Goal: Task Accomplishment & Management: Manage account settings

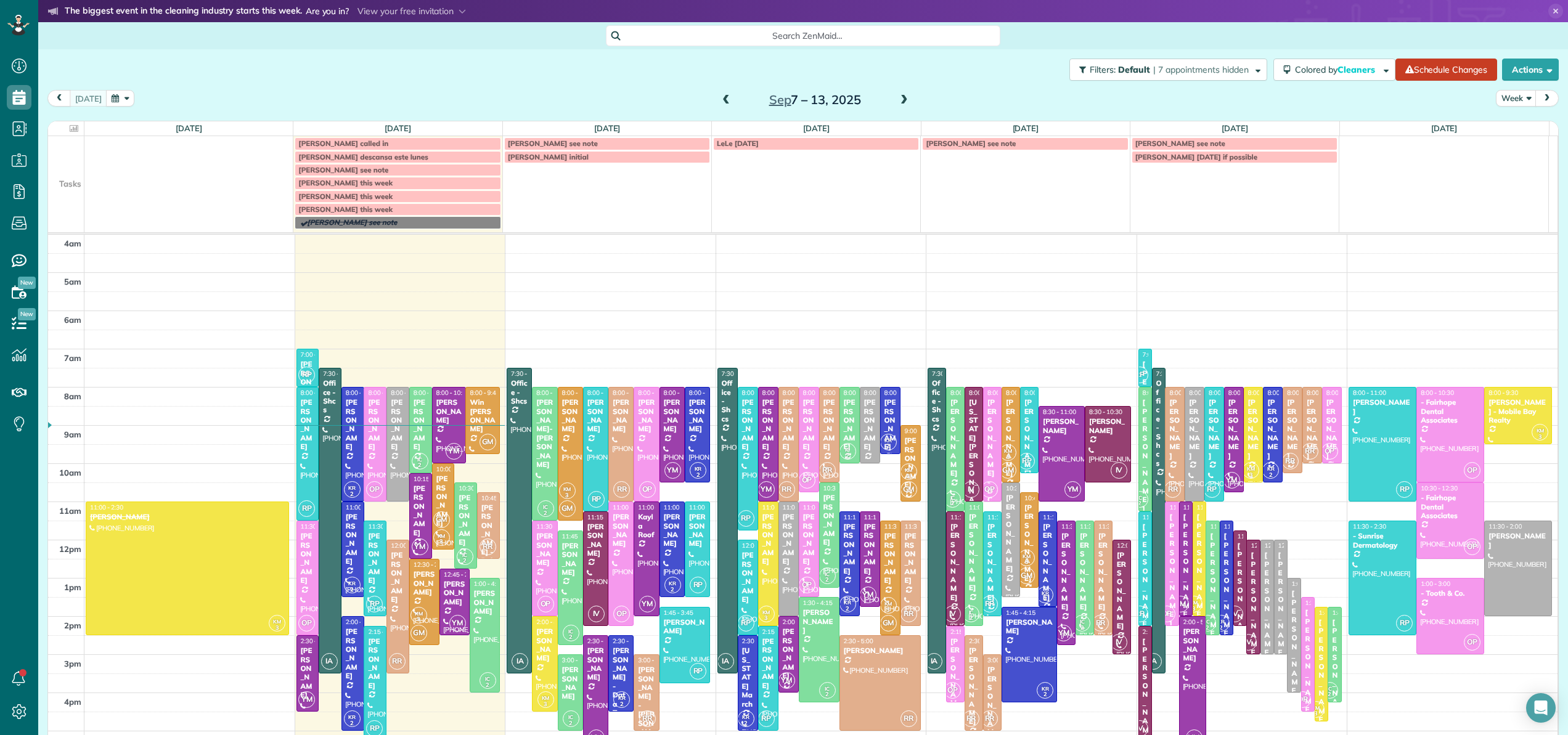
scroll to position [77, 0]
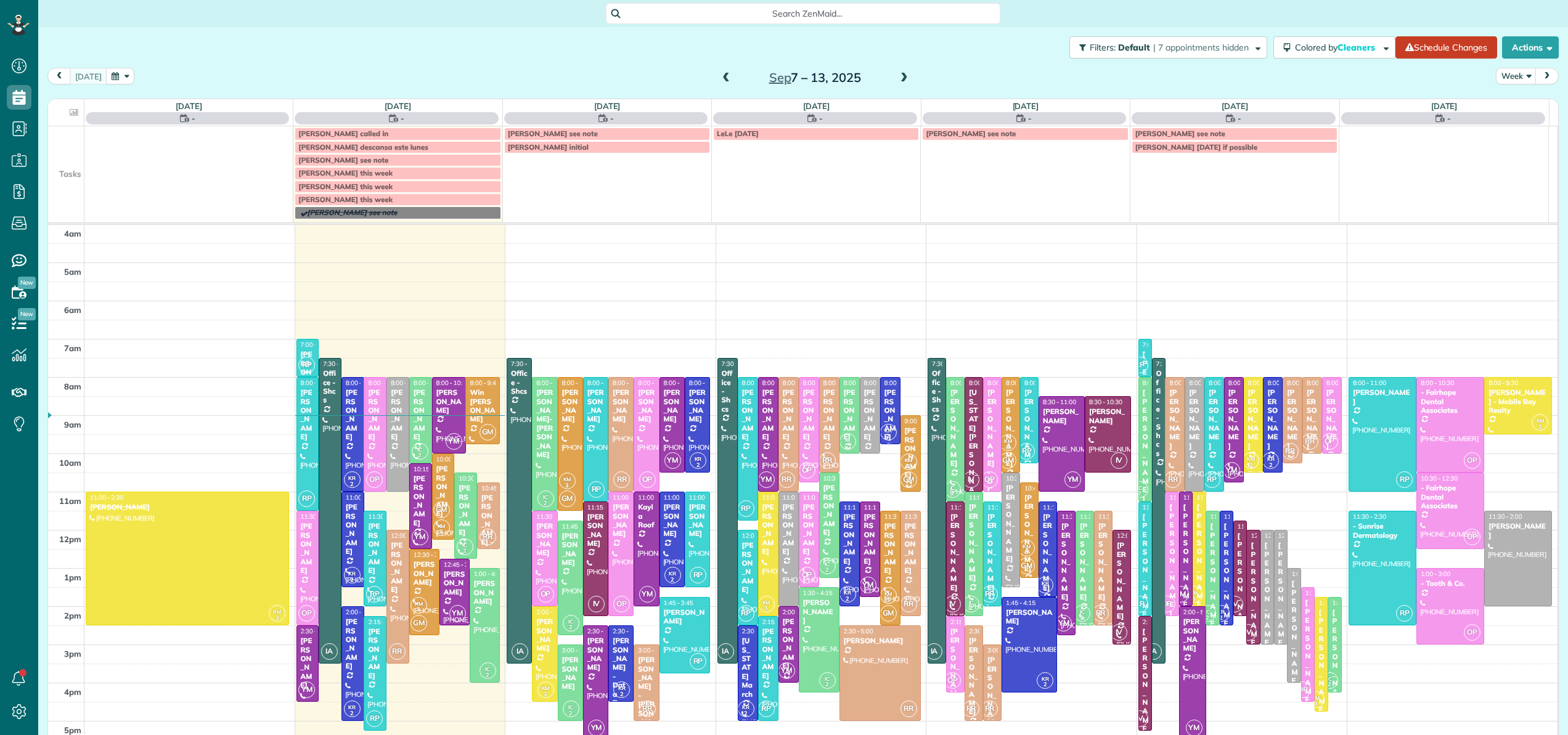
scroll to position [88, 0]
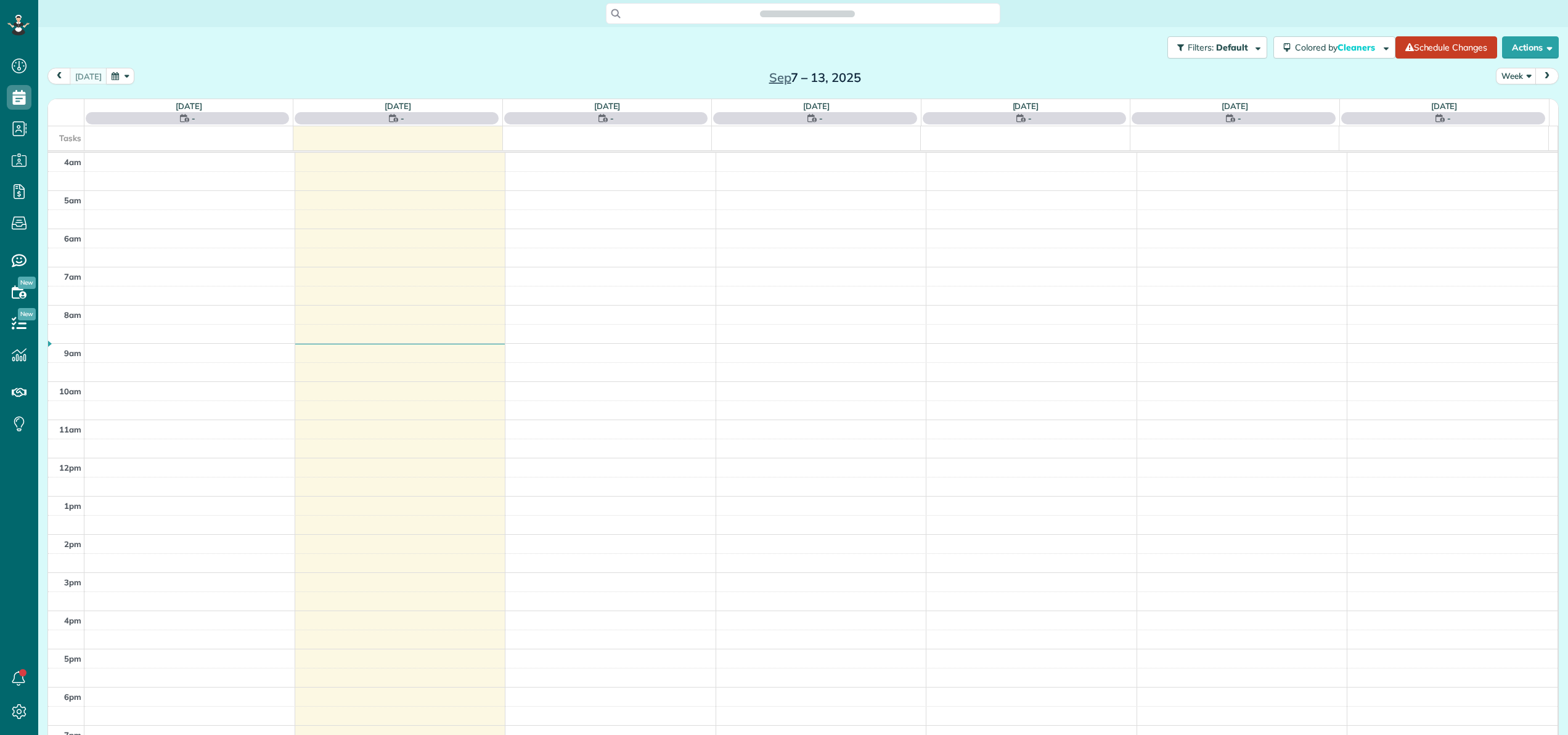
scroll to position [88, 0]
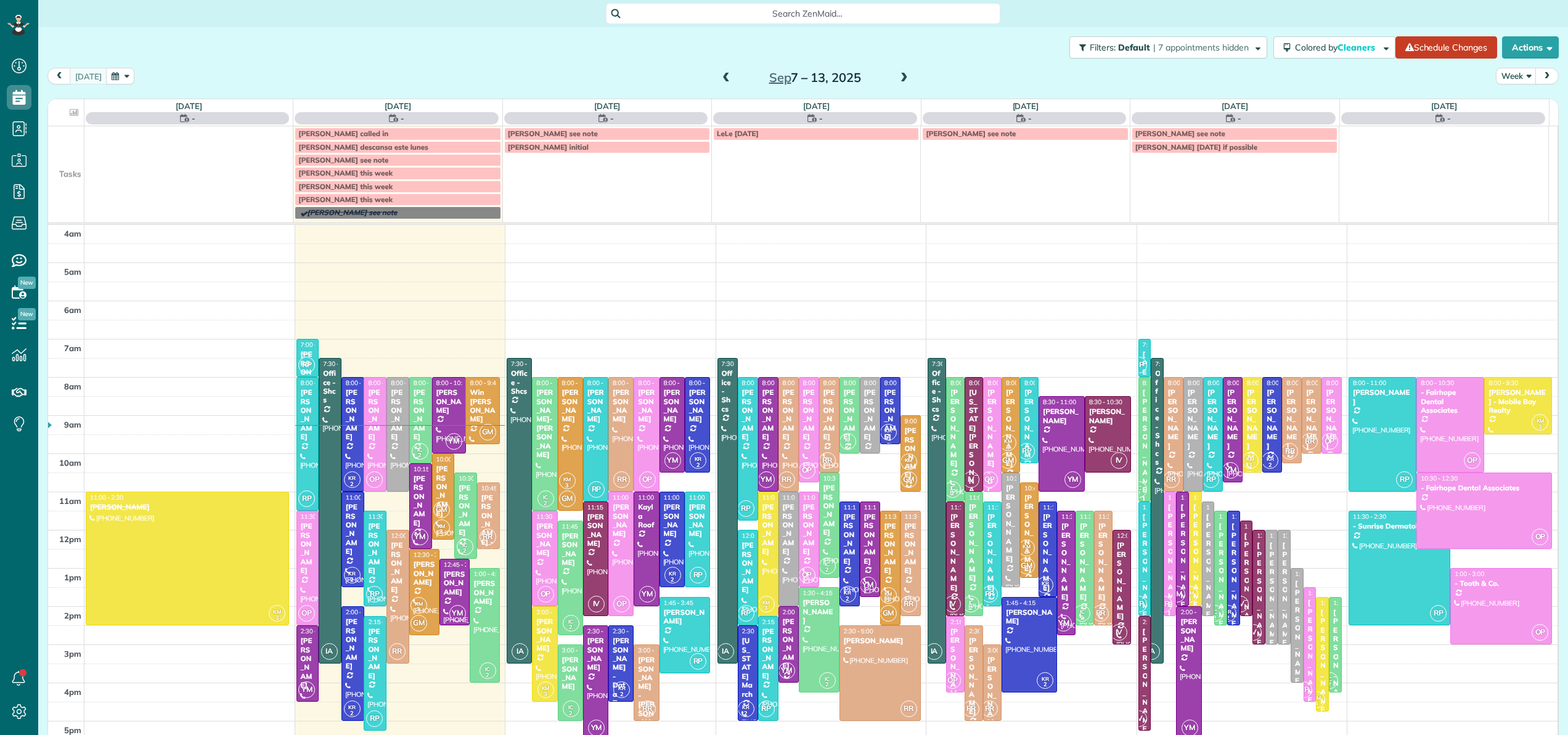
scroll to position [88, 0]
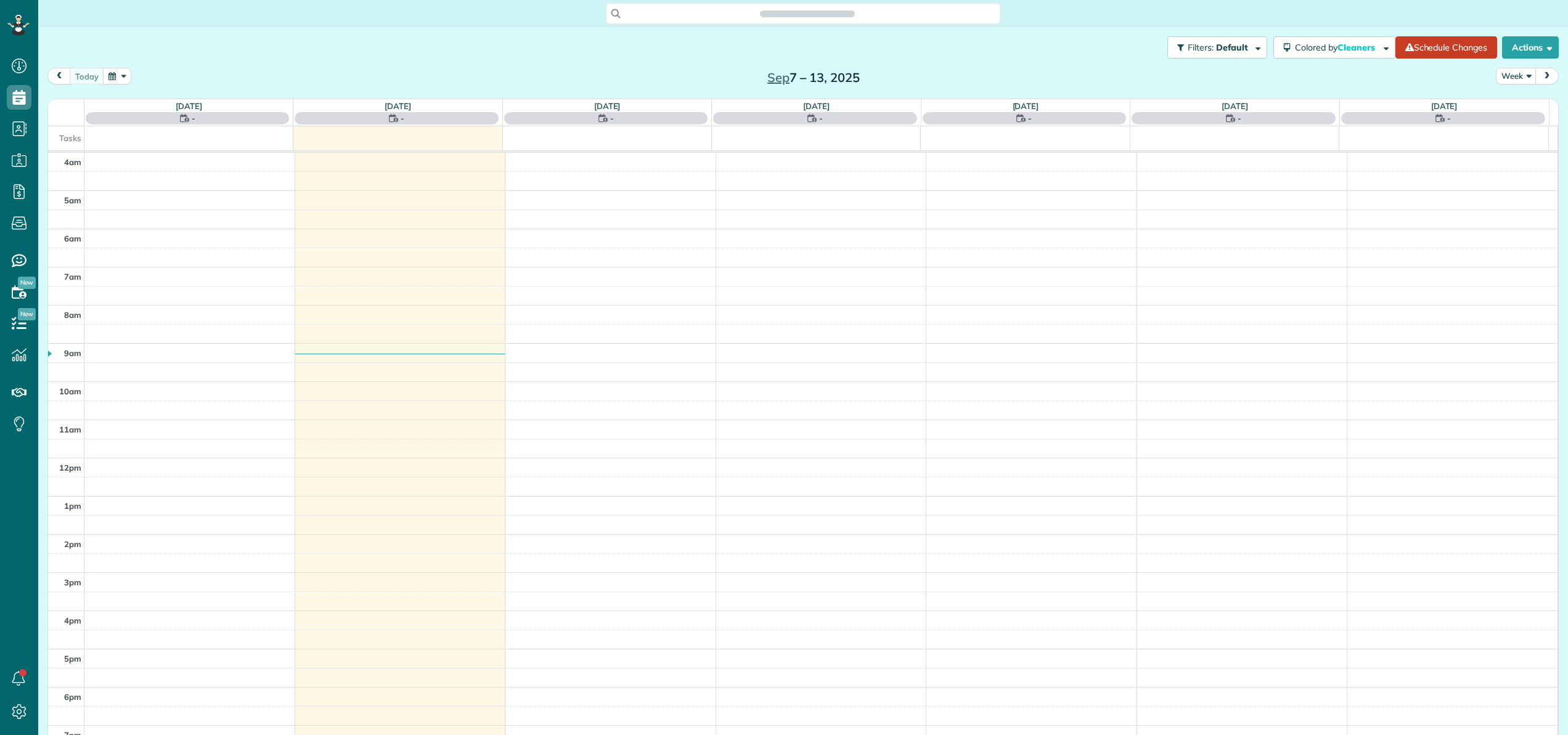
scroll to position [88, 0]
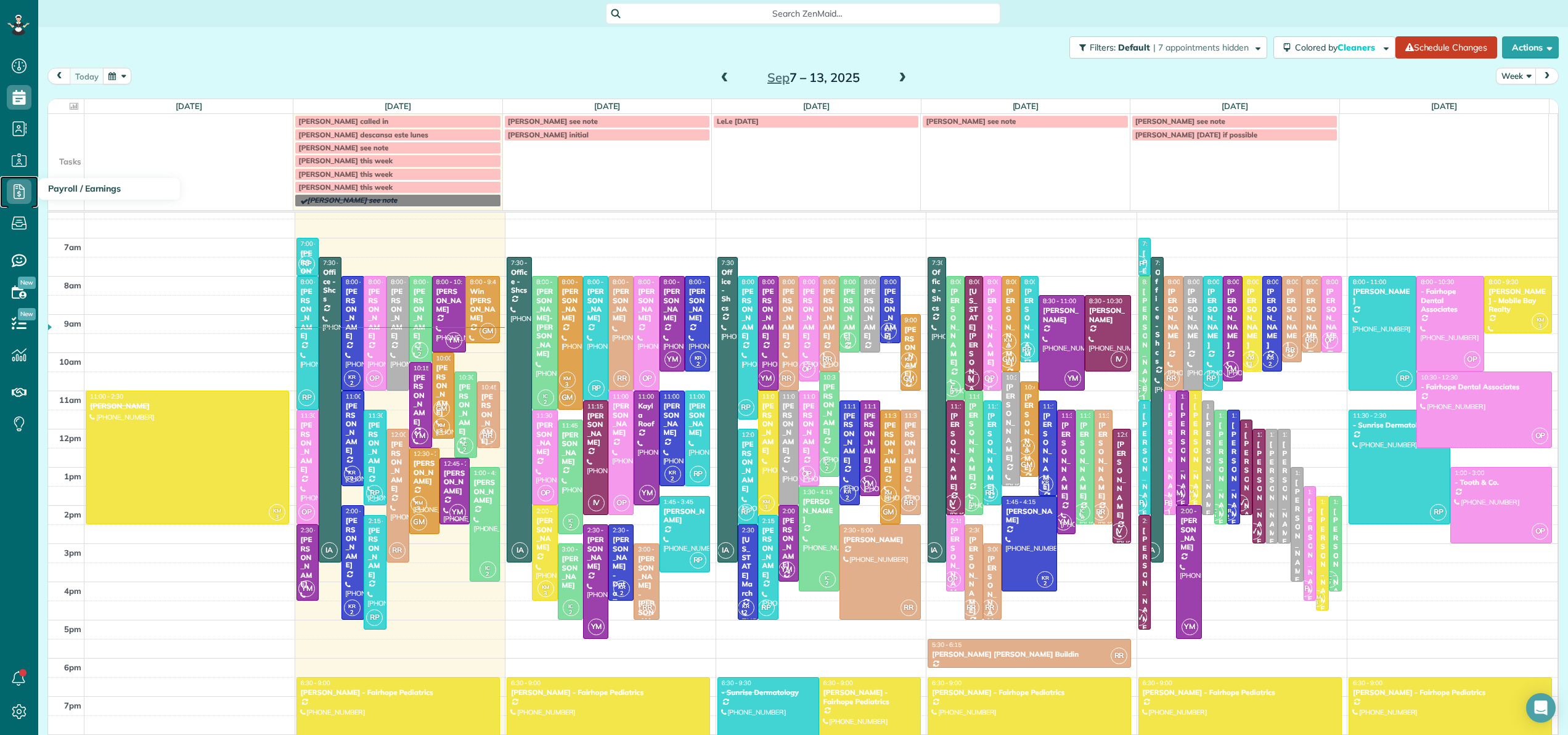
click at [17, 189] on icon at bounding box center [18, 192] width 24 height 24
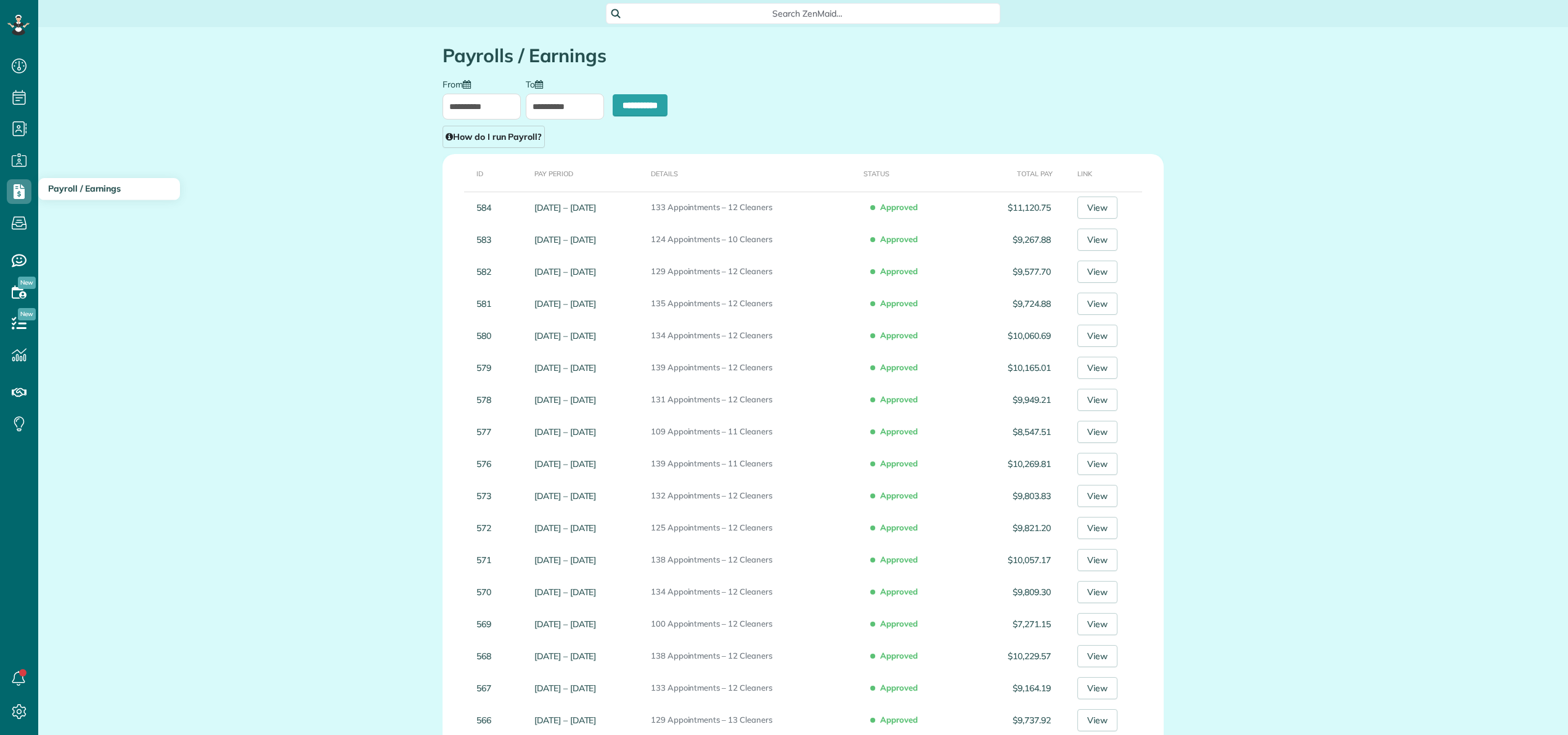
scroll to position [5, 5]
type input "**********"
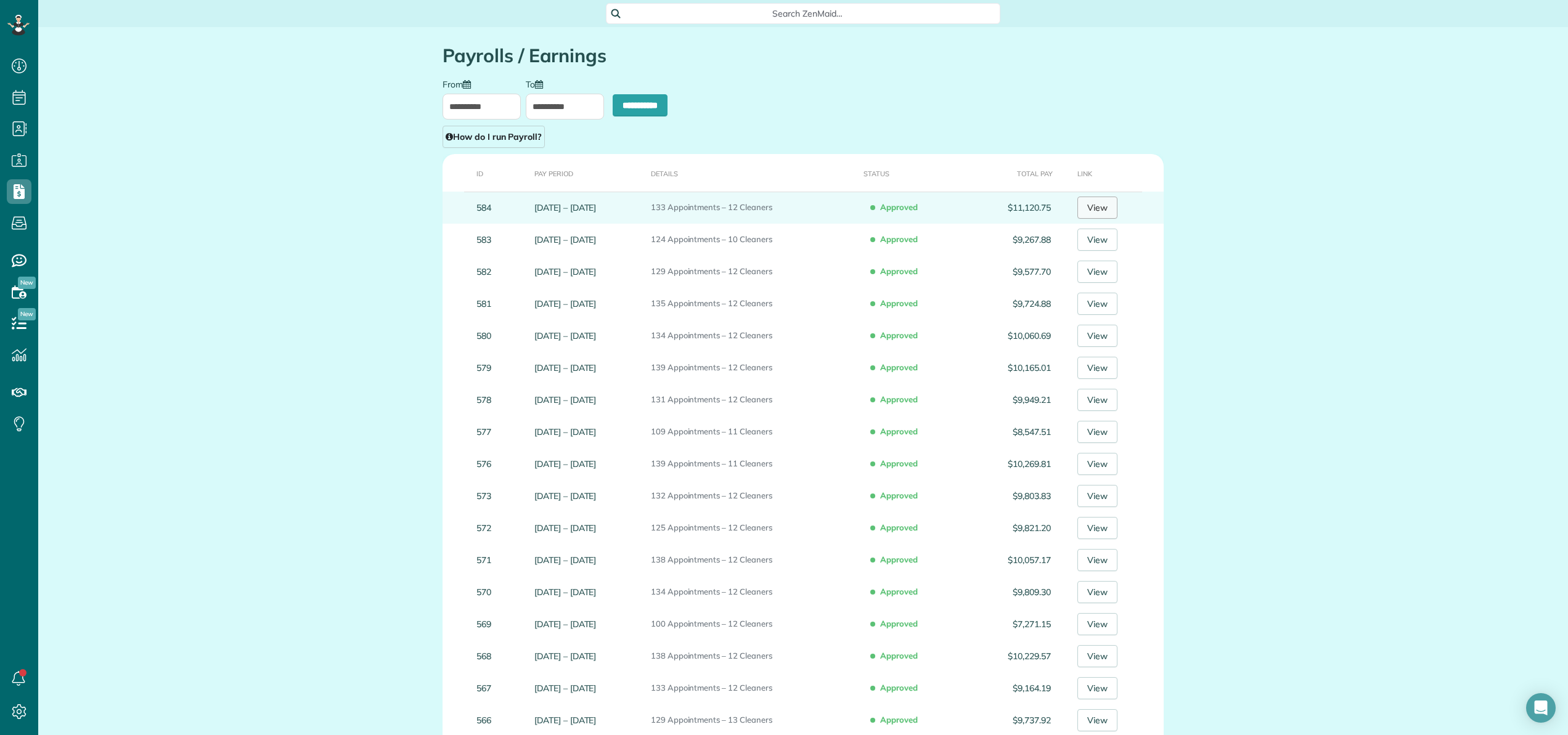
click at [1109, 212] on link "View" at bounding box center [1097, 208] width 40 height 22
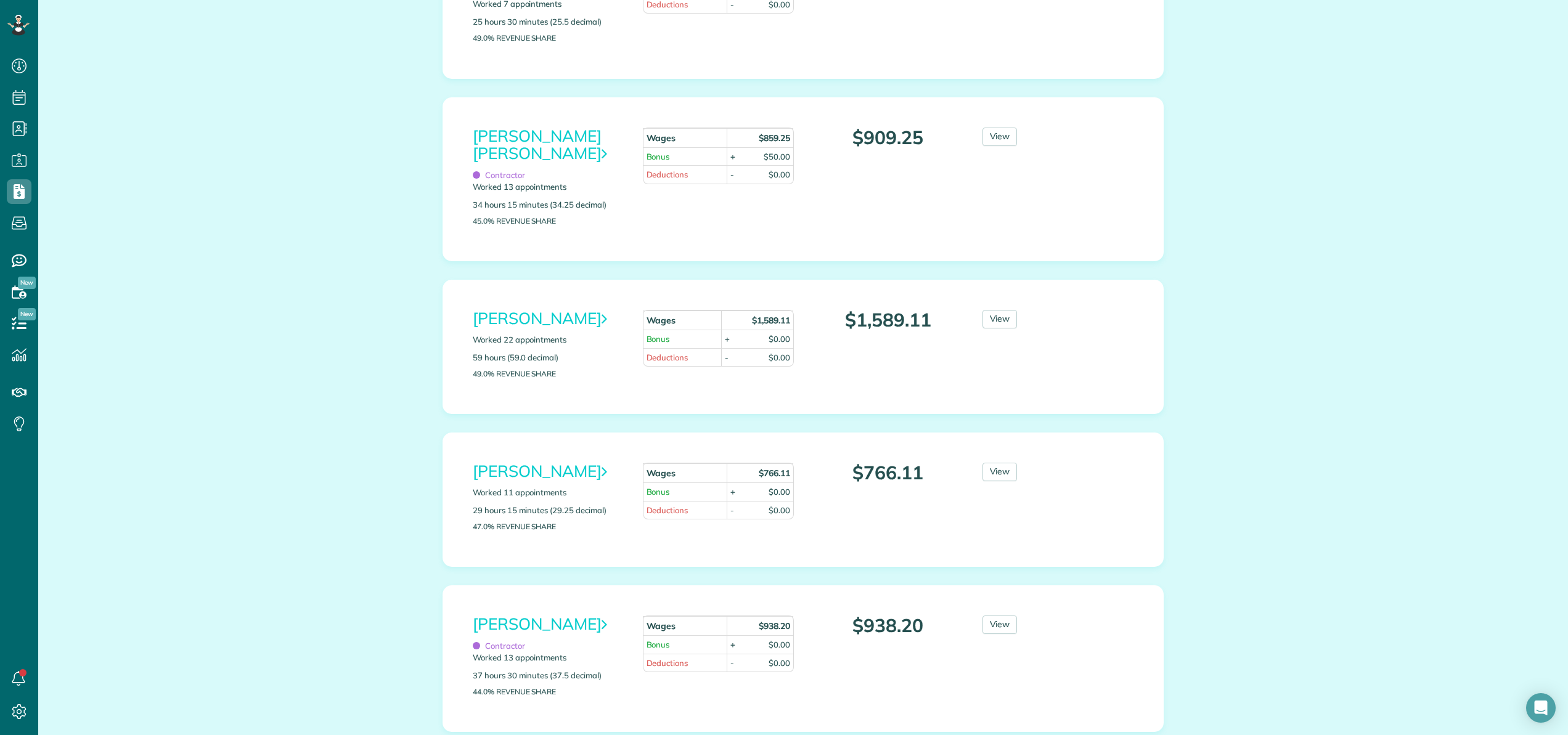
scroll to position [917, 0]
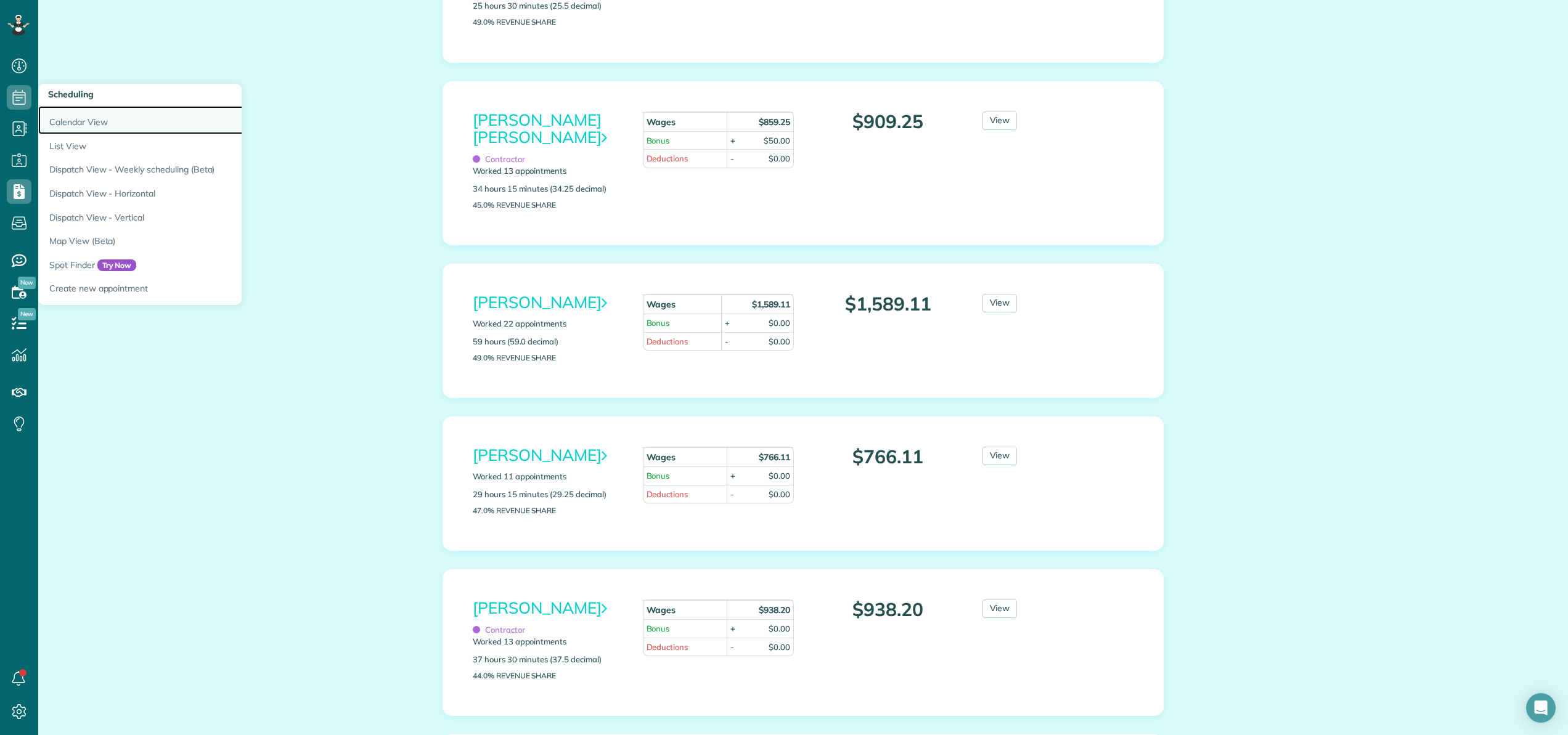
click at [64, 115] on link "Calendar View" at bounding box center [192, 120] width 308 height 28
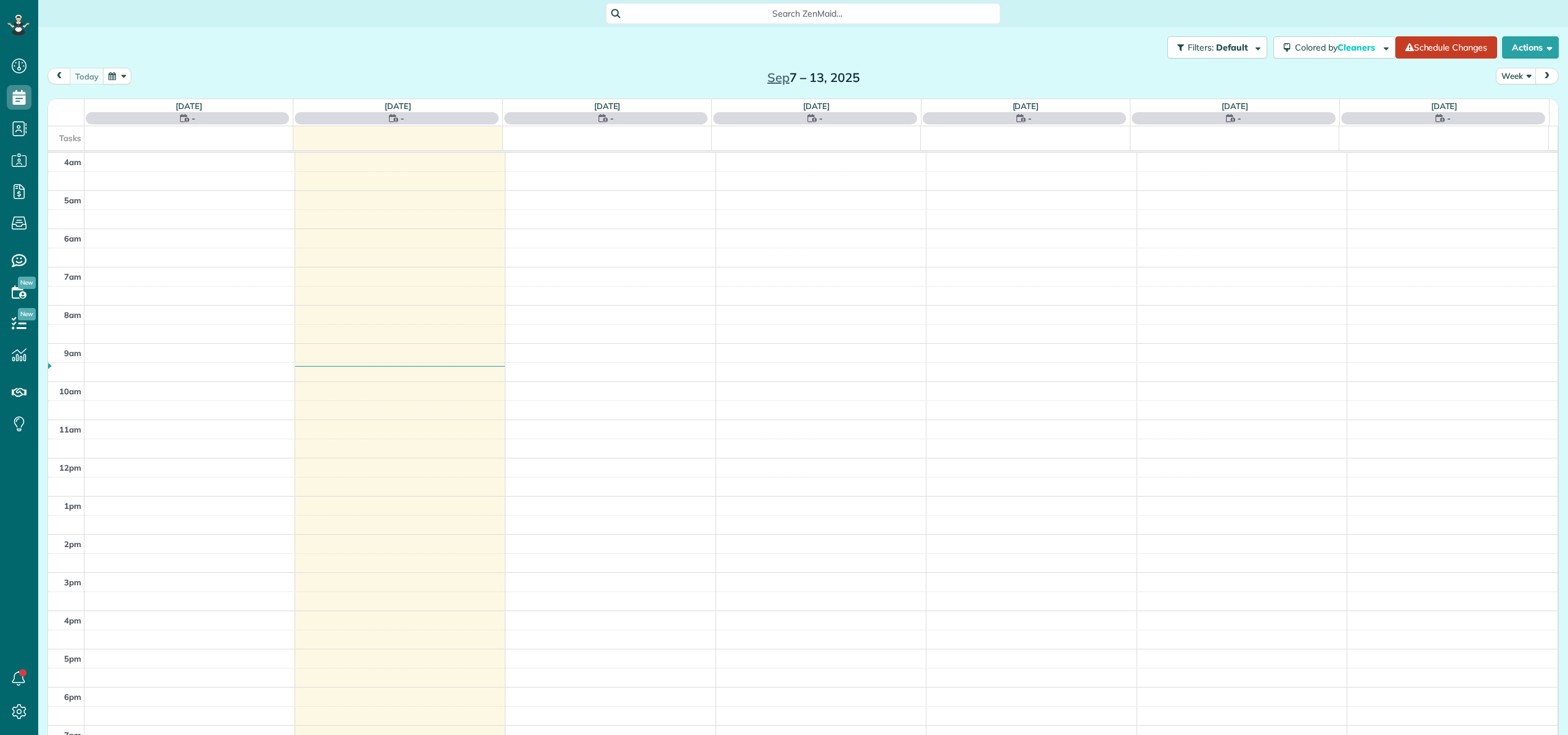
scroll to position [88, 0]
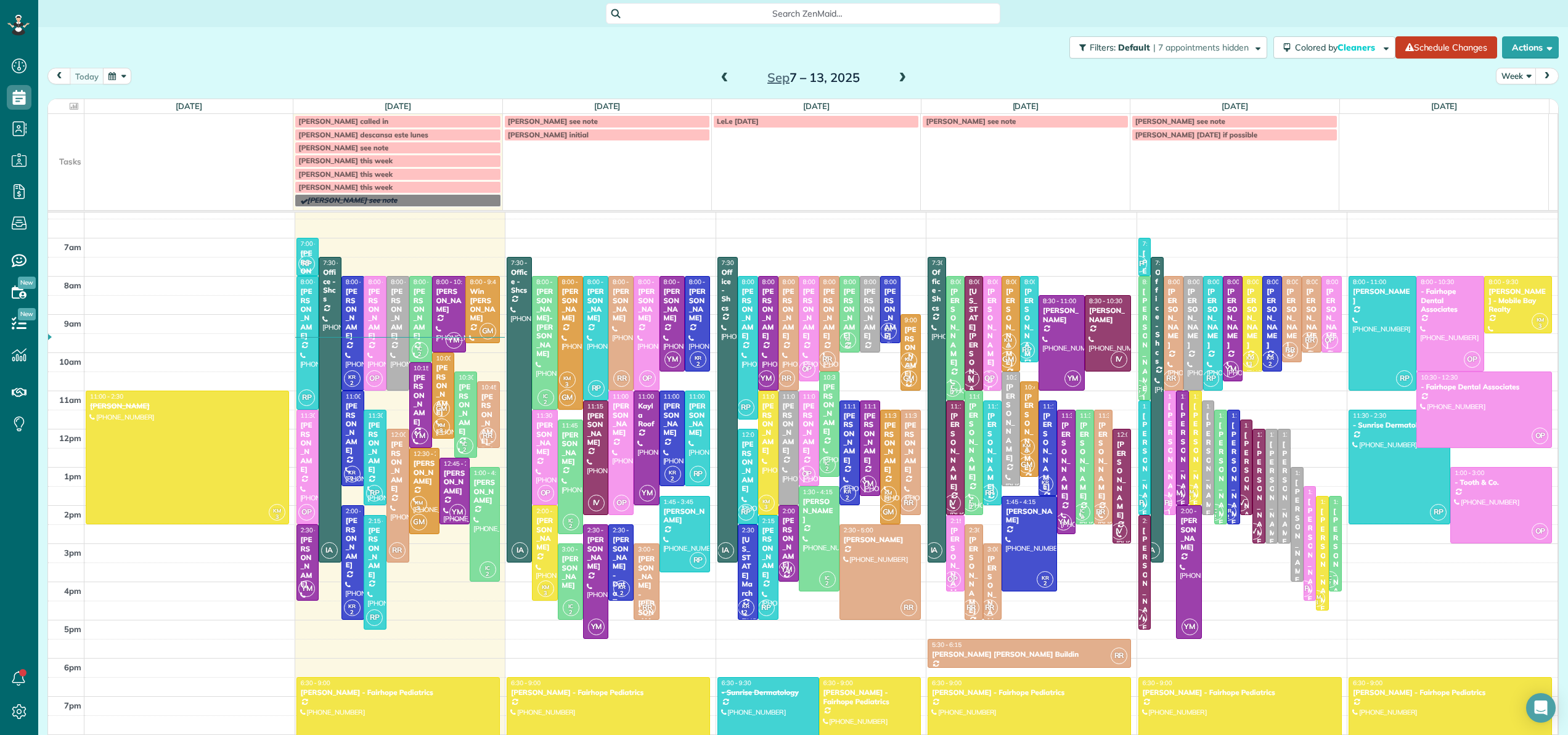
click at [481, 413] on div "[PERSON_NAME] - Baldwin County Home Builders Assn" at bounding box center [488, 472] width 15 height 160
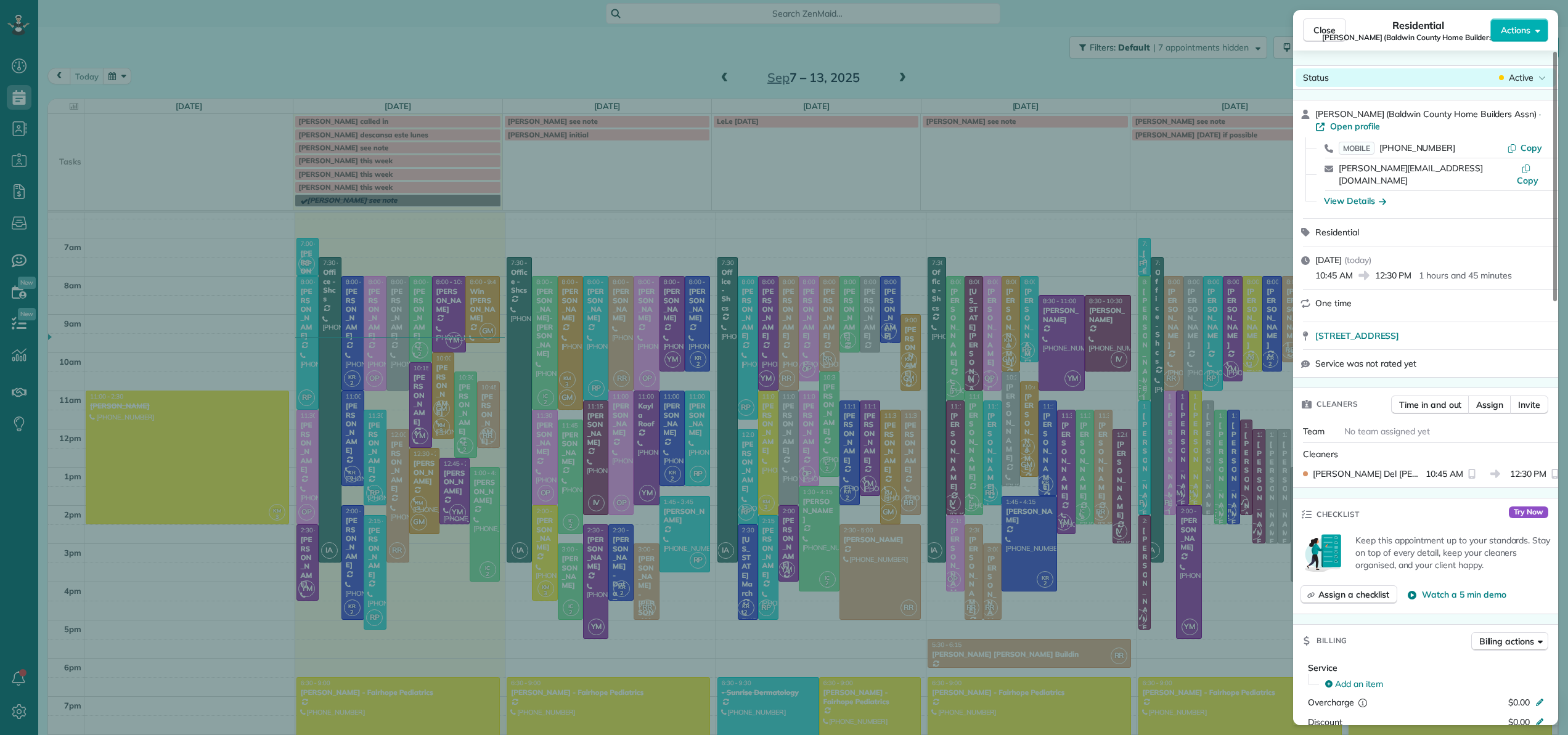
click at [1533, 77] on span "Active" at bounding box center [1520, 77] width 24 height 13
drag, startPoint x: 1533, startPoint y: 77, endPoint x: 1516, endPoint y: 79, distance: 17.1
click at [1533, 77] on span "Active" at bounding box center [1520, 77] width 24 height 13
click at [1487, 399] on span "Assign" at bounding box center [1489, 405] width 27 height 13
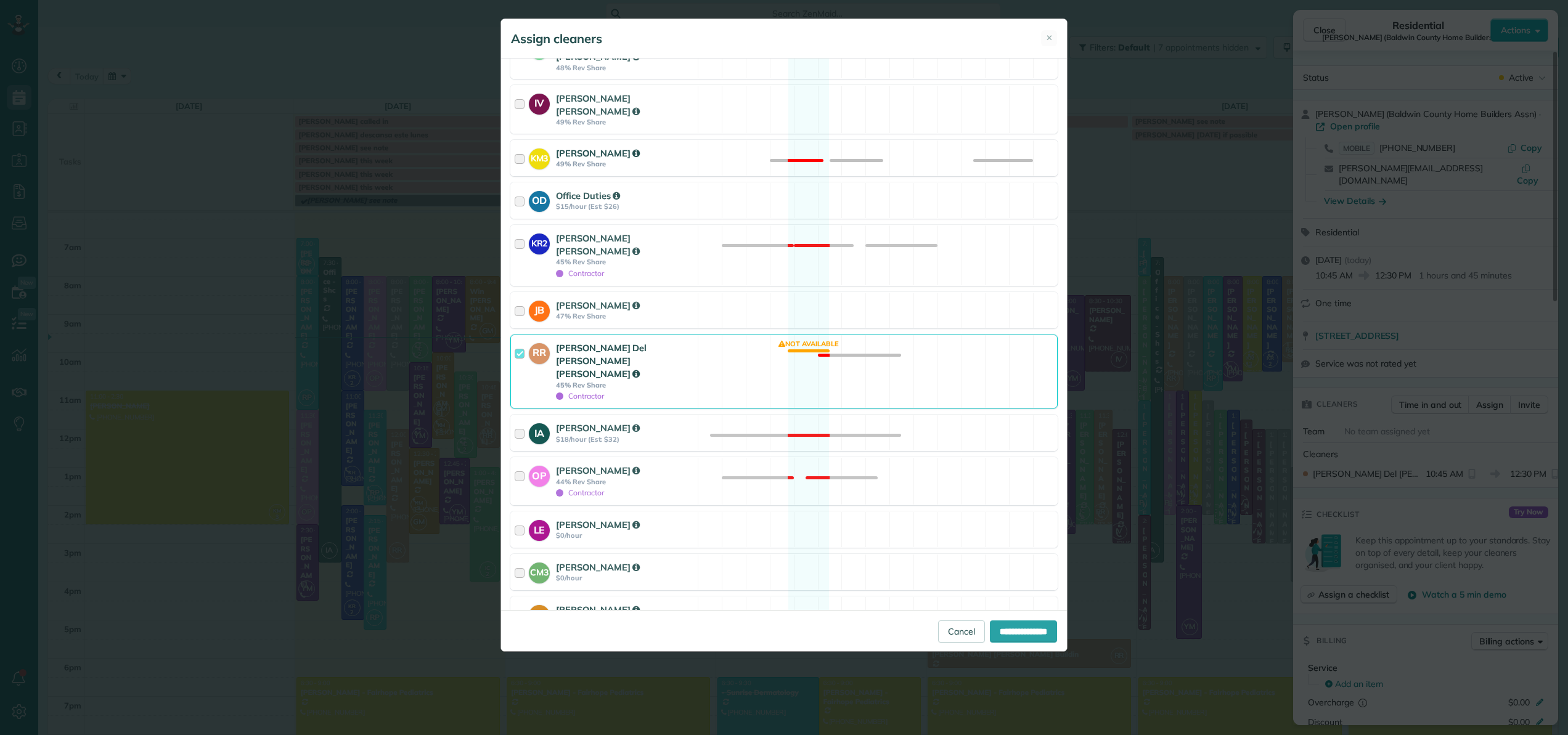
scroll to position [419, 0]
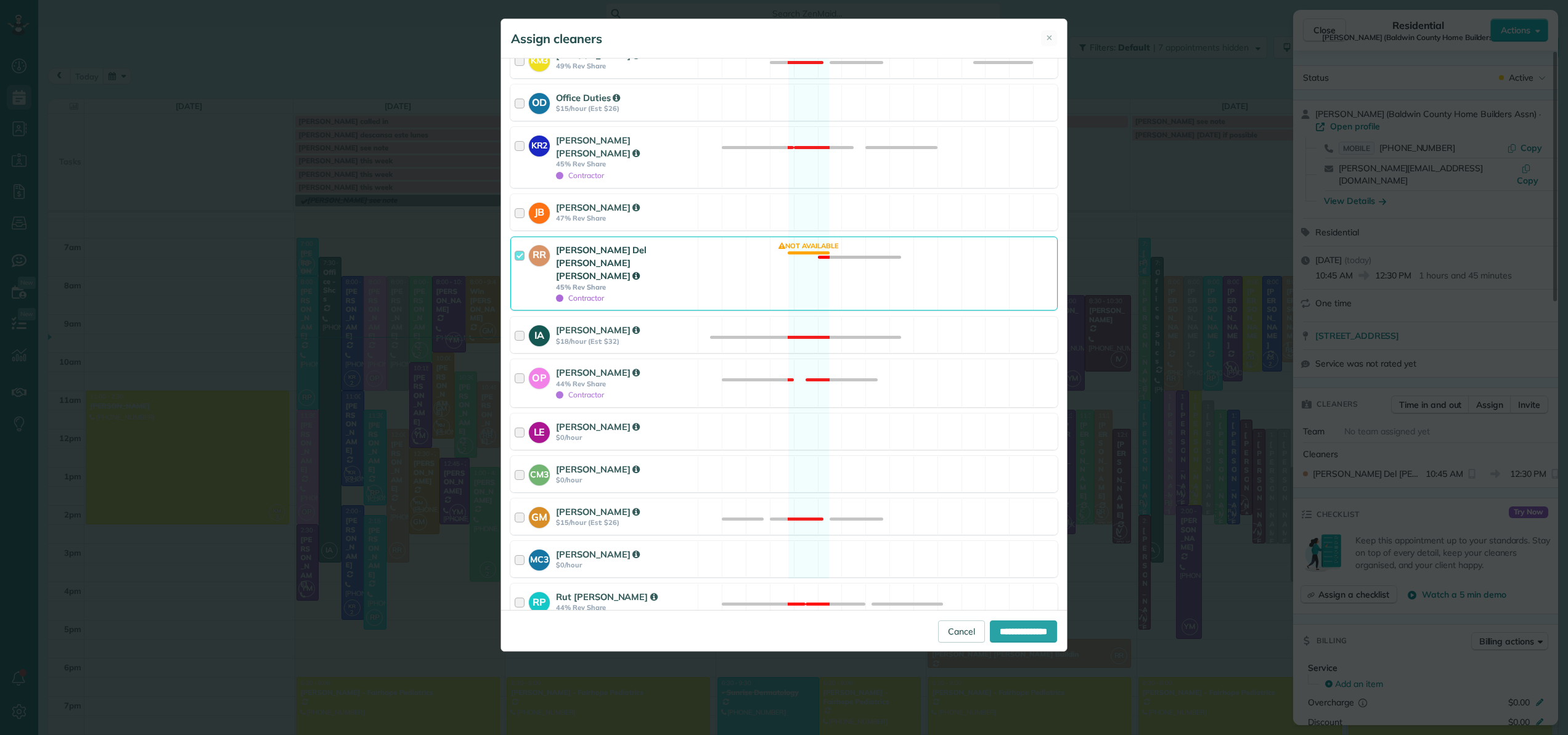
click at [520, 244] on div at bounding box center [521, 273] width 14 height 60
click at [1013, 637] on input "**********" at bounding box center [1024, 632] width 67 height 22
type input "**********"
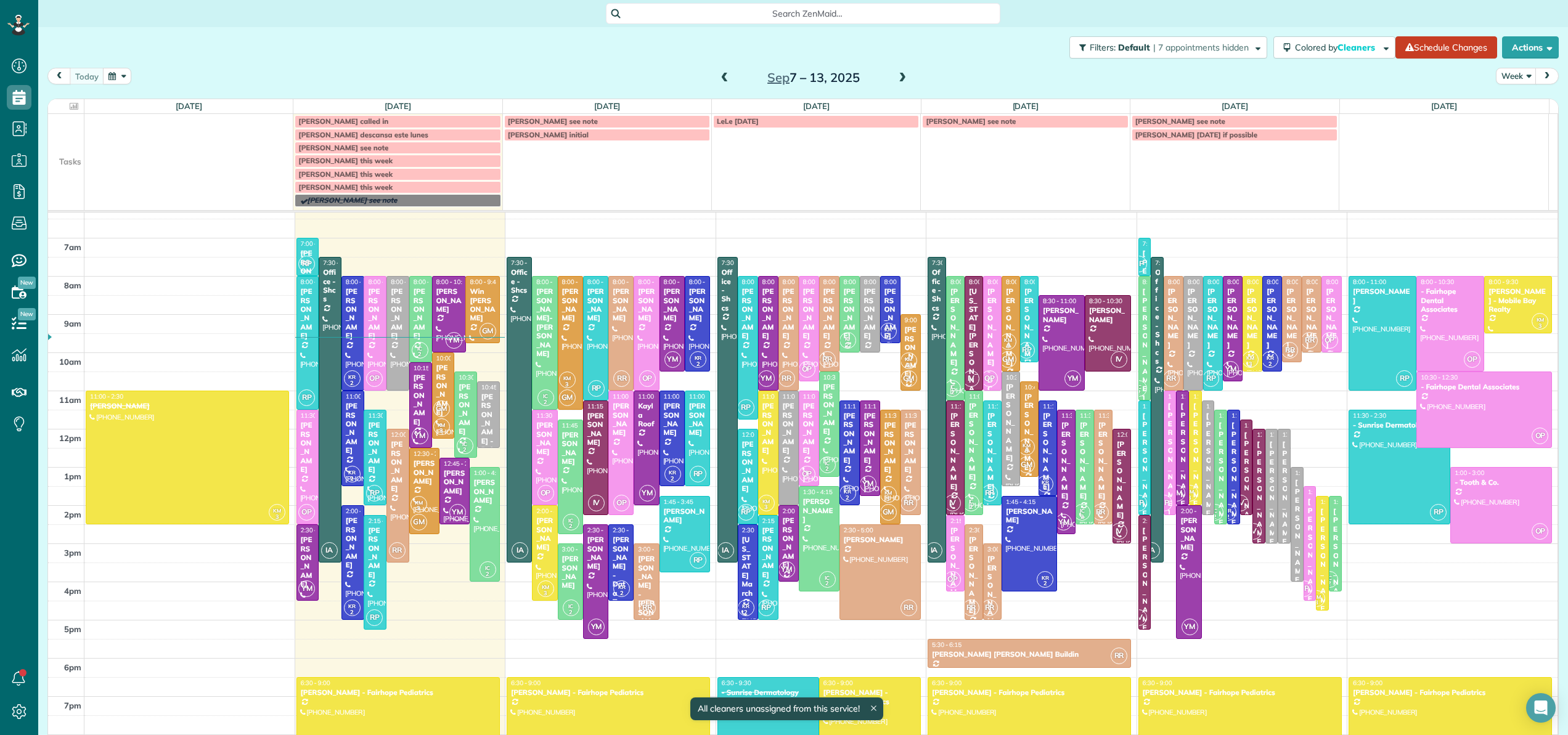
scroll to position [77, 0]
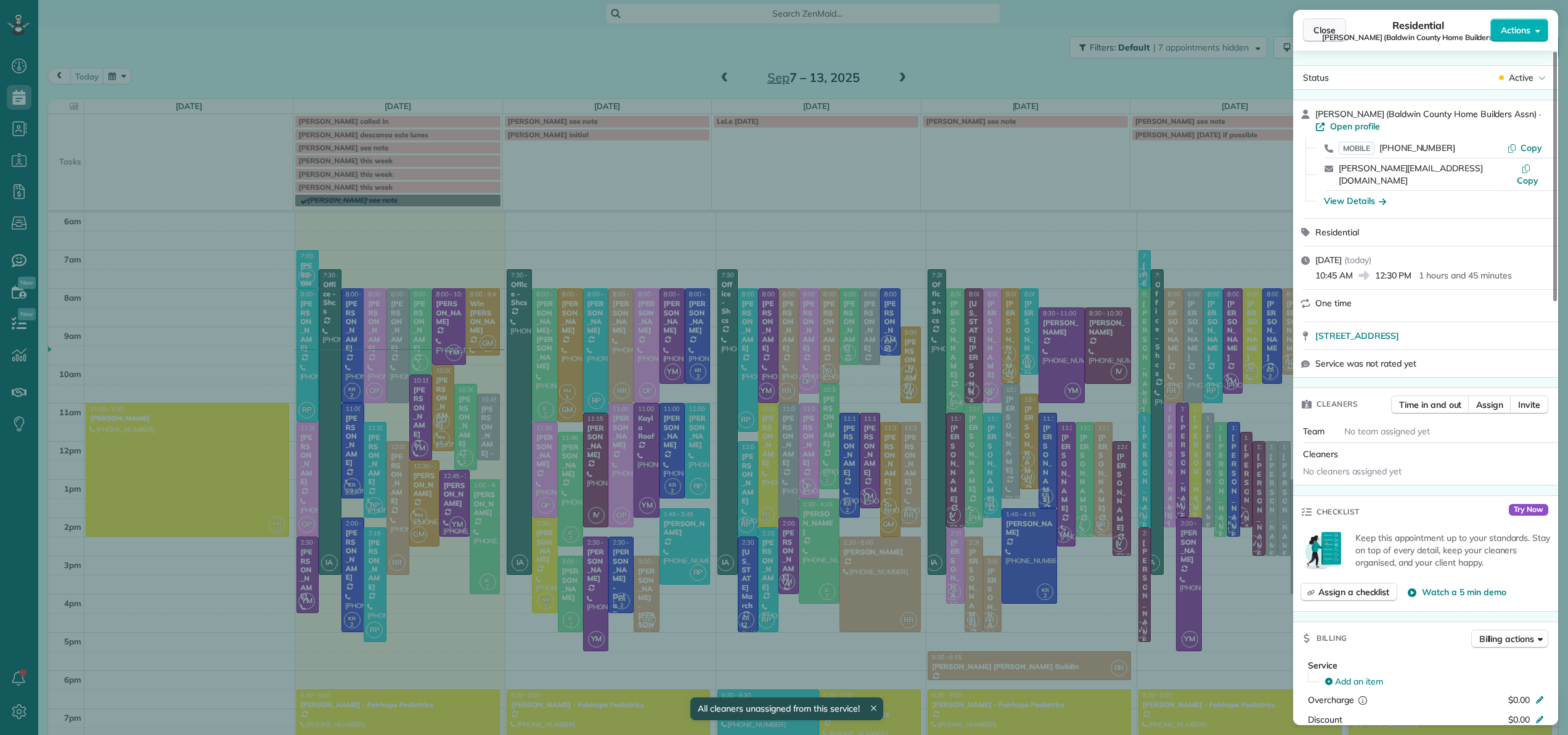
click at [1337, 31] on button "Close" at bounding box center [1324, 30] width 43 height 23
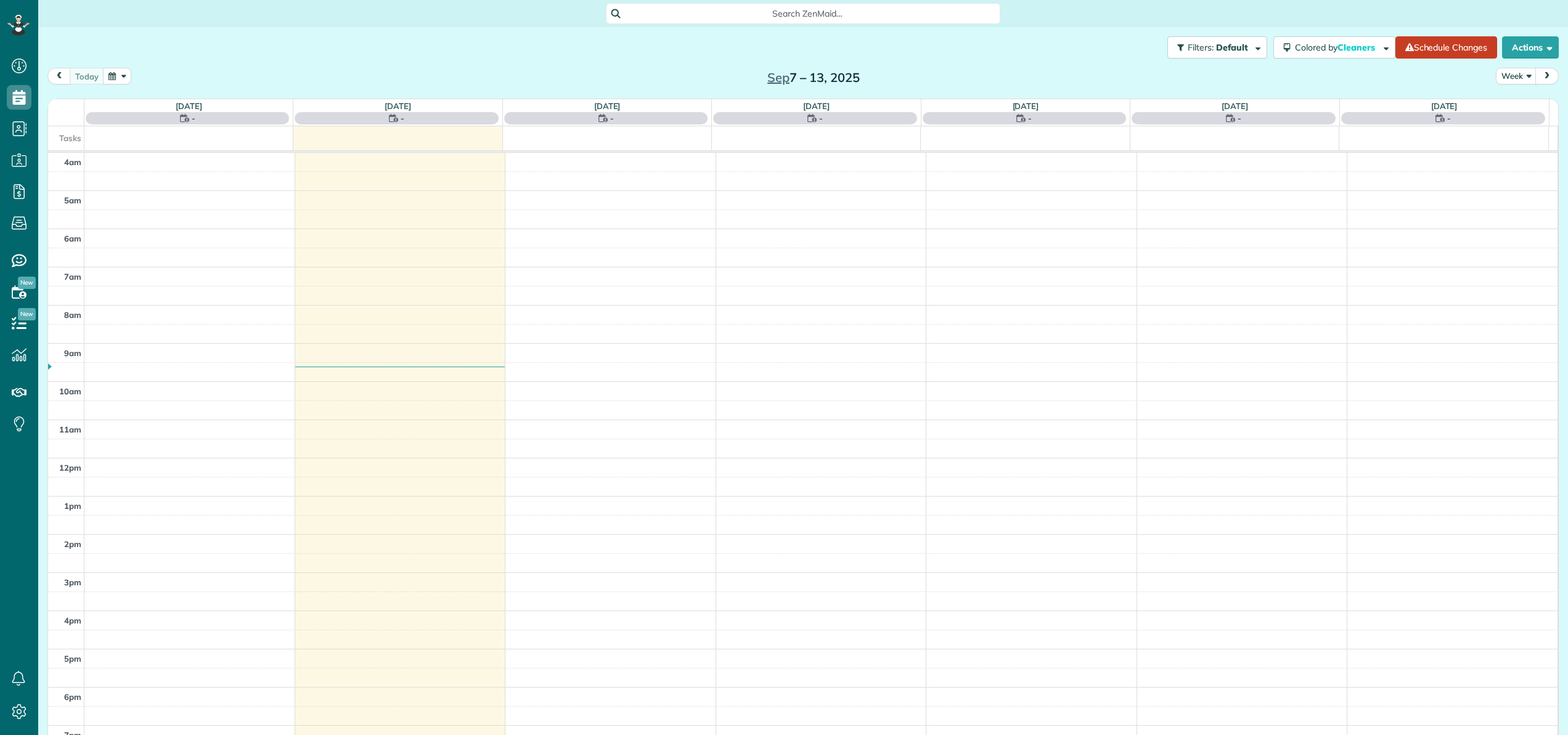
scroll to position [88, 0]
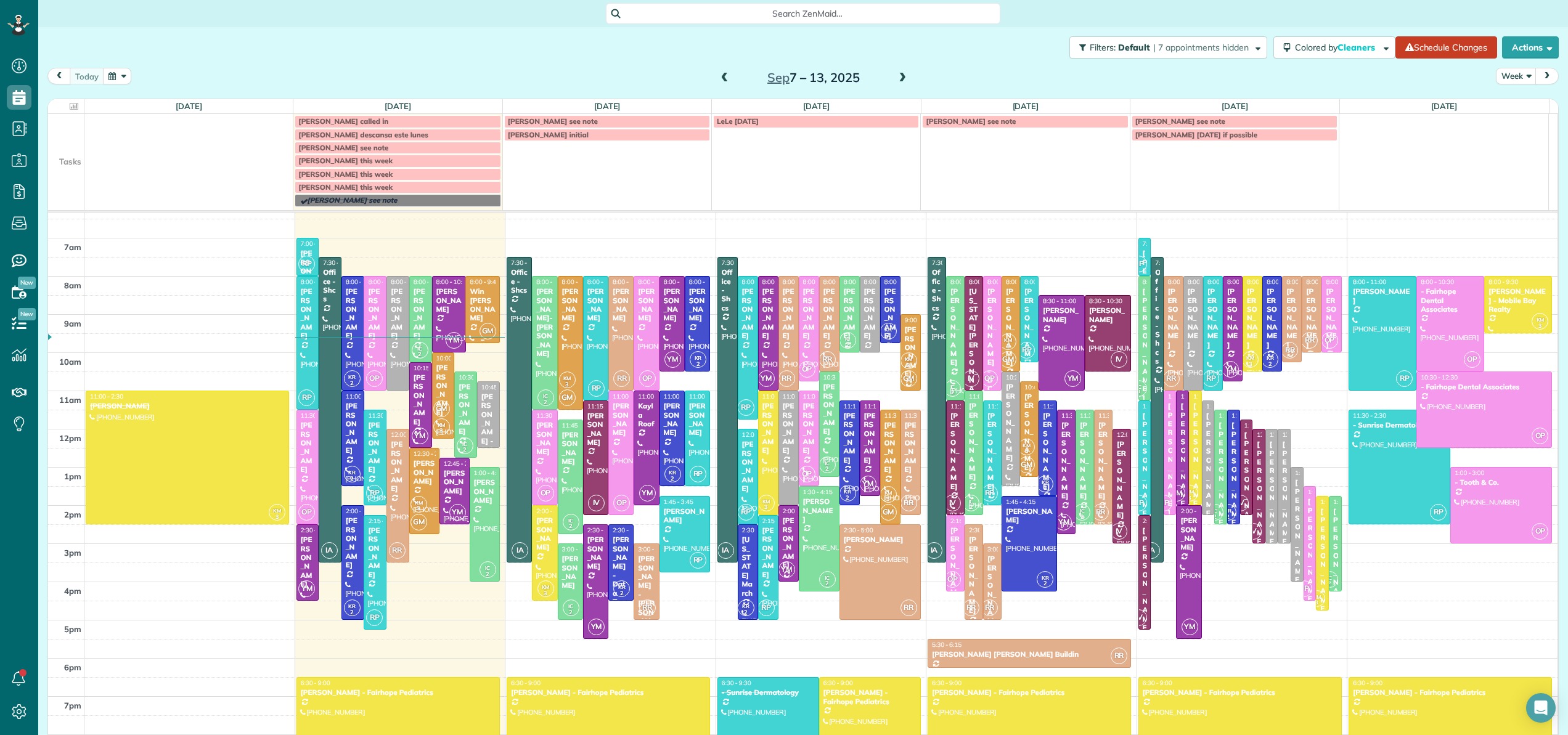
click at [477, 313] on div "Win Thurber" at bounding box center [482, 305] width 26 height 36
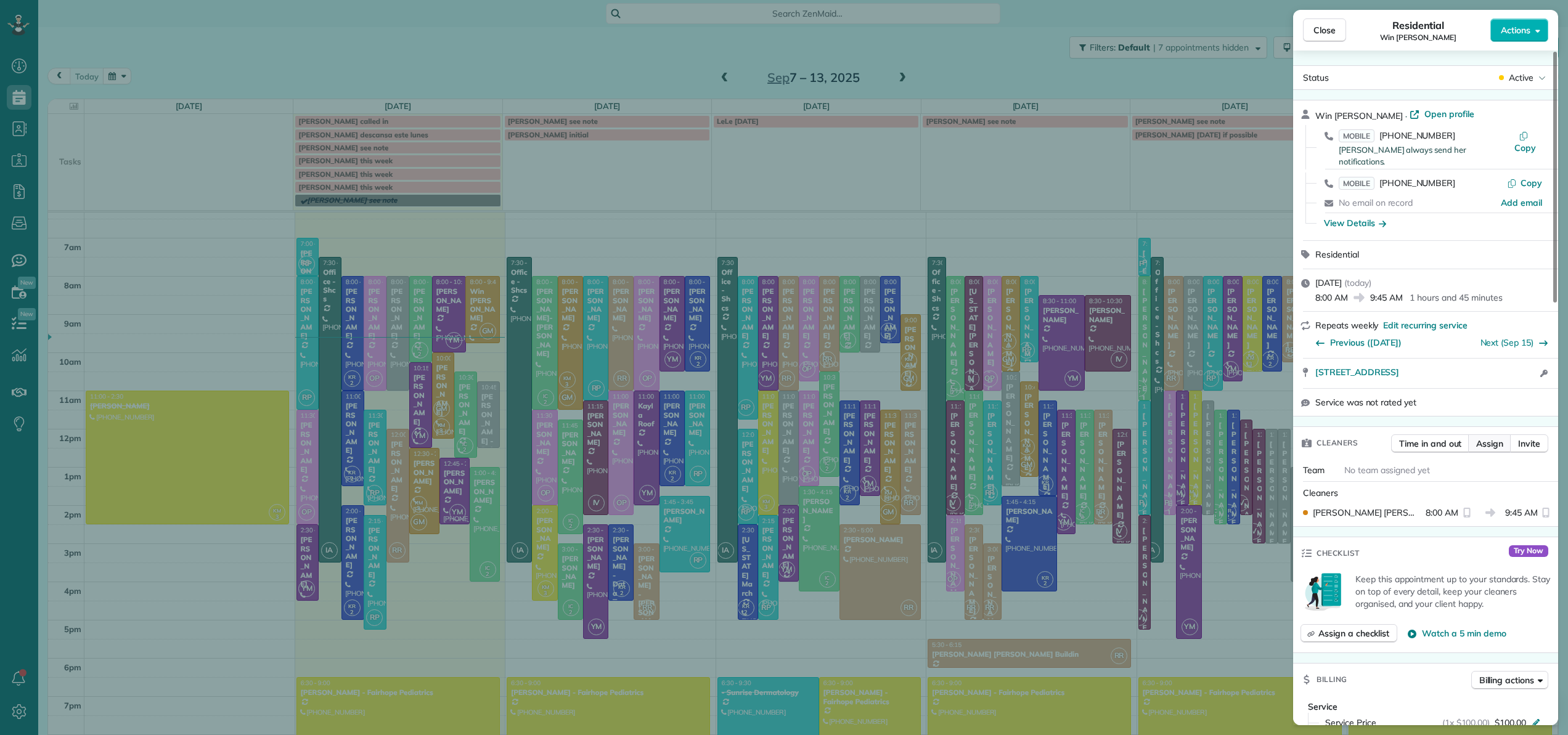
click at [1488, 437] on span "Assign" at bounding box center [1489, 443] width 27 height 13
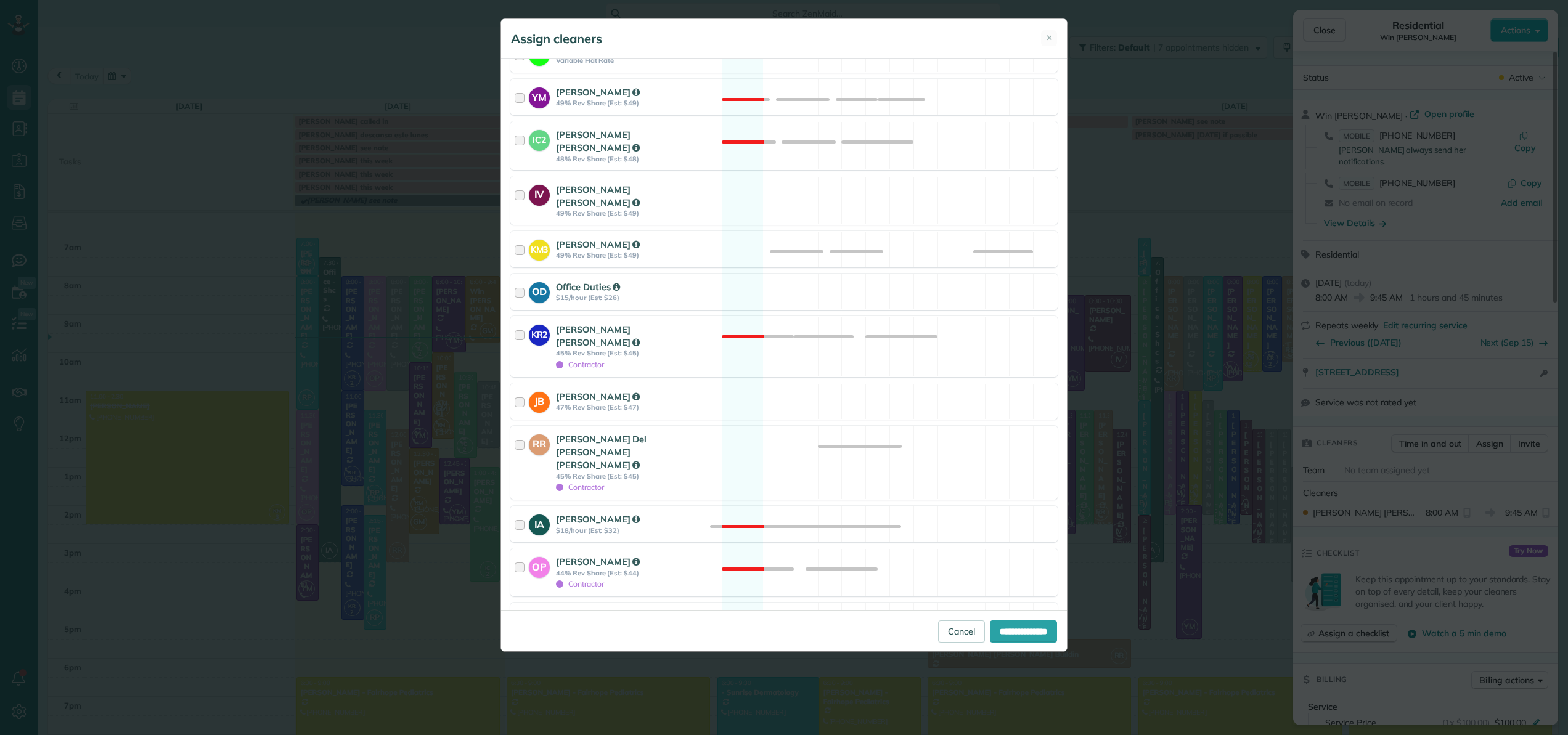
scroll to position [245, 0]
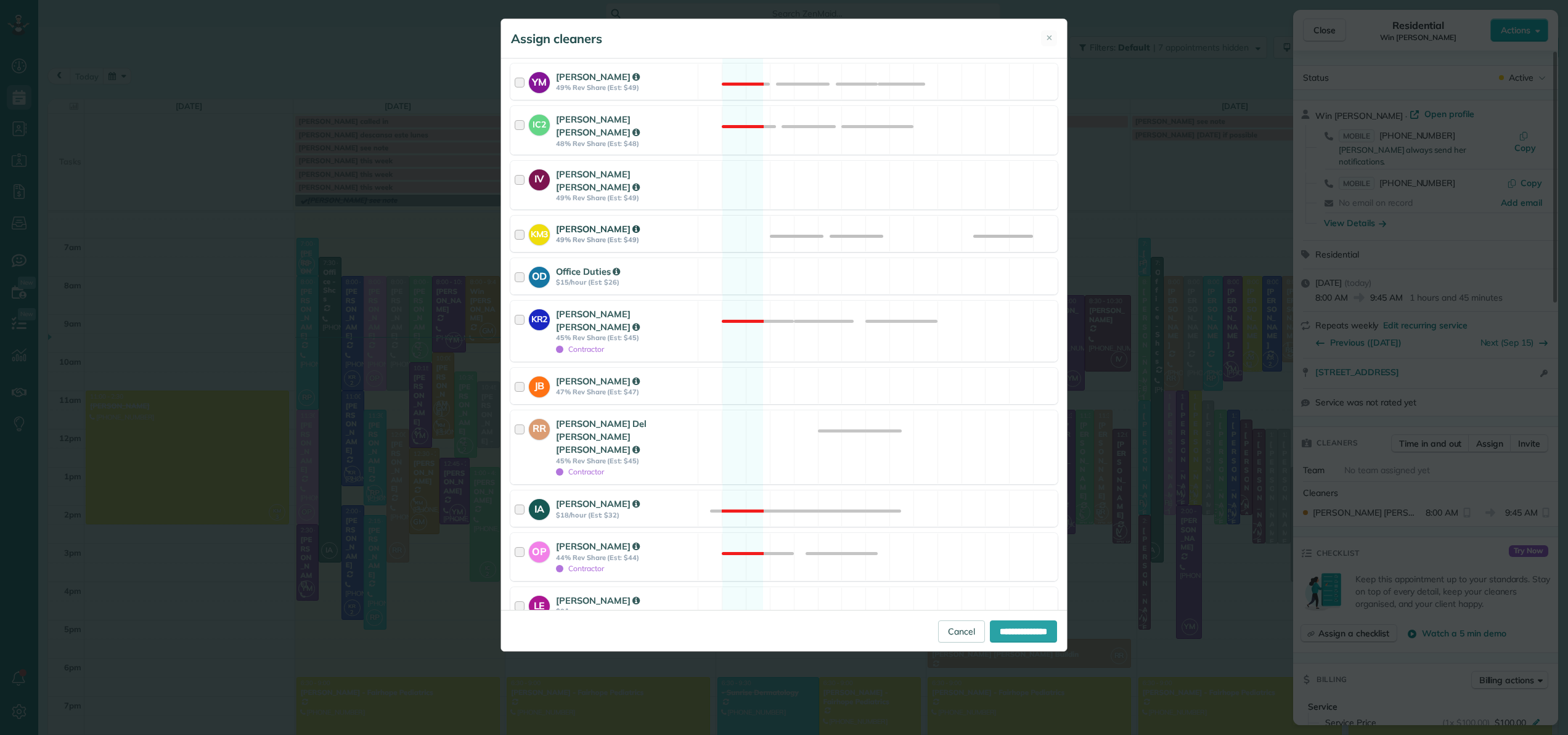
click at [518, 223] on div at bounding box center [521, 234] width 14 height 23
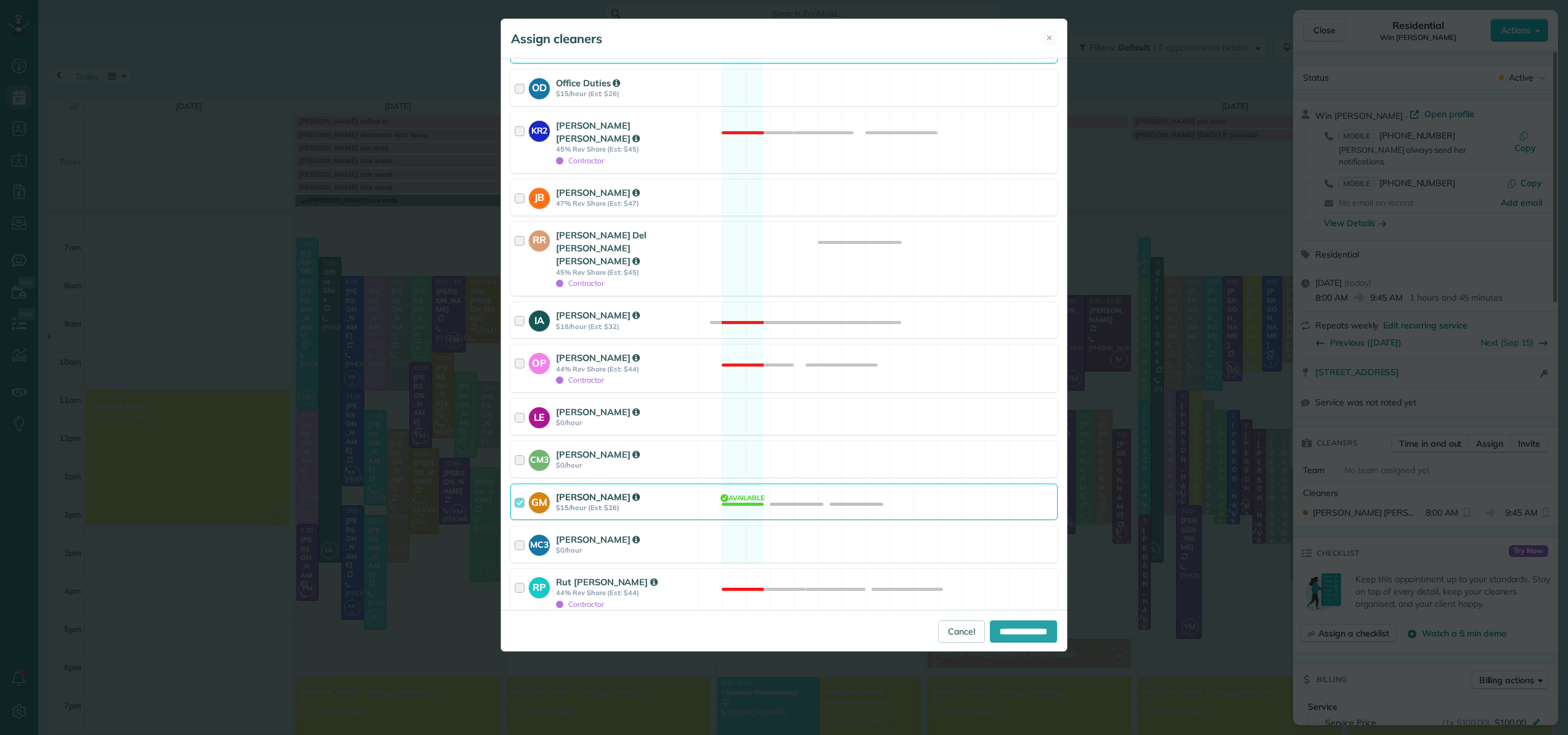
click at [522, 491] on div at bounding box center [521, 502] width 14 height 23
click at [516, 629] on div at bounding box center [515, 634] width 10 height 10
click at [1001, 634] on input "**********" at bounding box center [1024, 632] width 67 height 22
type input "**********"
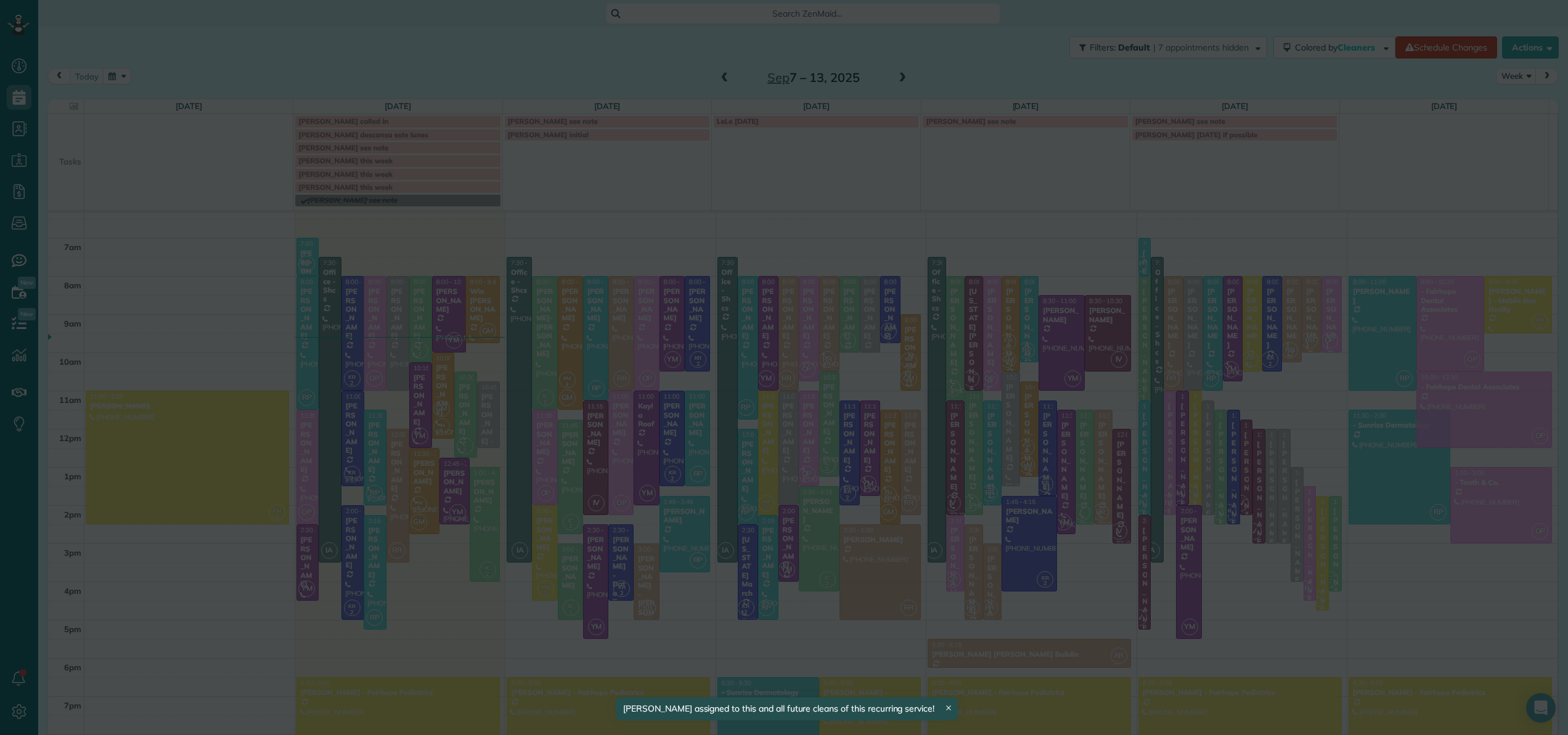
scroll to position [77, 0]
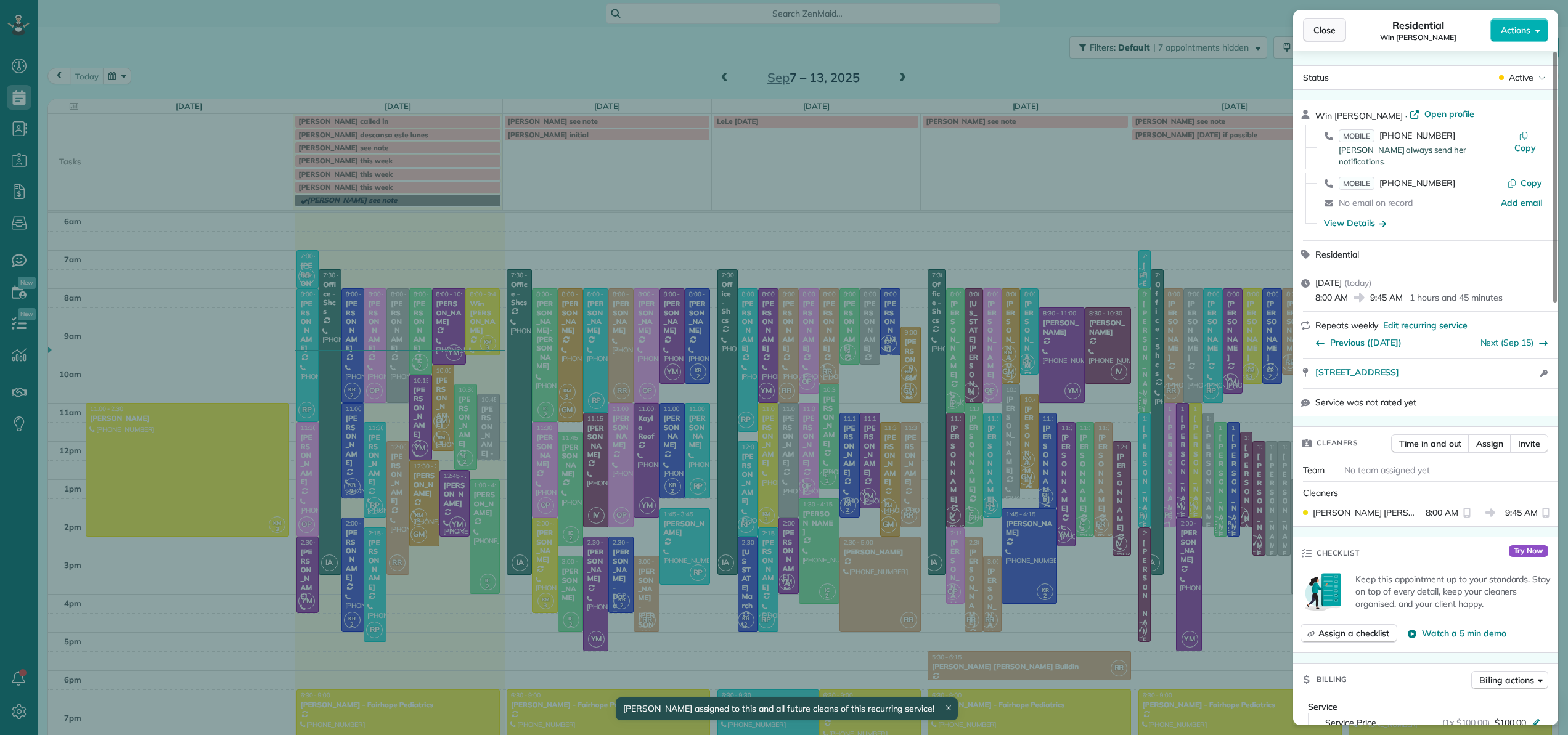
click at [1327, 28] on span "Close" at bounding box center [1324, 30] width 22 height 13
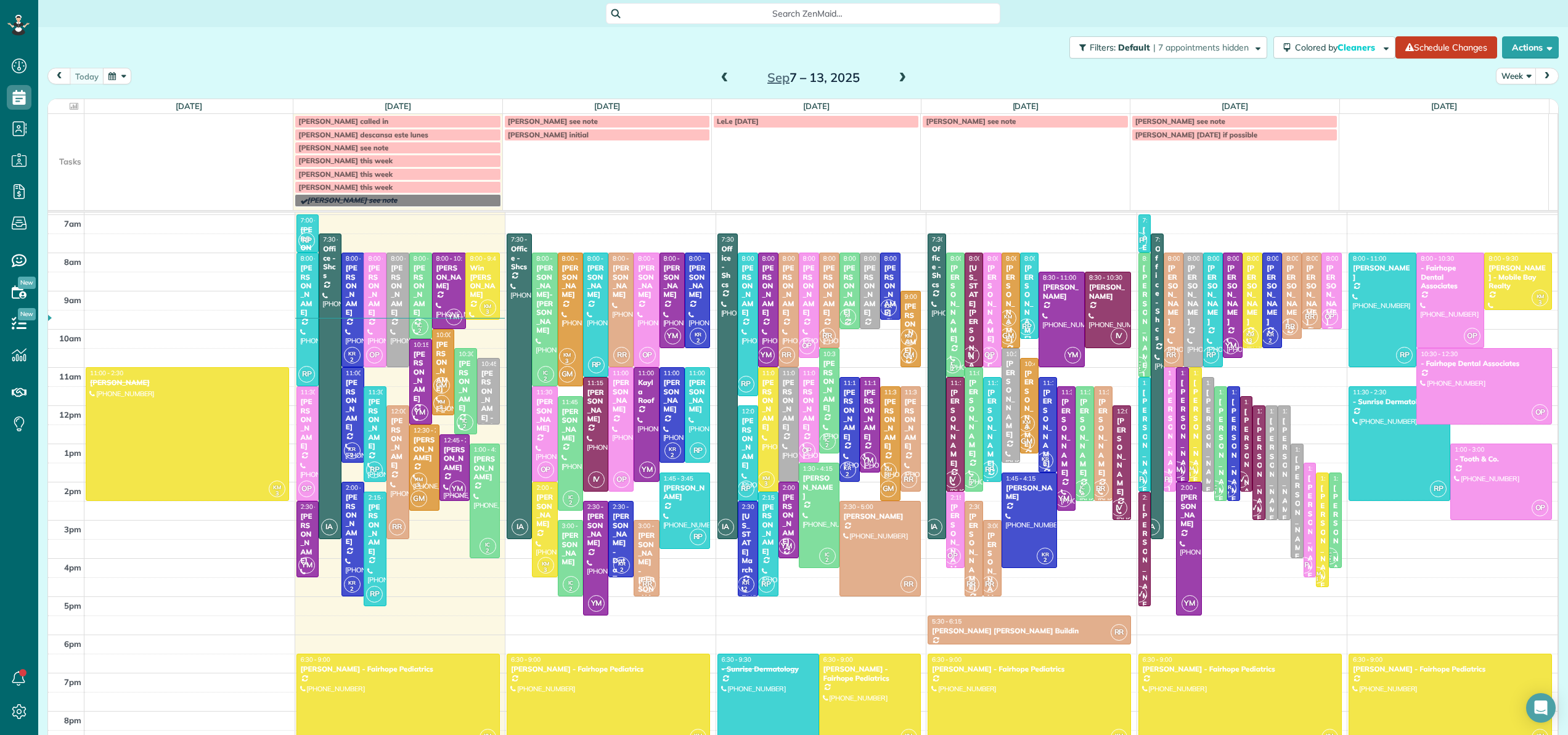
scroll to position [120, 0]
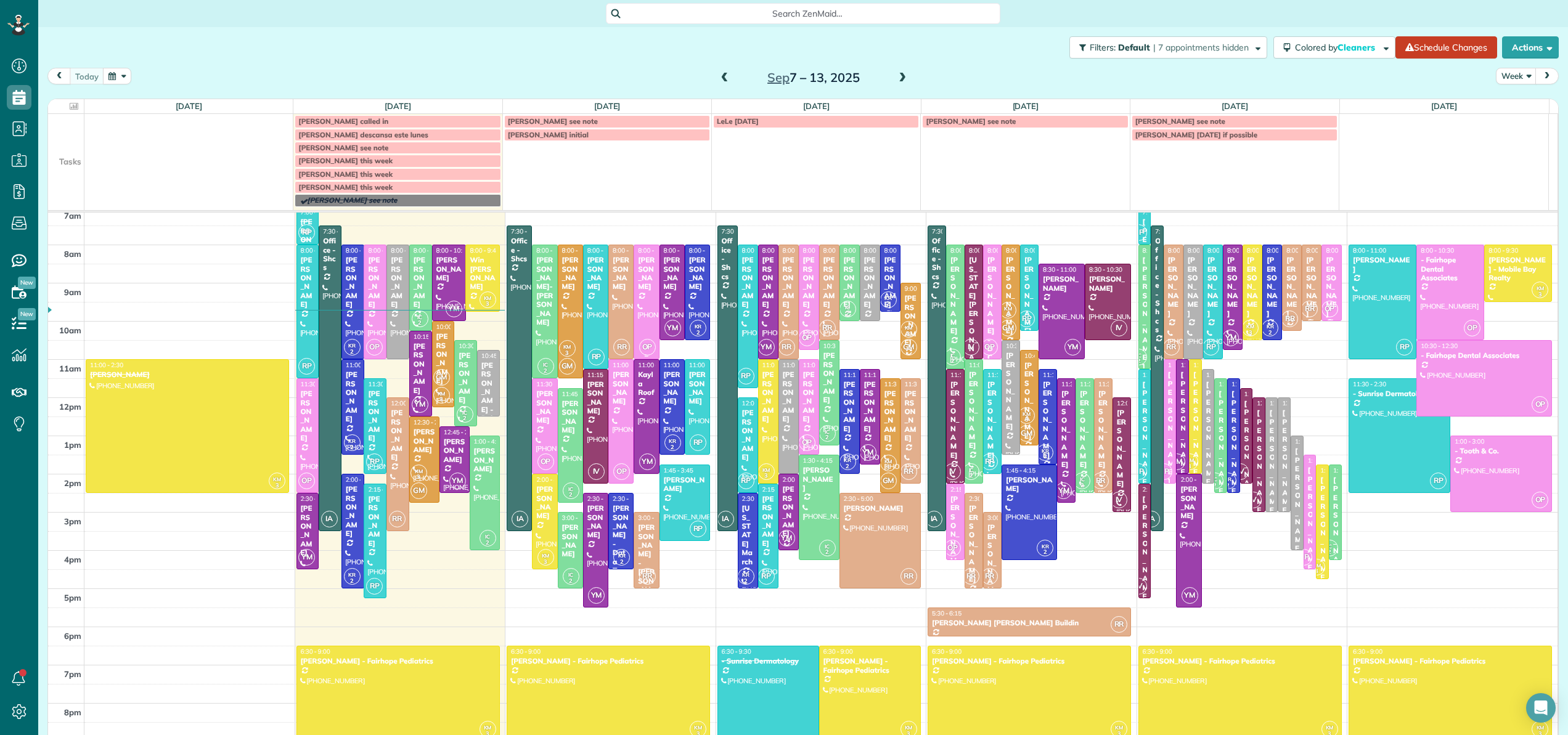
click at [633, 306] on link "OP 8:00 - 11:00 Caron Richards (251) 689-8236 9273 Whitehouse Fork Road Bay Min…" at bounding box center [646, 302] width 25 height 115
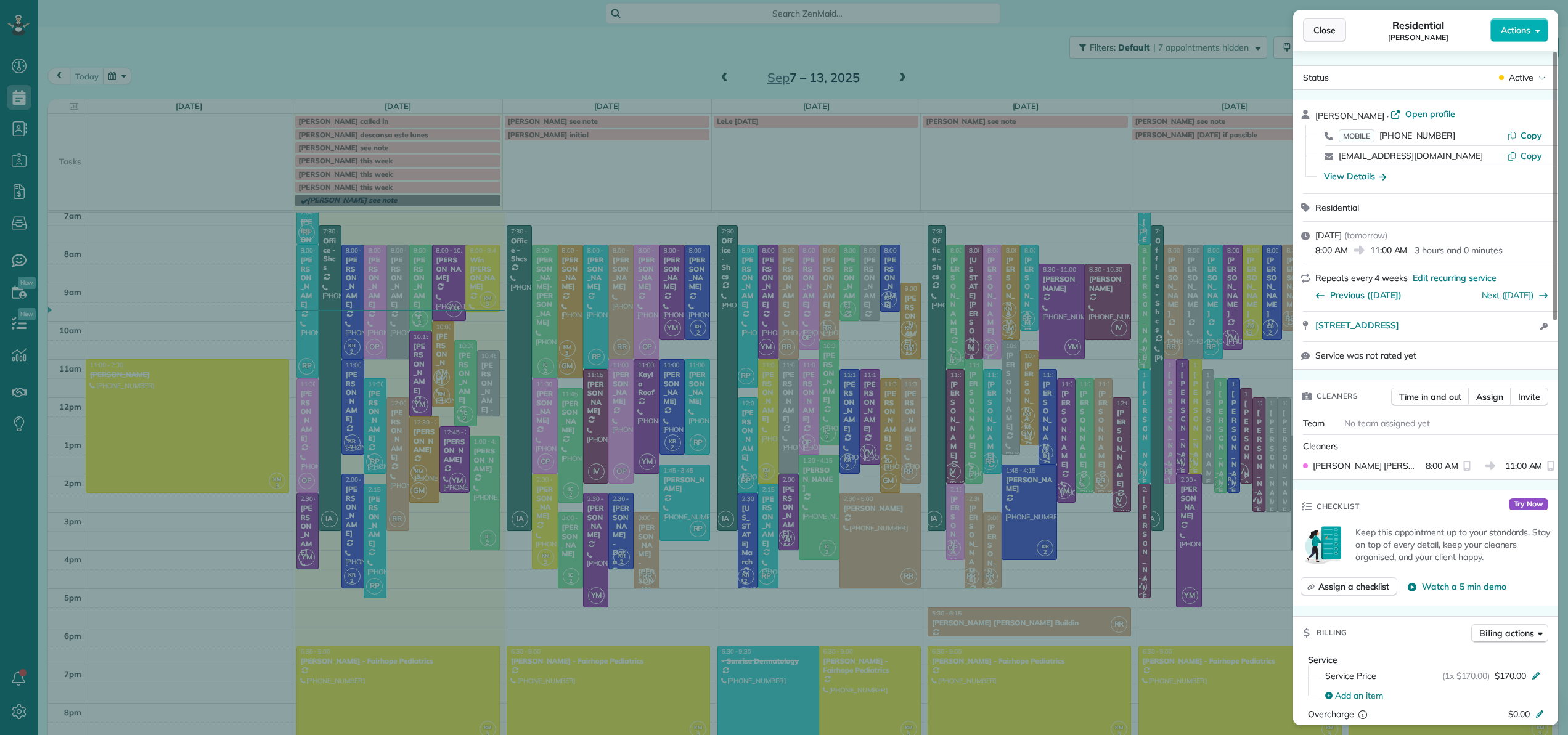
click at [1325, 36] on button "Close" at bounding box center [1324, 30] width 43 height 23
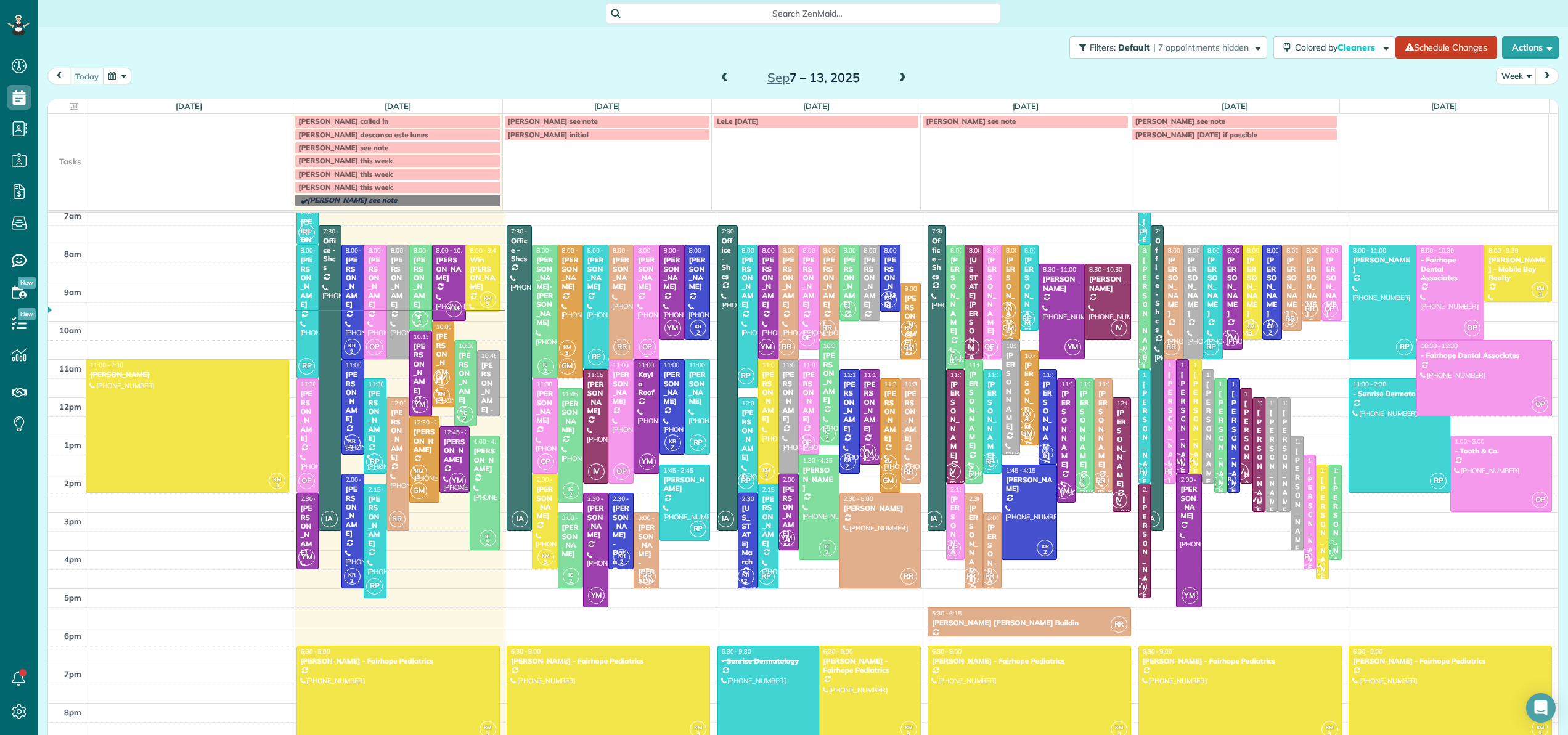
click at [639, 305] on div at bounding box center [646, 302] width 24 height 114
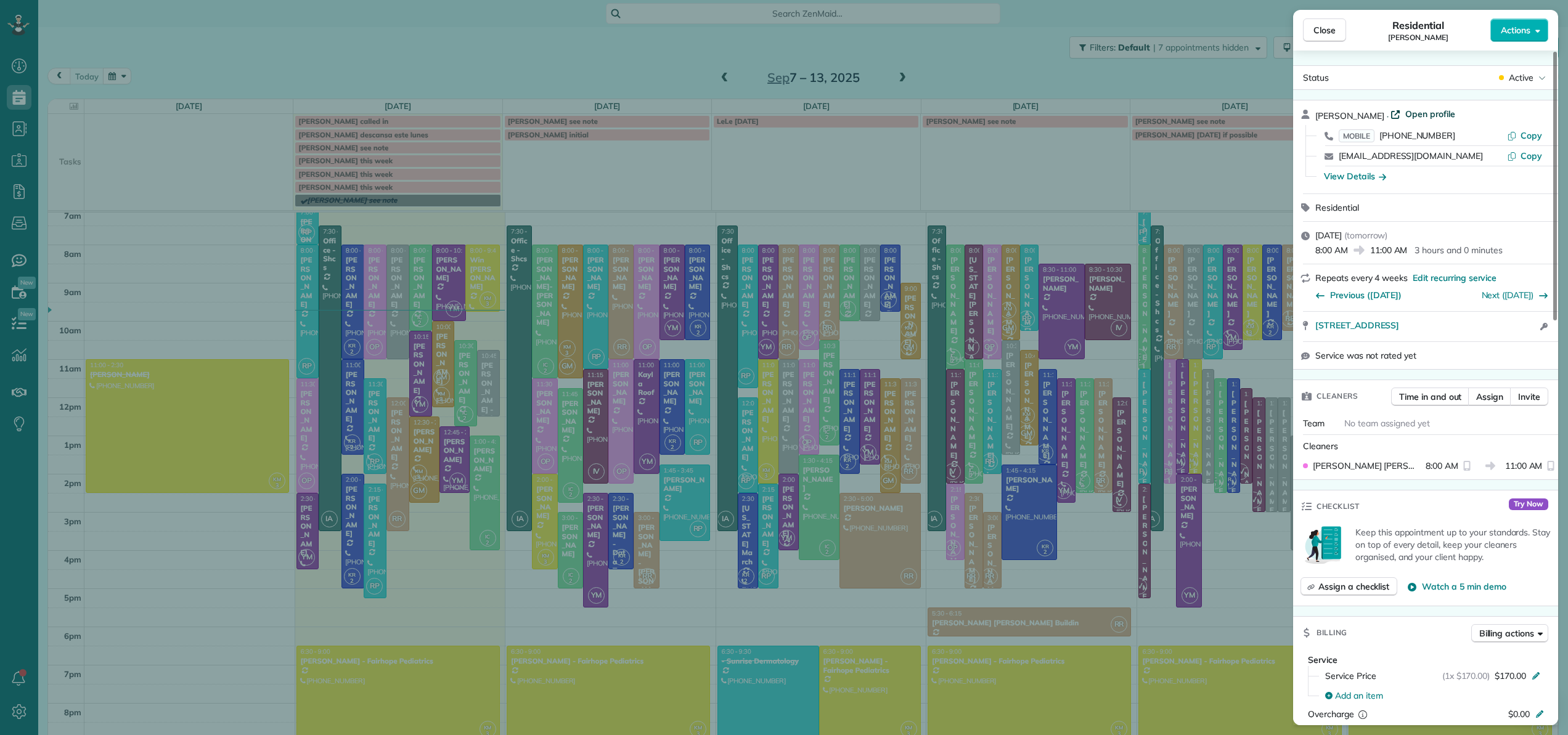
click at [1423, 108] on span "Open profile" at bounding box center [1430, 114] width 50 height 13
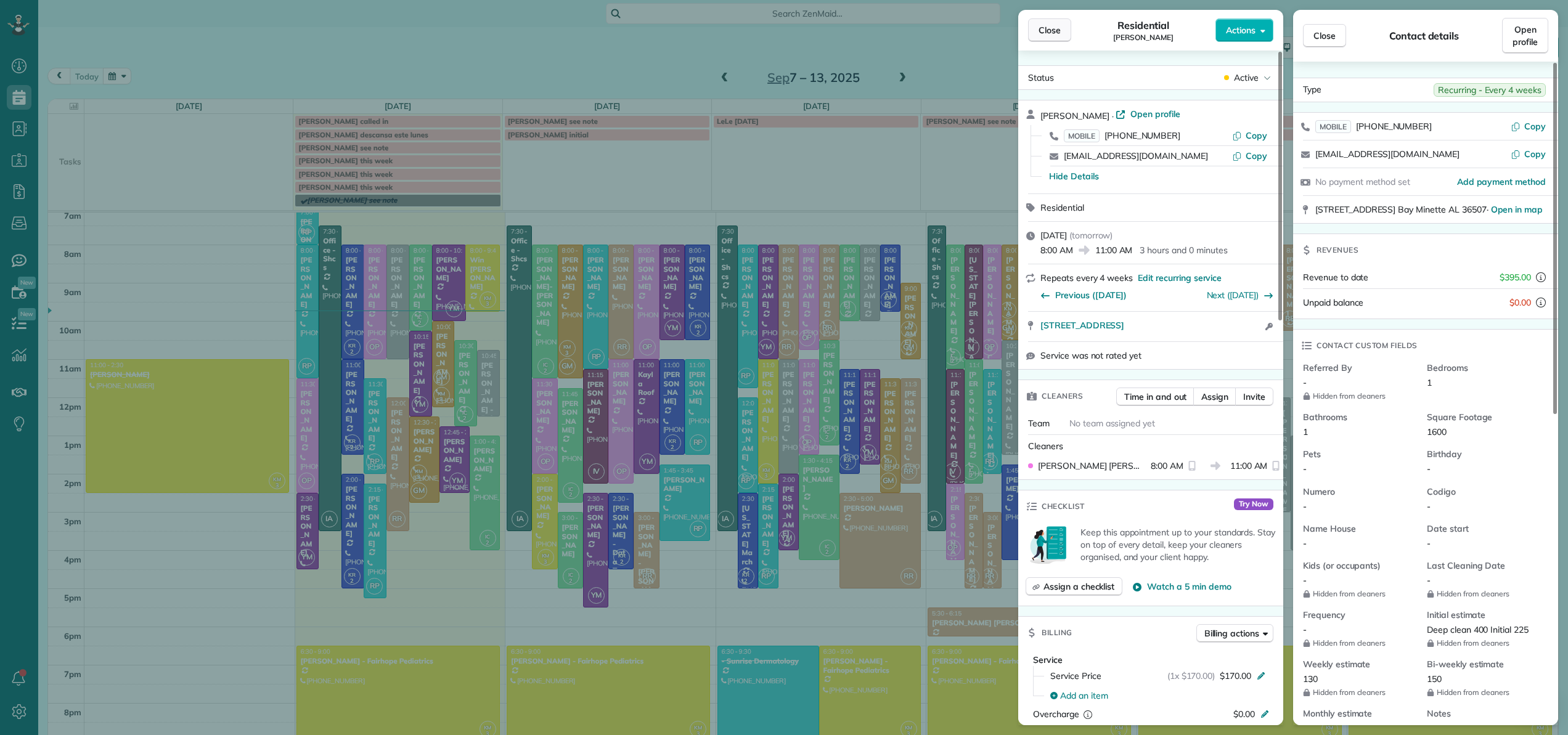
click at [1063, 34] on button "Close" at bounding box center [1049, 30] width 43 height 23
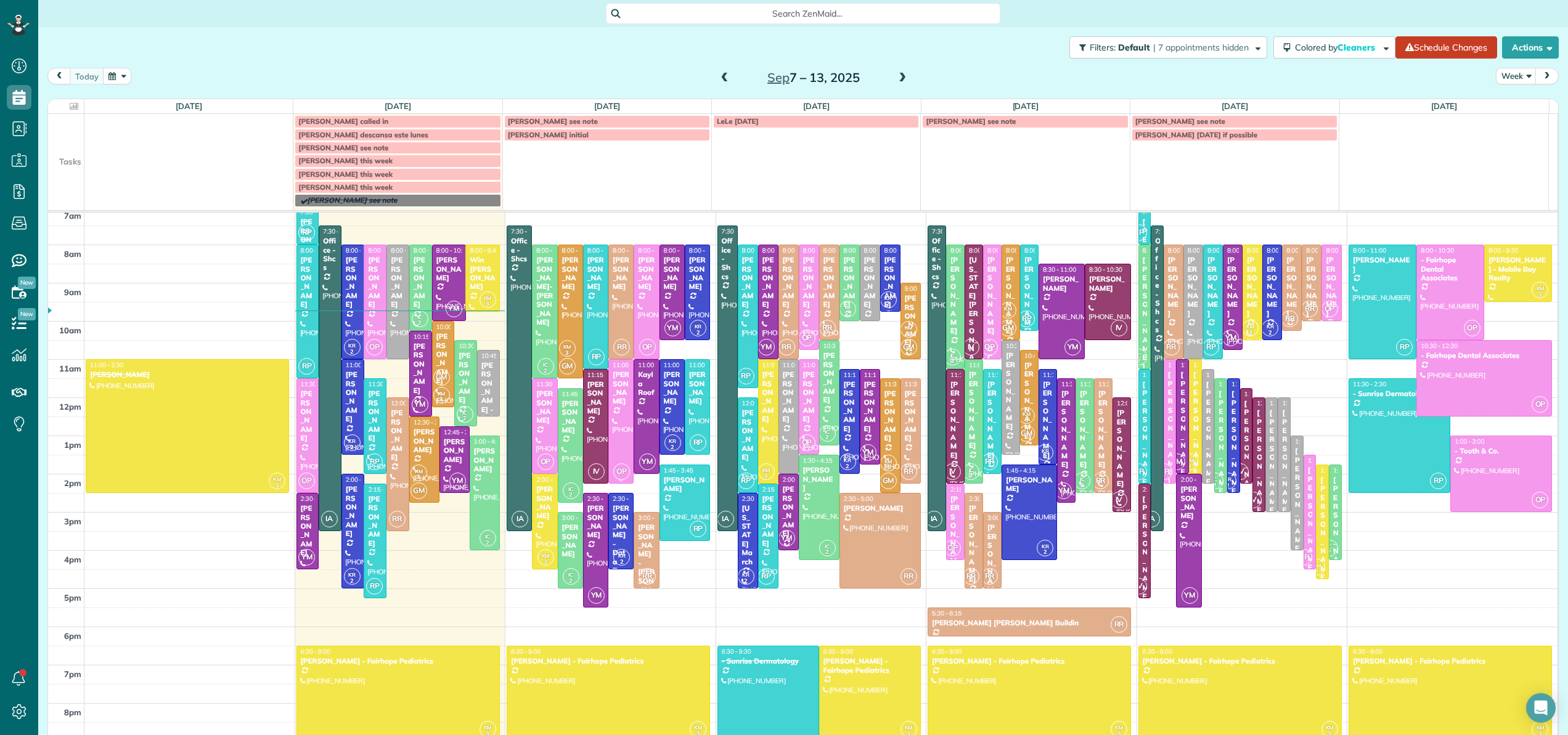
click at [611, 411] on div at bounding box center [621, 421] width 24 height 123
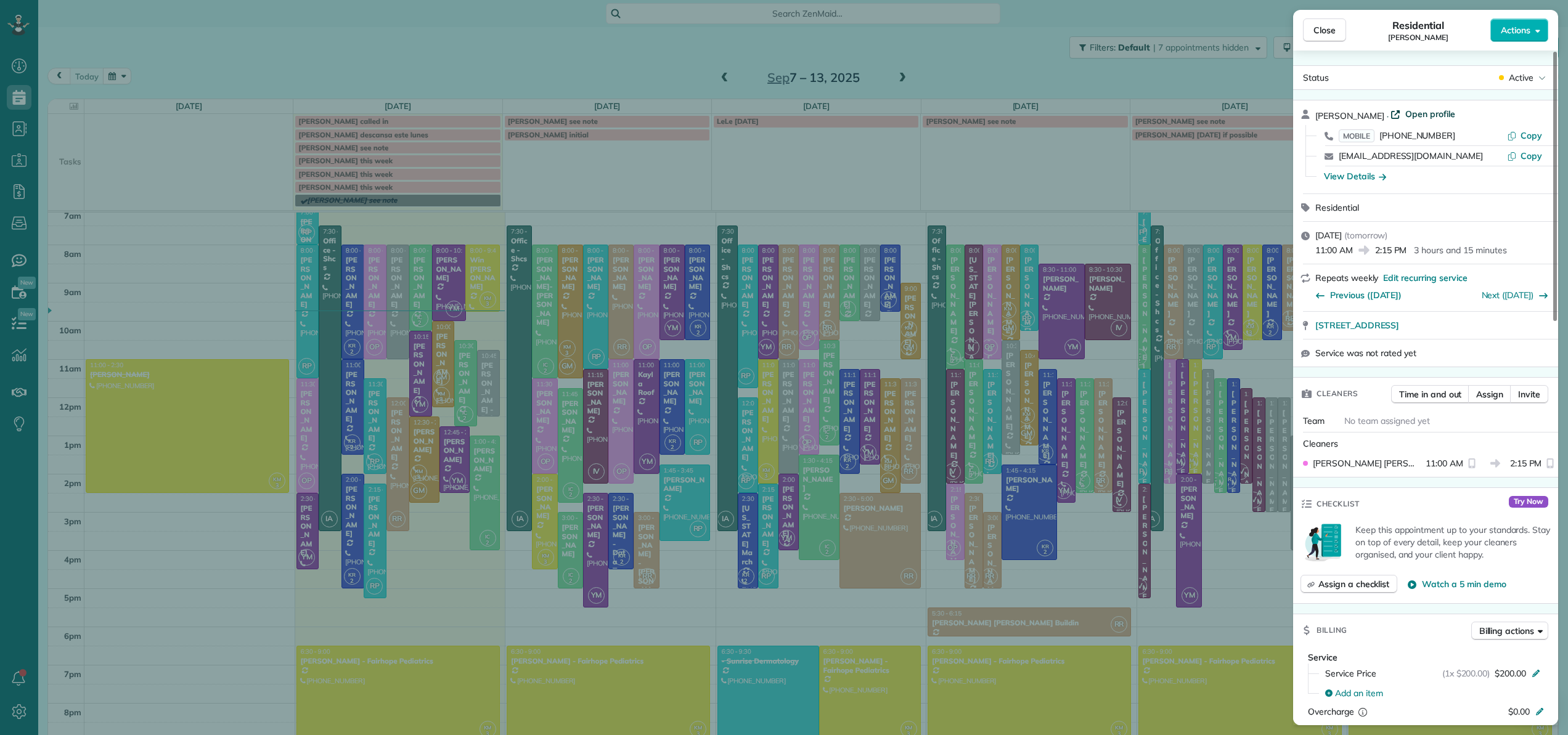
click at [1415, 112] on span "Open profile" at bounding box center [1430, 114] width 50 height 13
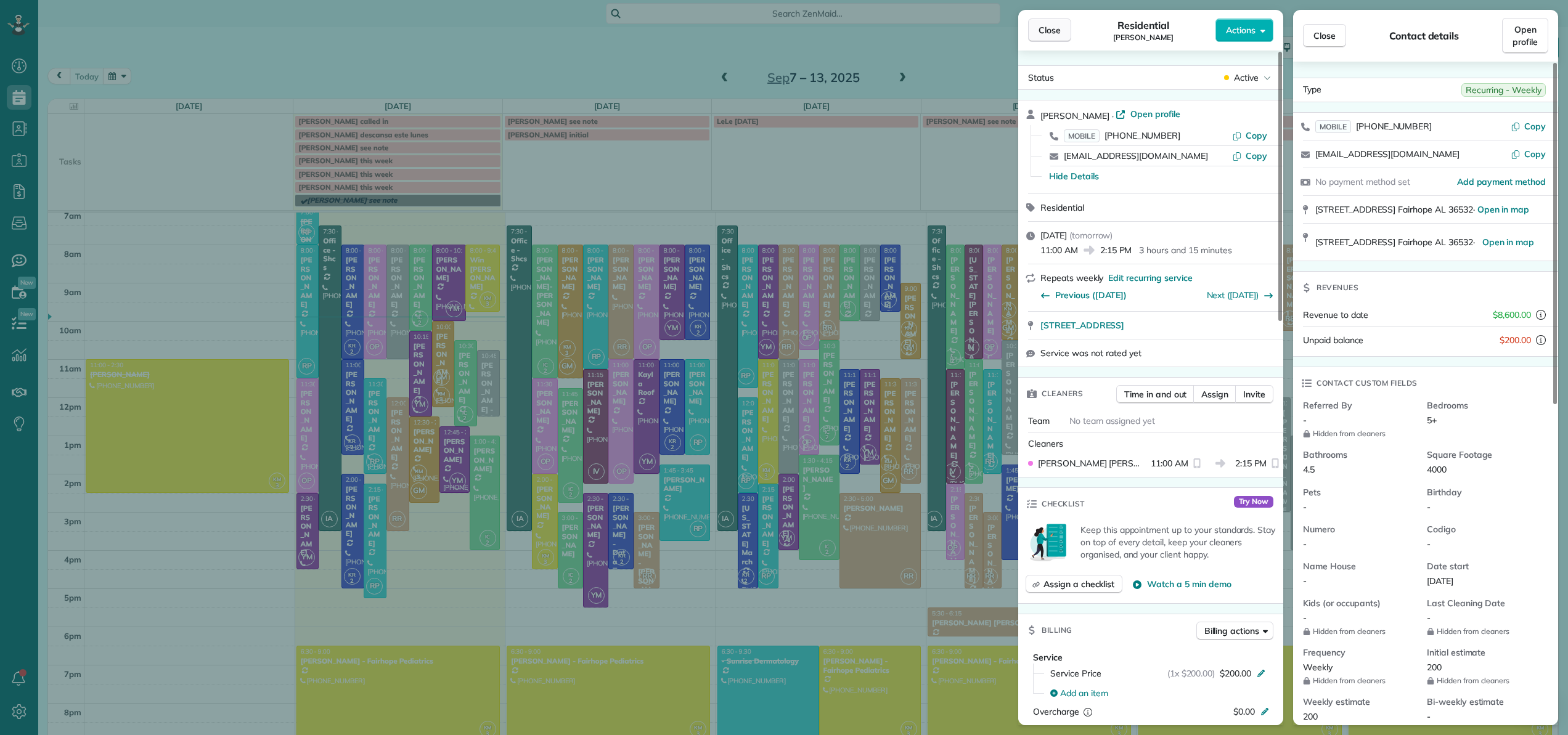
click at [1054, 23] on button "Close" at bounding box center [1049, 30] width 43 height 23
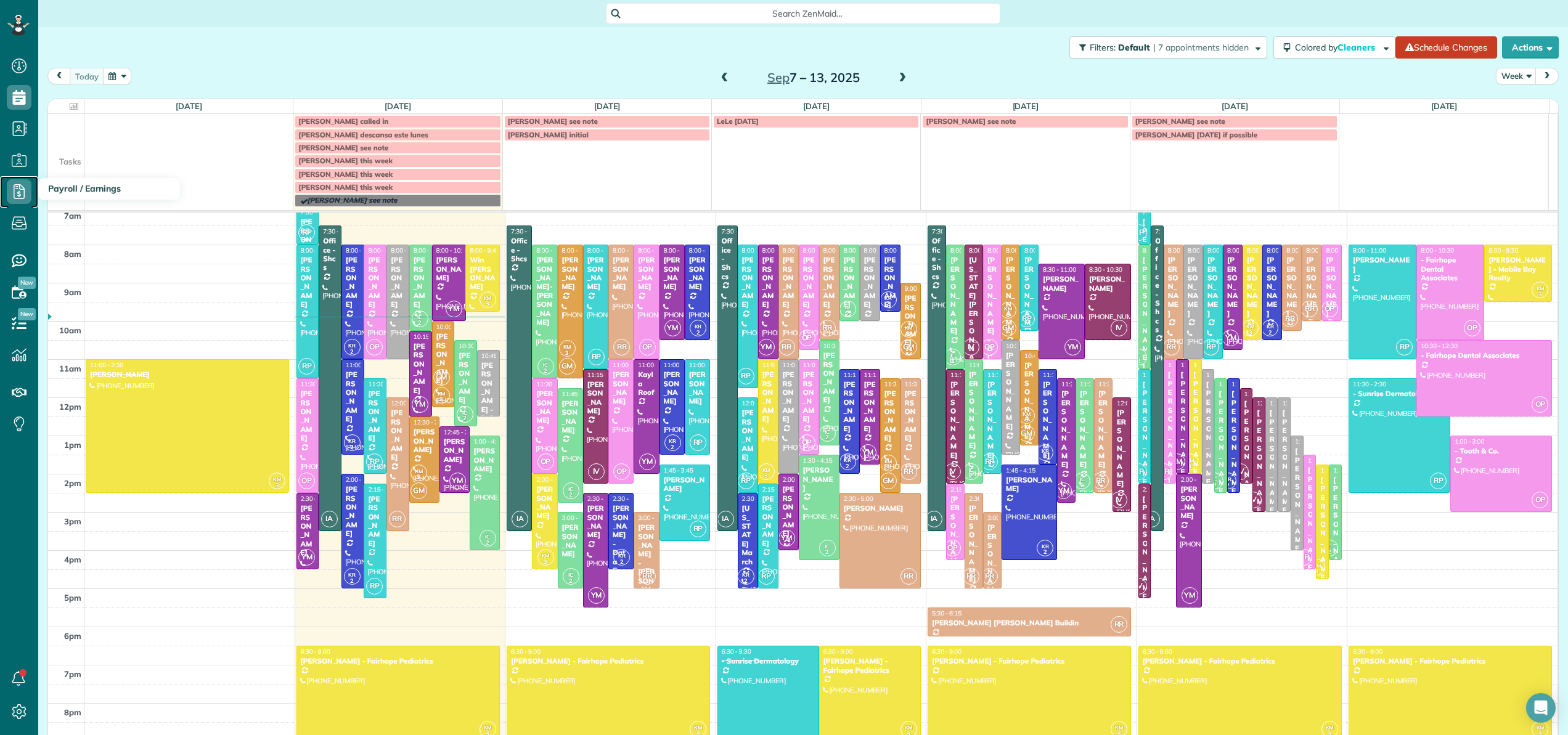
click at [17, 192] on icon at bounding box center [18, 192] width 24 height 24
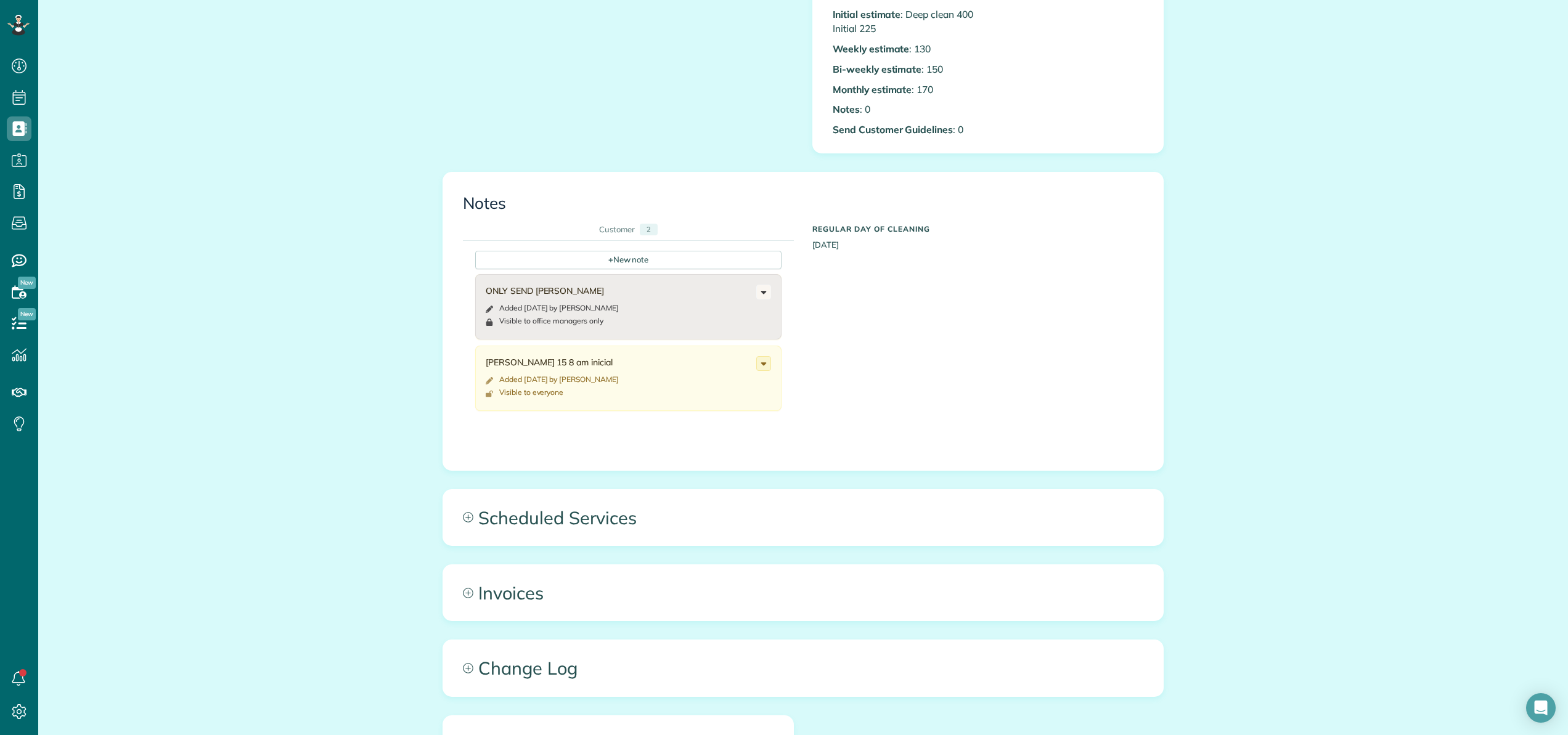
scroll to position [567, 0]
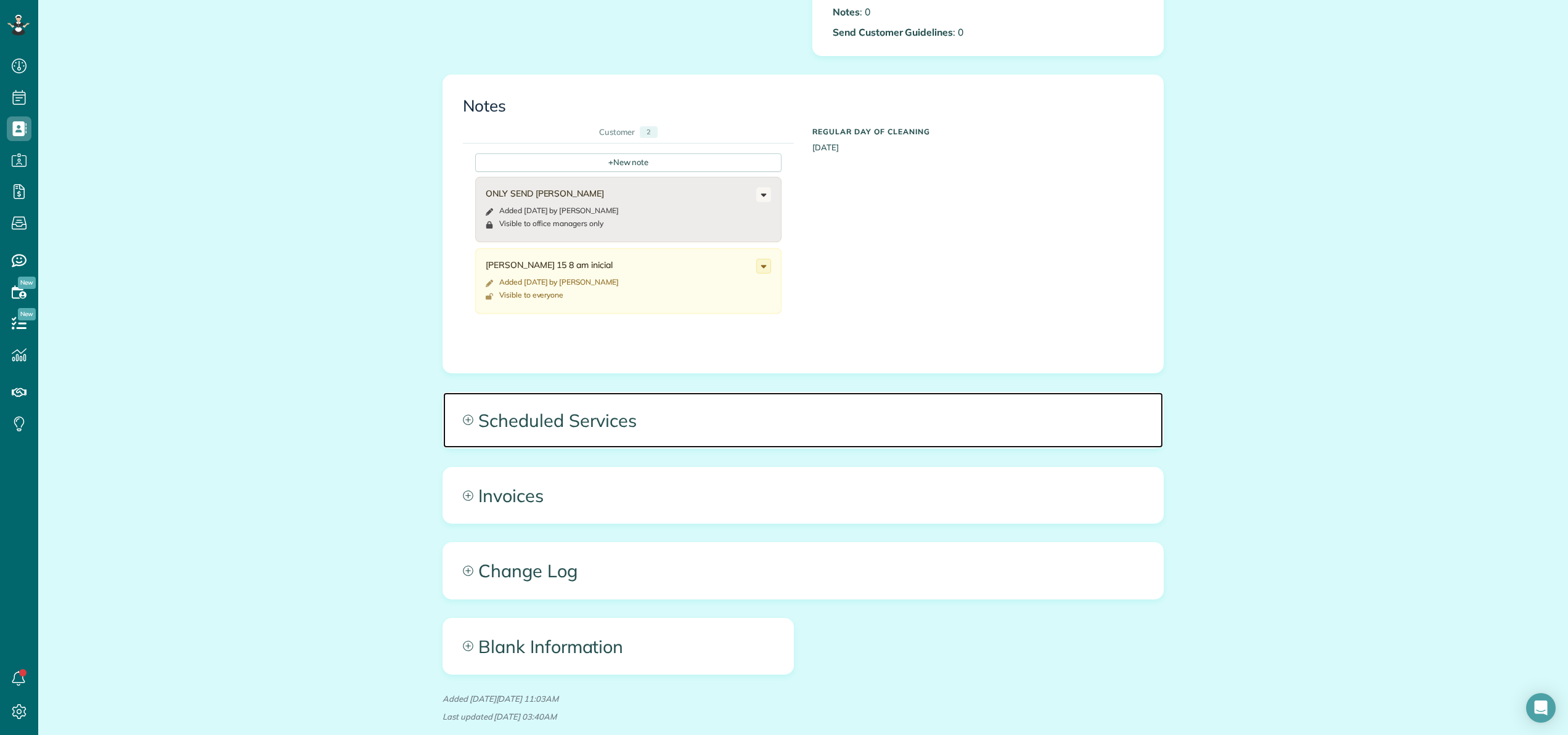
click at [595, 421] on span "Scheduled Services" at bounding box center [803, 420] width 720 height 55
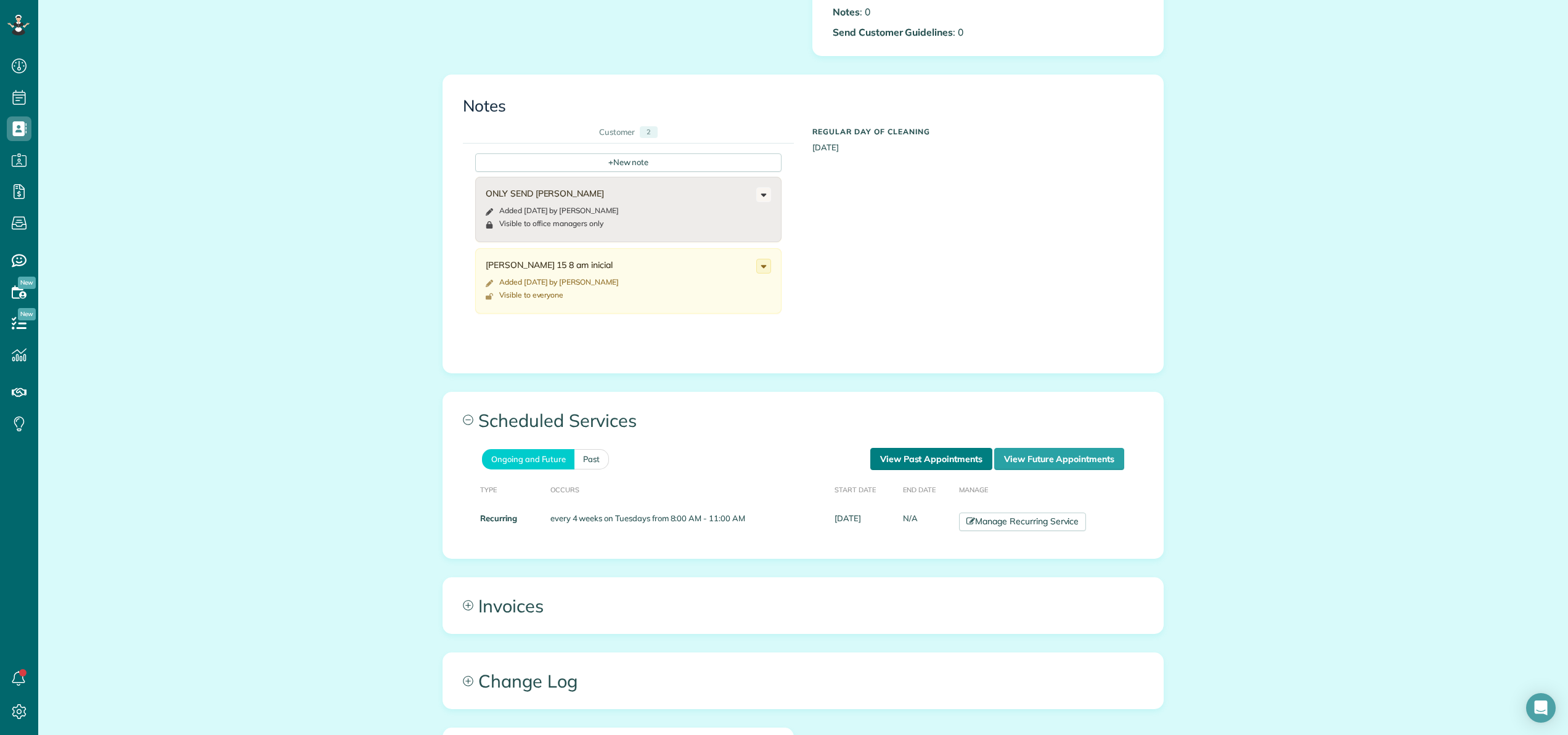
click at [943, 464] on link "View Past Appointments" at bounding box center [931, 459] width 122 height 22
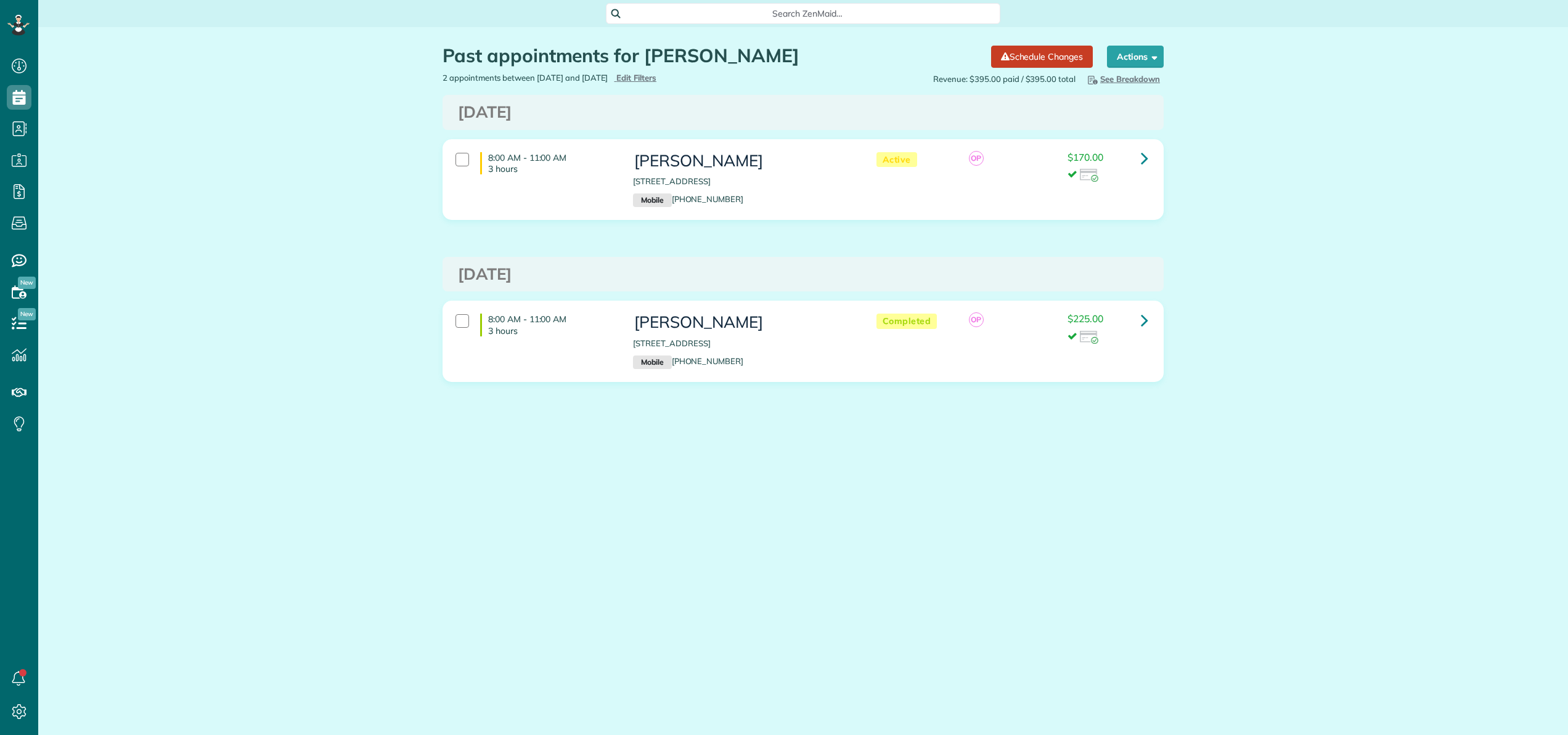
scroll to position [5, 5]
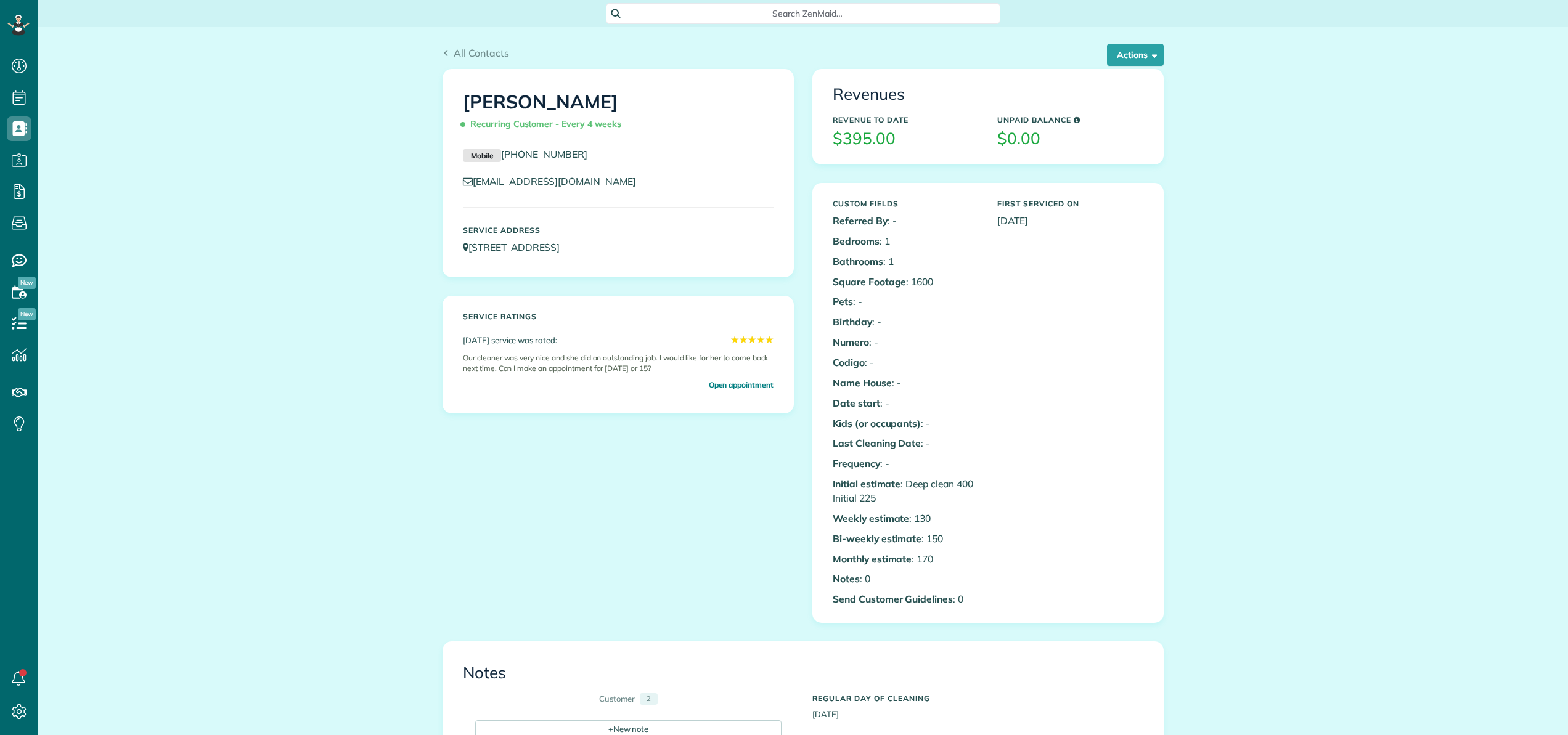
scroll to position [5, 5]
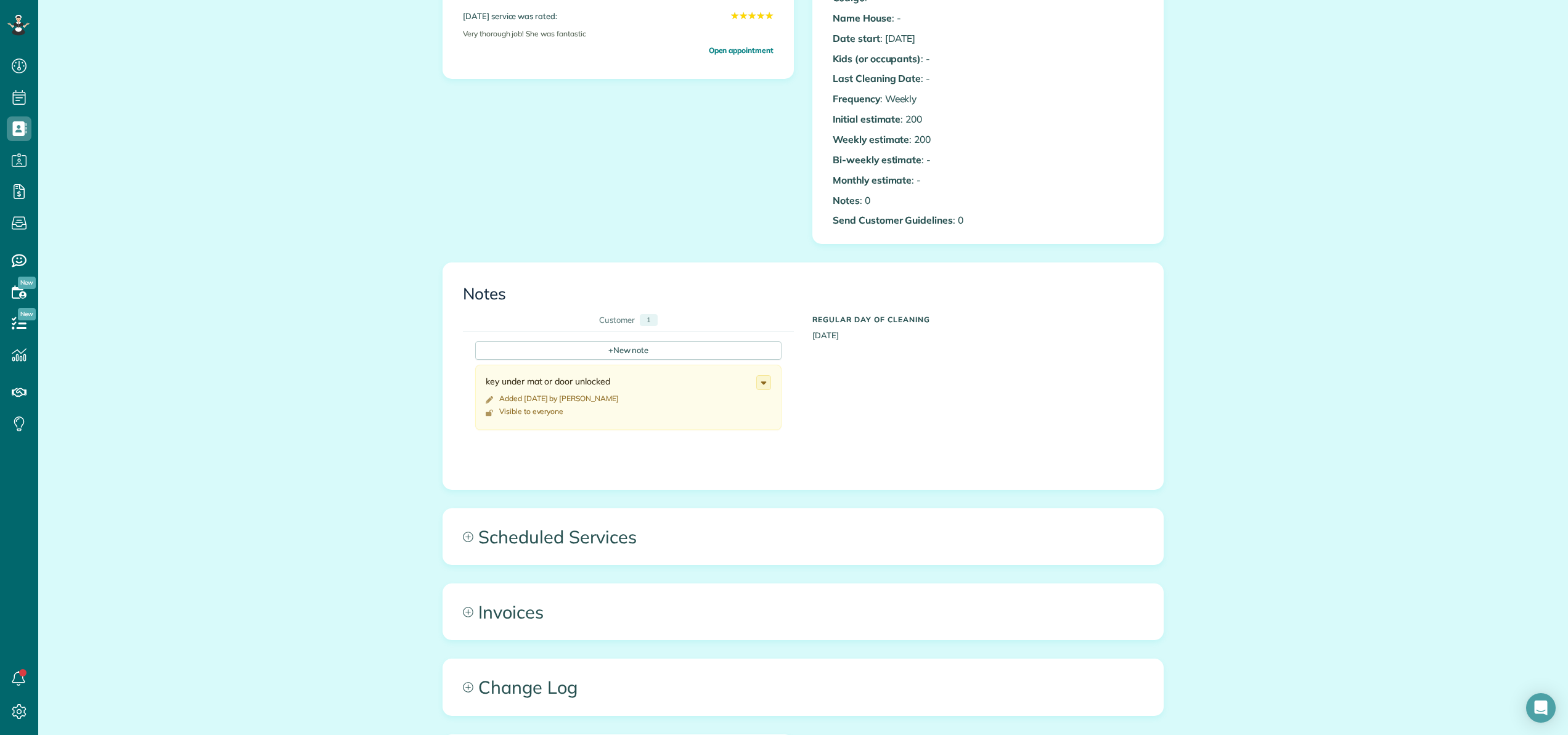
scroll to position [549, 0]
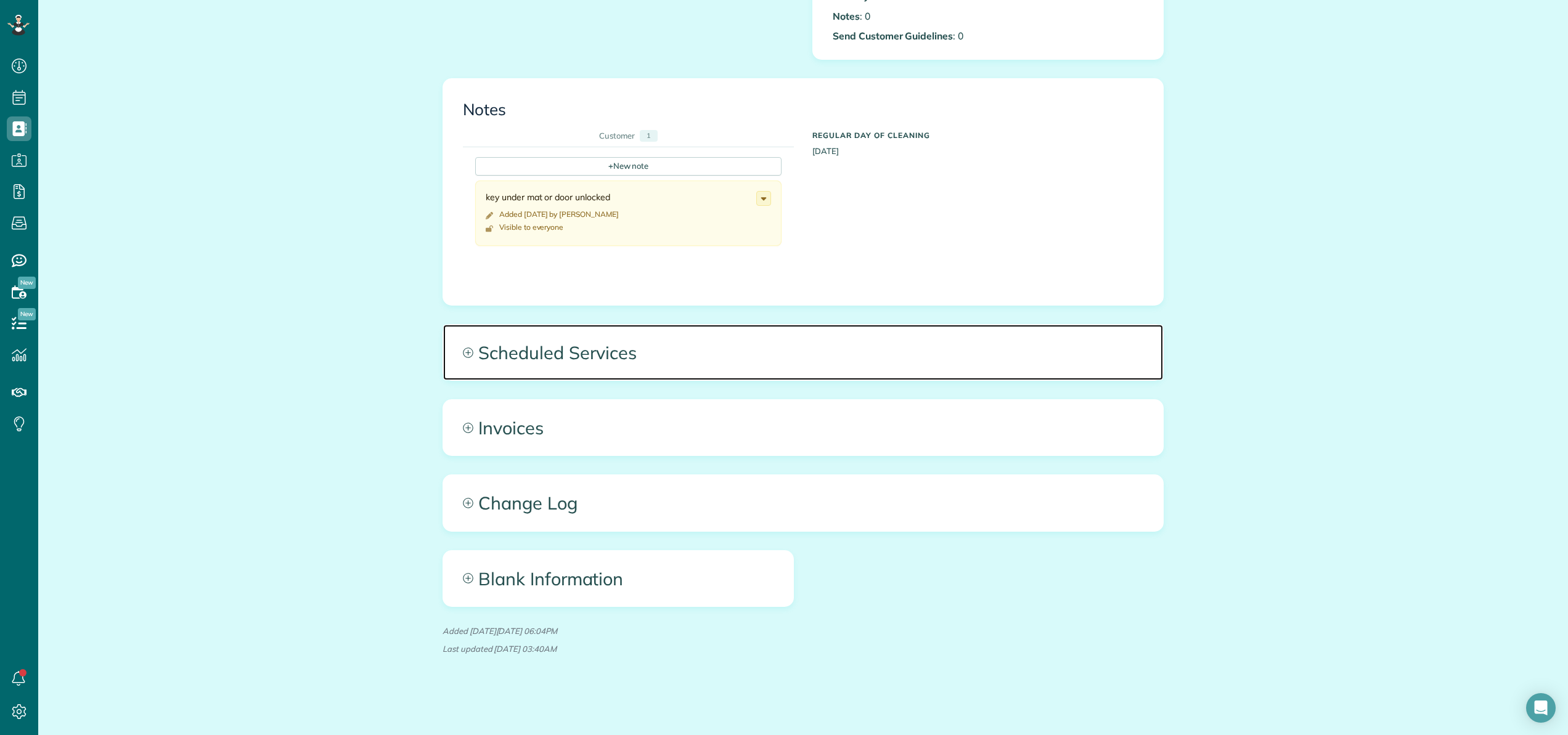
click at [541, 336] on span "Scheduled Services" at bounding box center [803, 353] width 720 height 55
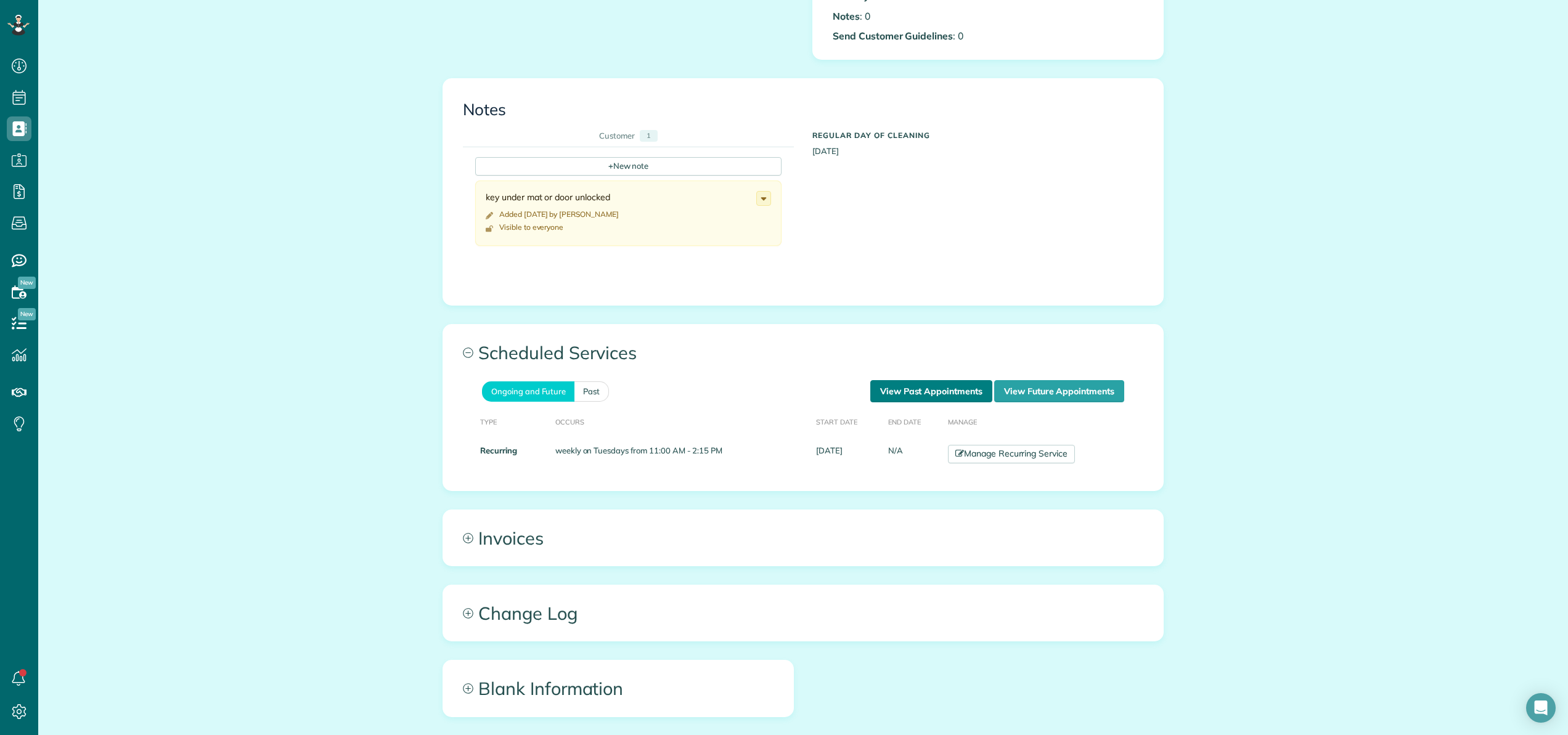
click at [939, 392] on link "View Past Appointments" at bounding box center [931, 392] width 122 height 22
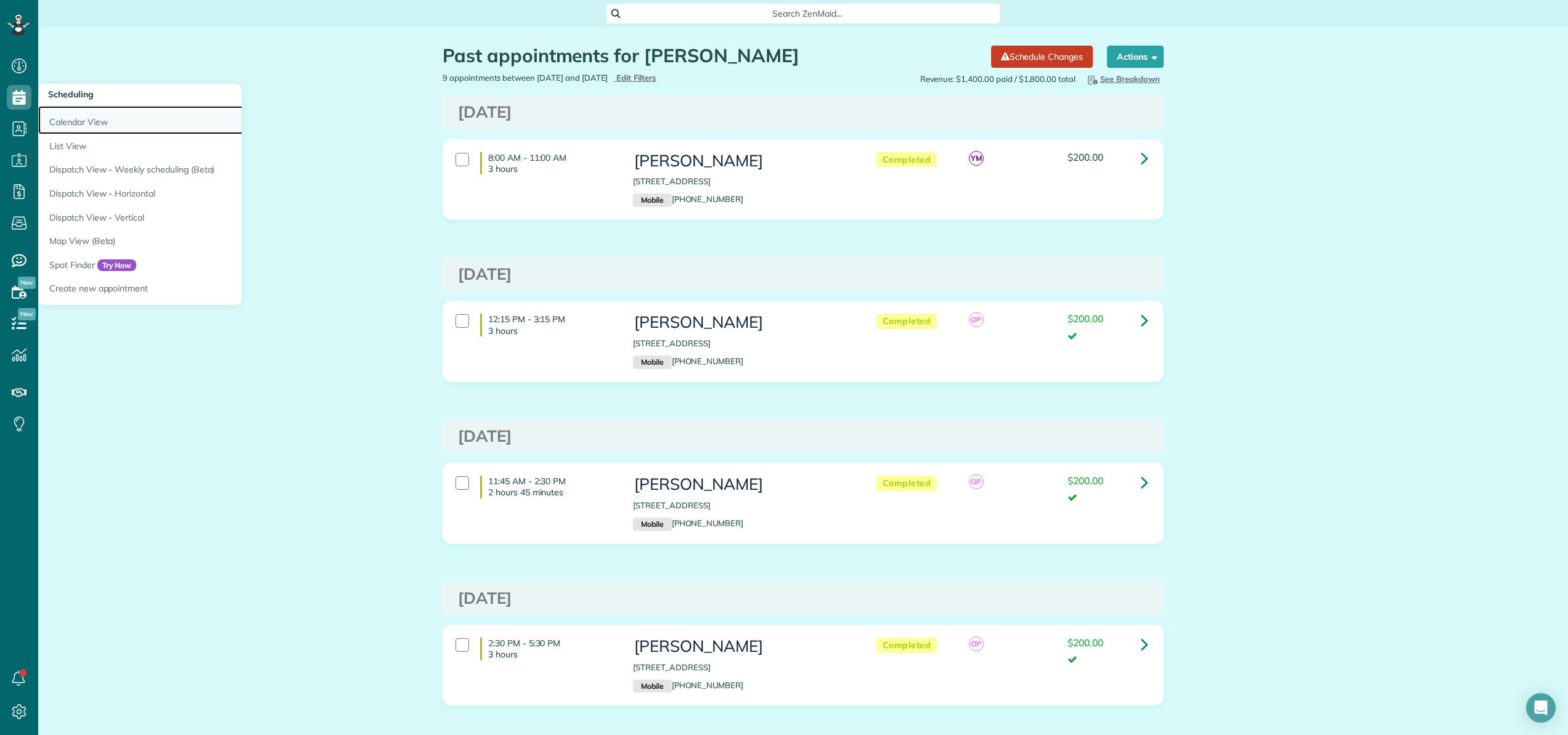
click at [69, 125] on link "Calendar View" at bounding box center [192, 120] width 308 height 28
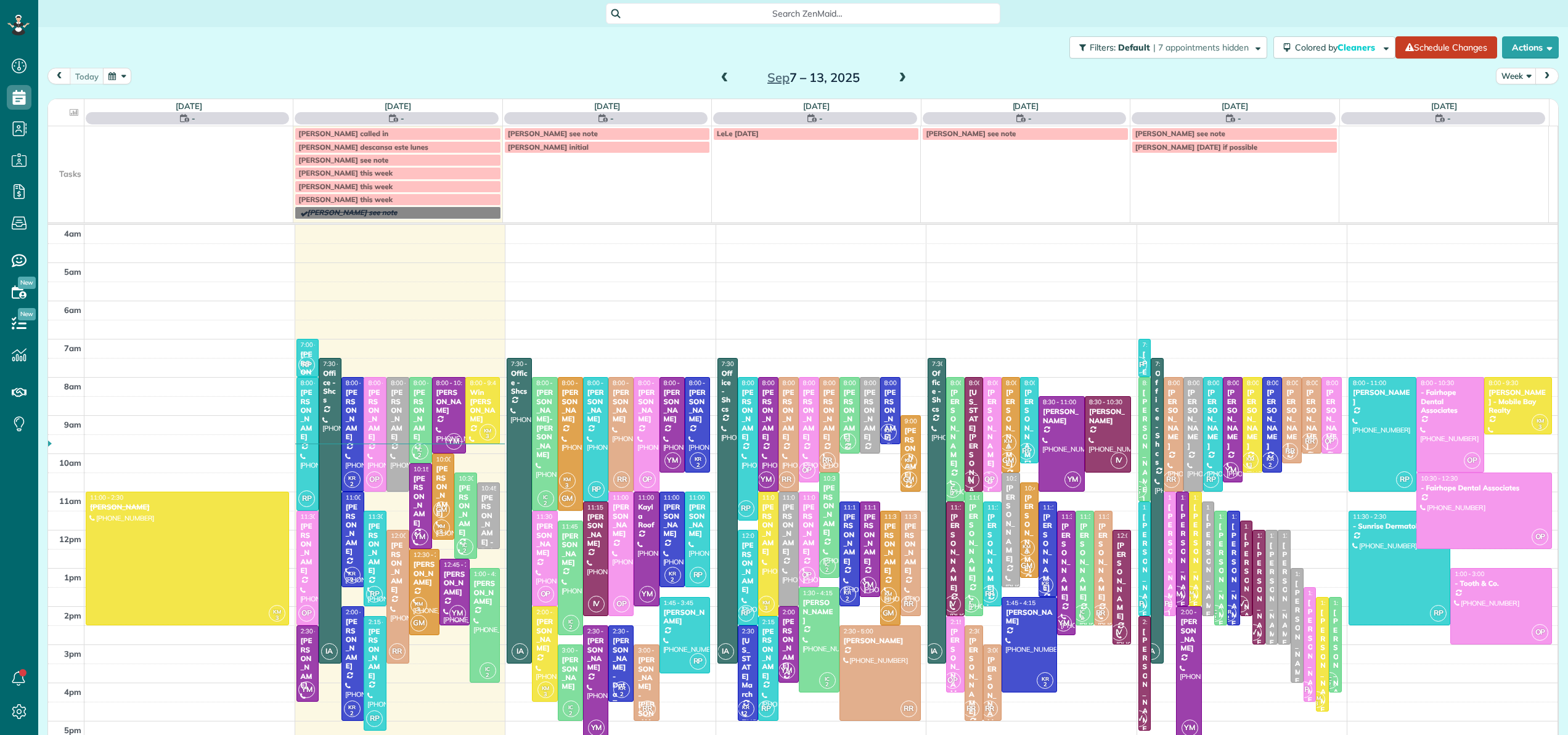
scroll to position [88, 0]
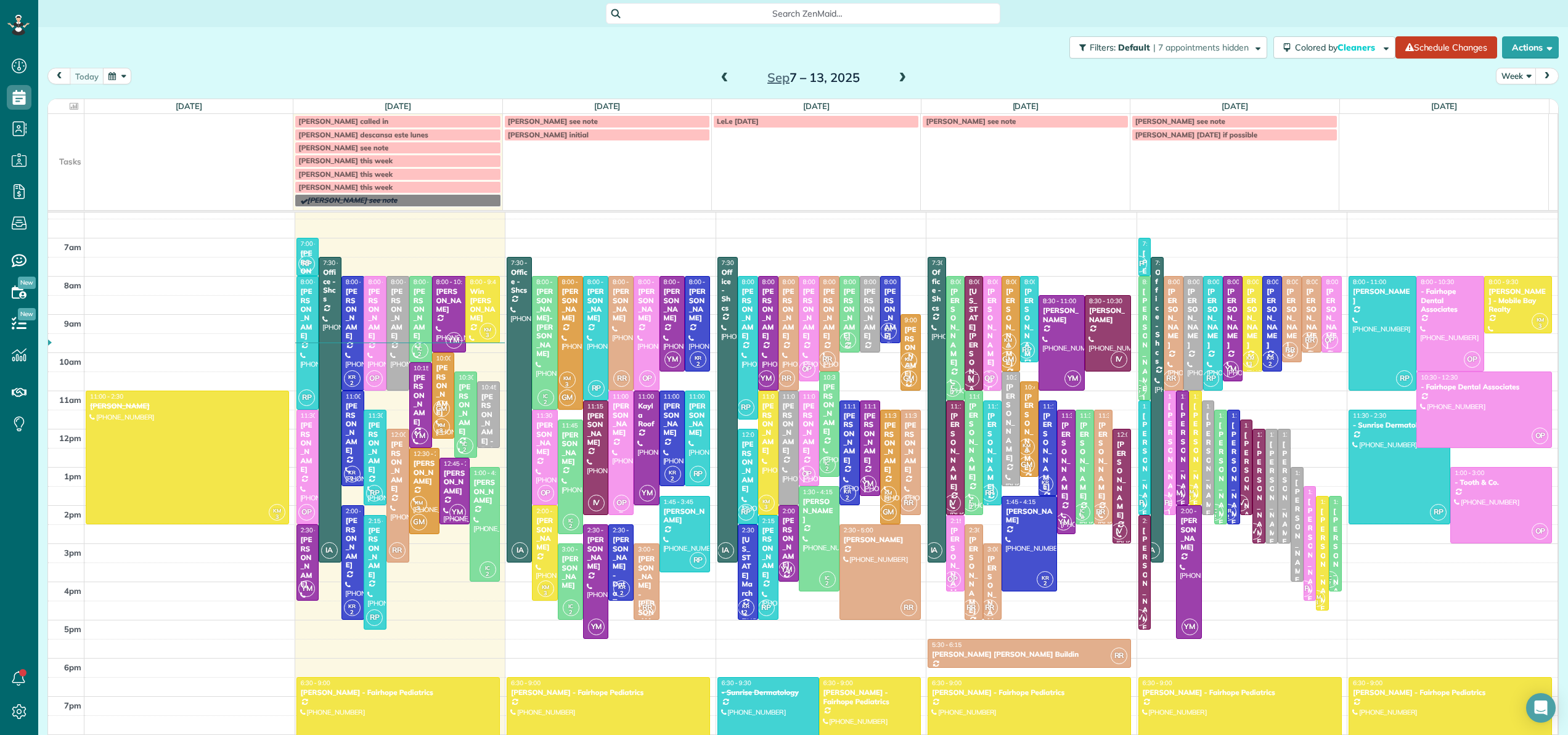
click at [612, 456] on div at bounding box center [621, 452] width 24 height 123
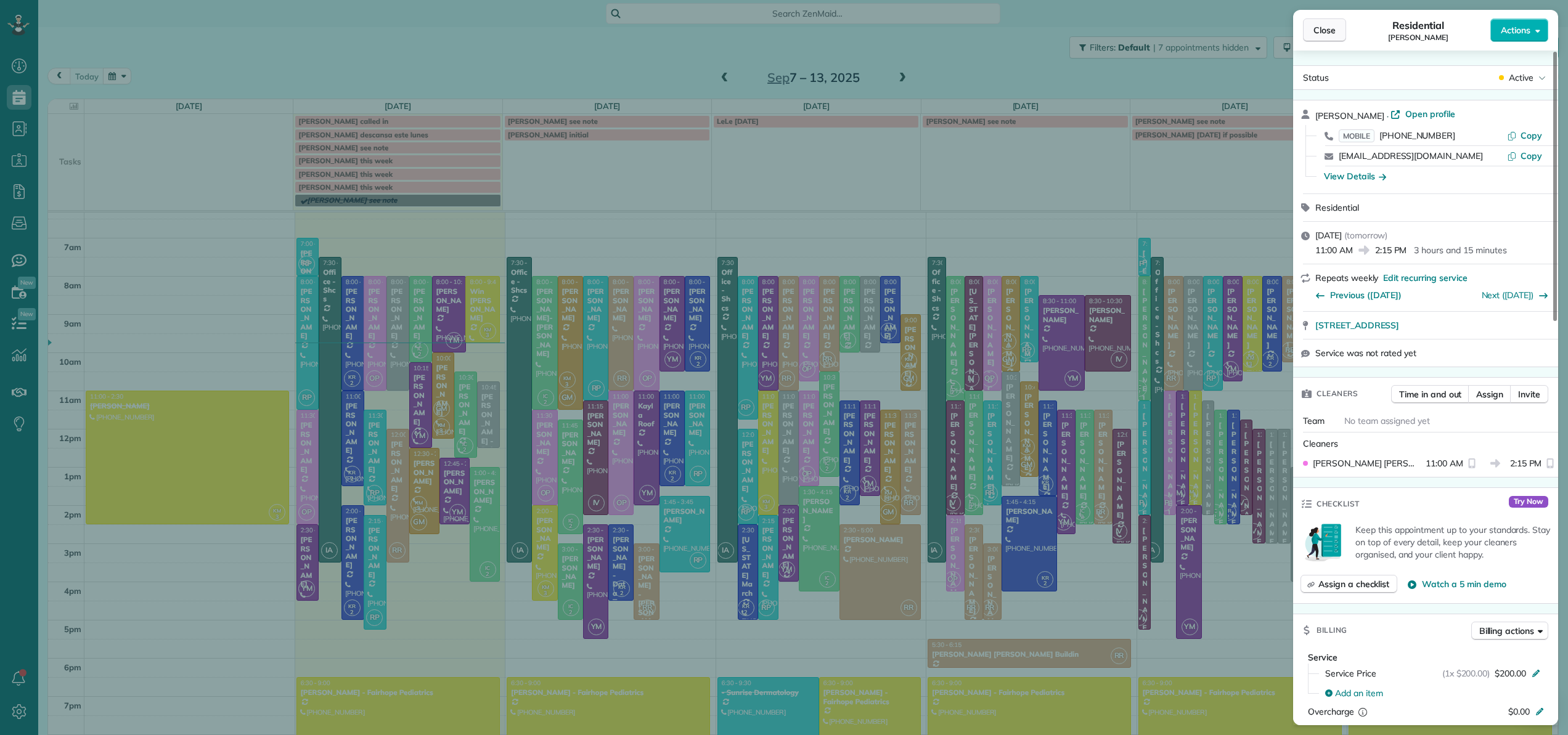
click at [1332, 34] on span "Close" at bounding box center [1324, 30] width 22 height 13
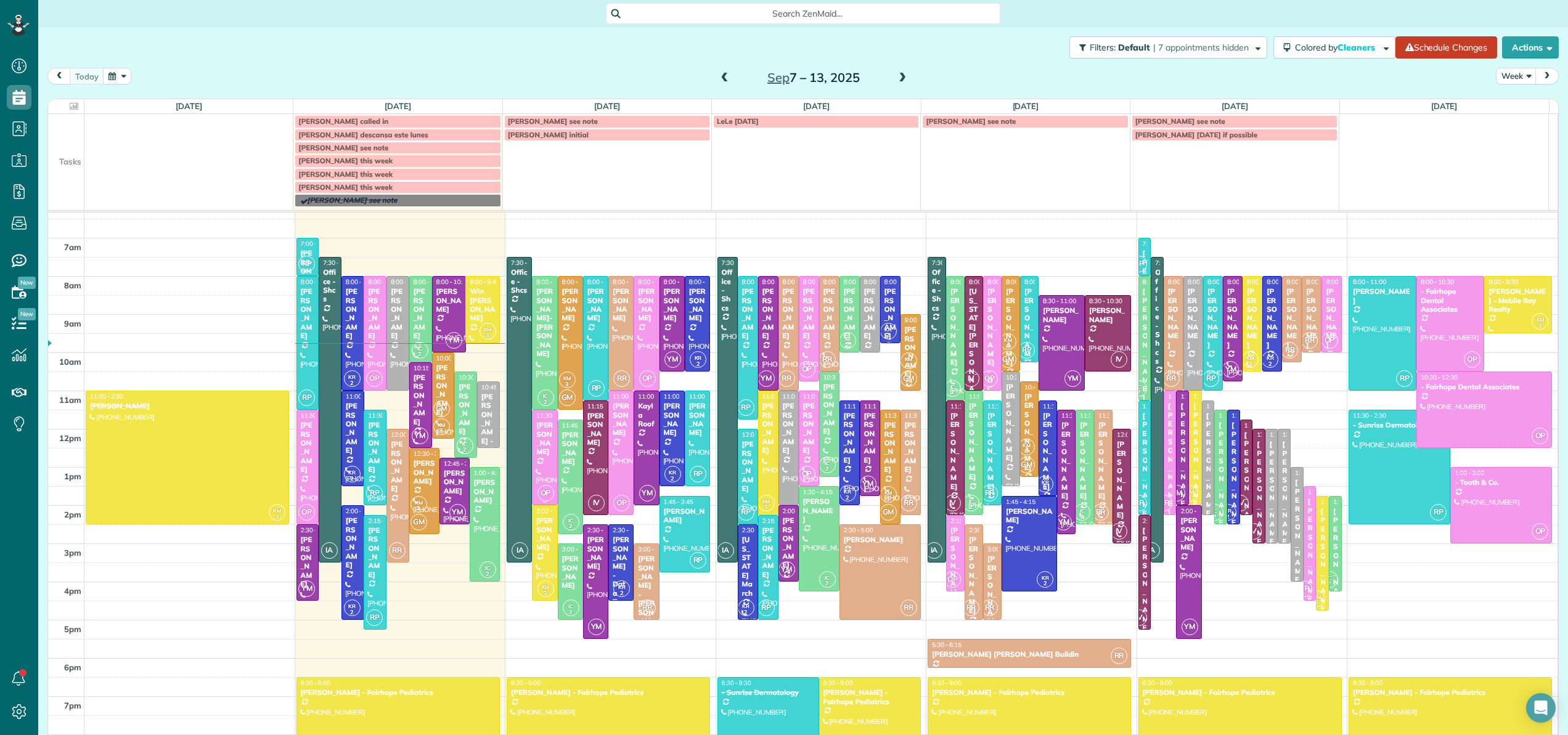
click at [536, 434] on div "Robin Reed" at bounding box center [544, 438] width 18 height 36
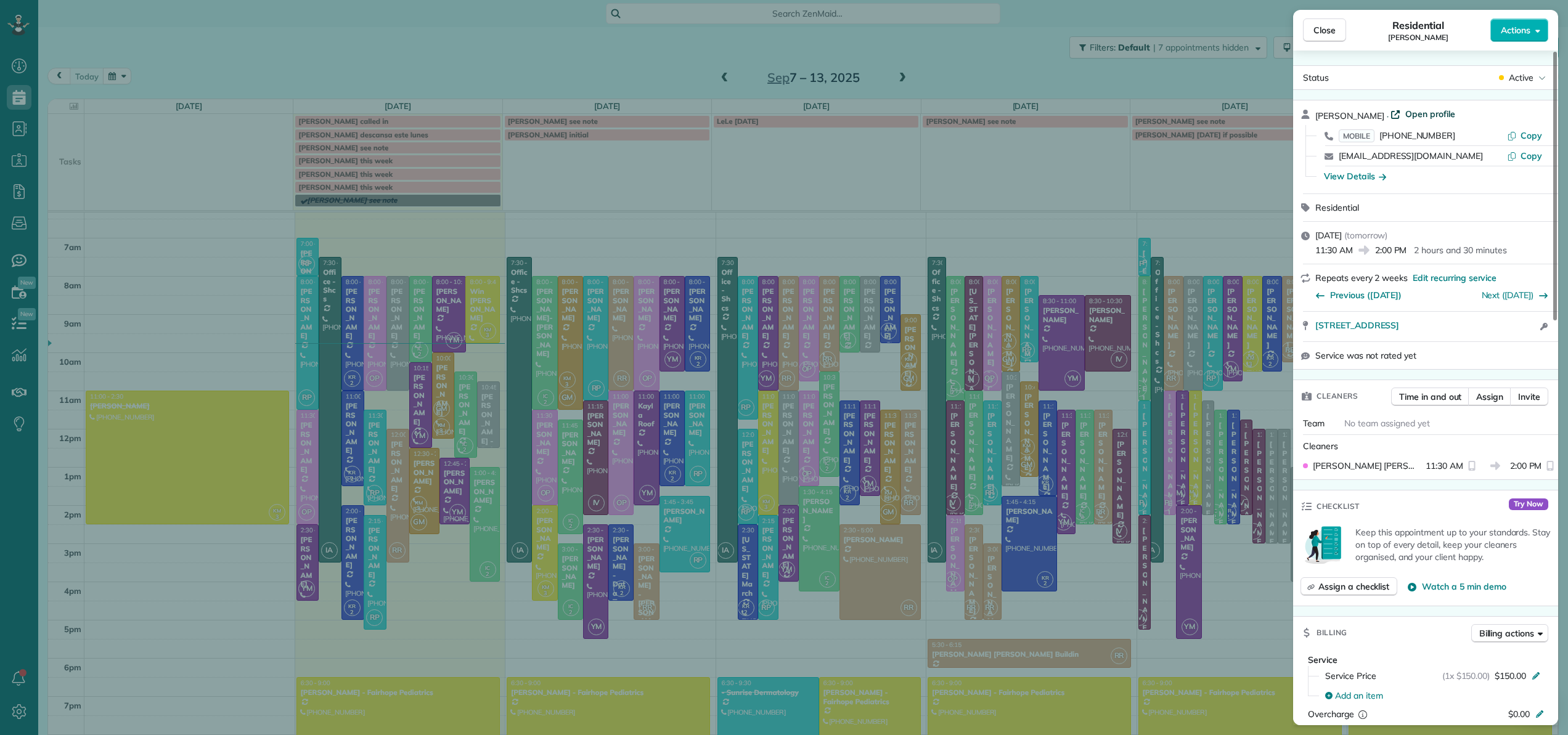
click at [1411, 111] on span "Open profile" at bounding box center [1430, 114] width 50 height 13
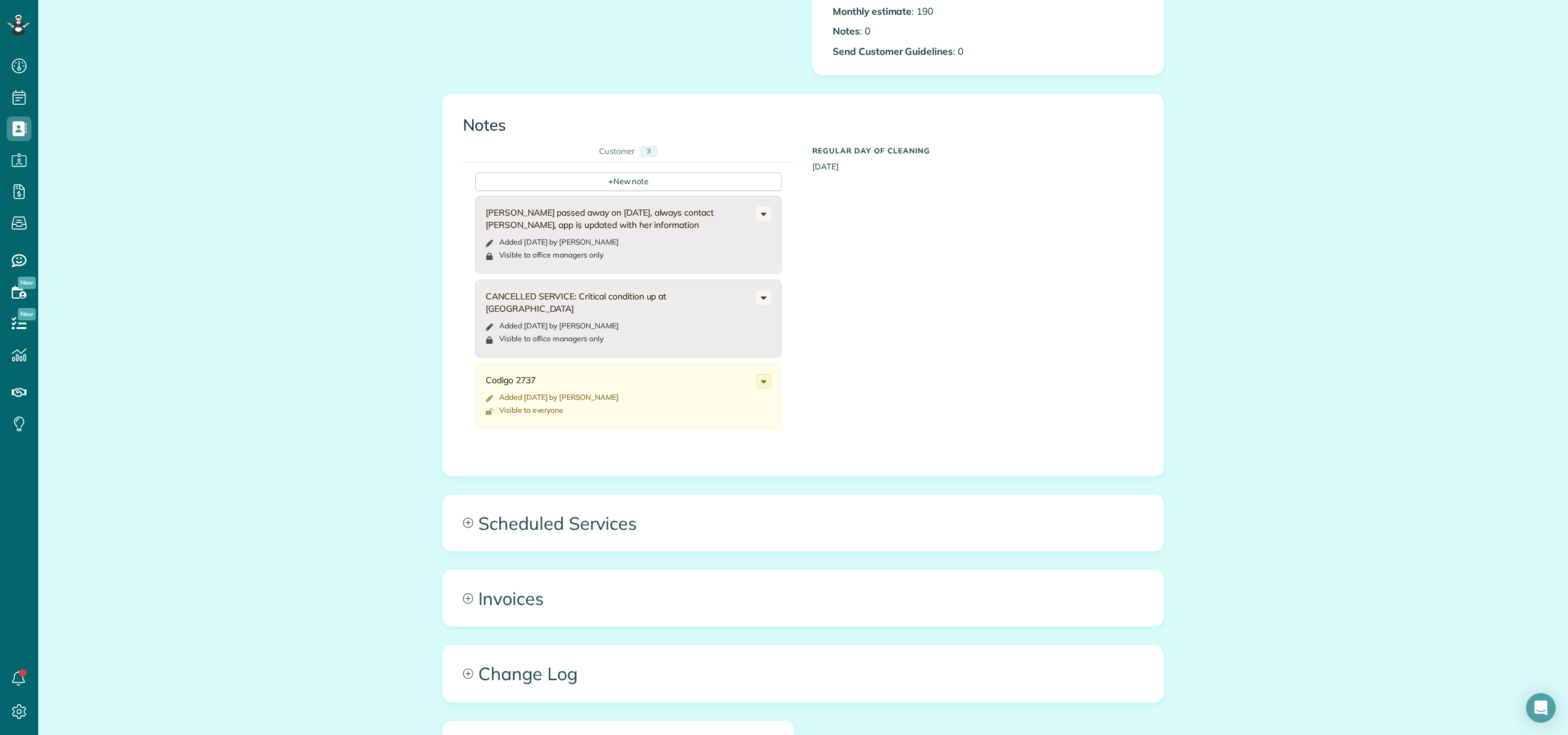
scroll to position [668, 0]
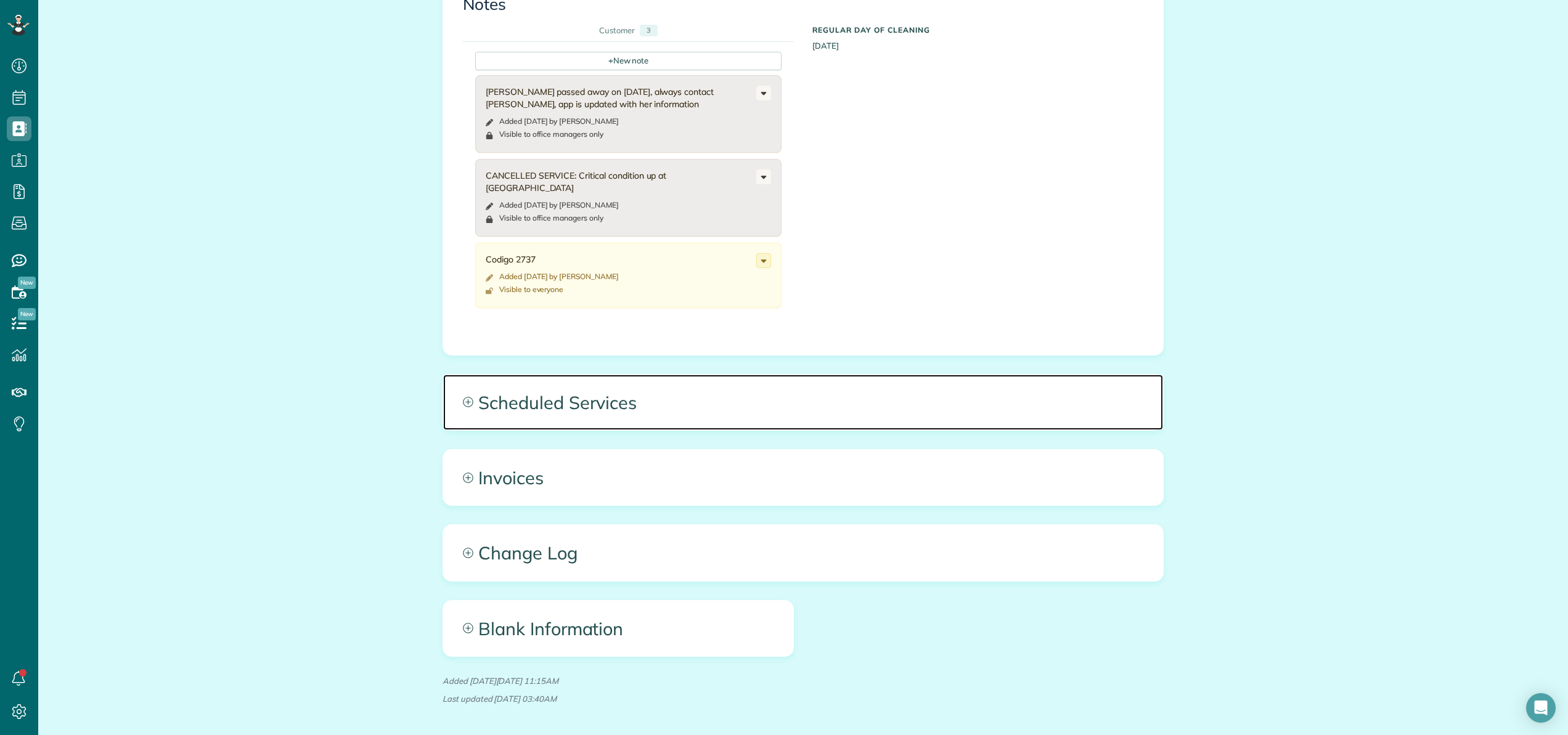
click at [627, 394] on span "Scheduled Services" at bounding box center [803, 402] width 720 height 55
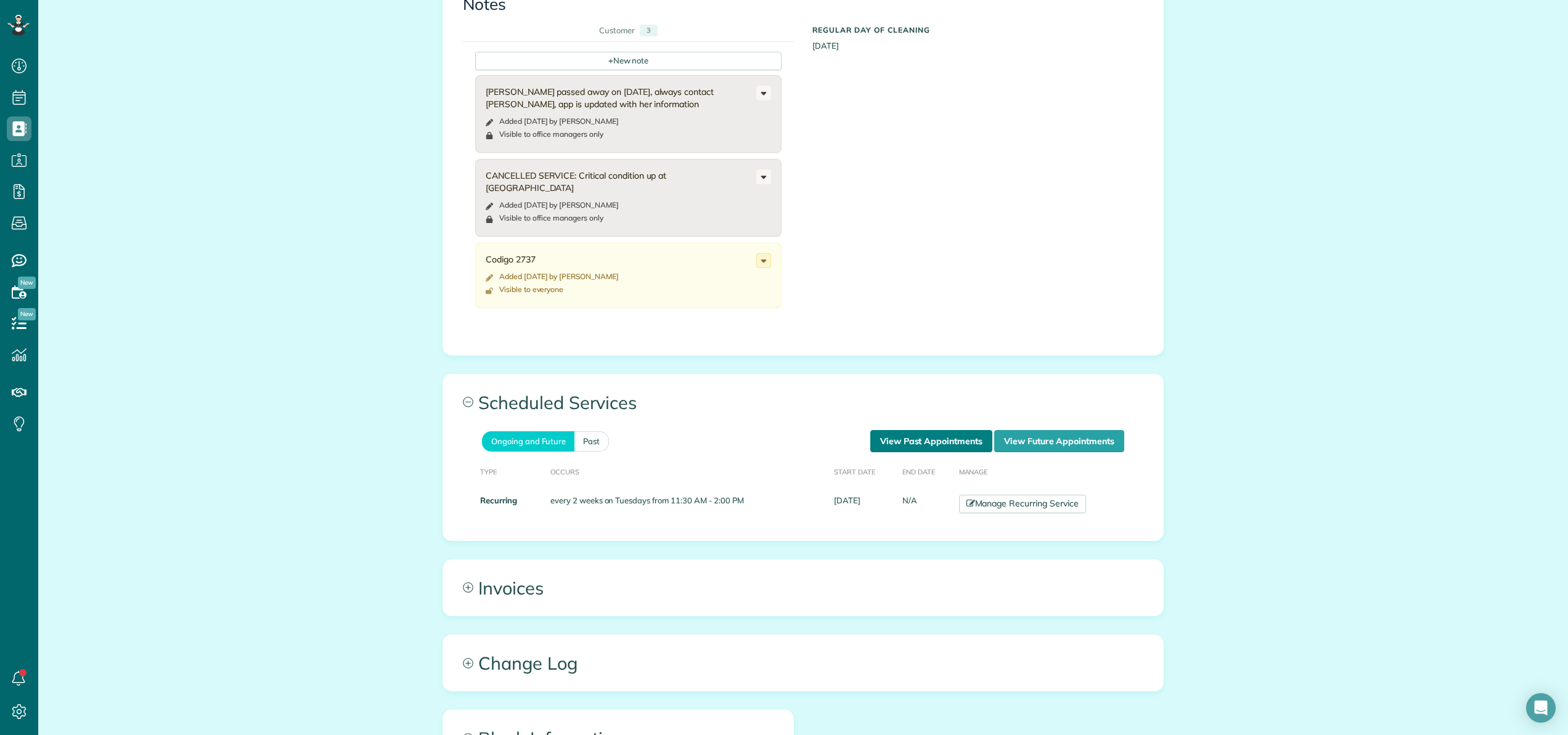
click at [912, 430] on link "View Past Appointments" at bounding box center [931, 441] width 122 height 22
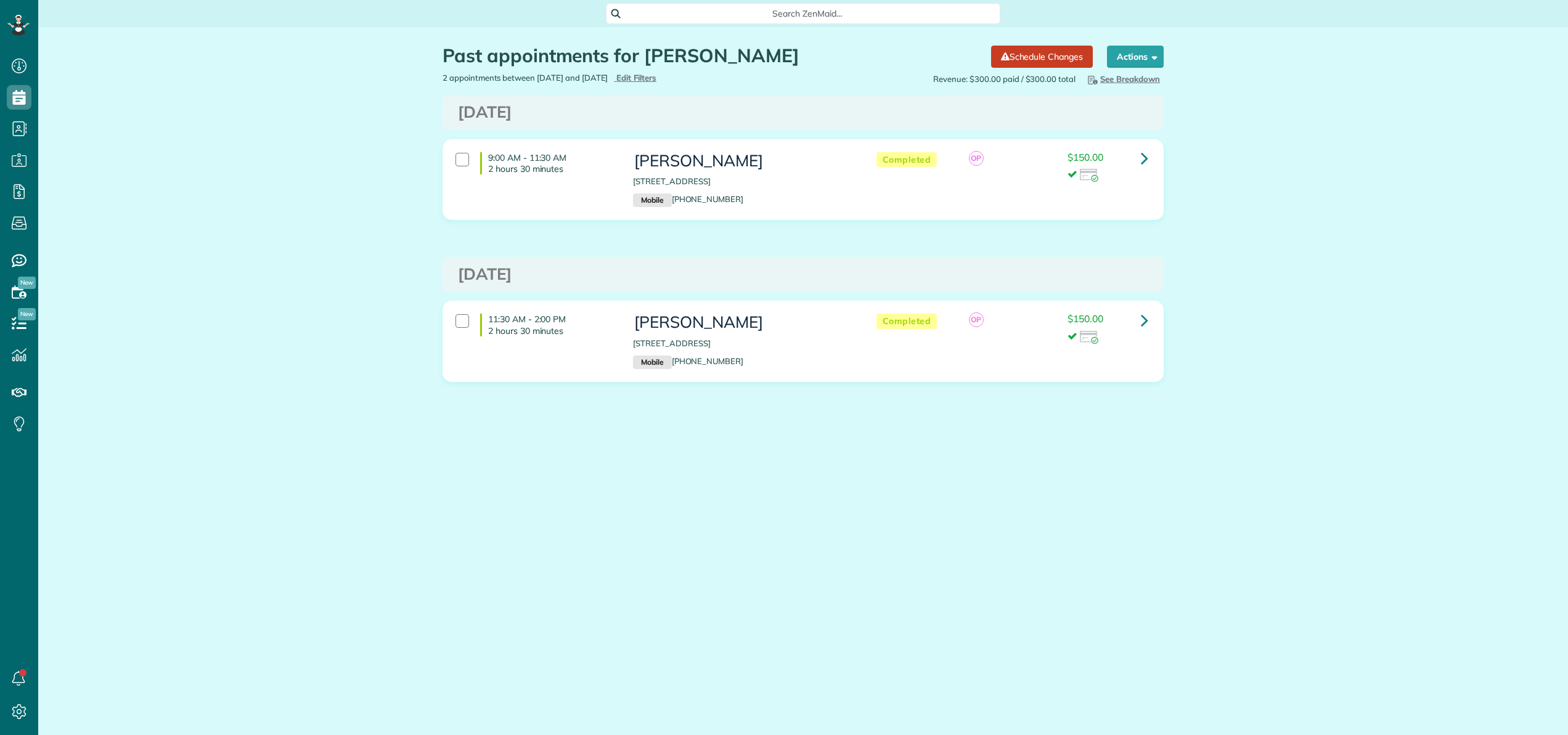
scroll to position [5, 5]
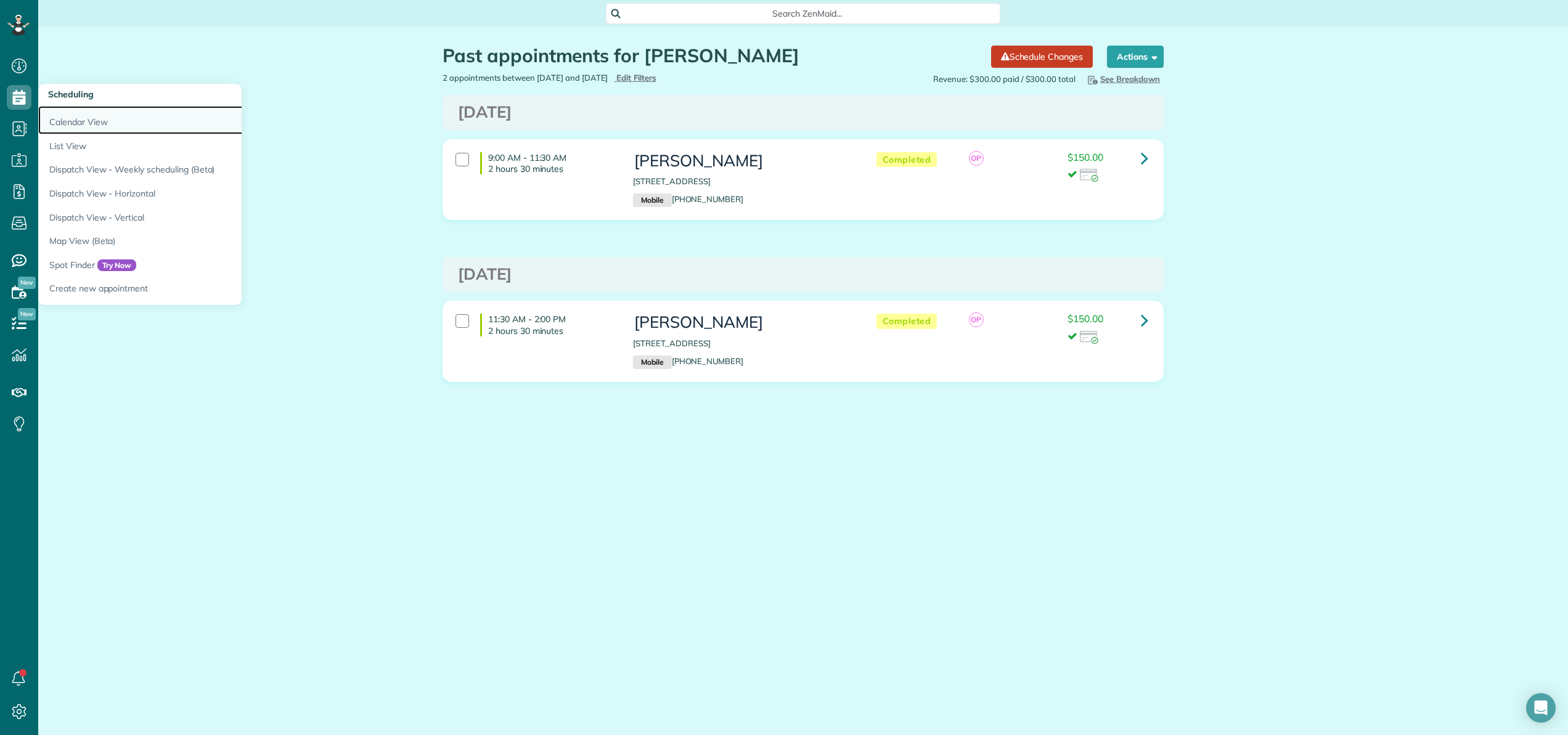
click at [69, 122] on link "Calendar View" at bounding box center [192, 120] width 308 height 28
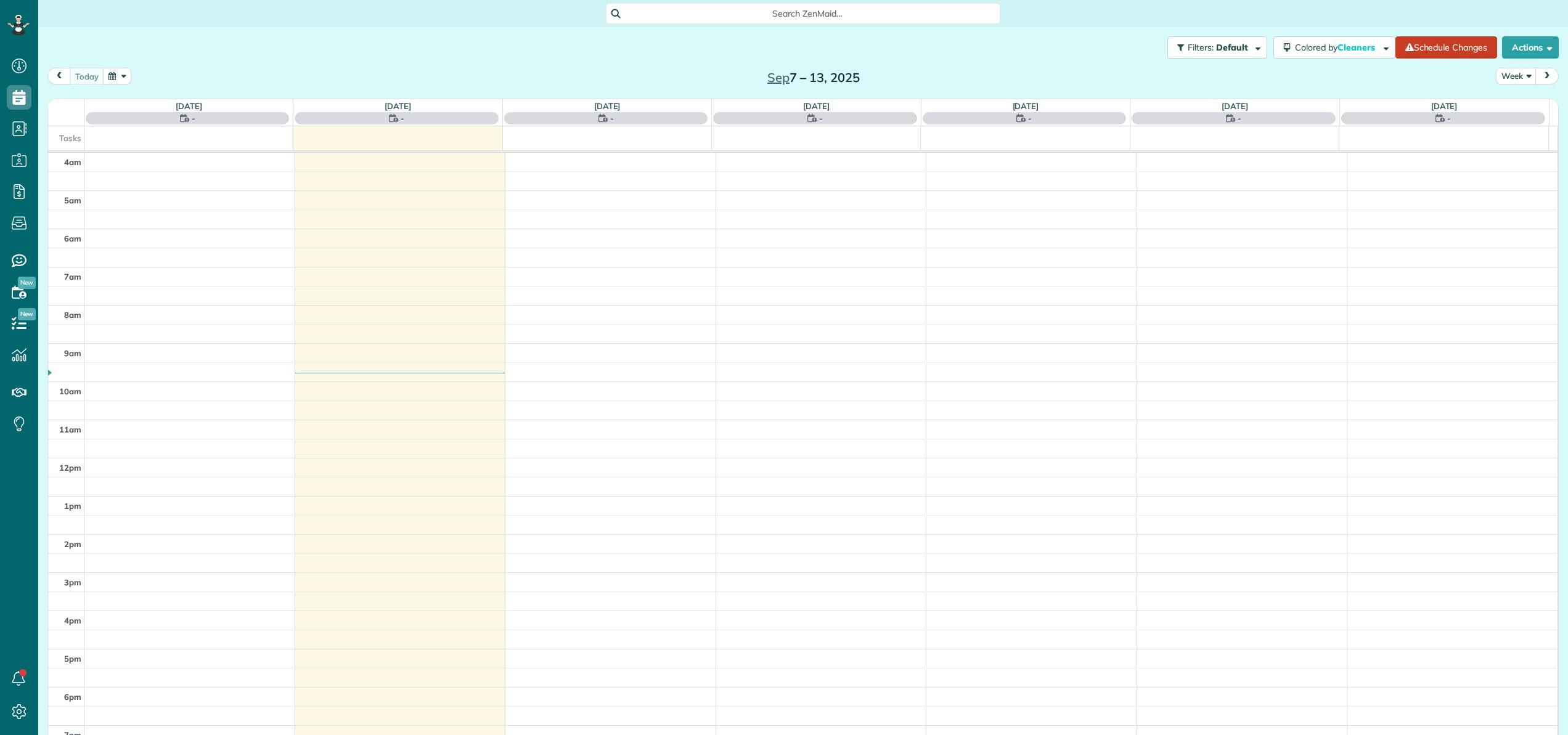
scroll to position [88, 0]
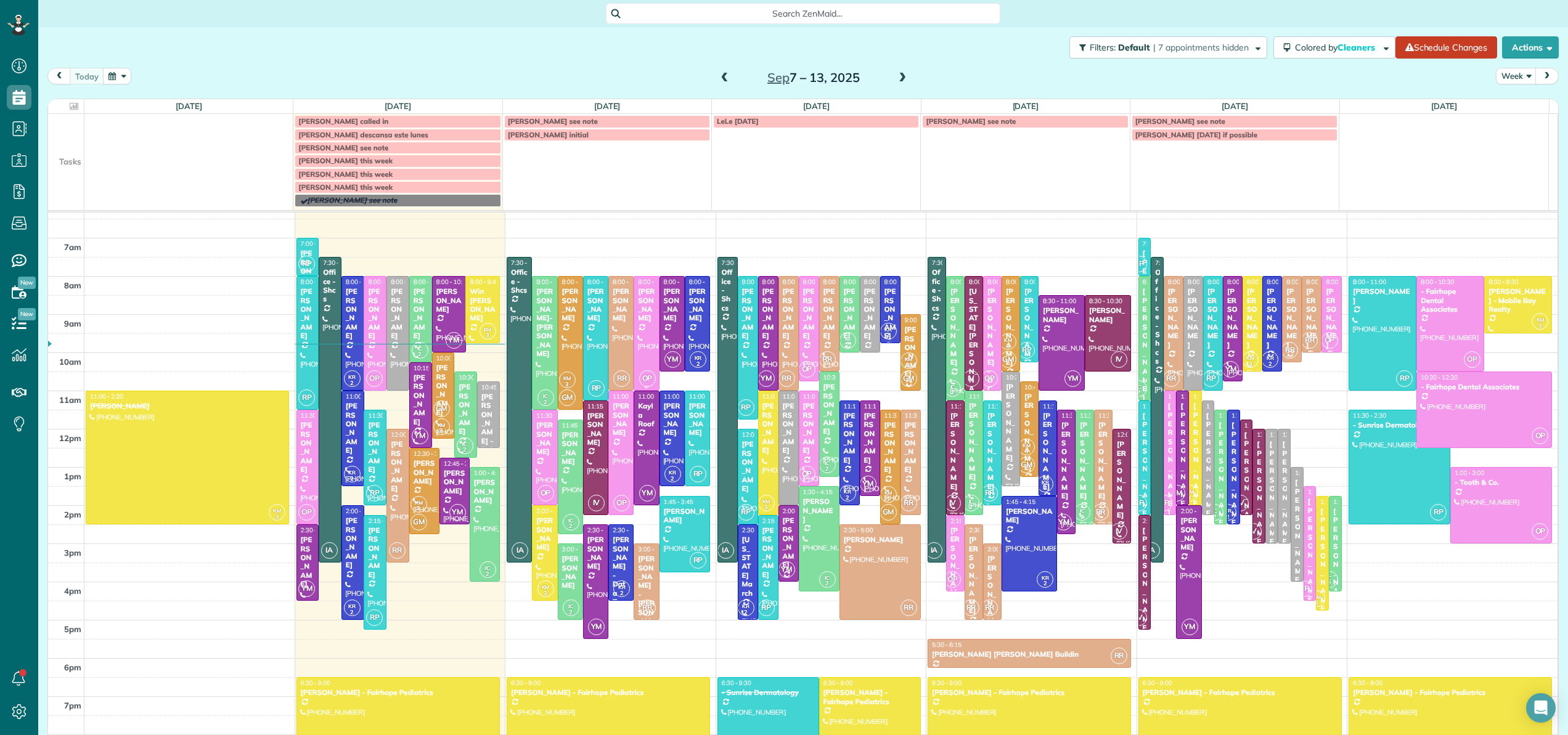
click at [643, 317] on div "[PERSON_NAME]" at bounding box center [646, 305] width 18 height 36
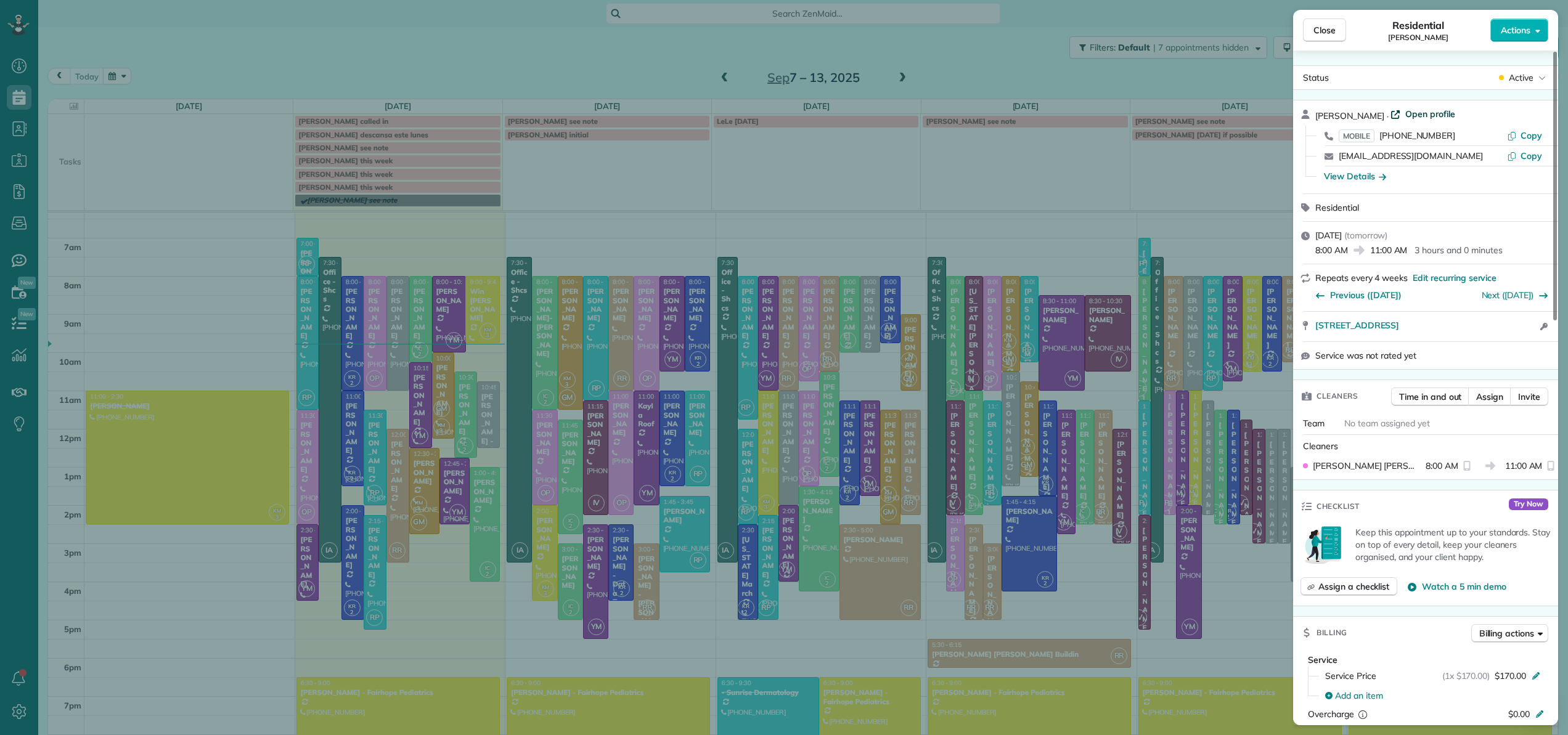
click at [1428, 114] on span "Open profile" at bounding box center [1430, 114] width 50 height 13
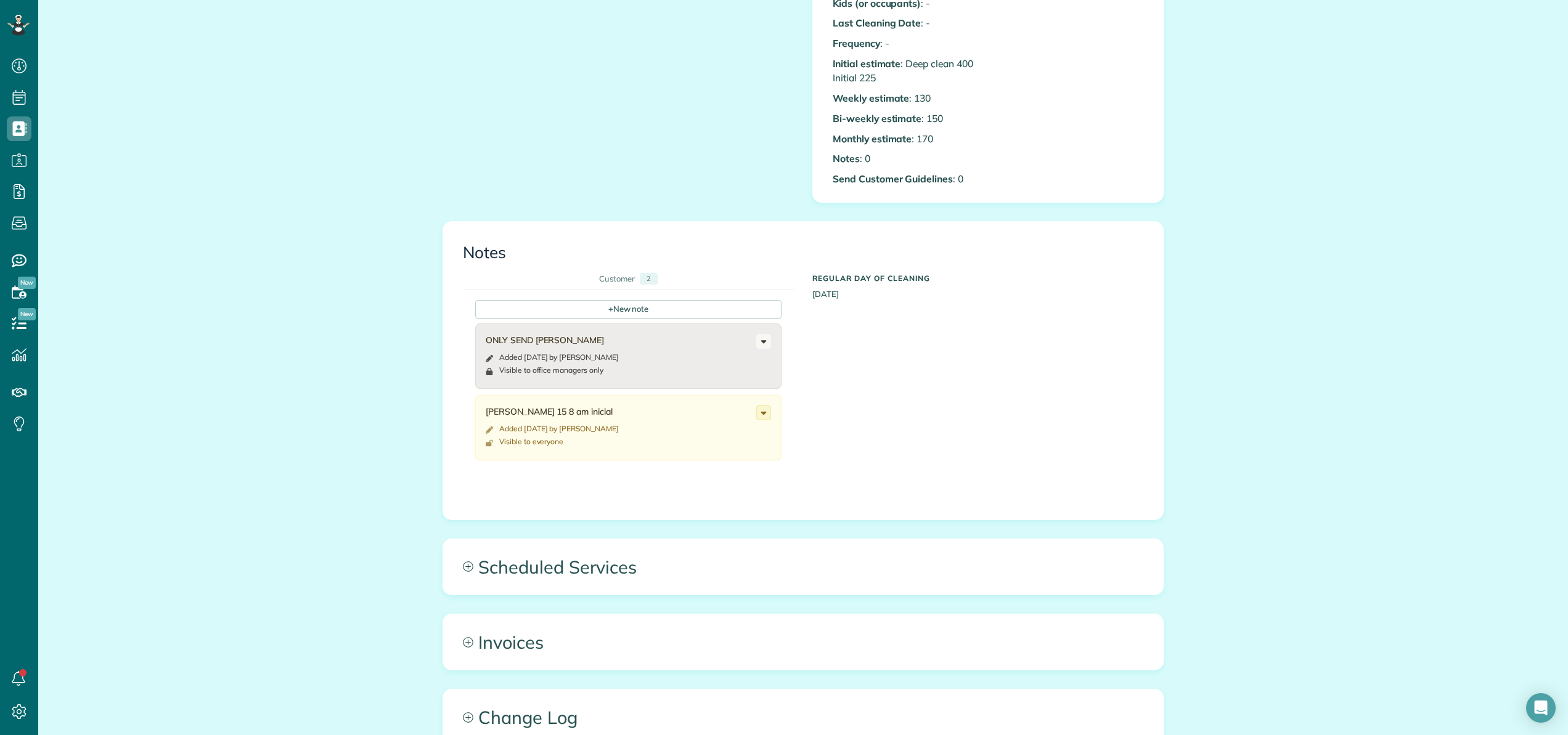
scroll to position [446, 0]
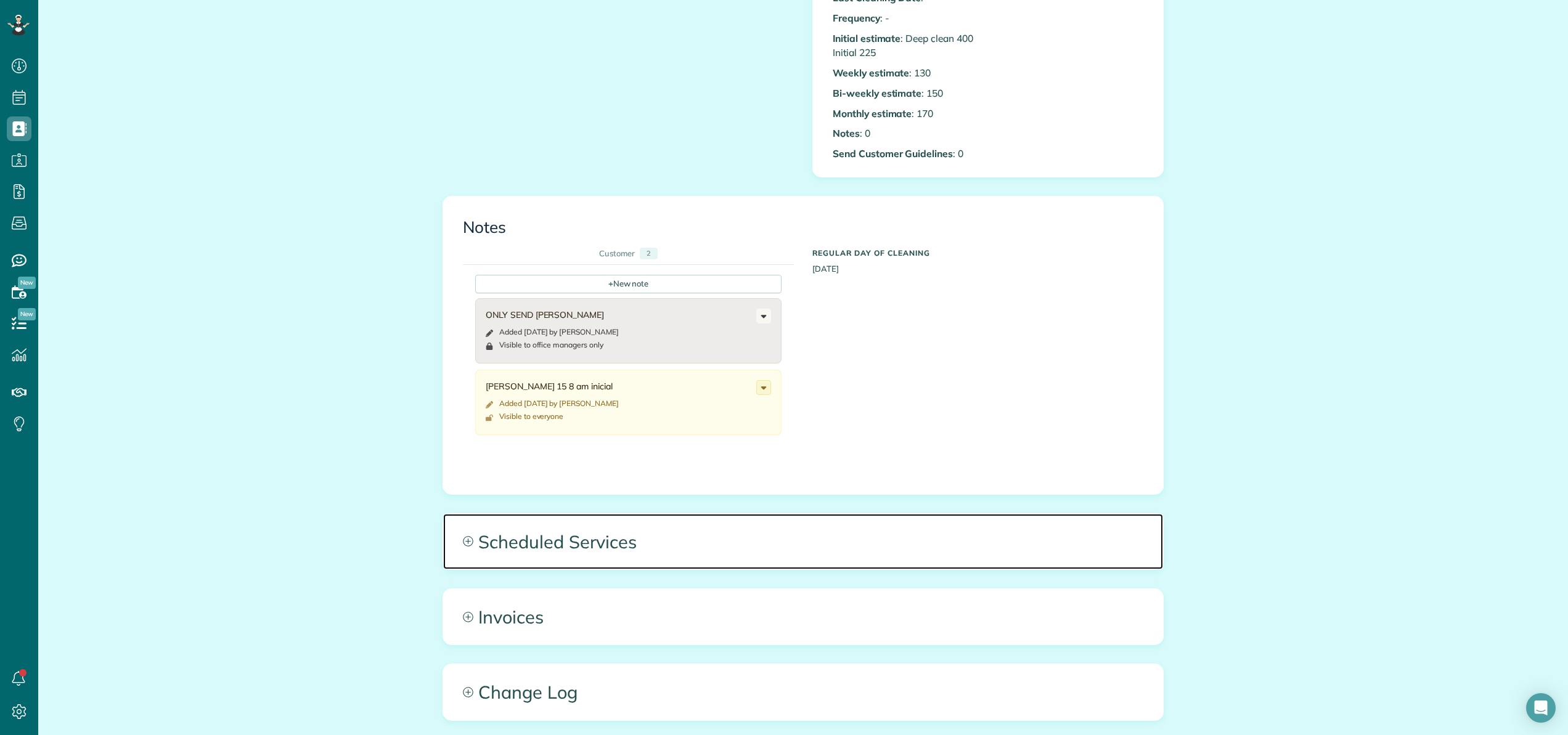
click at [573, 536] on span "Scheduled Services" at bounding box center [803, 542] width 720 height 55
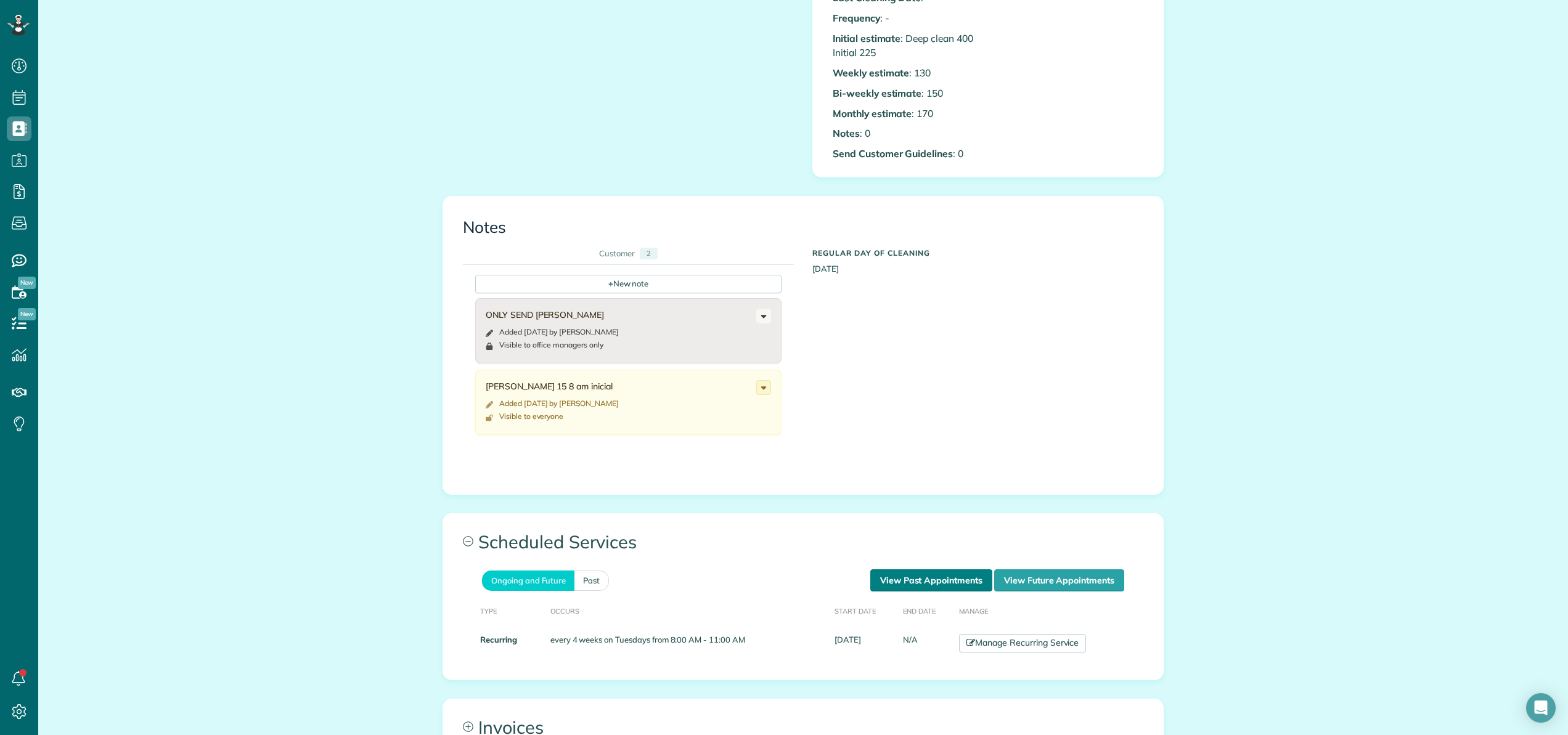
click at [894, 578] on link "View Past Appointments" at bounding box center [931, 580] width 122 height 22
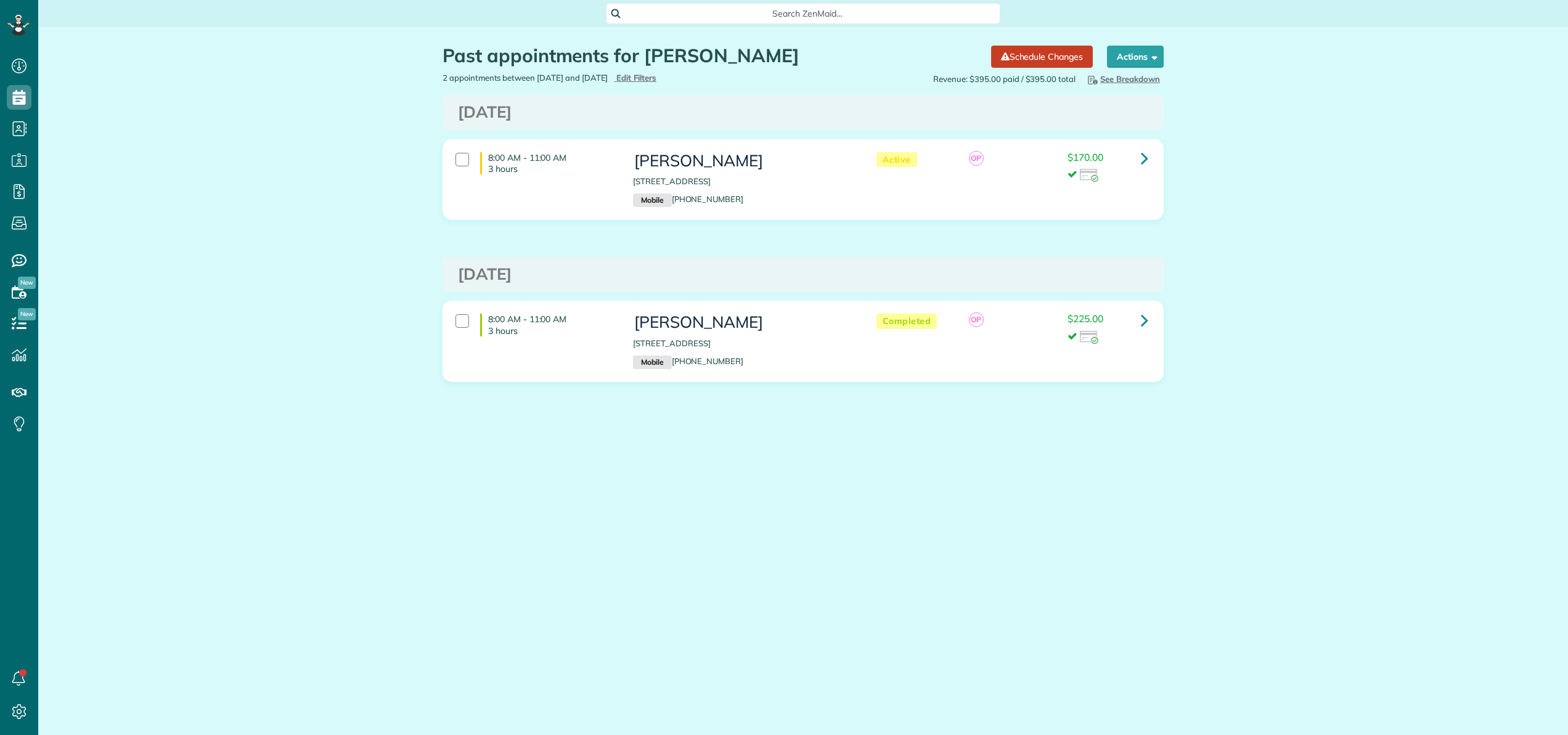
scroll to position [5, 5]
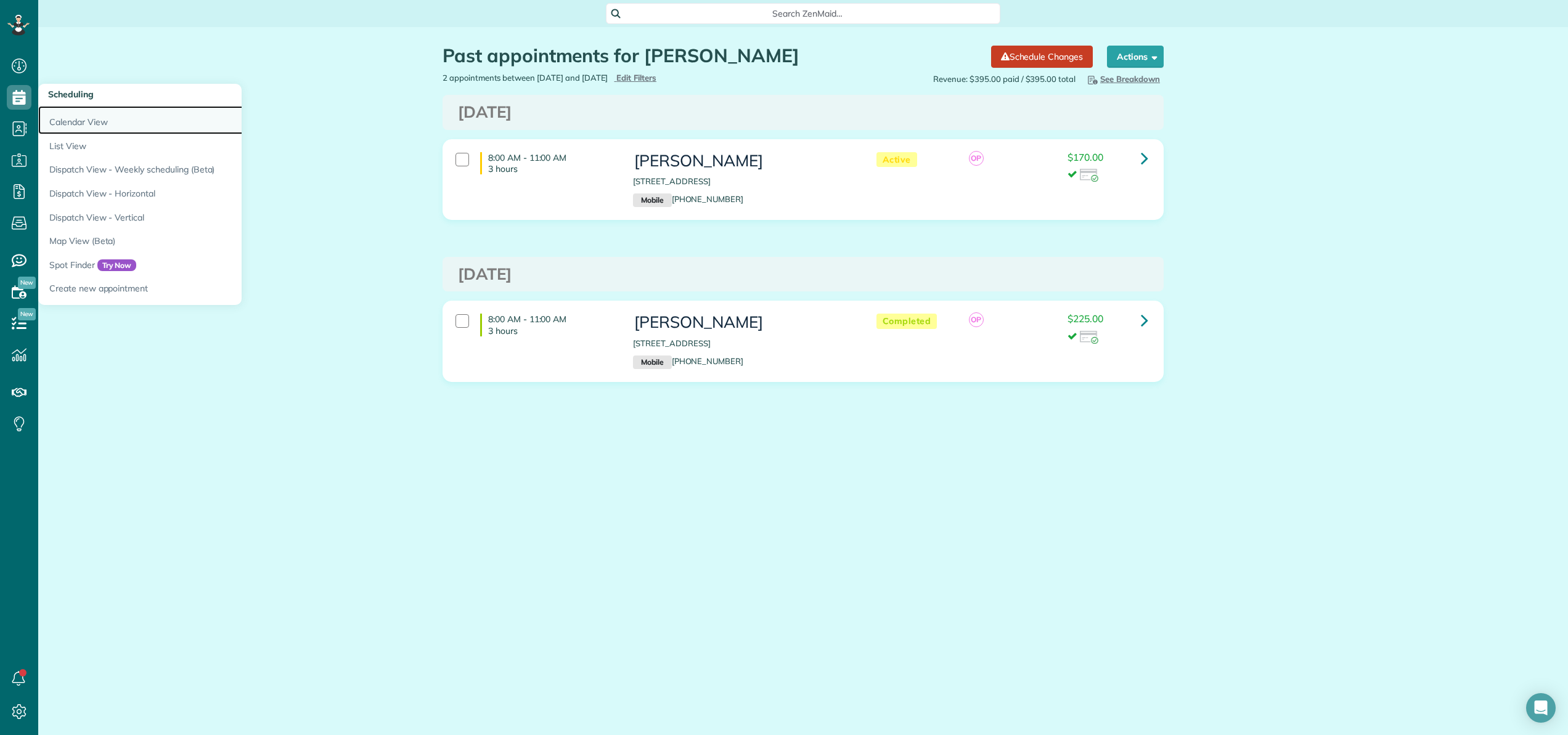
click at [69, 112] on link "Calendar View" at bounding box center [192, 120] width 308 height 28
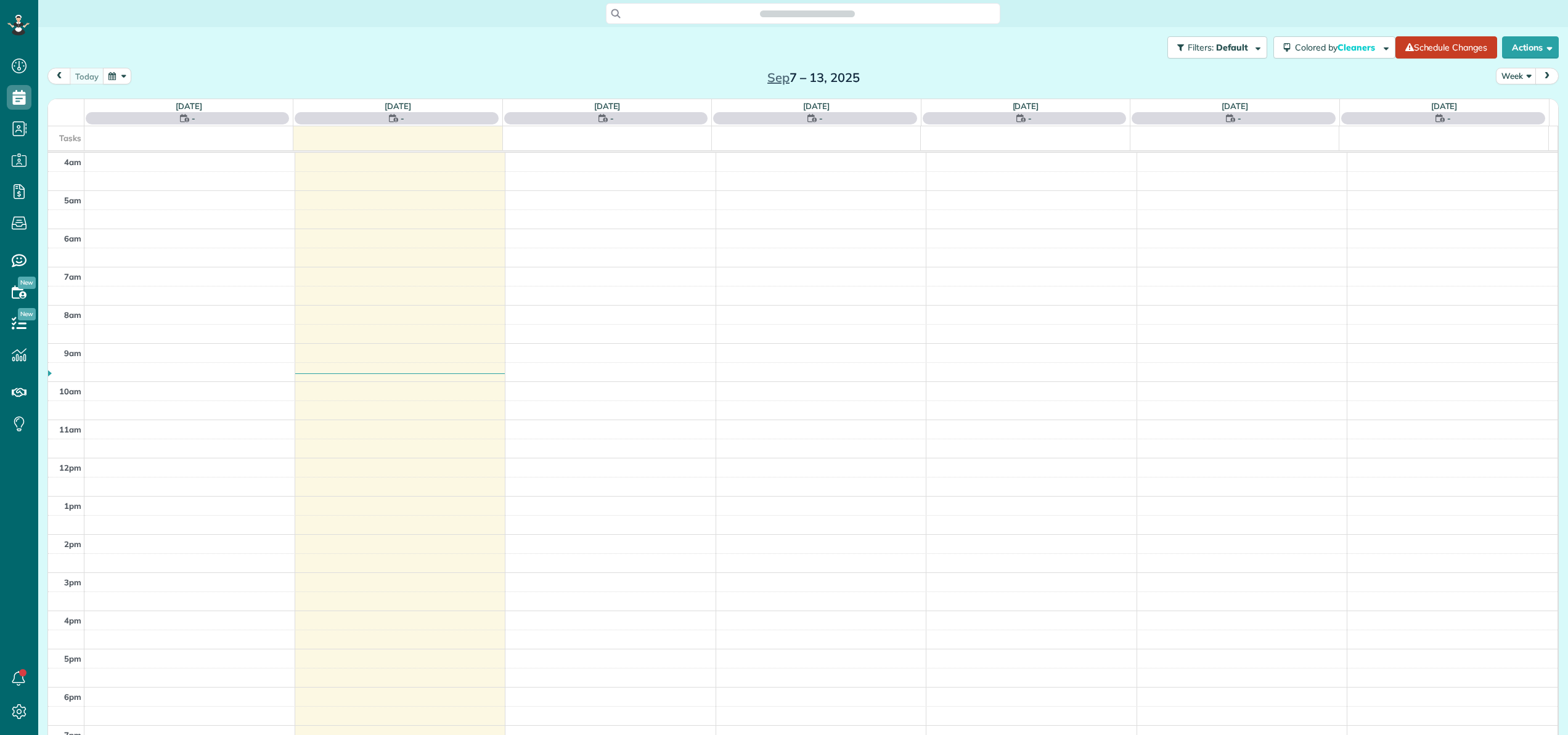
scroll to position [88, 0]
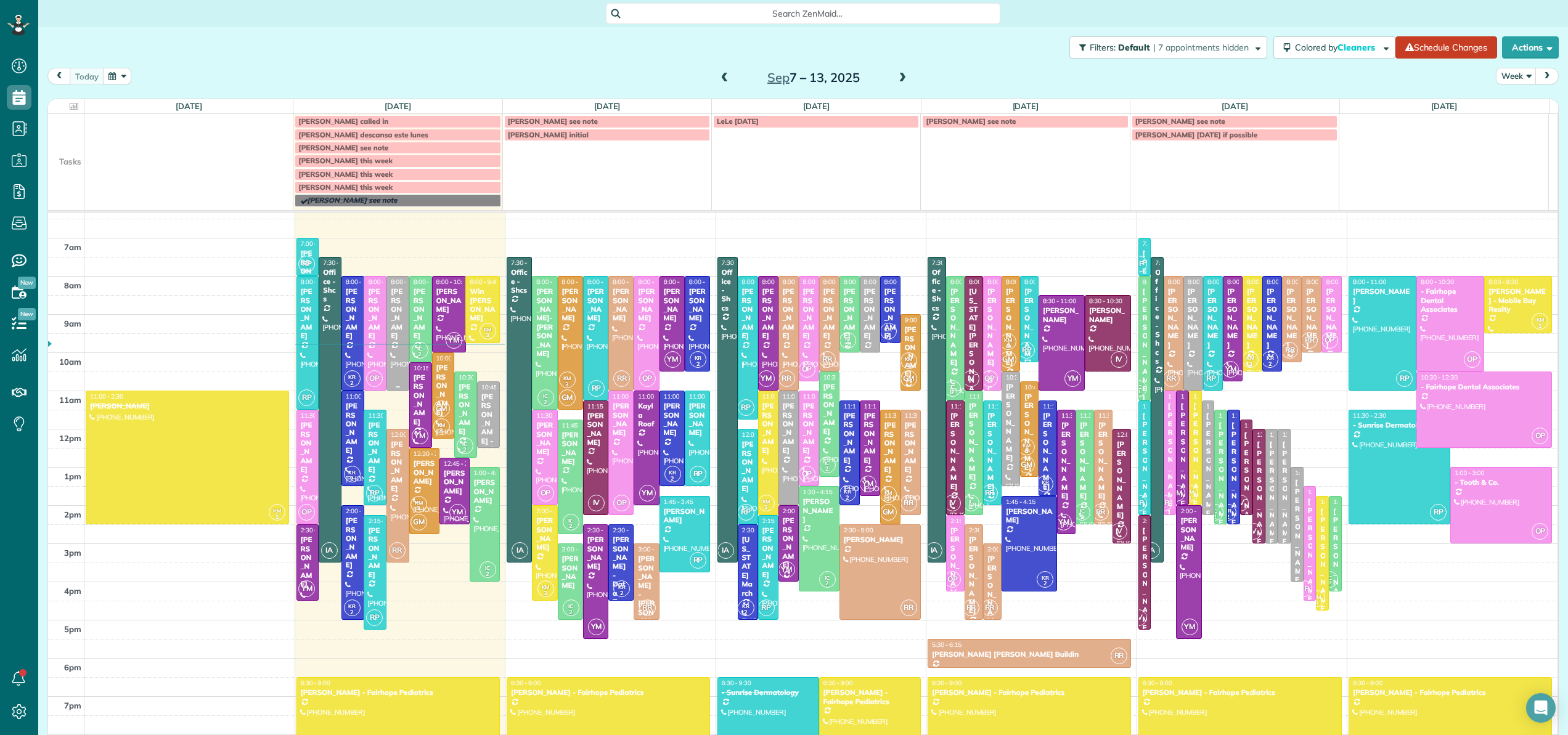
click at [393, 334] on div "Mary Beth O'Brien" at bounding box center [398, 314] width 15 height 53
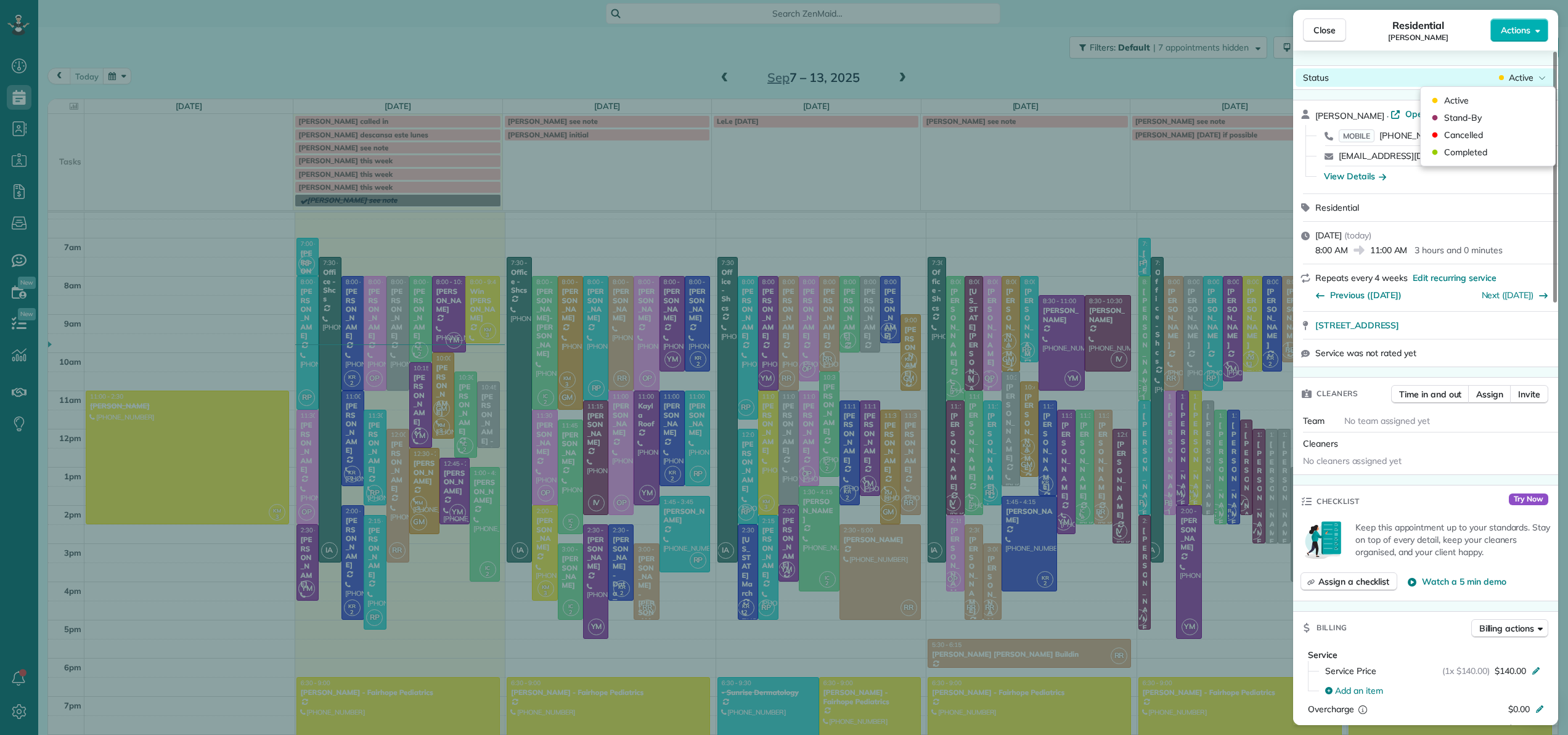
click at [1522, 78] on span "Active" at bounding box center [1520, 77] width 24 height 13
click at [1472, 134] on span "Cancelled" at bounding box center [1463, 135] width 39 height 13
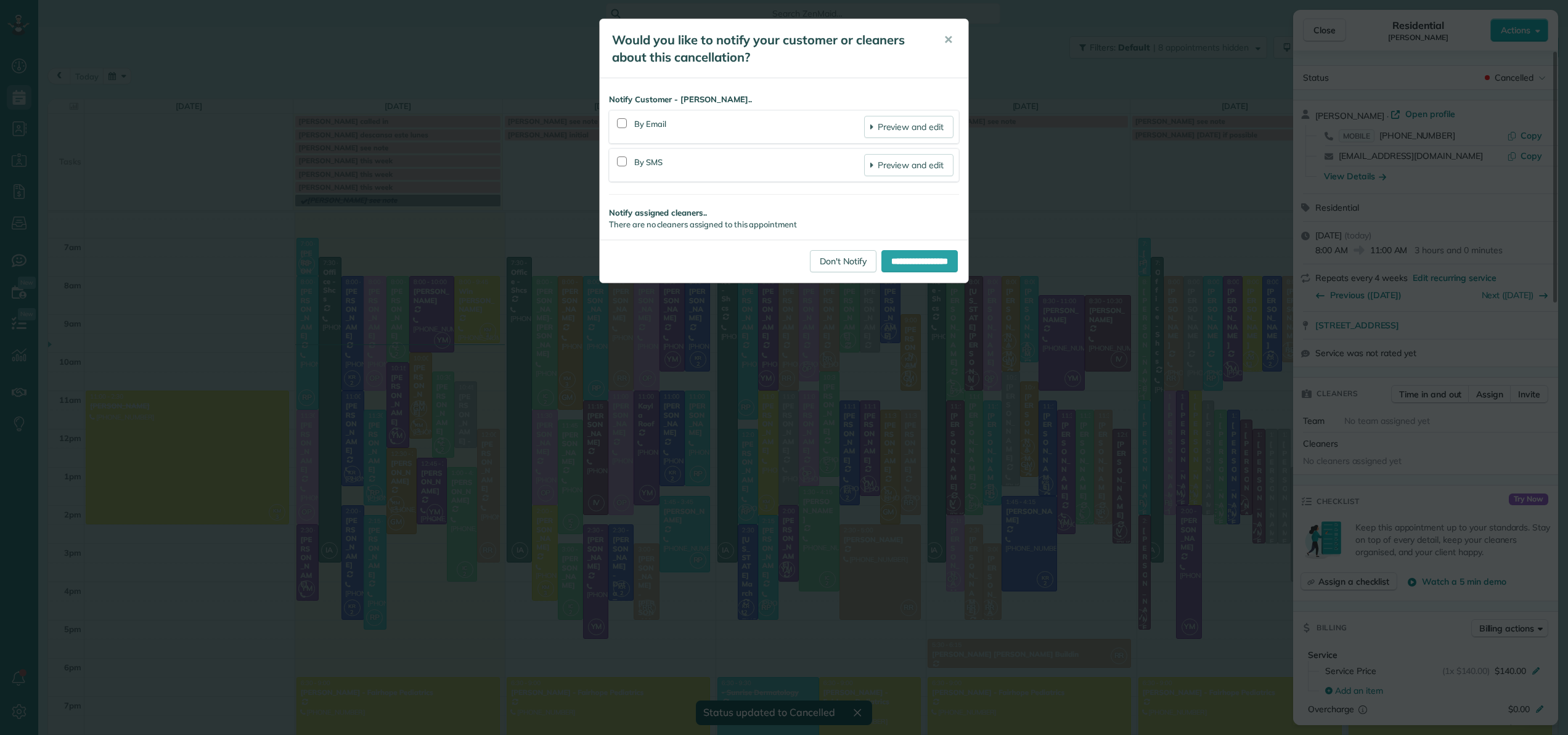
scroll to position [77, 0]
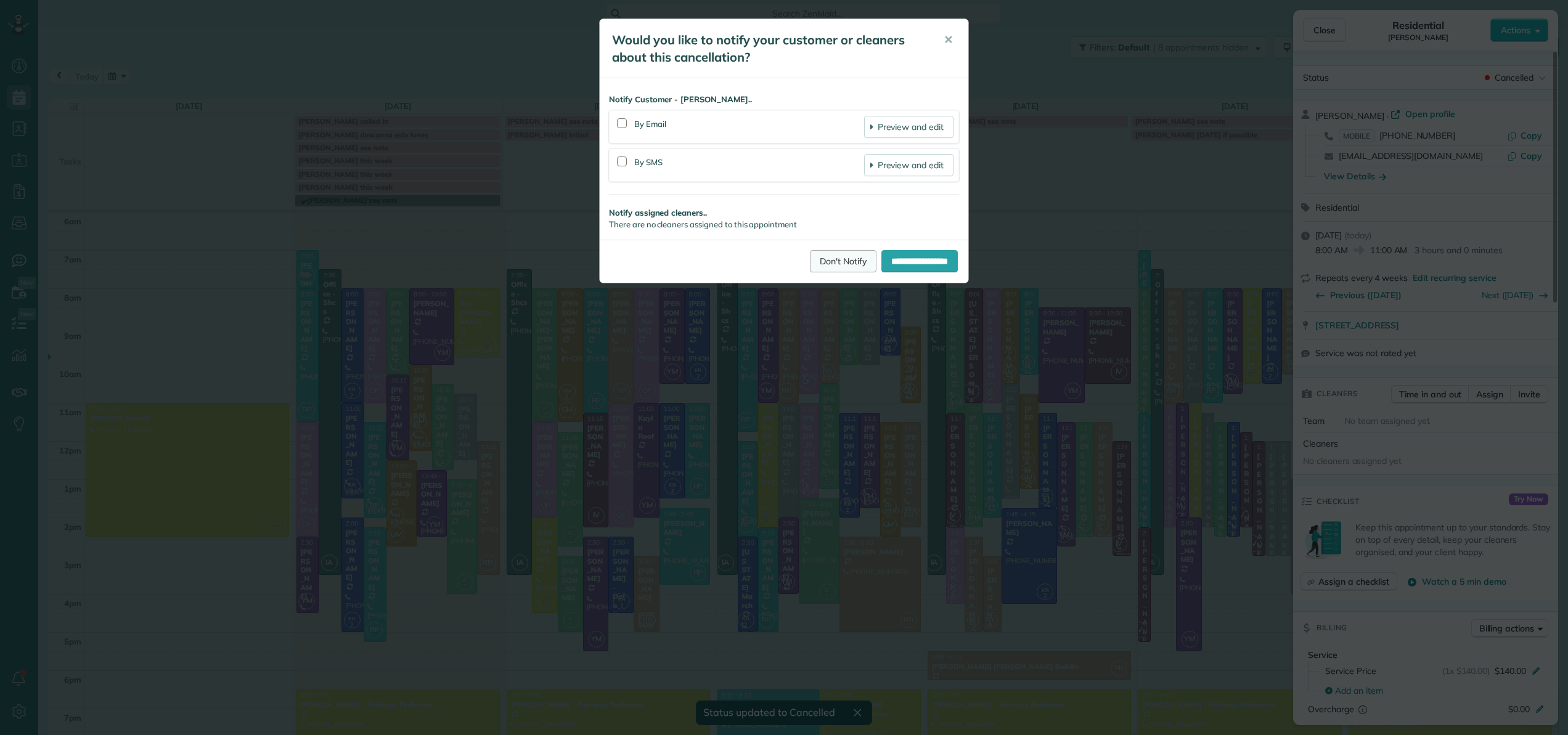
click at [832, 256] on link "Don't Notify" at bounding box center [843, 262] width 67 height 22
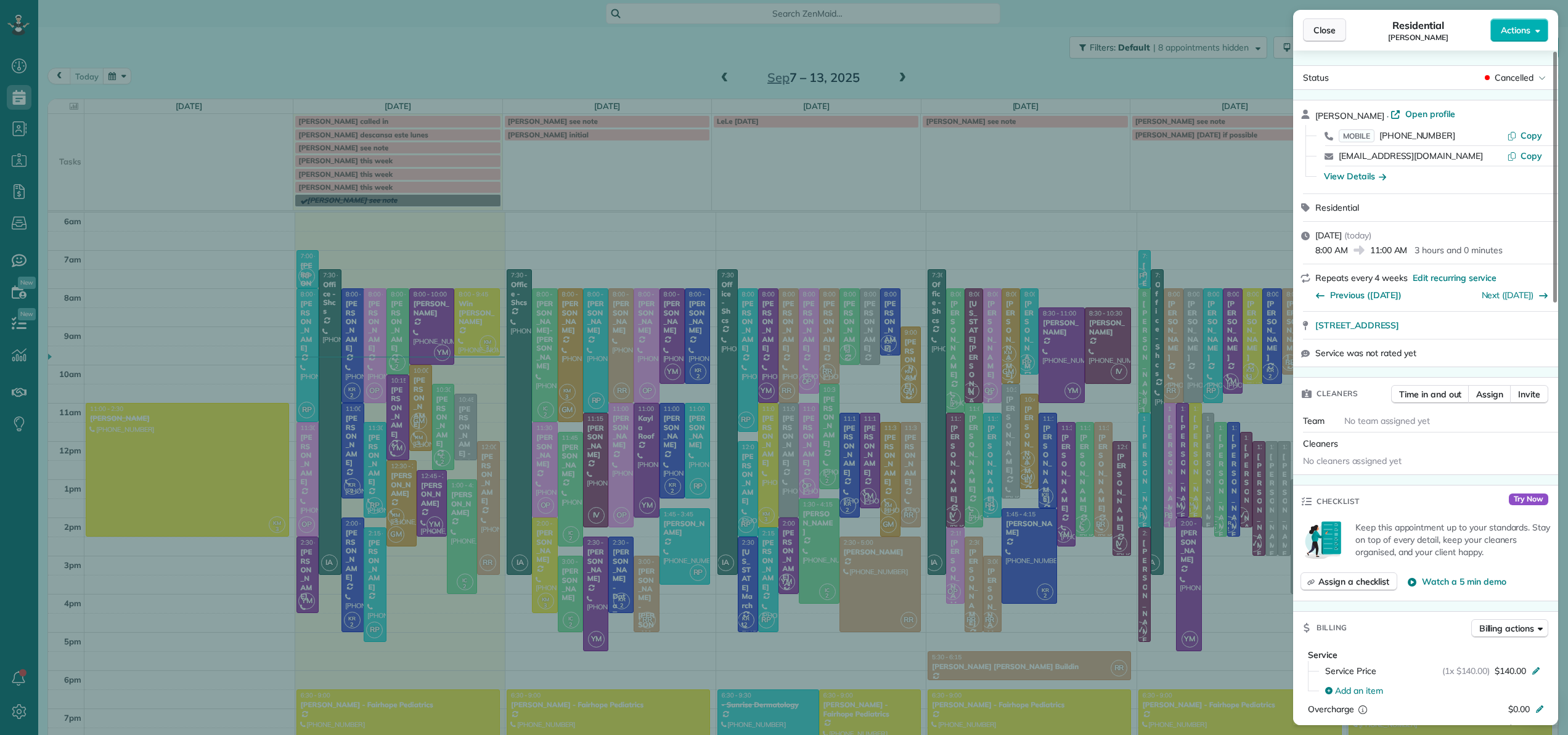
click at [1330, 30] on span "Close" at bounding box center [1324, 30] width 22 height 13
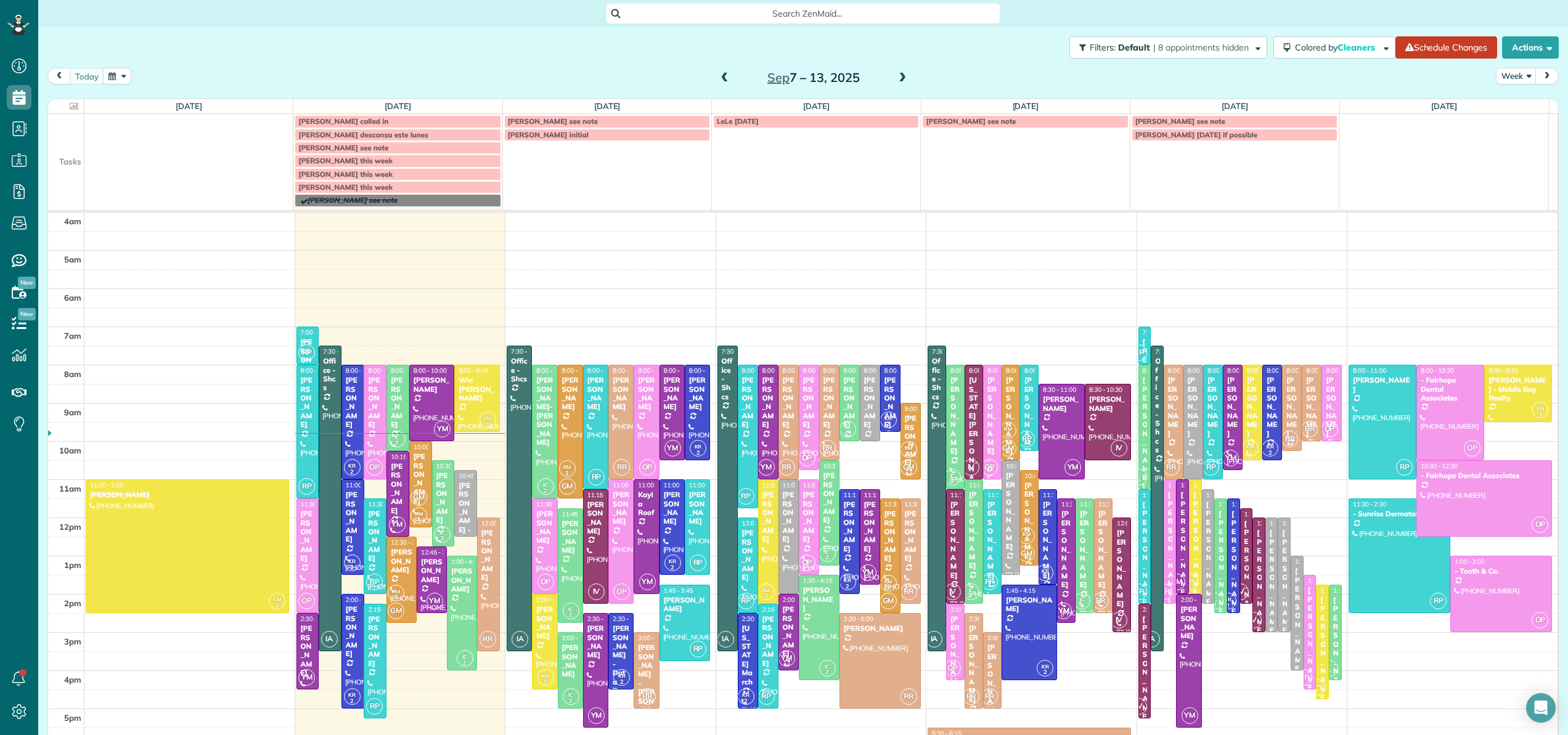
scroll to position [88, 0]
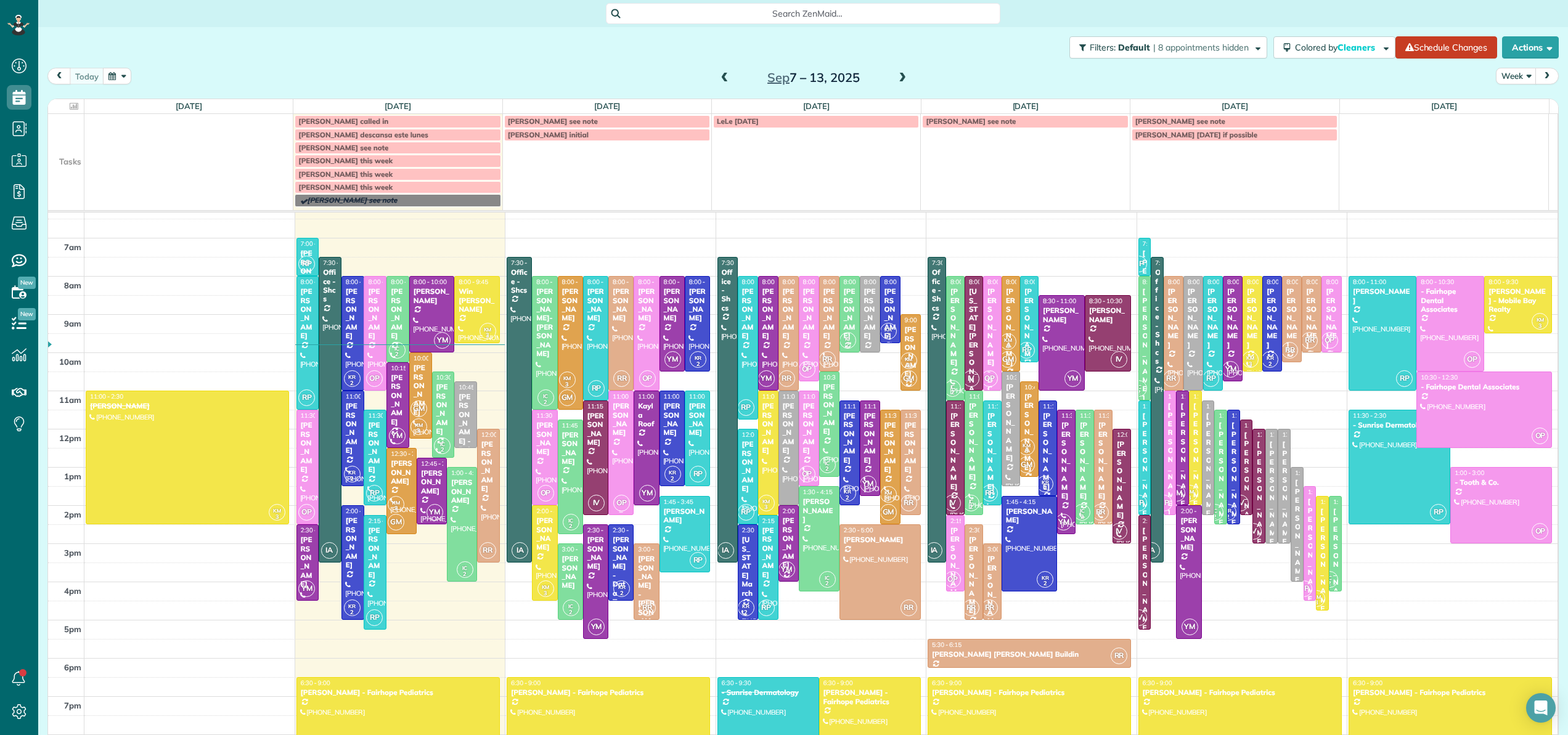
click at [609, 442] on div at bounding box center [621, 452] width 24 height 123
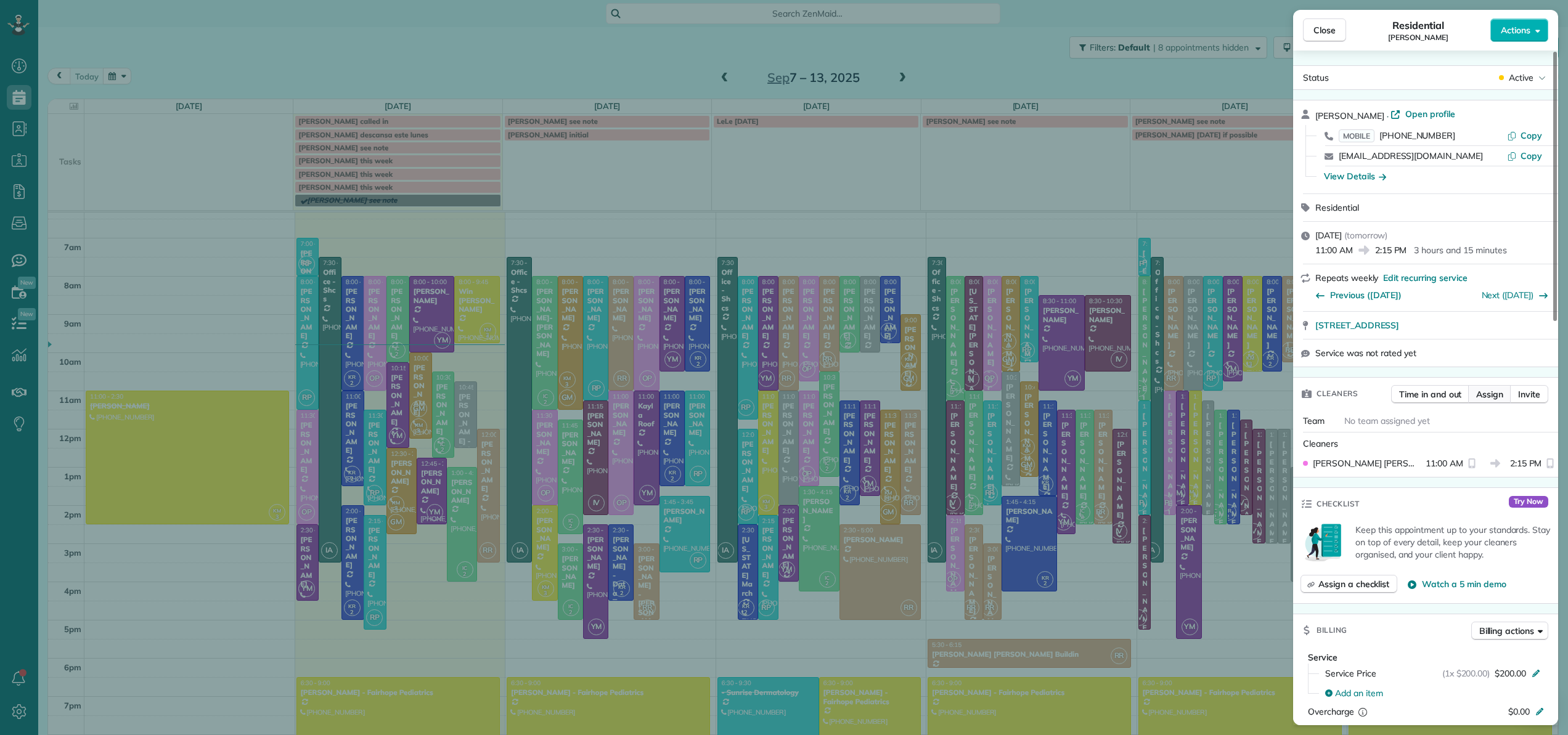
click at [1497, 398] on span "Assign" at bounding box center [1489, 394] width 27 height 13
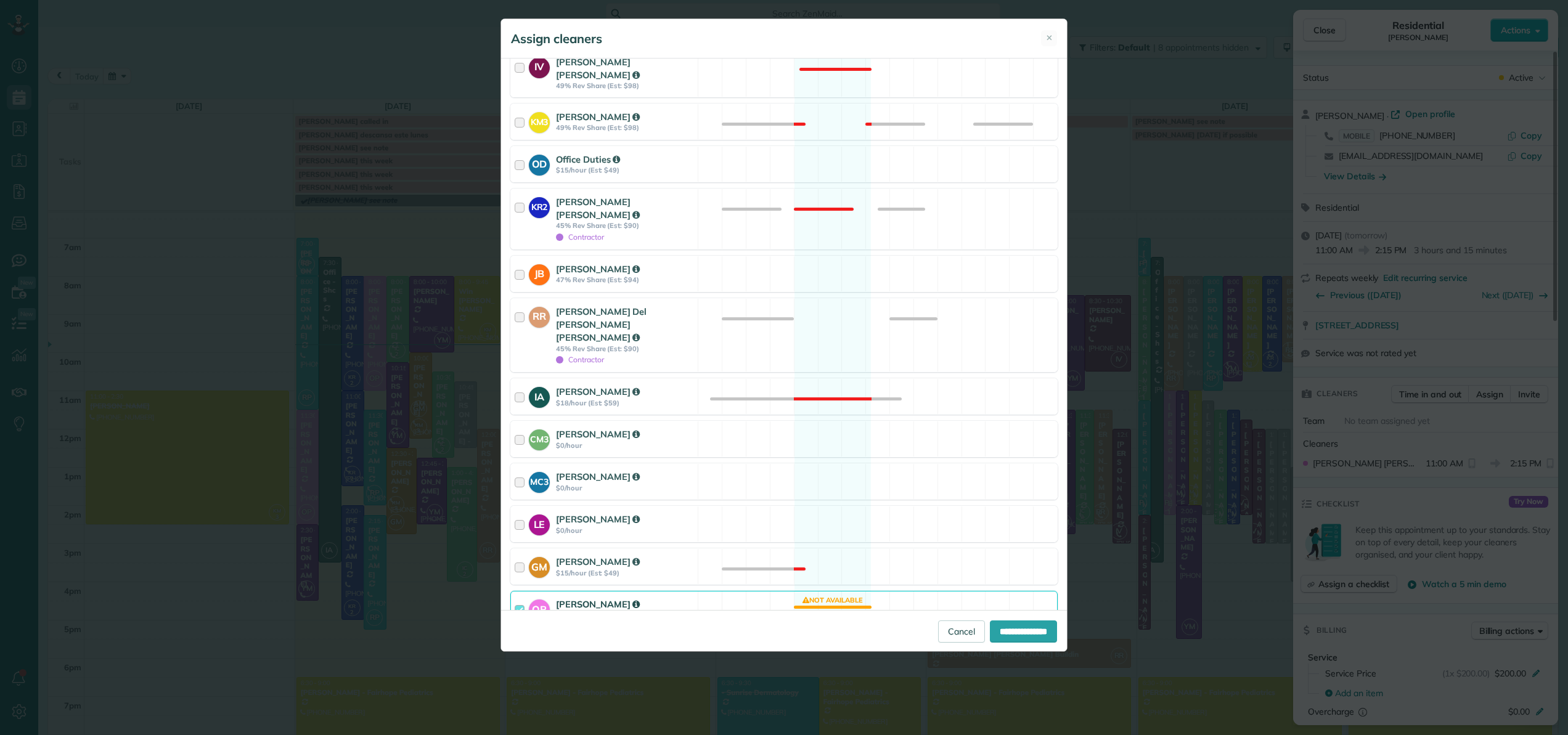
scroll to position [434, 0]
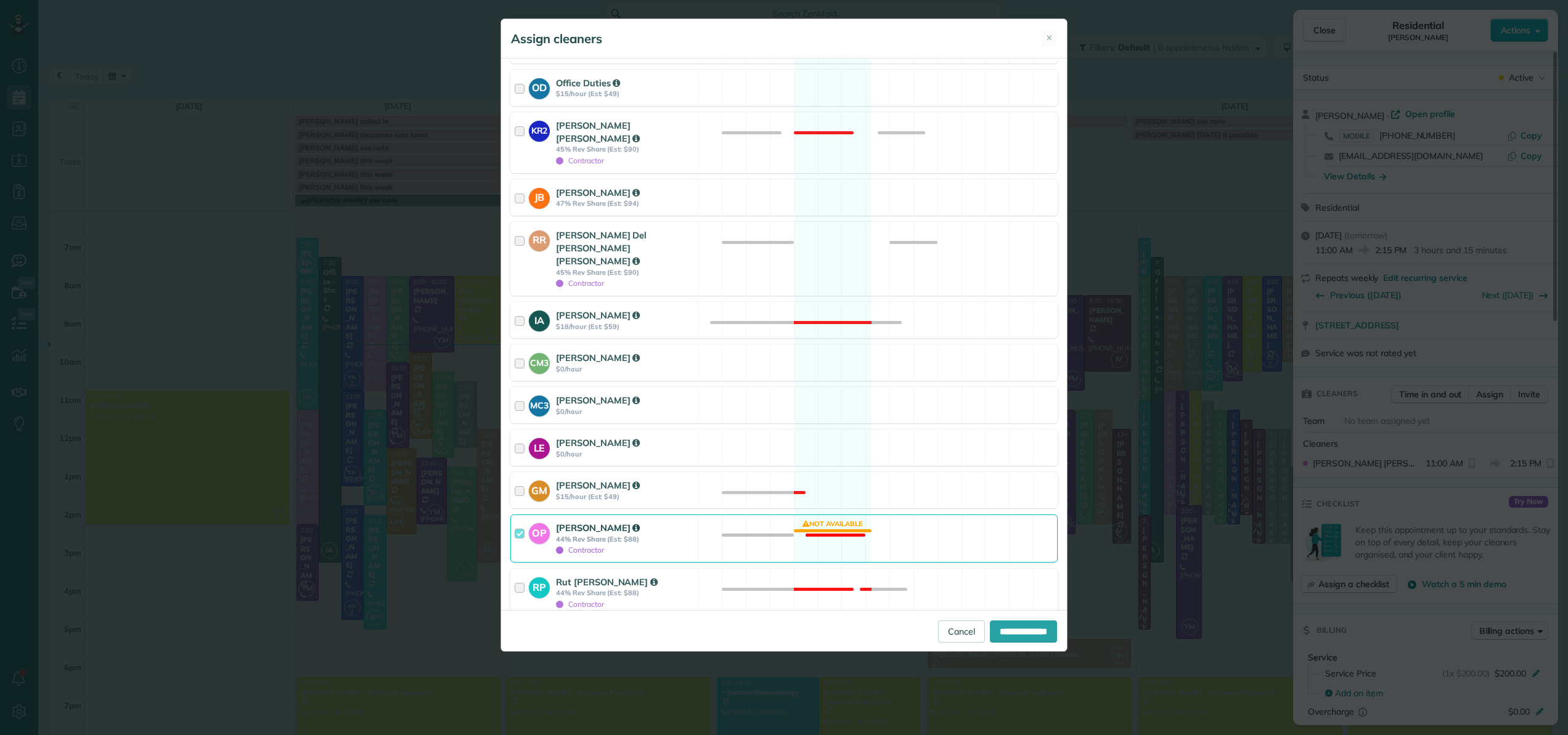
click at [520, 521] on div at bounding box center [521, 538] width 14 height 34
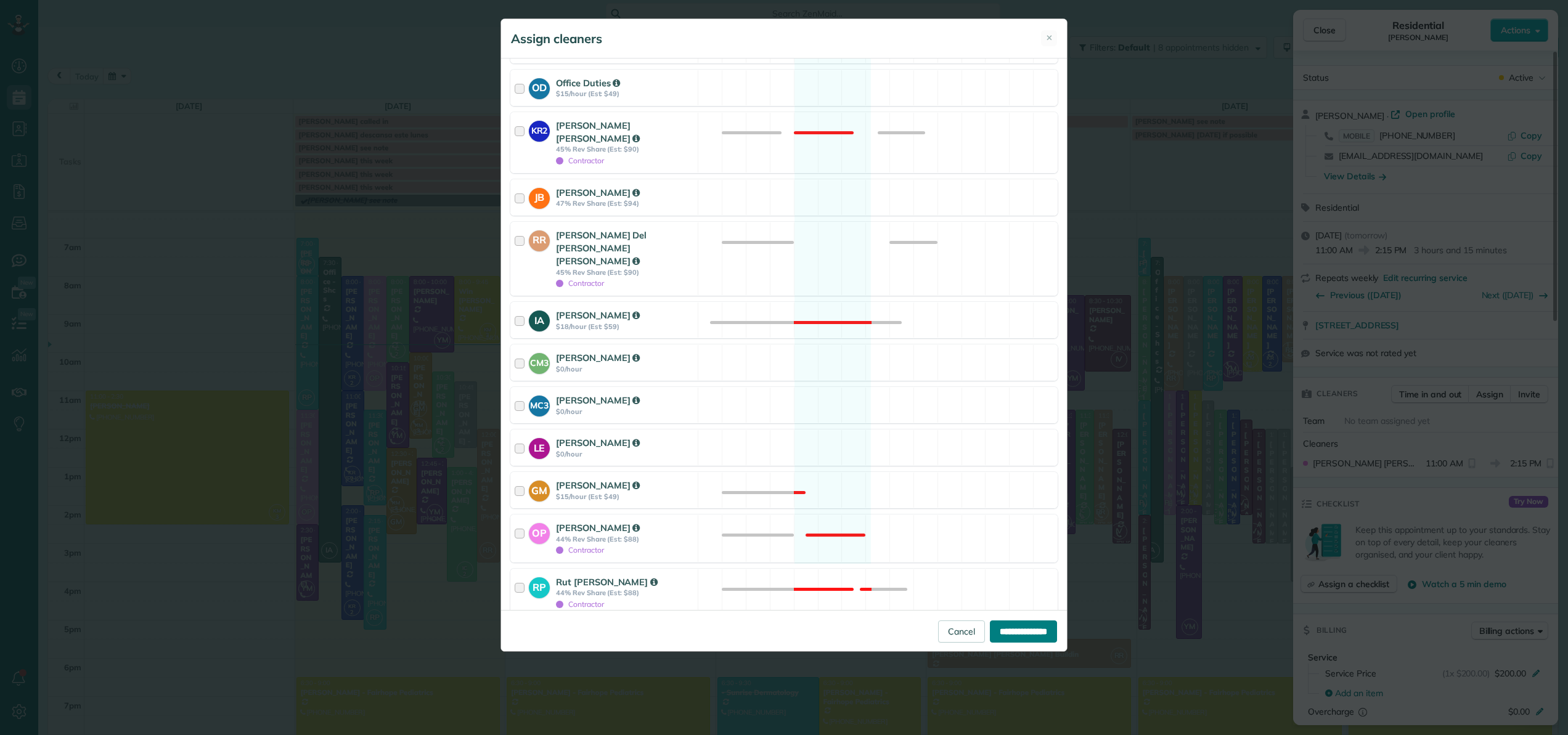
click at [1025, 635] on input "**********" at bounding box center [1024, 632] width 67 height 22
type input "**********"
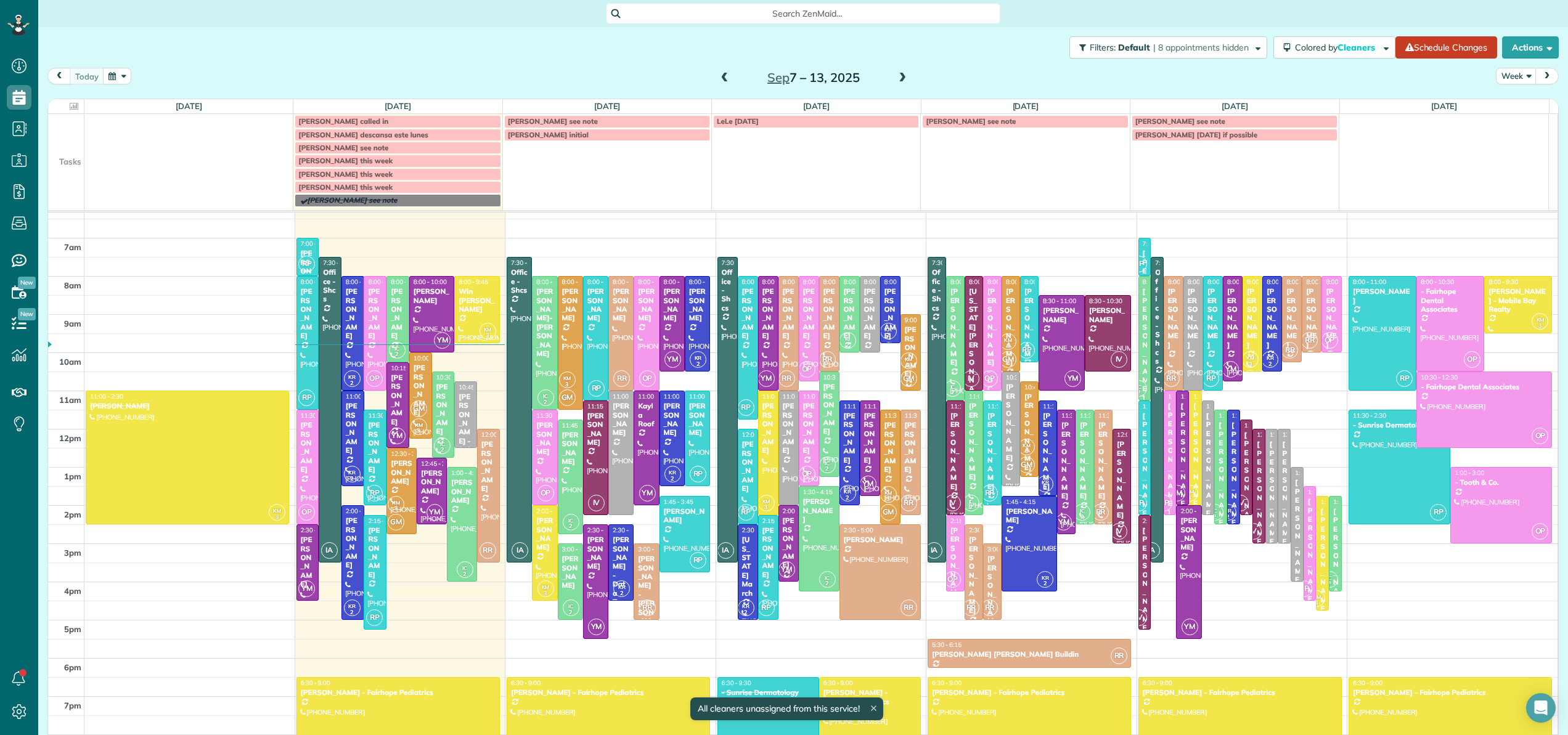
scroll to position [77, 0]
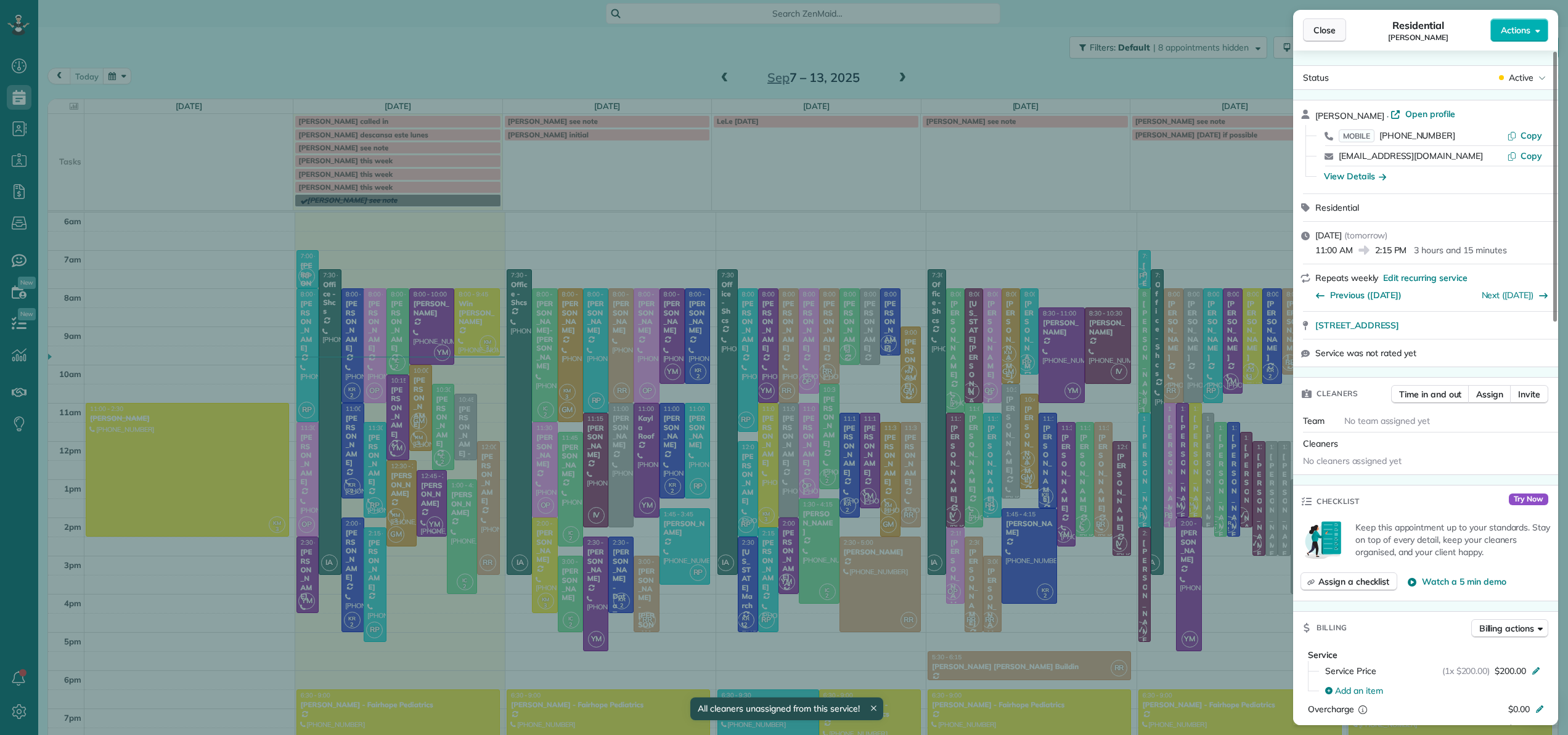
click at [1325, 36] on span "Close" at bounding box center [1324, 30] width 22 height 13
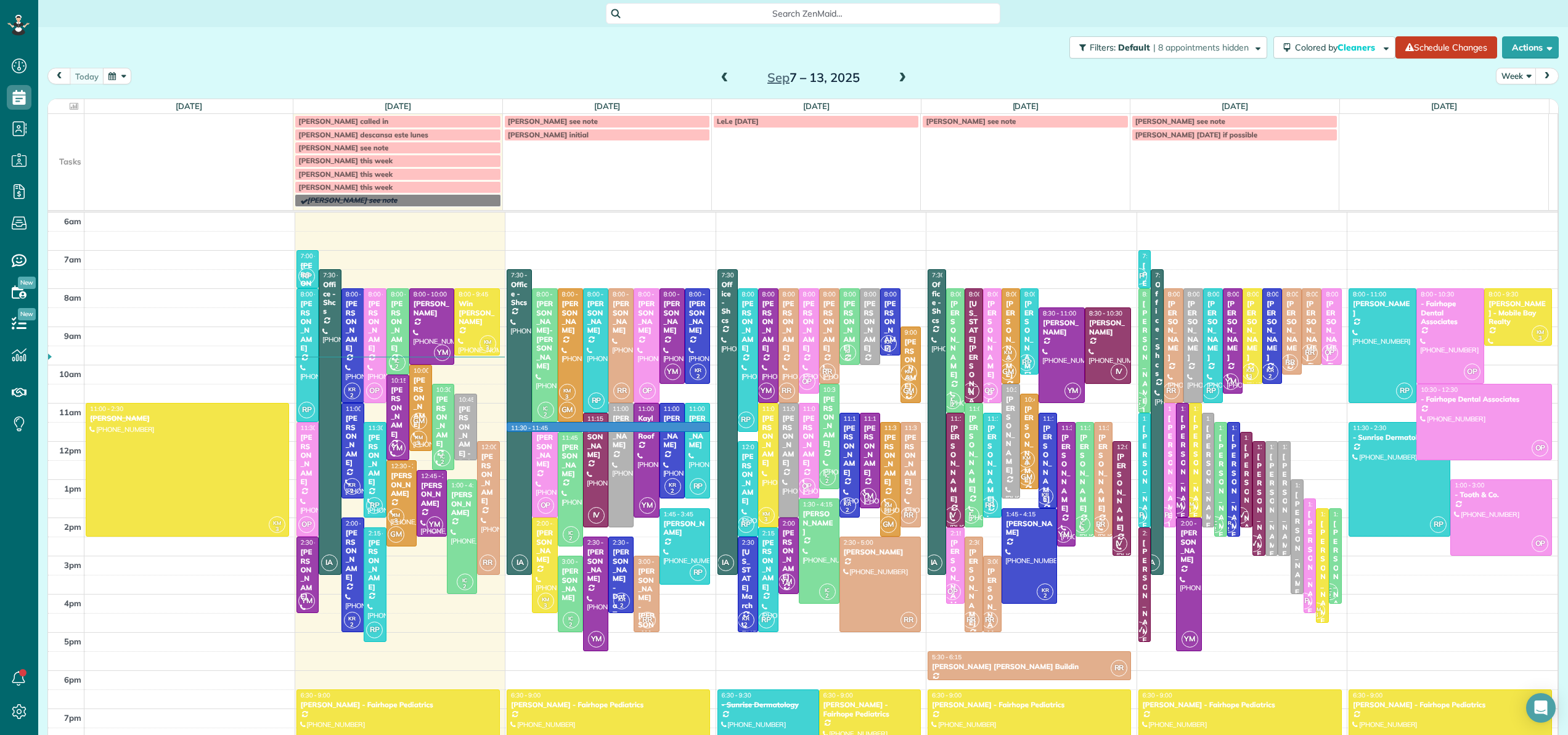
click at [571, 429] on div "4am 5am 6am 7am 8am 9am 10am 11am 12pm 1pm 2pm 3pm 4pm 5pm 6pm 7pm 8pm 9pm KM 3…" at bounding box center [802, 479] width 1509 height 687
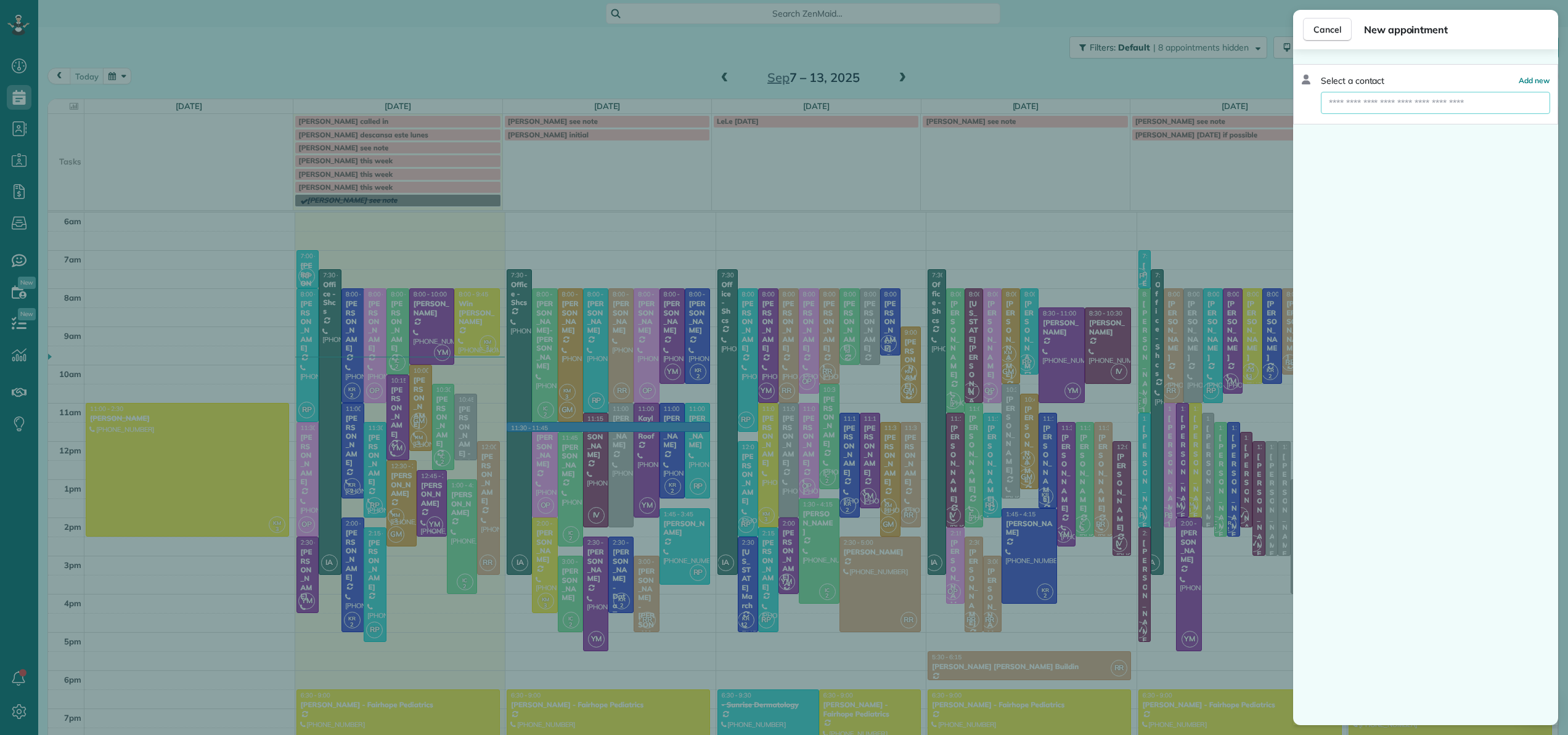
click at [1443, 102] on input "text" at bounding box center [1435, 103] width 229 height 22
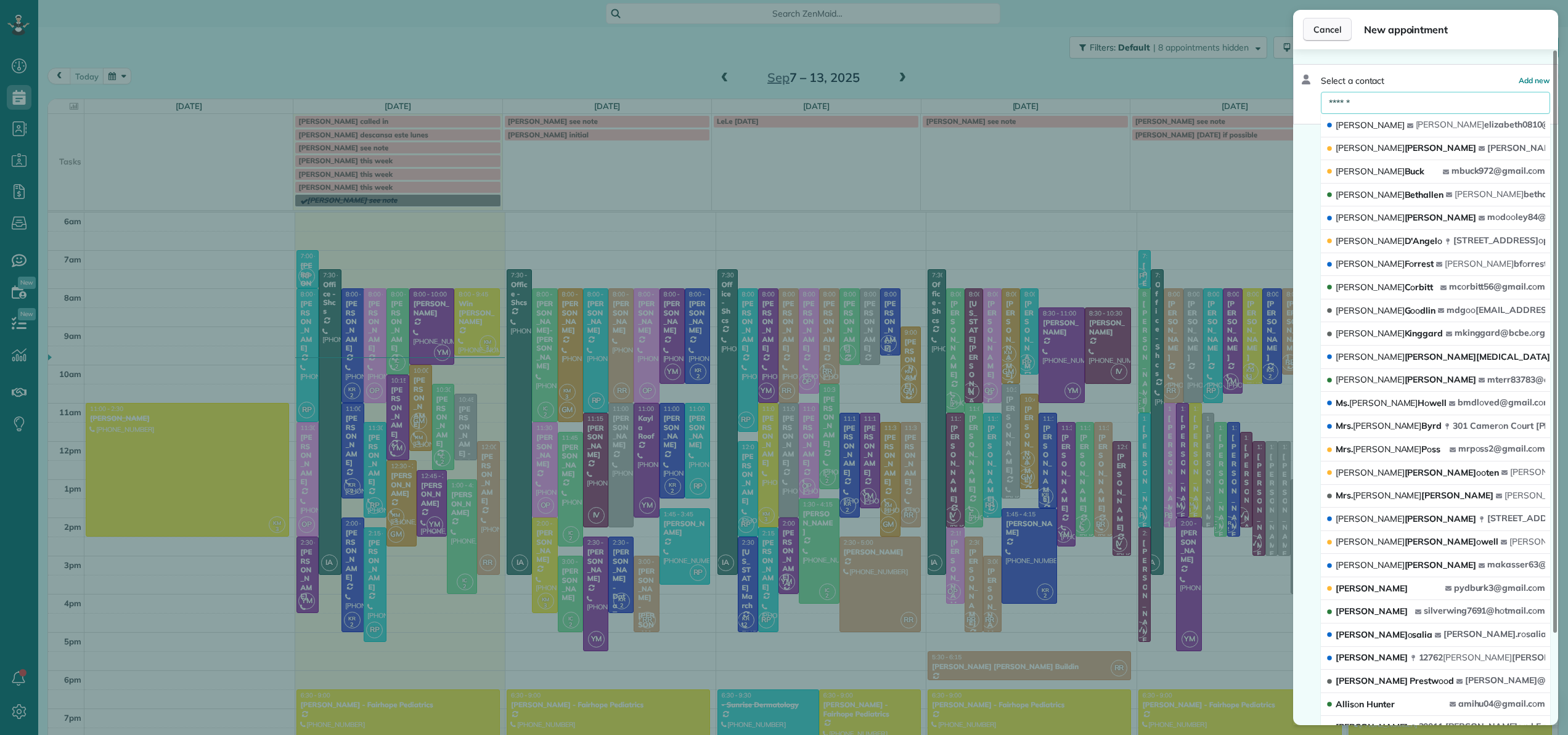
type input "******"
click at [1330, 28] on span "Cancel" at bounding box center [1327, 29] width 28 height 13
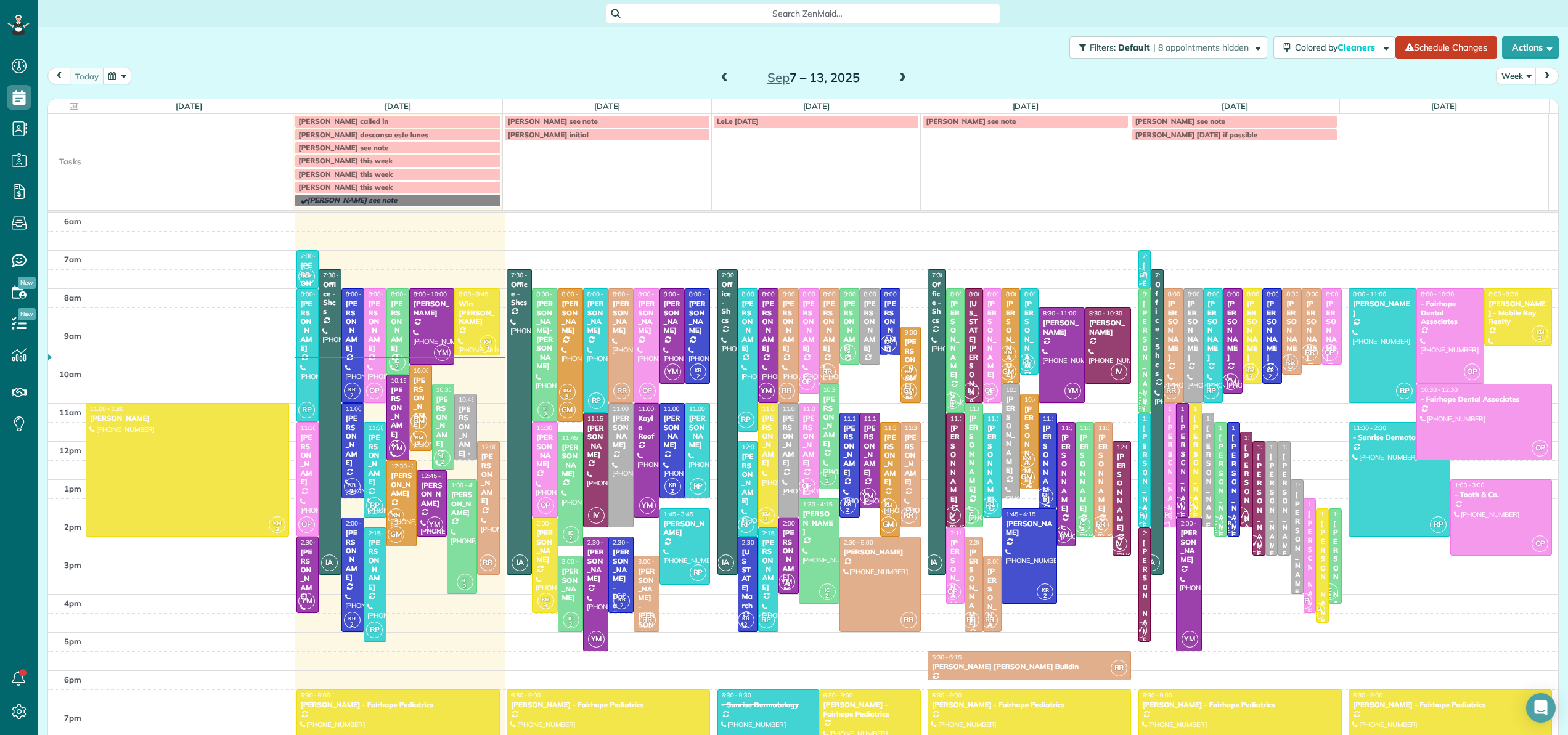
click at [564, 425] on div "4am 5am 6am 7am 8am 9am 10am 11am 12pm 1pm 2pm 3pm 4pm 5pm 6pm 7pm 8pm 9pm KM 3…" at bounding box center [802, 479] width 1509 height 687
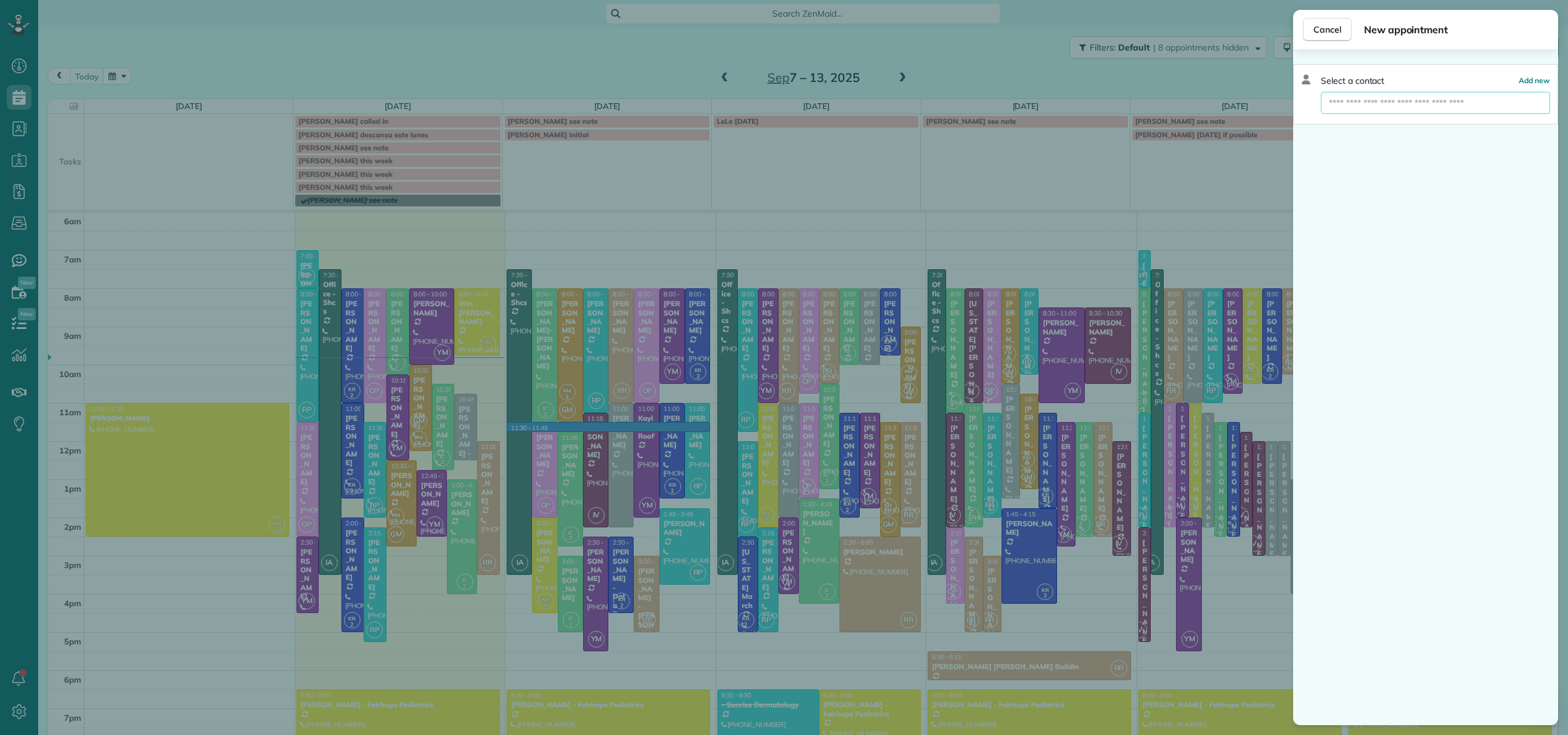
click at [1359, 106] on input "text" at bounding box center [1435, 103] width 229 height 22
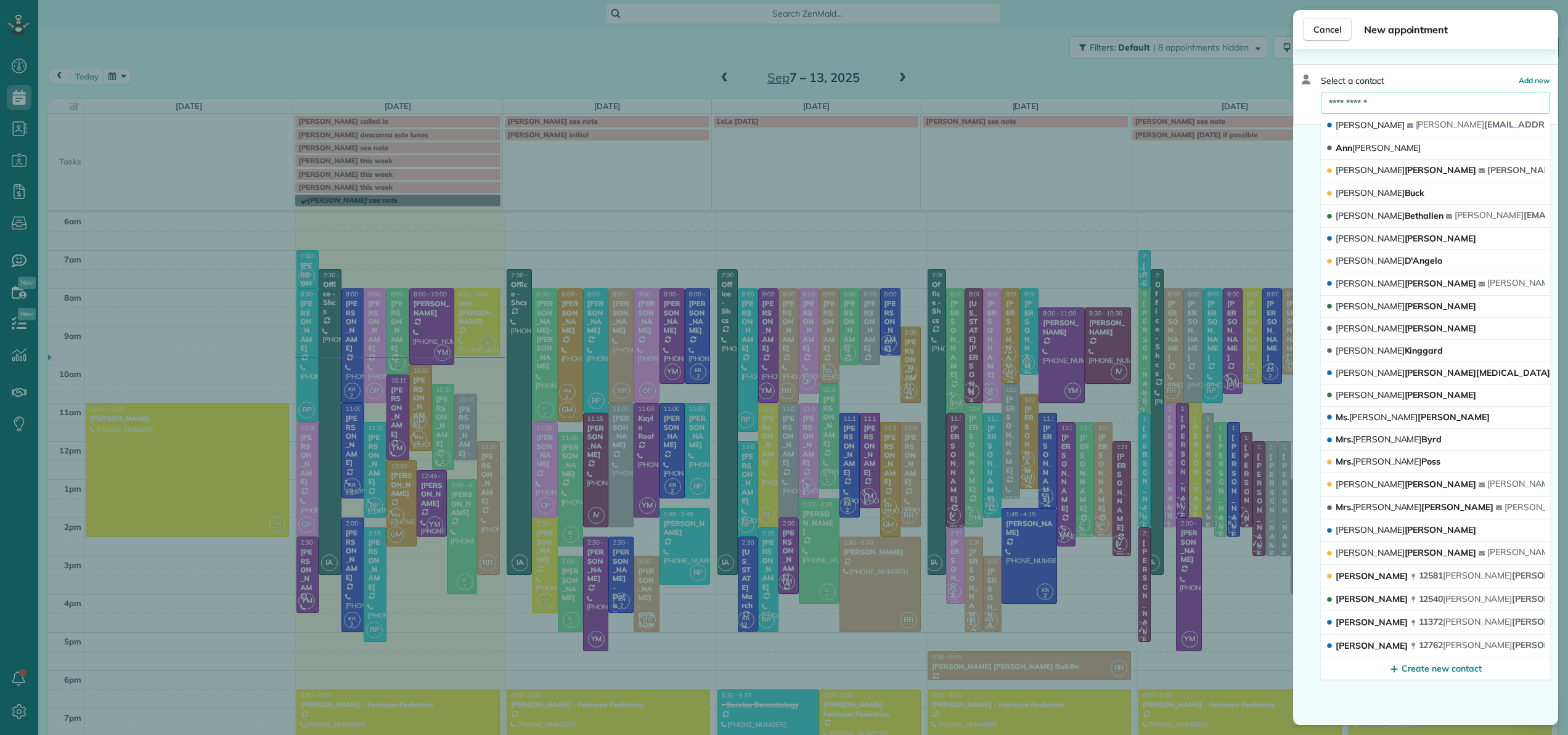
click at [1402, 106] on input "**********" at bounding box center [1435, 103] width 229 height 22
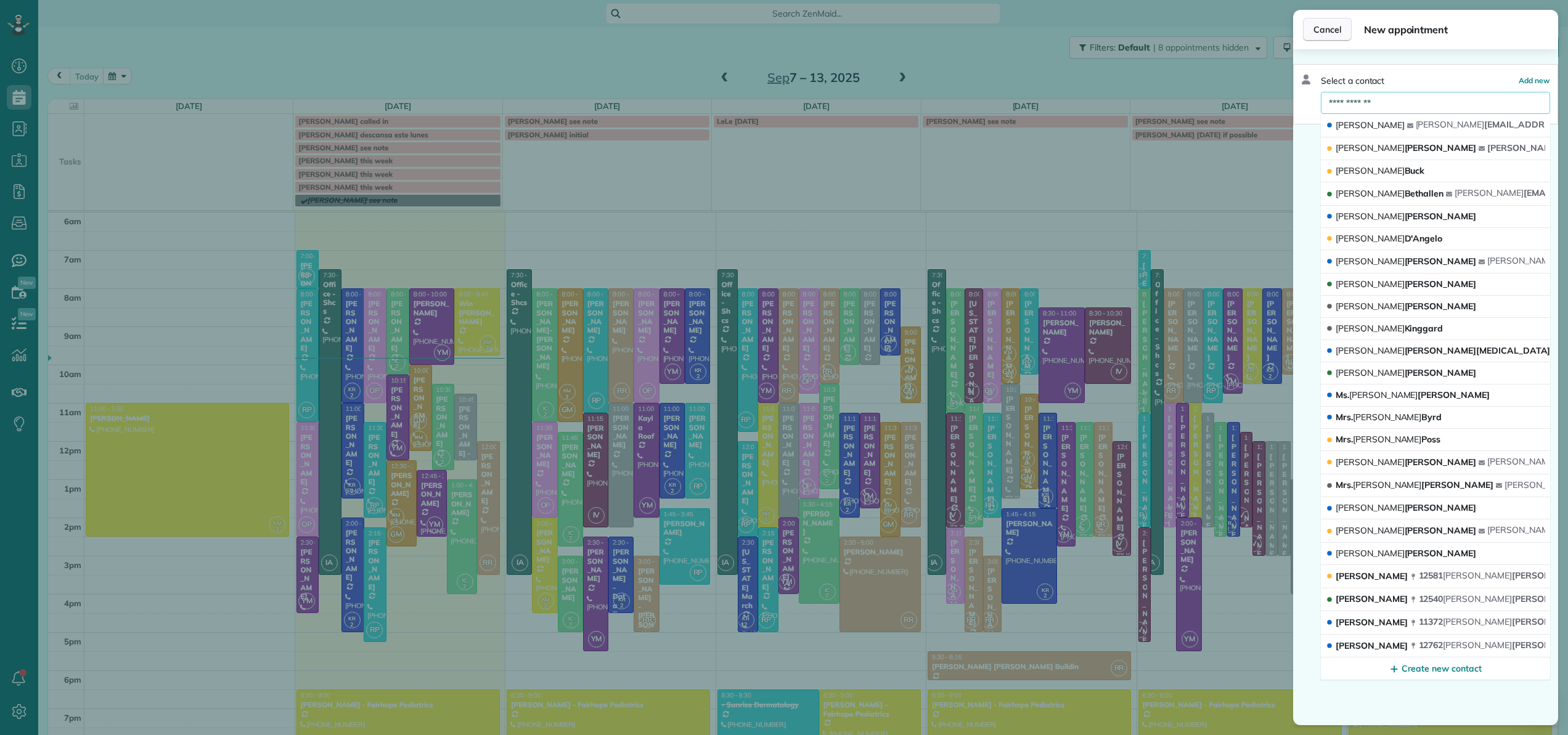
type input "**********"
click at [1332, 27] on span "Cancel" at bounding box center [1327, 29] width 28 height 13
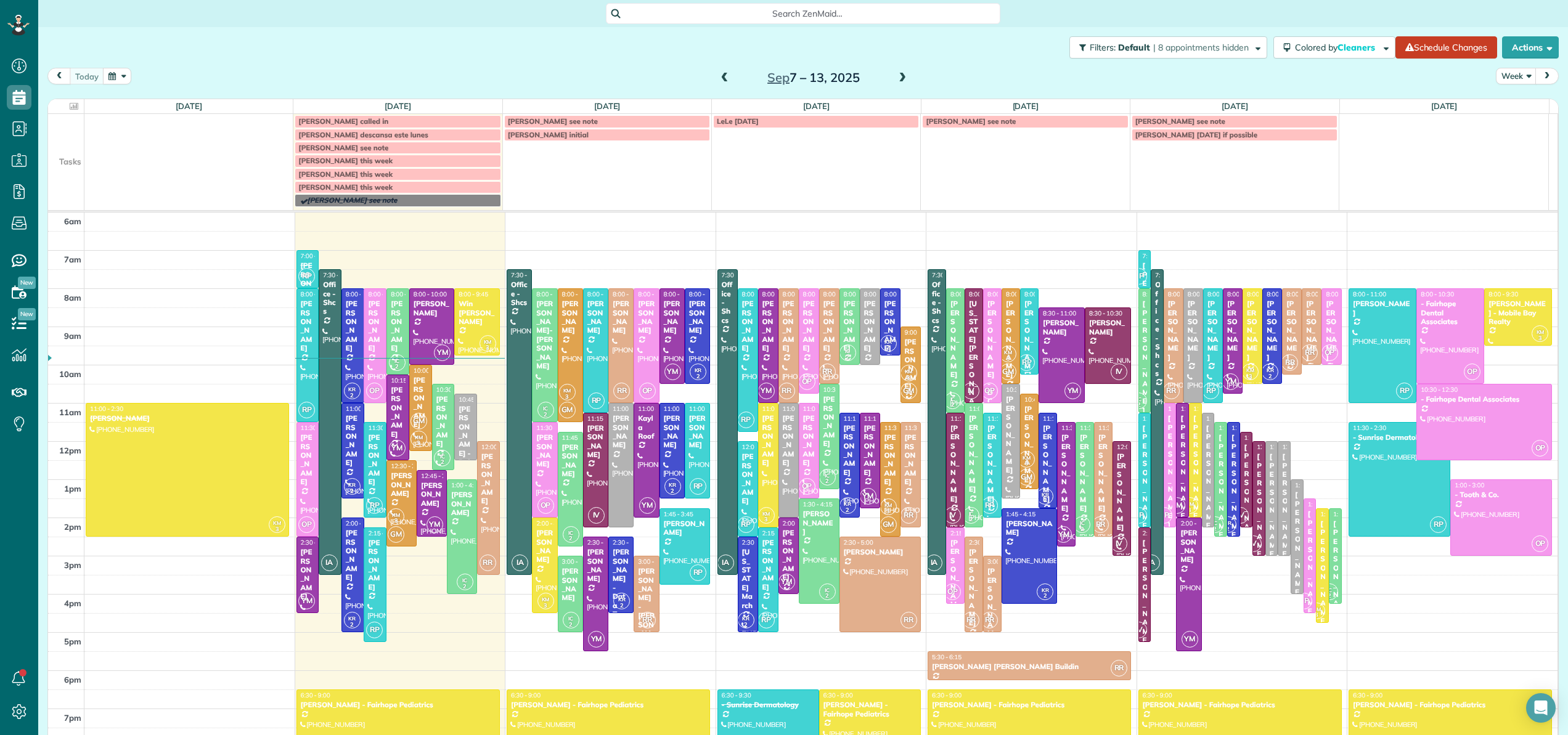
click at [771, 14] on span "Search ZenMaid…" at bounding box center [807, 13] width 374 height 13
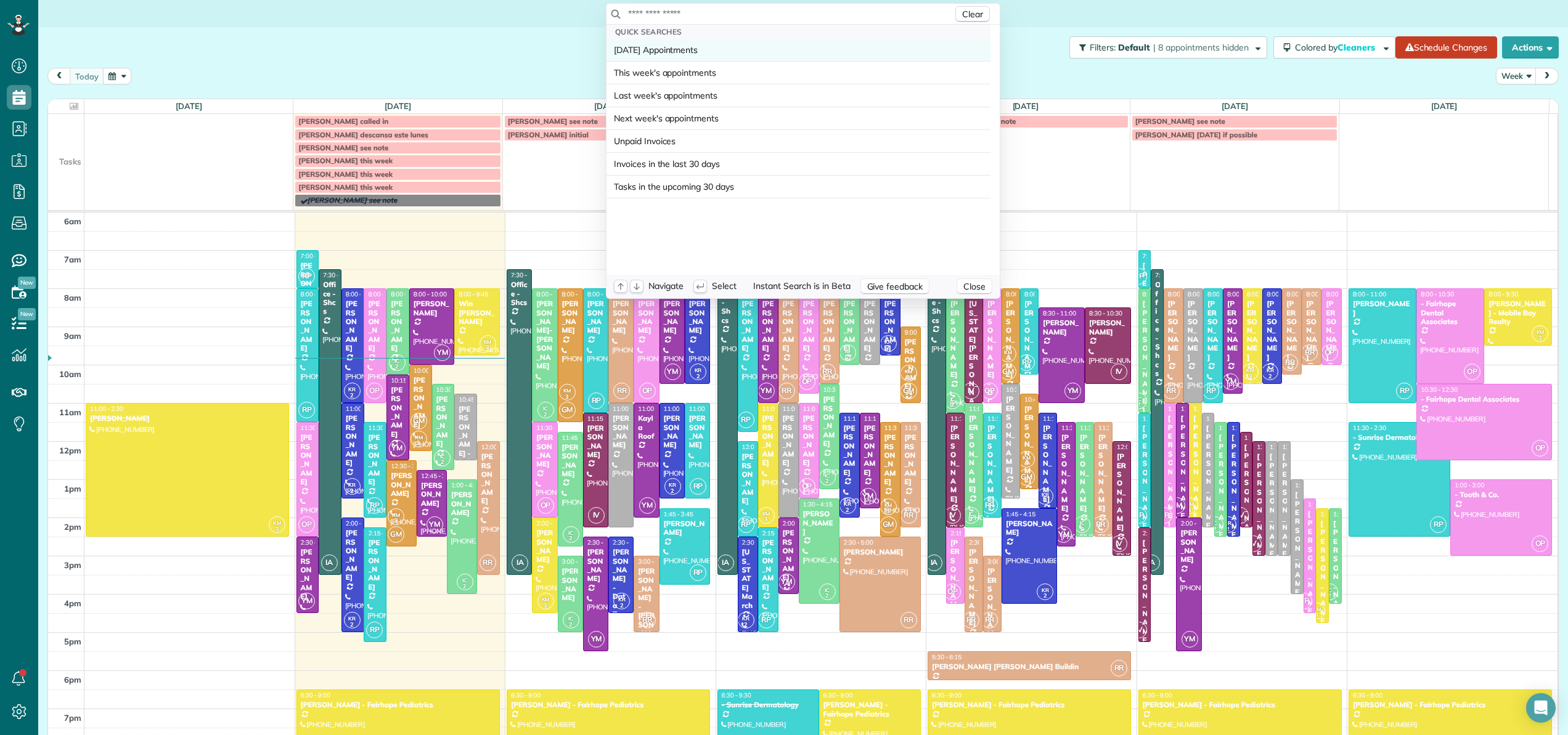
click at [719, 52] on link "[DATE] Appointments" at bounding box center [798, 50] width 384 height 22
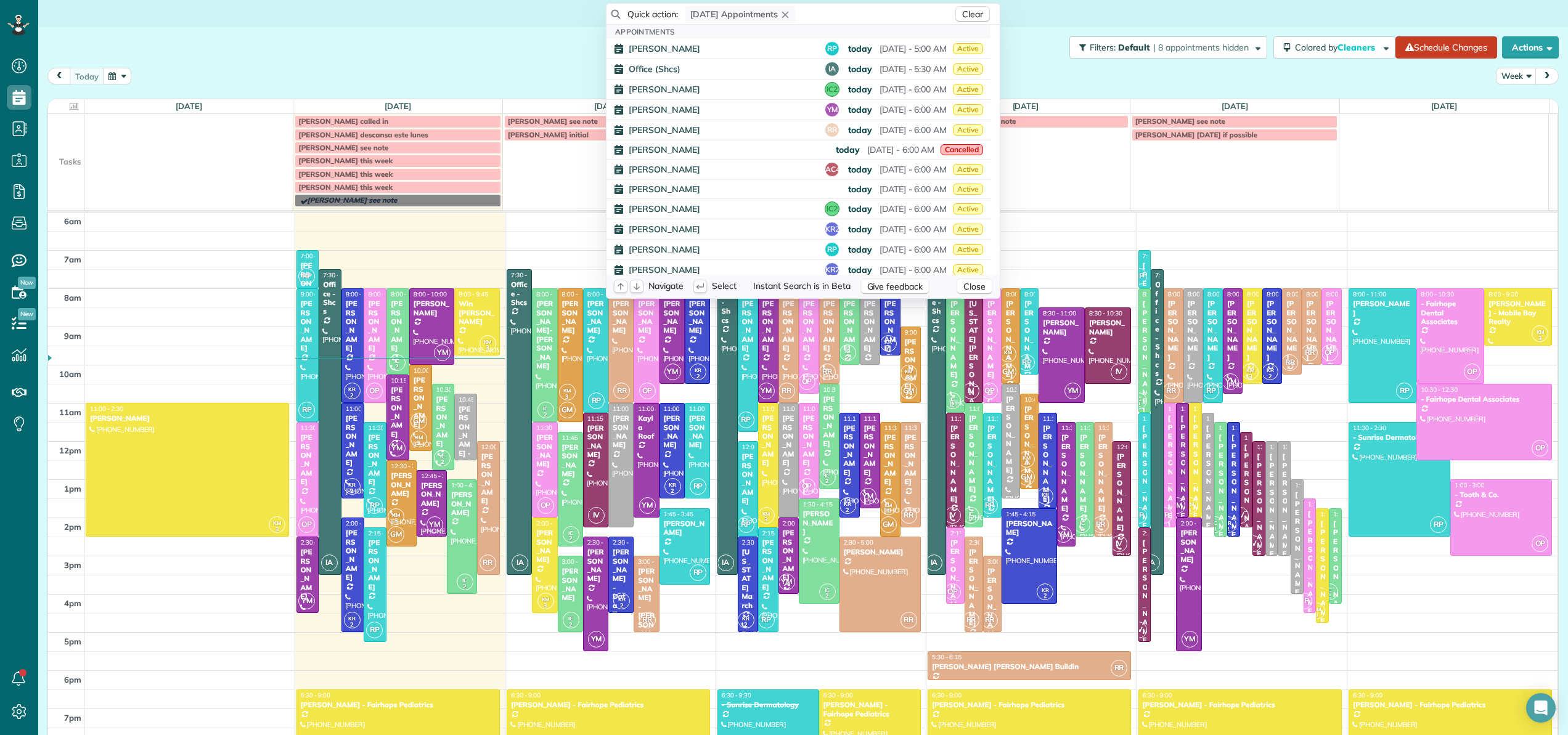
click at [566, 13] on html "Dashboard Scheduling Calendar View List View Dispatch View - Weekly scheduling …" at bounding box center [784, 367] width 1568 height 735
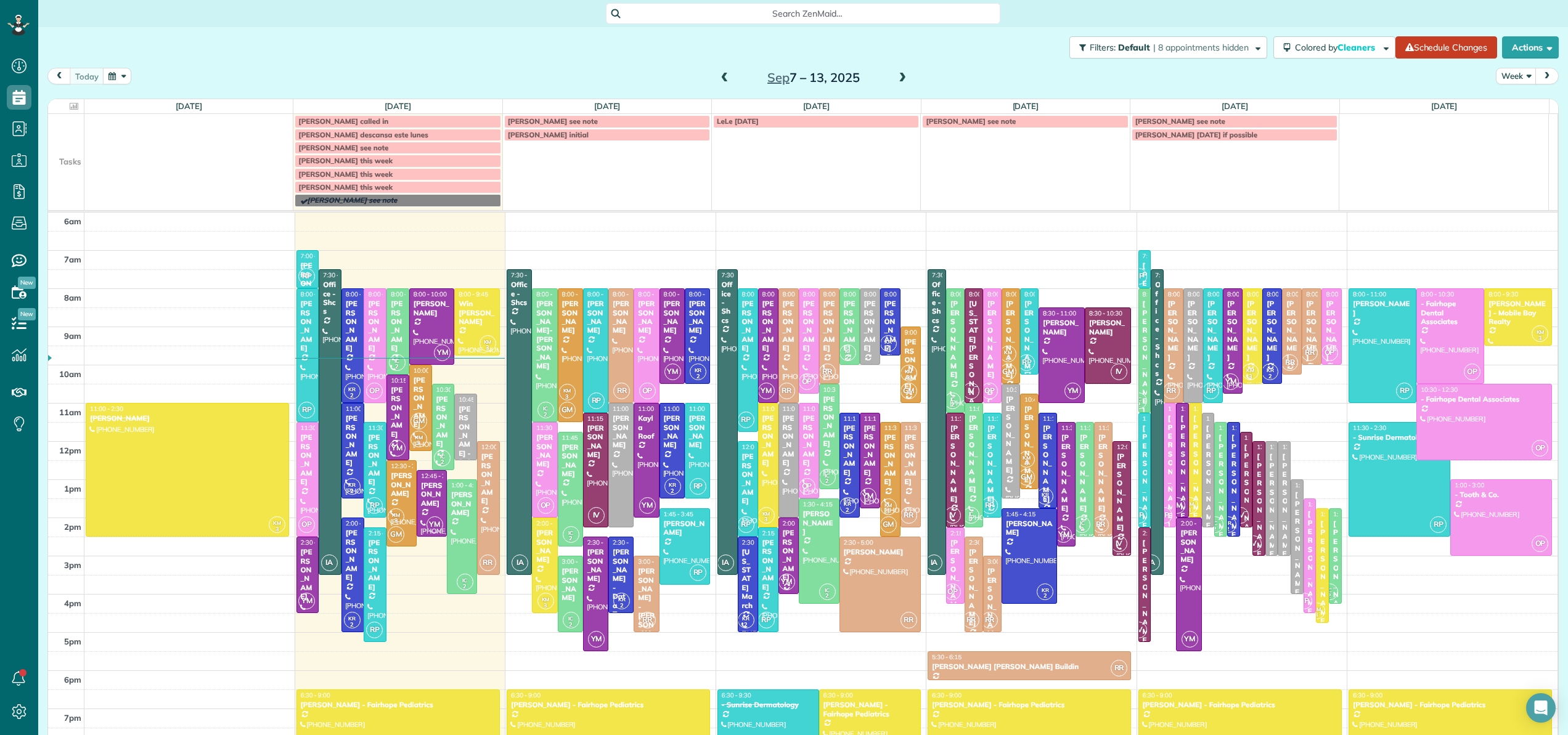
click at [663, 12] on span "Search ZenMaid…" at bounding box center [807, 13] width 374 height 13
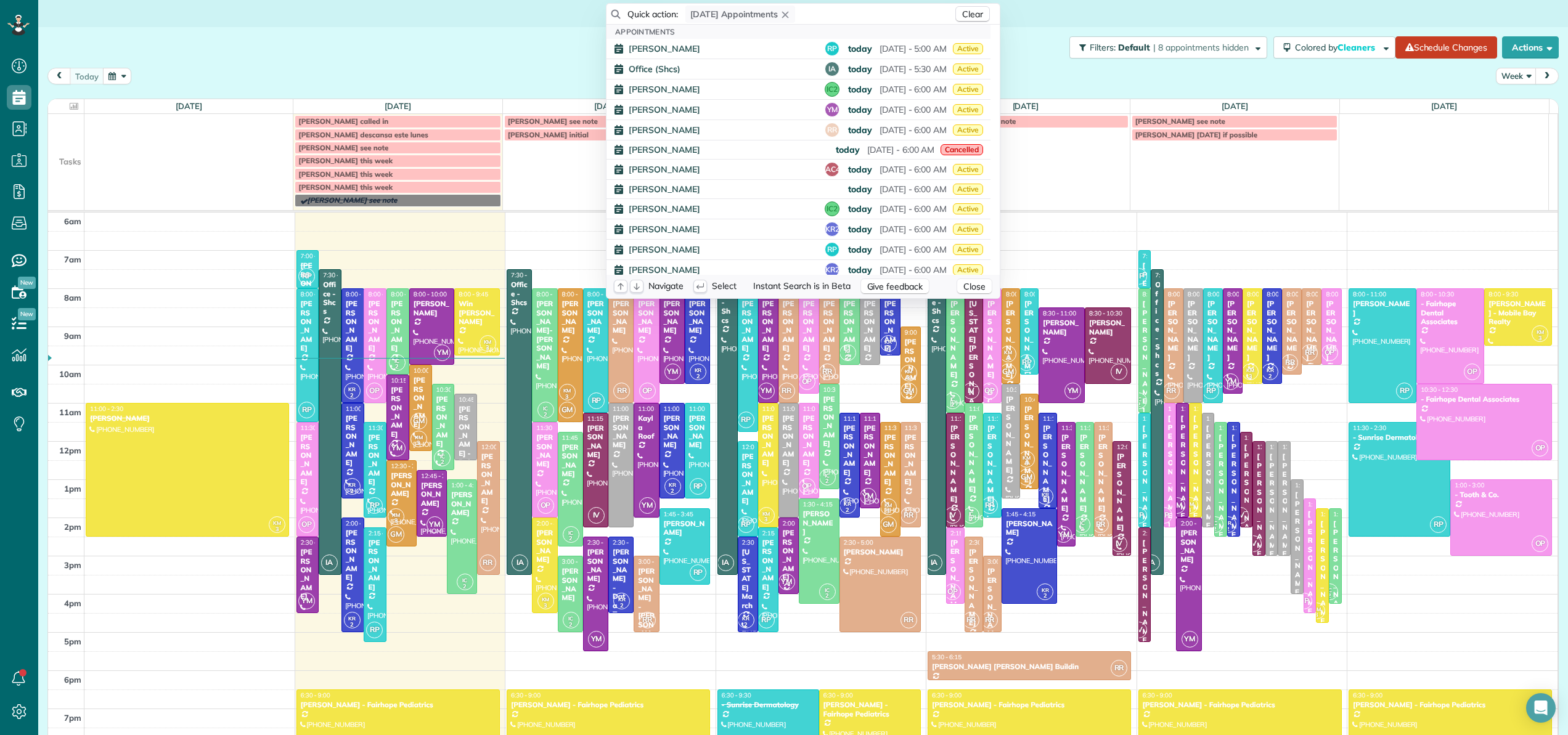
click at [663, 12] on span "Quick action:" at bounding box center [653, 14] width 51 height 13
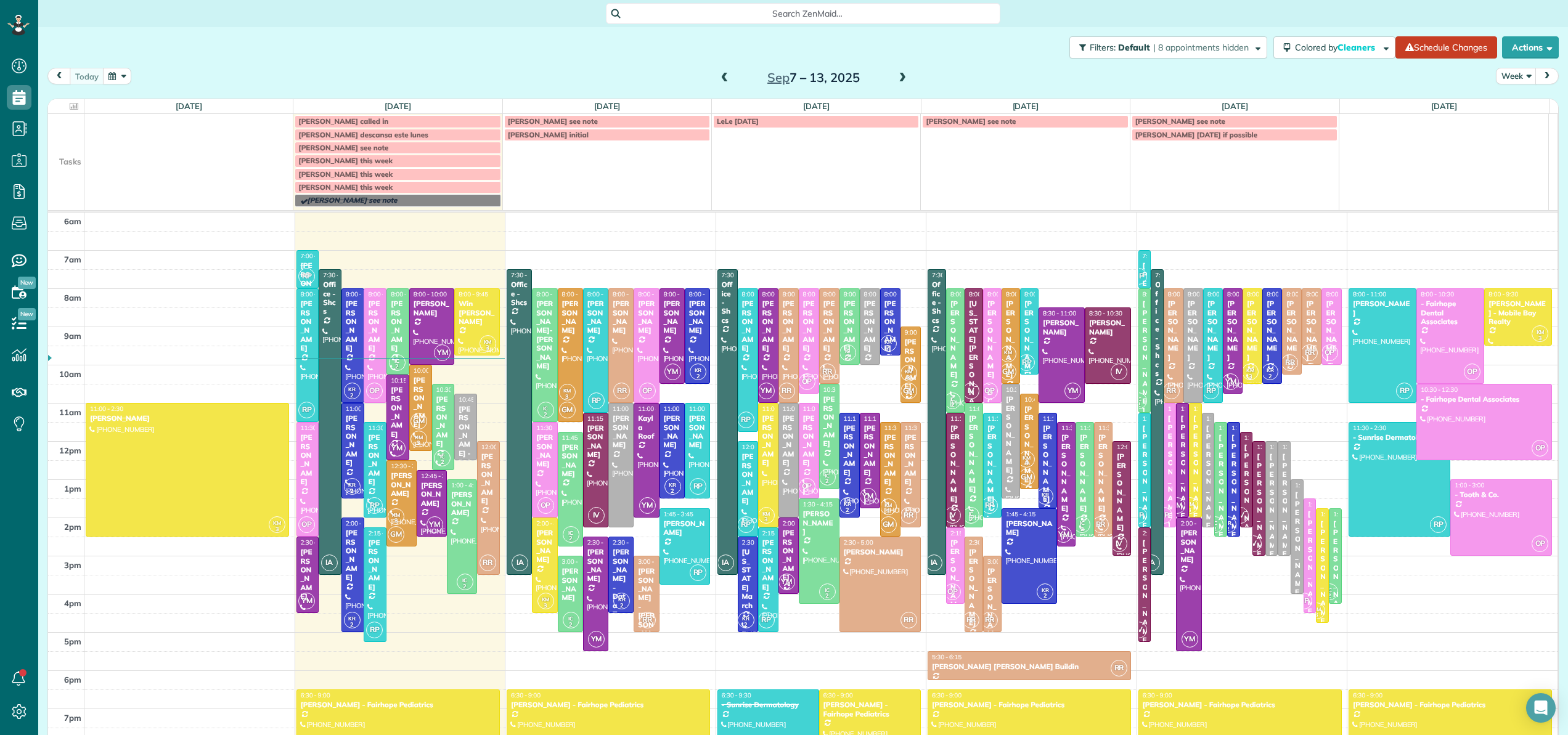
click at [566, 53] on html "Dashboard Scheduling Calendar View List View Dispatch View - Weekly scheduling …" at bounding box center [784, 367] width 1568 height 735
click at [662, 9] on span "Search ZenMaid…" at bounding box center [807, 13] width 374 height 13
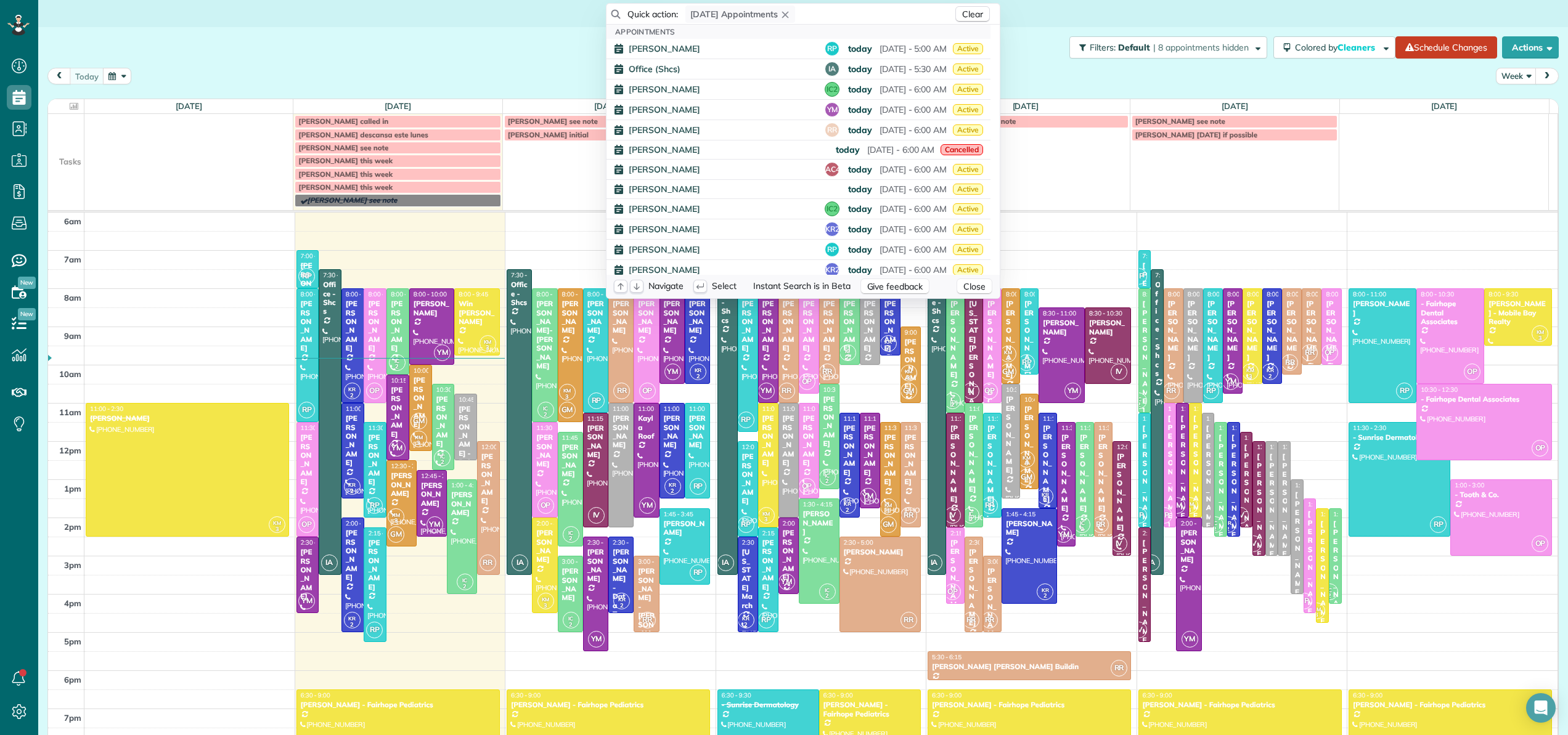
click at [662, 9] on span "Quick action:" at bounding box center [653, 14] width 51 height 13
click at [542, 36] on html "Dashboard Scheduling Calendar View List View Dispatch View - Weekly scheduling …" at bounding box center [784, 367] width 1568 height 735
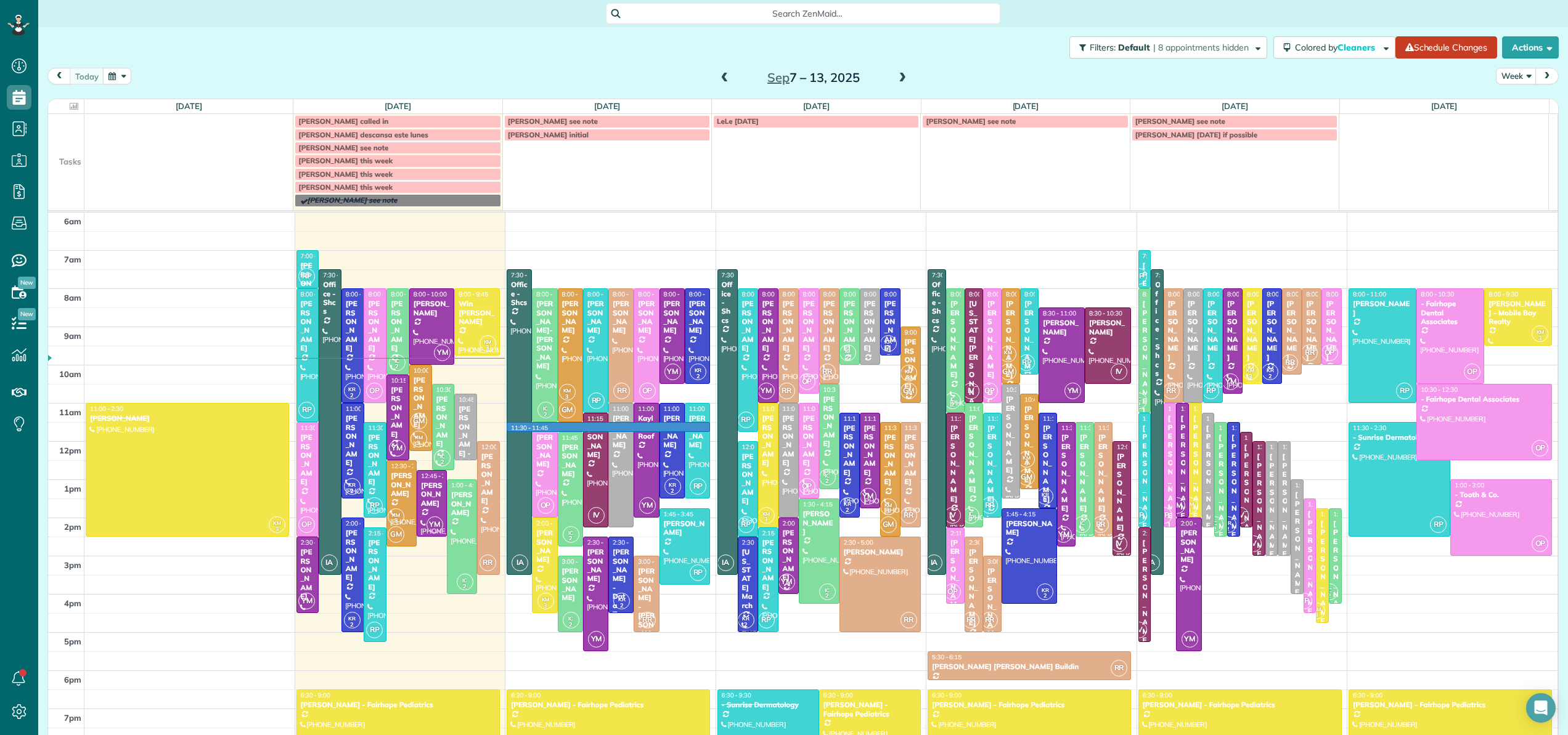
click at [569, 428] on div "4am 5am 6am 7am 8am 9am 10am 11am 12pm 1pm 2pm 3pm 4pm 5pm 6pm 7pm 8pm 9pm KM 3…" at bounding box center [802, 479] width 1509 height 687
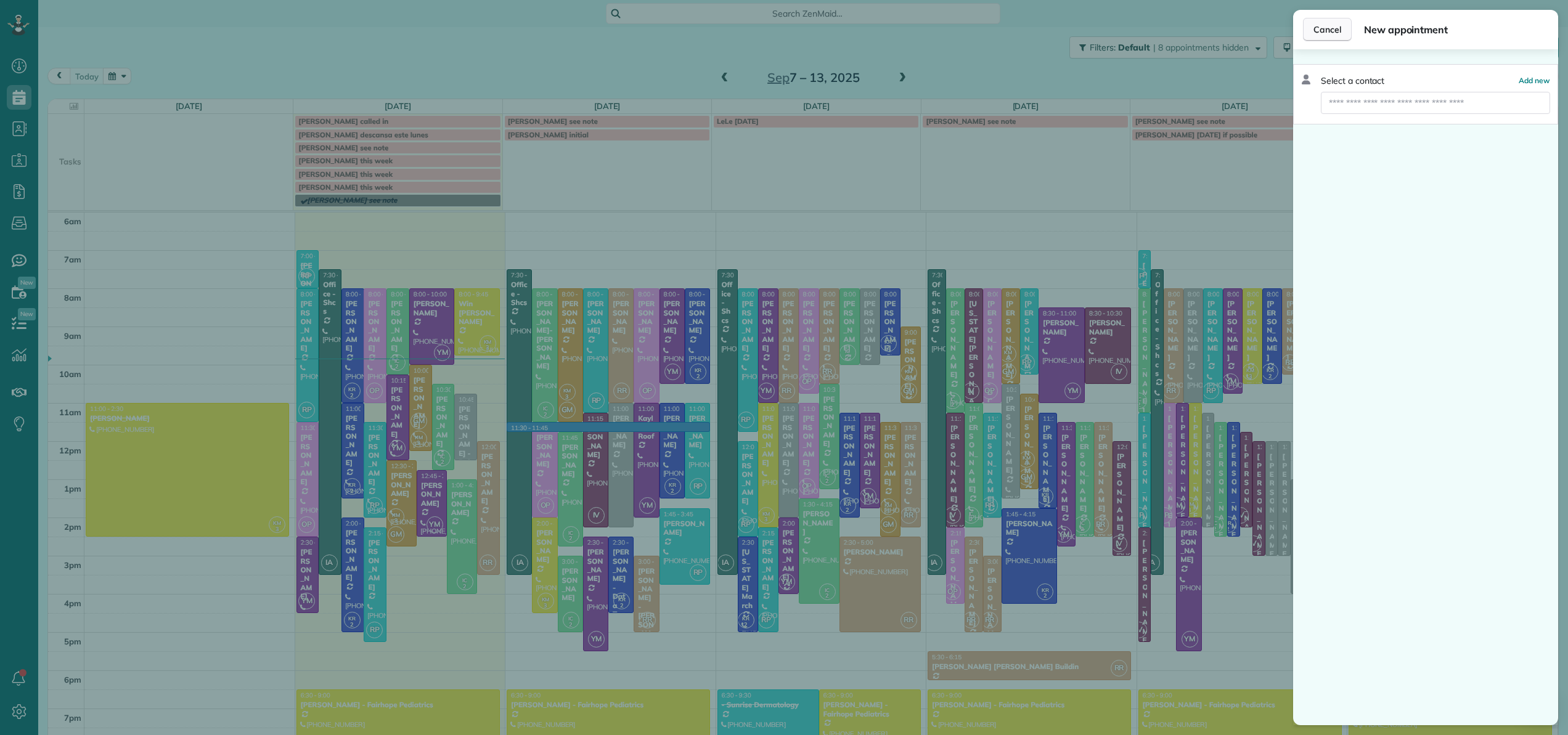
click at [1324, 29] on span "Cancel" at bounding box center [1327, 29] width 28 height 13
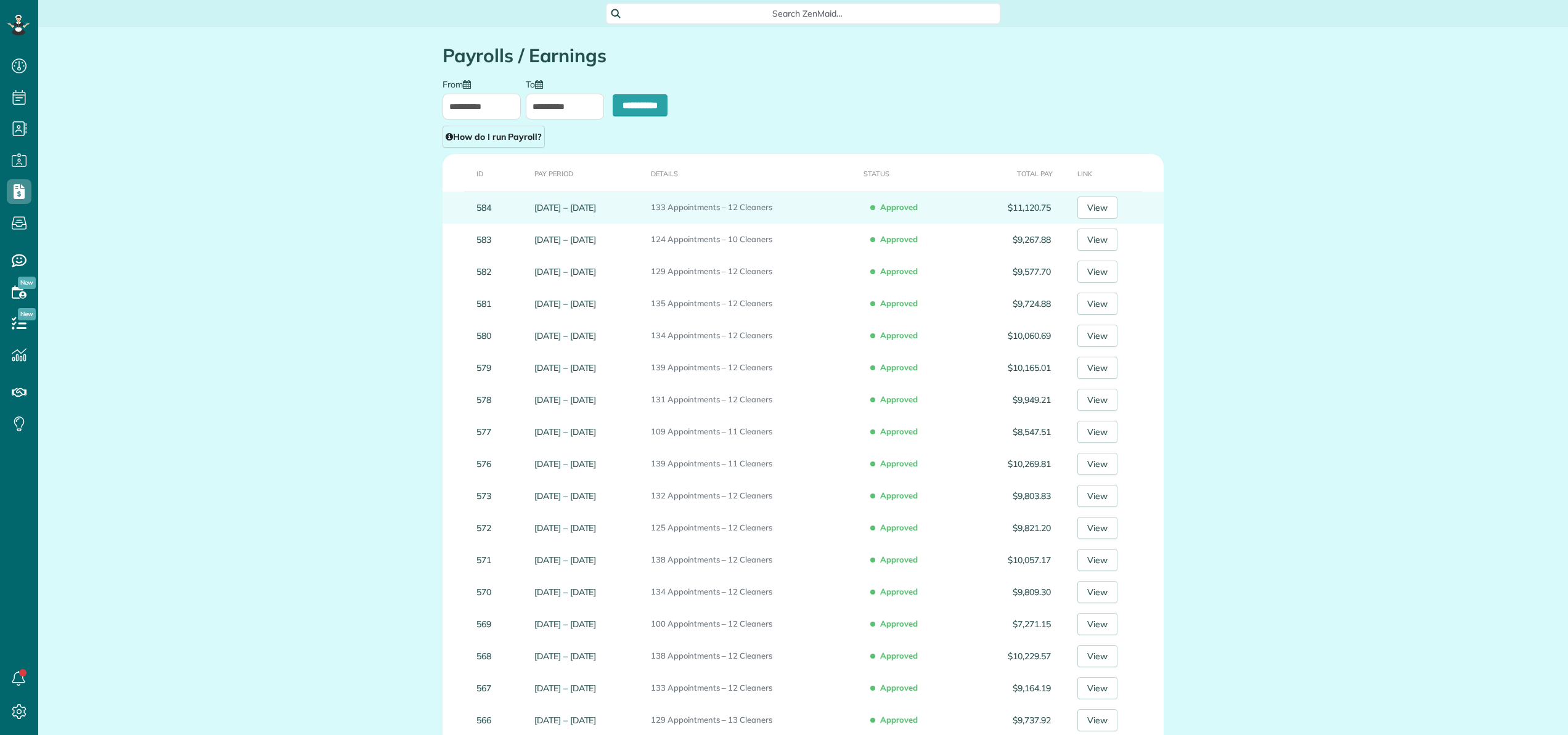
type input "**********"
click at [1102, 209] on link "View" at bounding box center [1097, 208] width 40 height 22
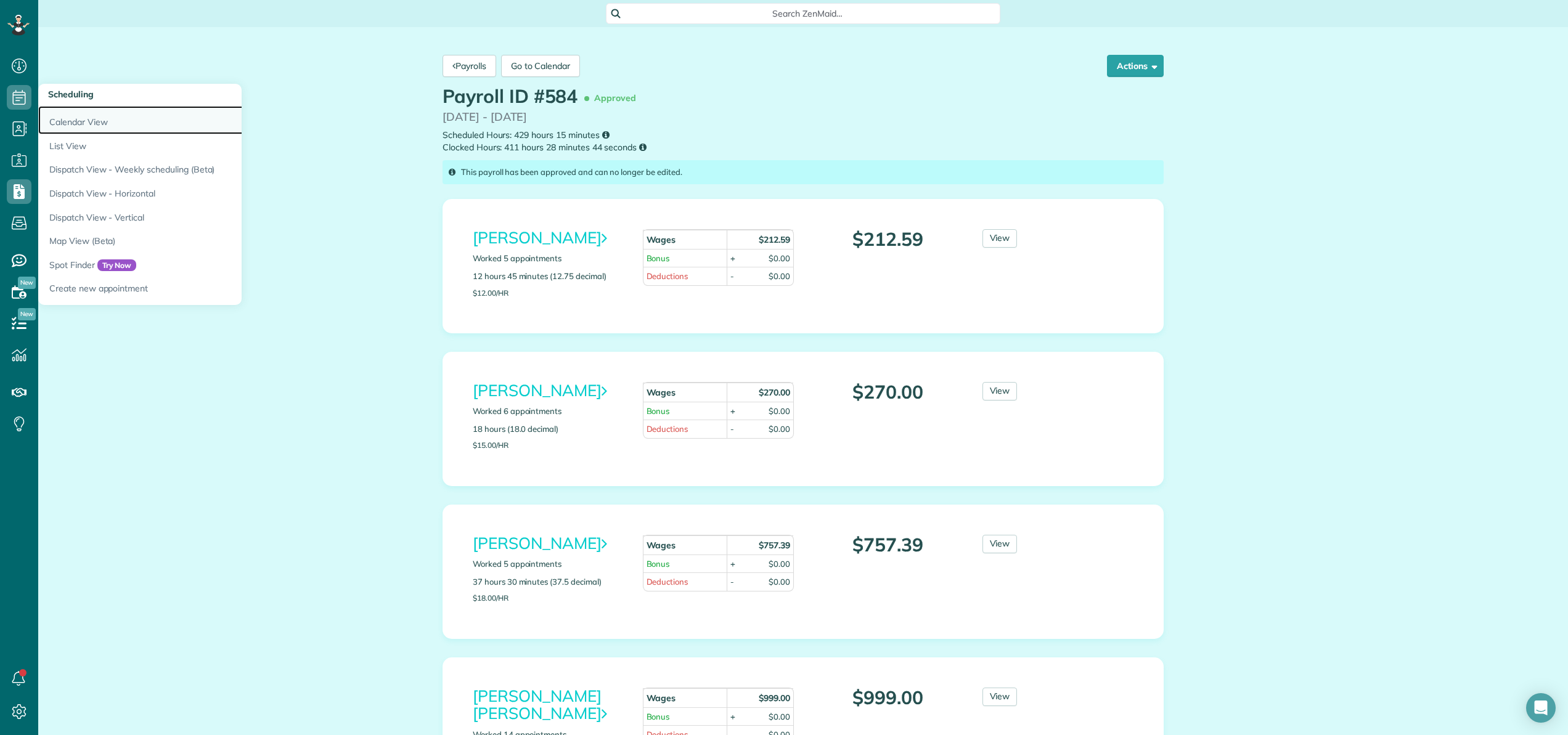
click at [51, 111] on link "Calendar View" at bounding box center [192, 120] width 308 height 28
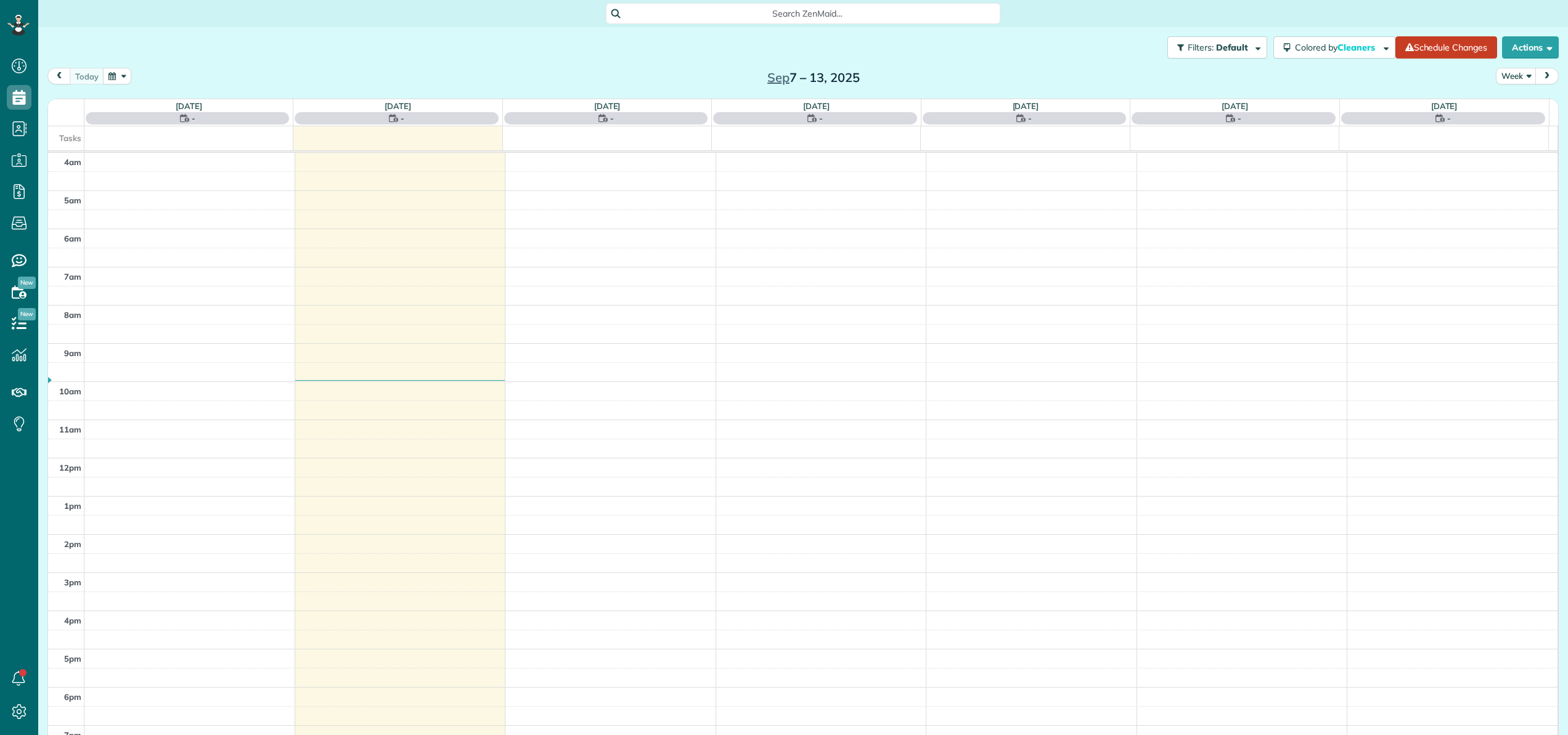
scroll to position [88, 0]
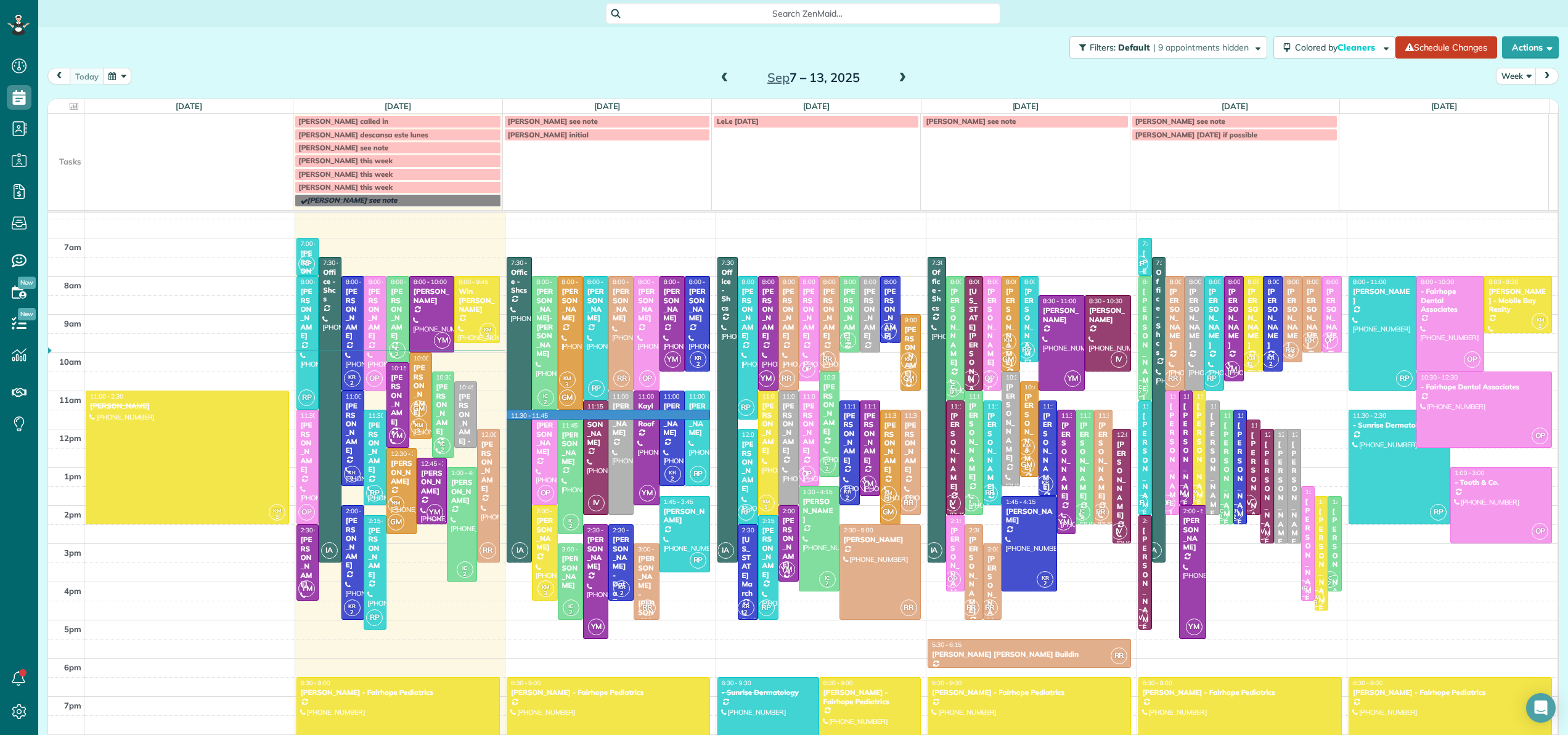
click at [566, 411] on div "4am 5am 6am 7am 8am 9am 10am 11am 12pm 1pm 2pm 3pm 4pm 5pm 6pm 7pm 8pm 9pm KM 3…" at bounding box center [802, 468] width 1509 height 687
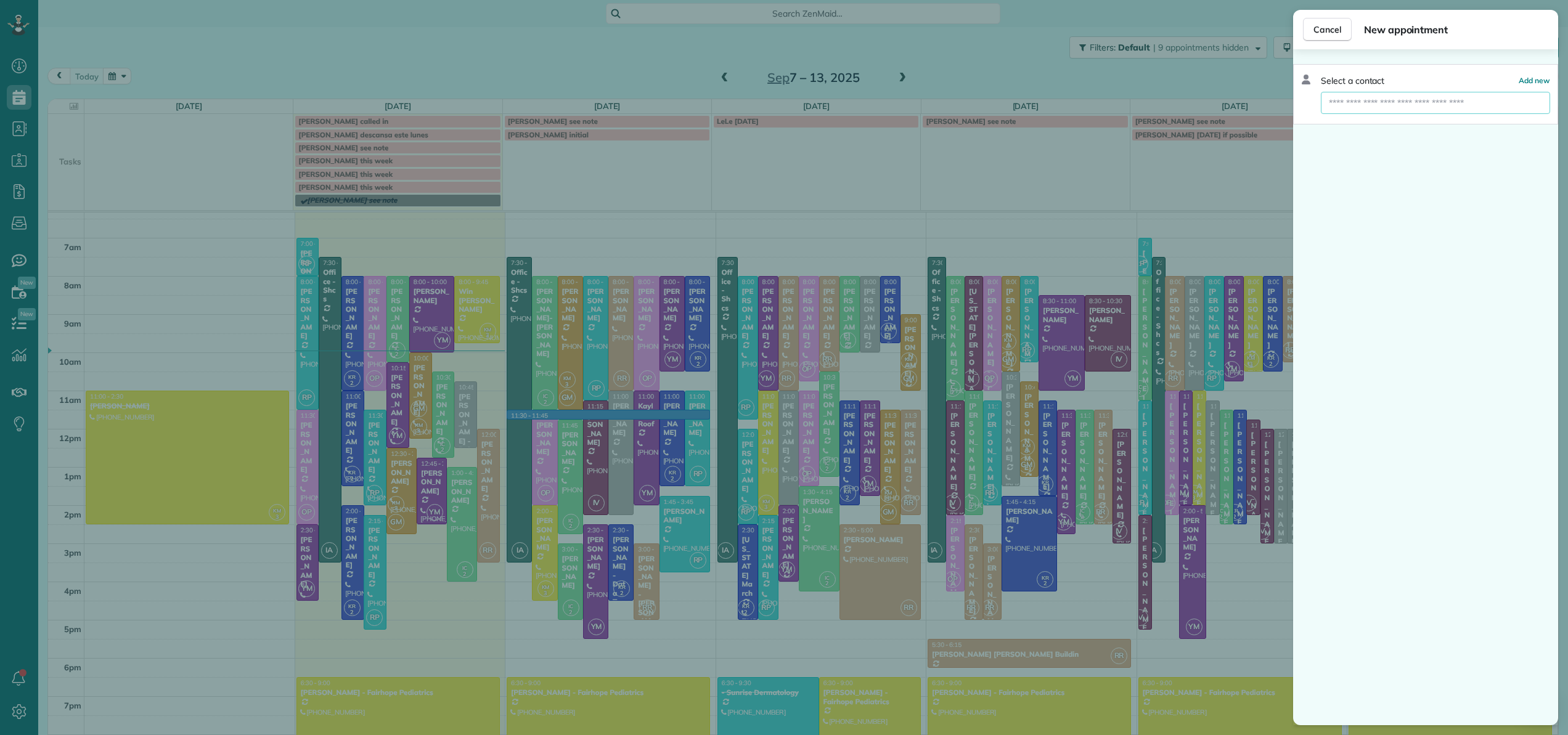
click at [1409, 111] on input "text" at bounding box center [1435, 103] width 229 height 22
type input "*"
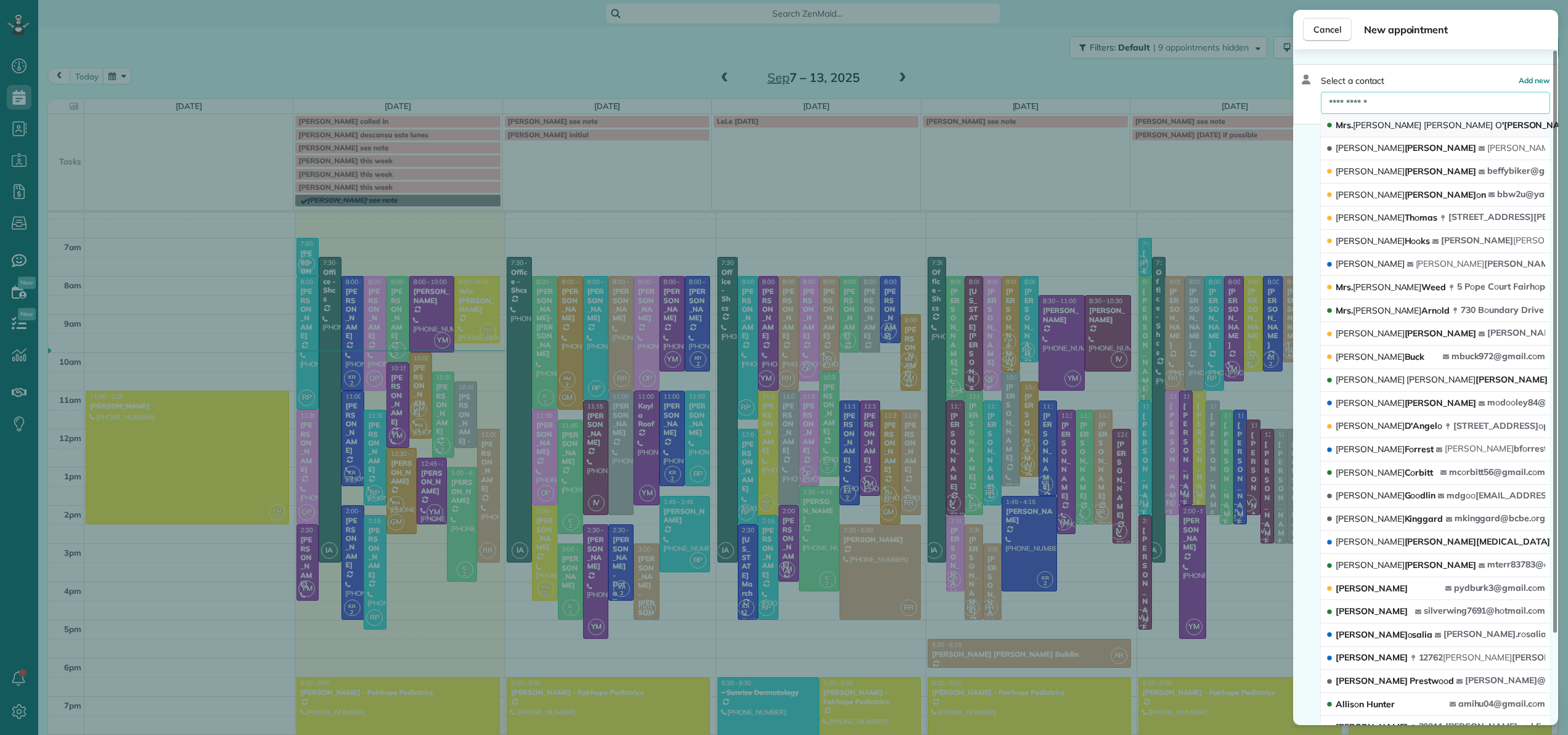
type input "**********"
click at [1406, 126] on span "Mrs. Mary Beth O 'Brien" at bounding box center [1455, 125] width 240 height 11
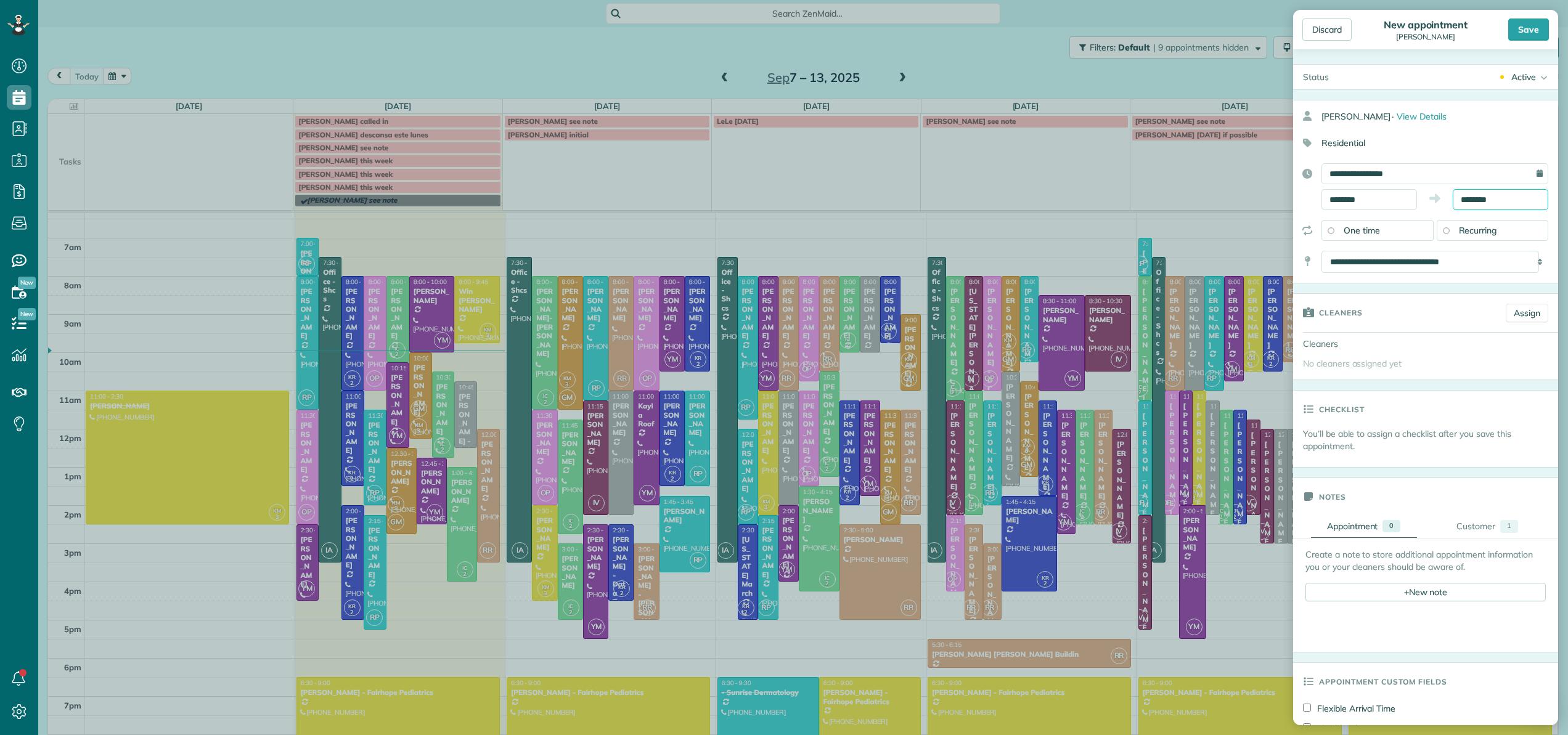
click at [1460, 202] on input "********" at bounding box center [1500, 199] width 96 height 21
type input "*******"
click at [1437, 290] on span "(2 hrs 30 mins)" at bounding box center [1452, 288] width 60 height 11
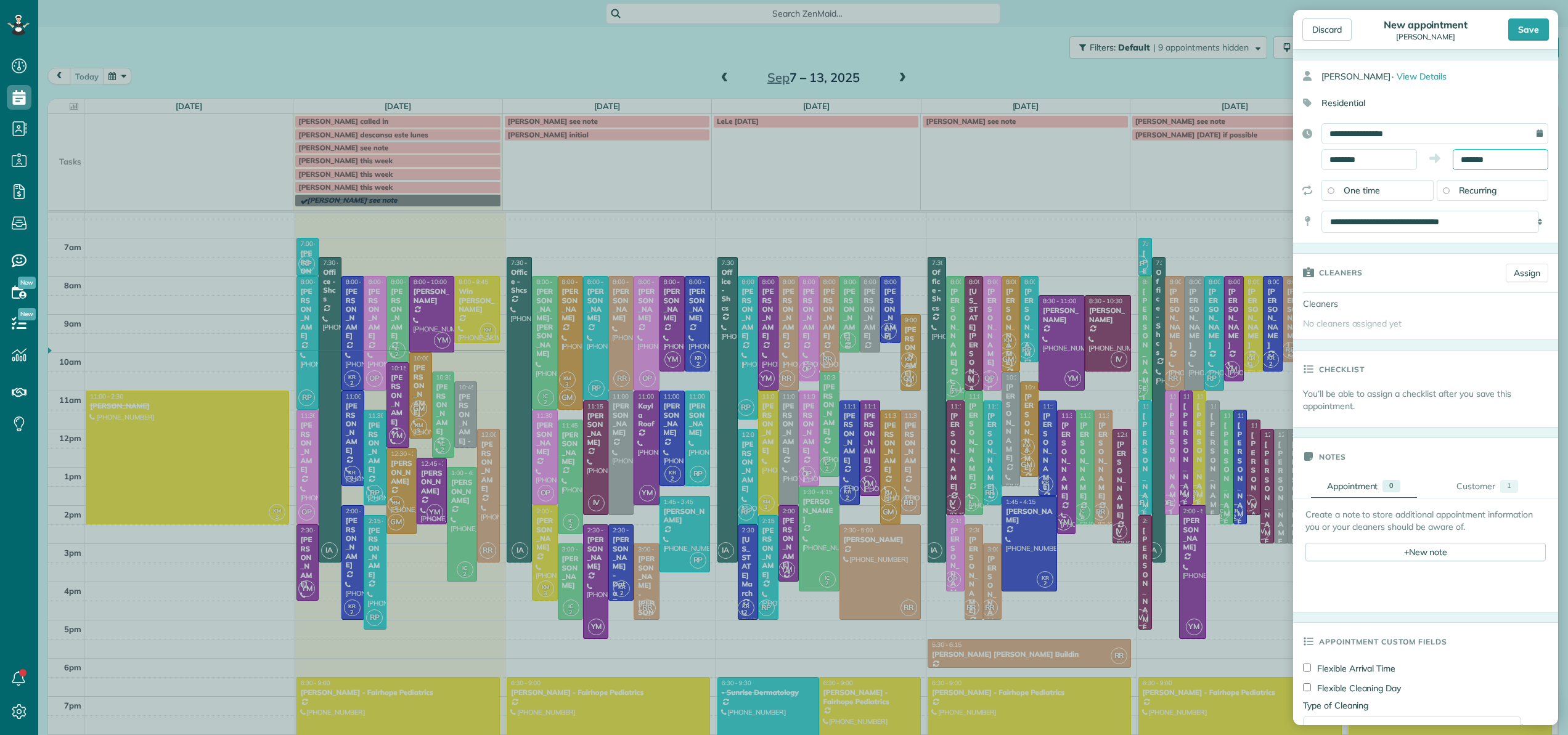
scroll to position [48, 0]
click at [1512, 264] on link "Assign" at bounding box center [1526, 265] width 42 height 18
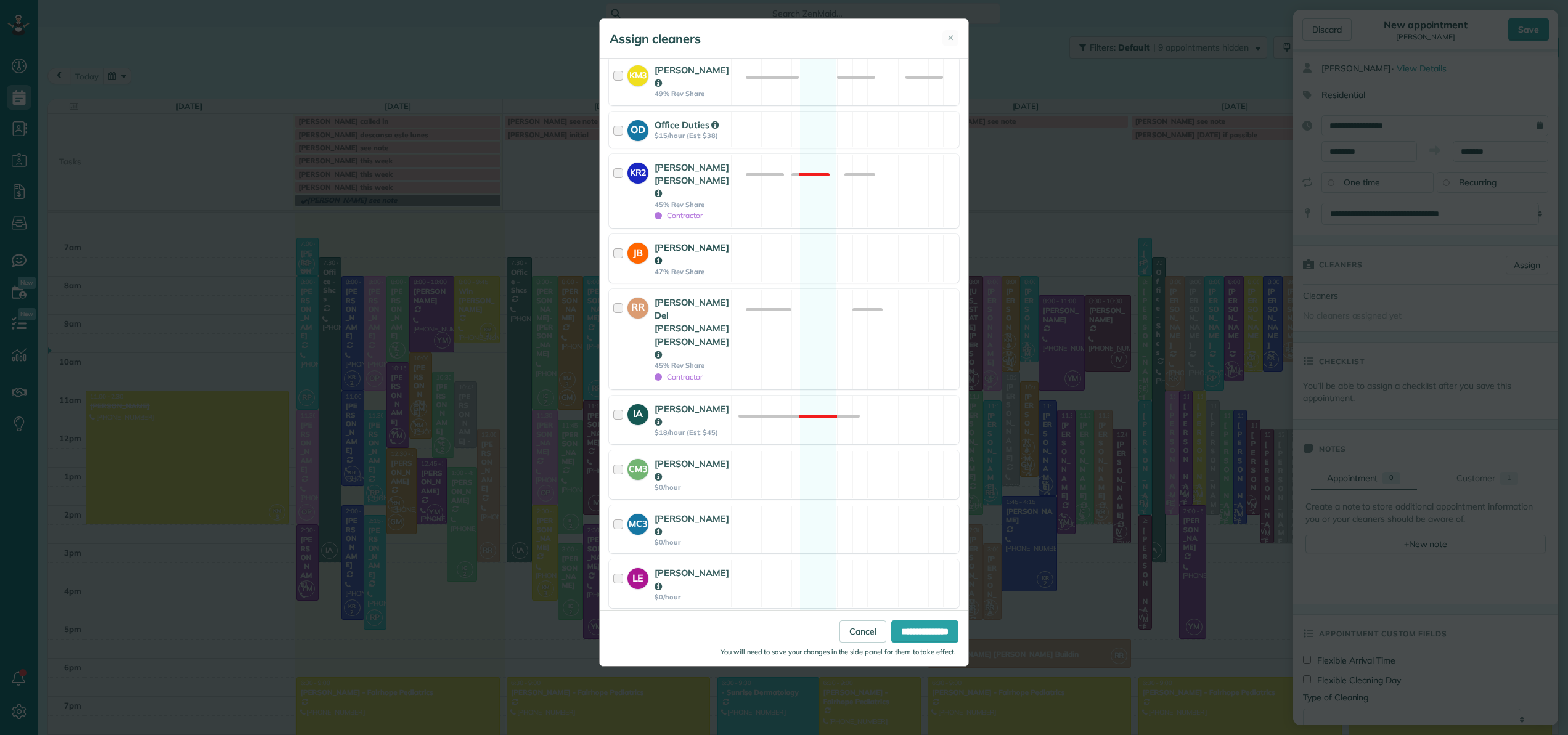
scroll to position [542, 0]
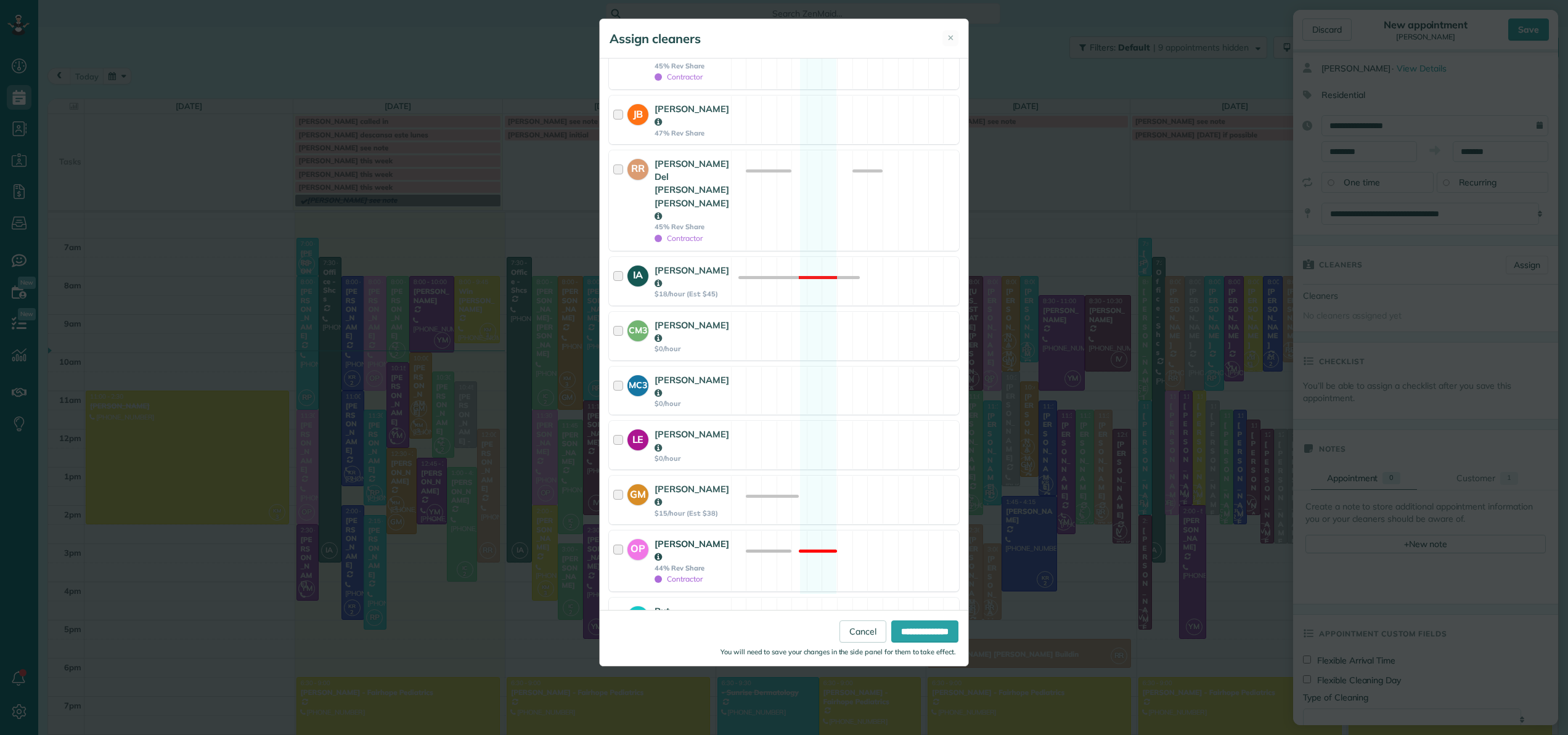
click at [616, 538] on div at bounding box center [620, 561] width 14 height 48
click at [894, 621] on input "**********" at bounding box center [925, 632] width 67 height 22
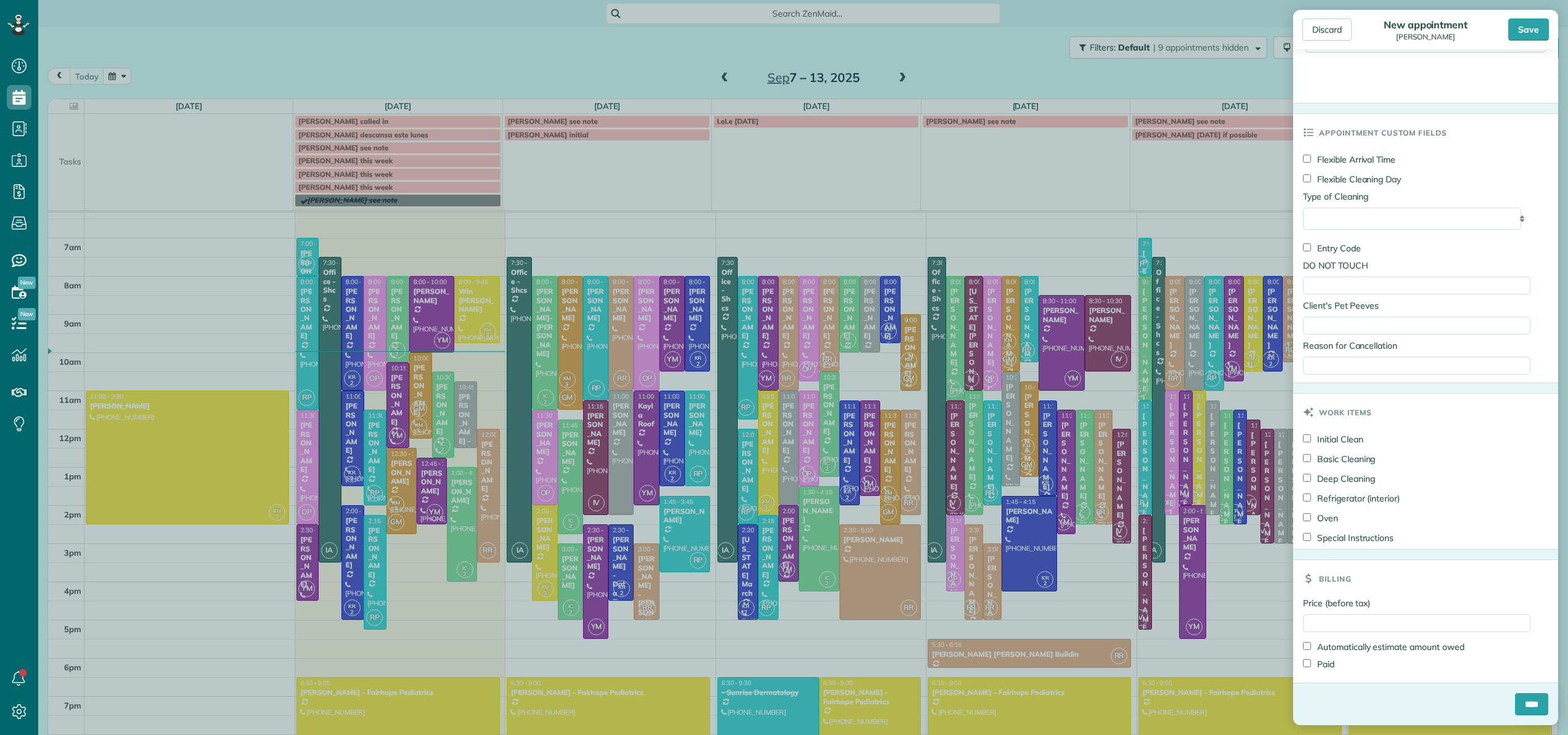
scroll to position [587, 0]
click at [1518, 707] on input "****" at bounding box center [1531, 705] width 33 height 22
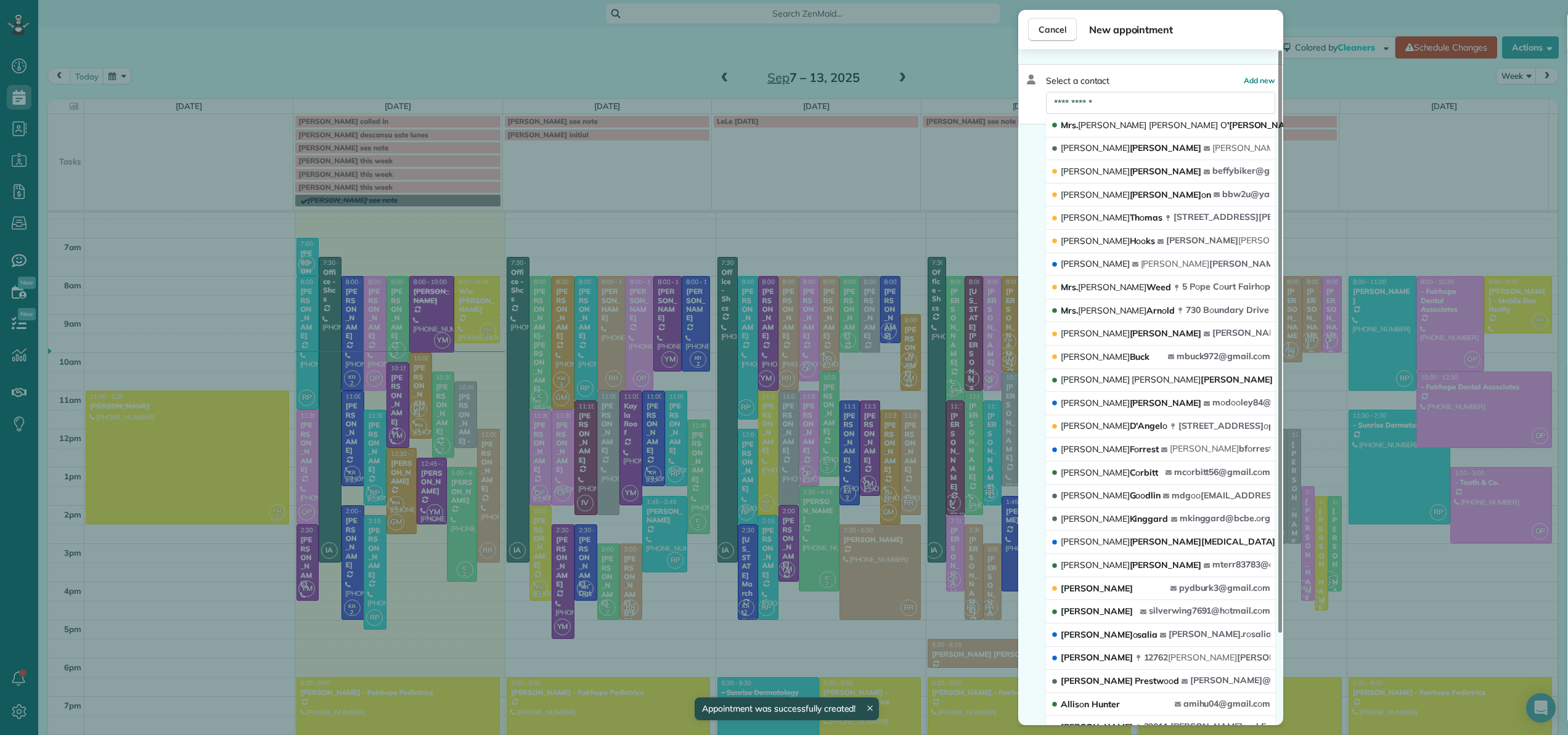
scroll to position [77, 0]
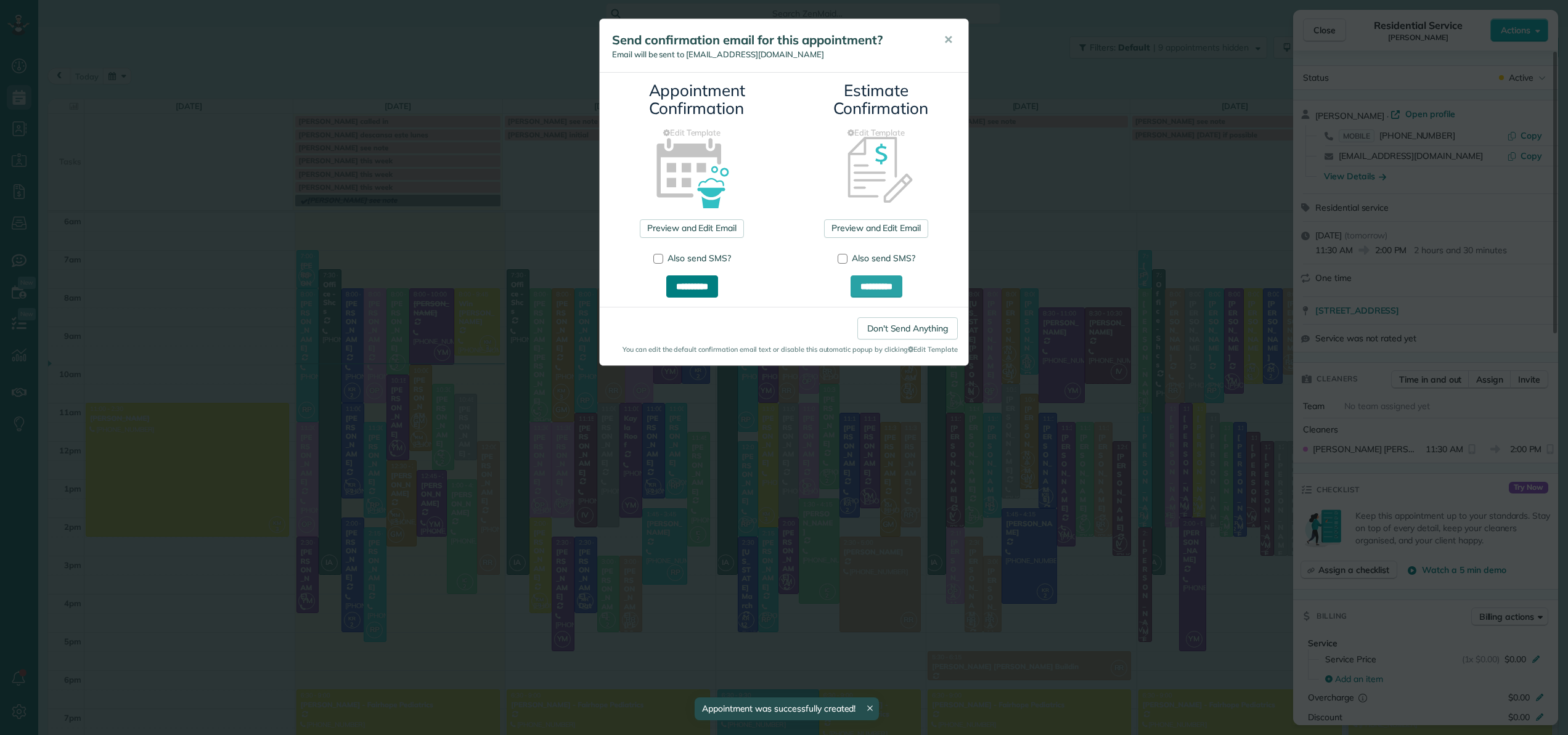
click at [670, 282] on input "**********" at bounding box center [692, 287] width 52 height 22
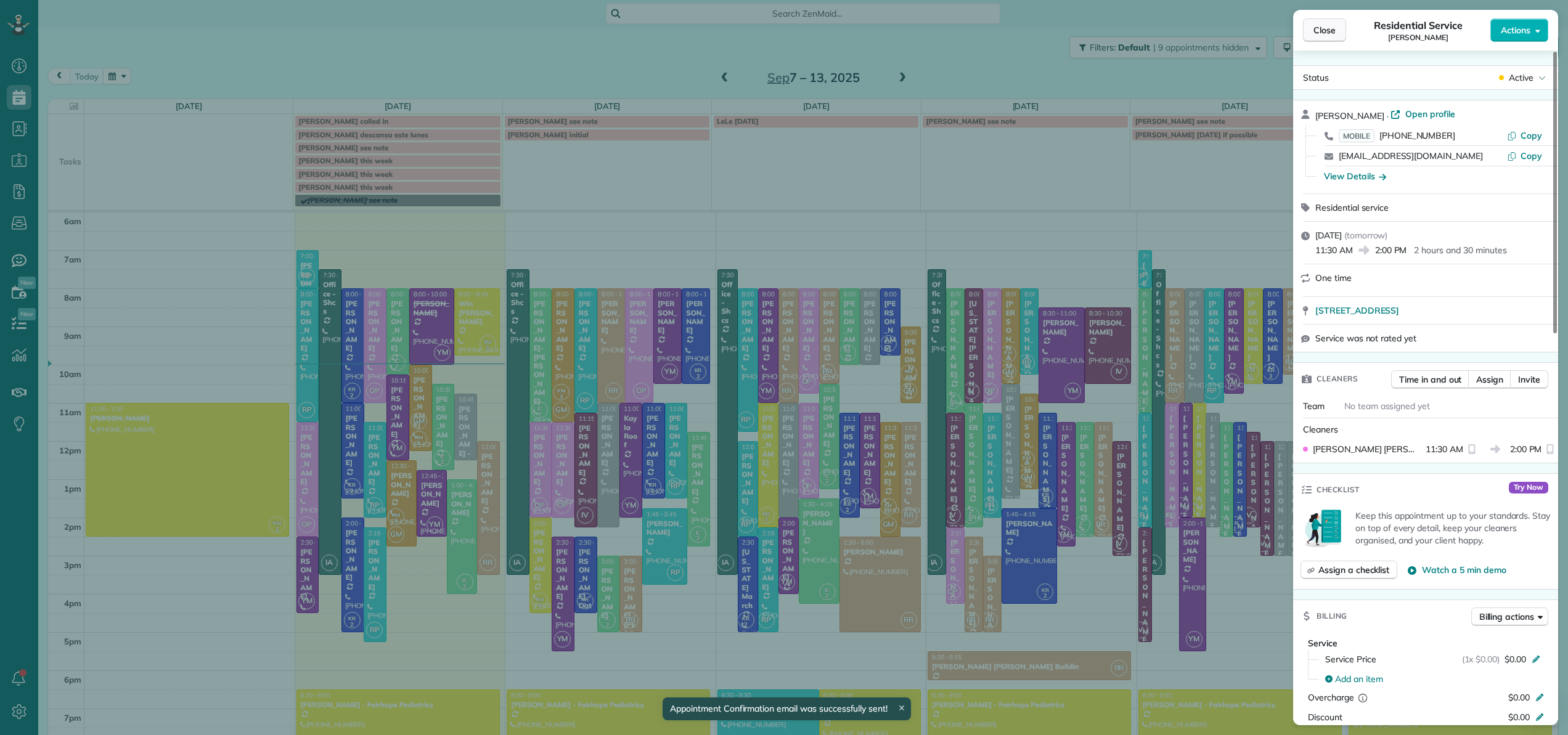
click at [1330, 32] on span "Close" at bounding box center [1324, 30] width 22 height 13
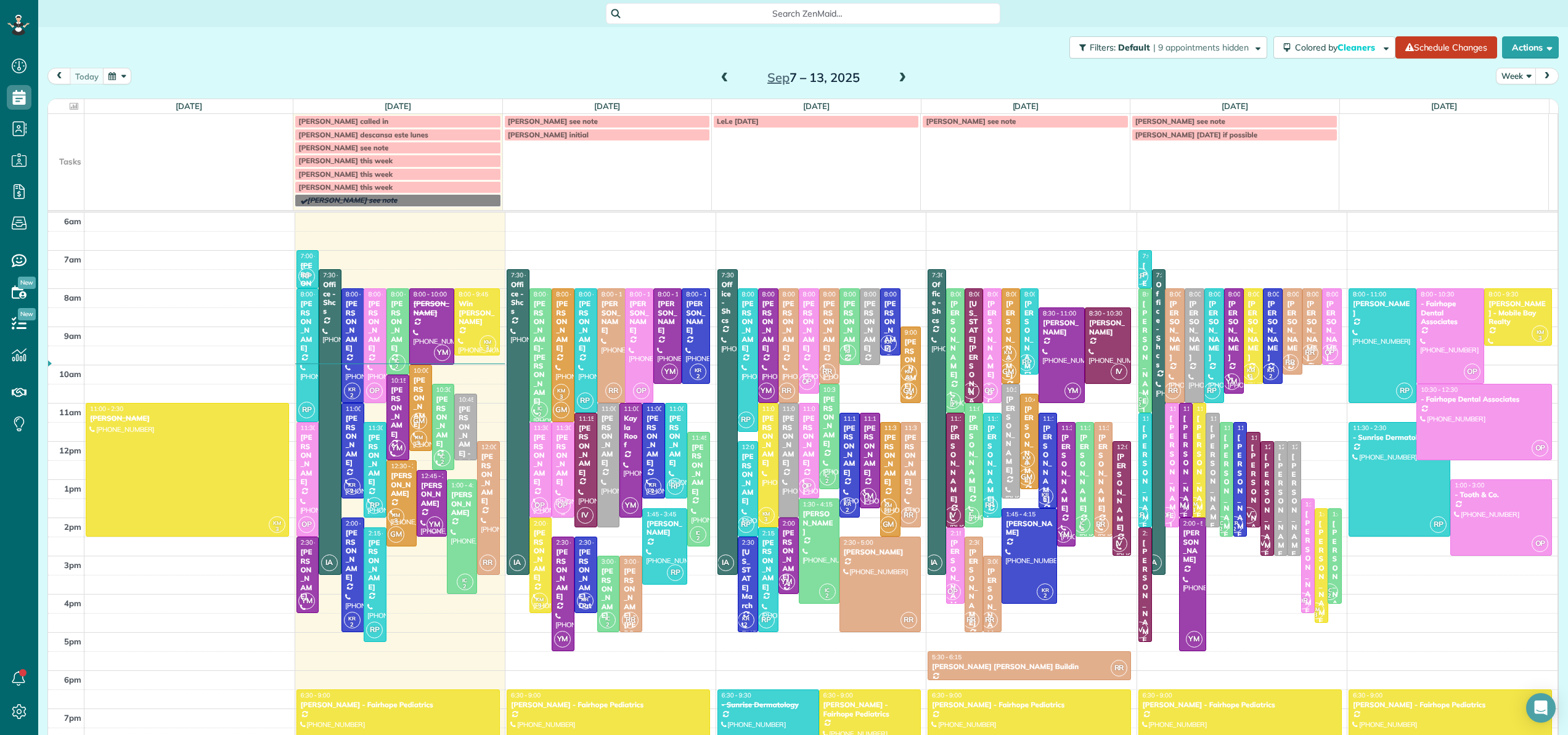
click at [559, 465] on div "Mary Beth O'Brien" at bounding box center [563, 460] width 15 height 53
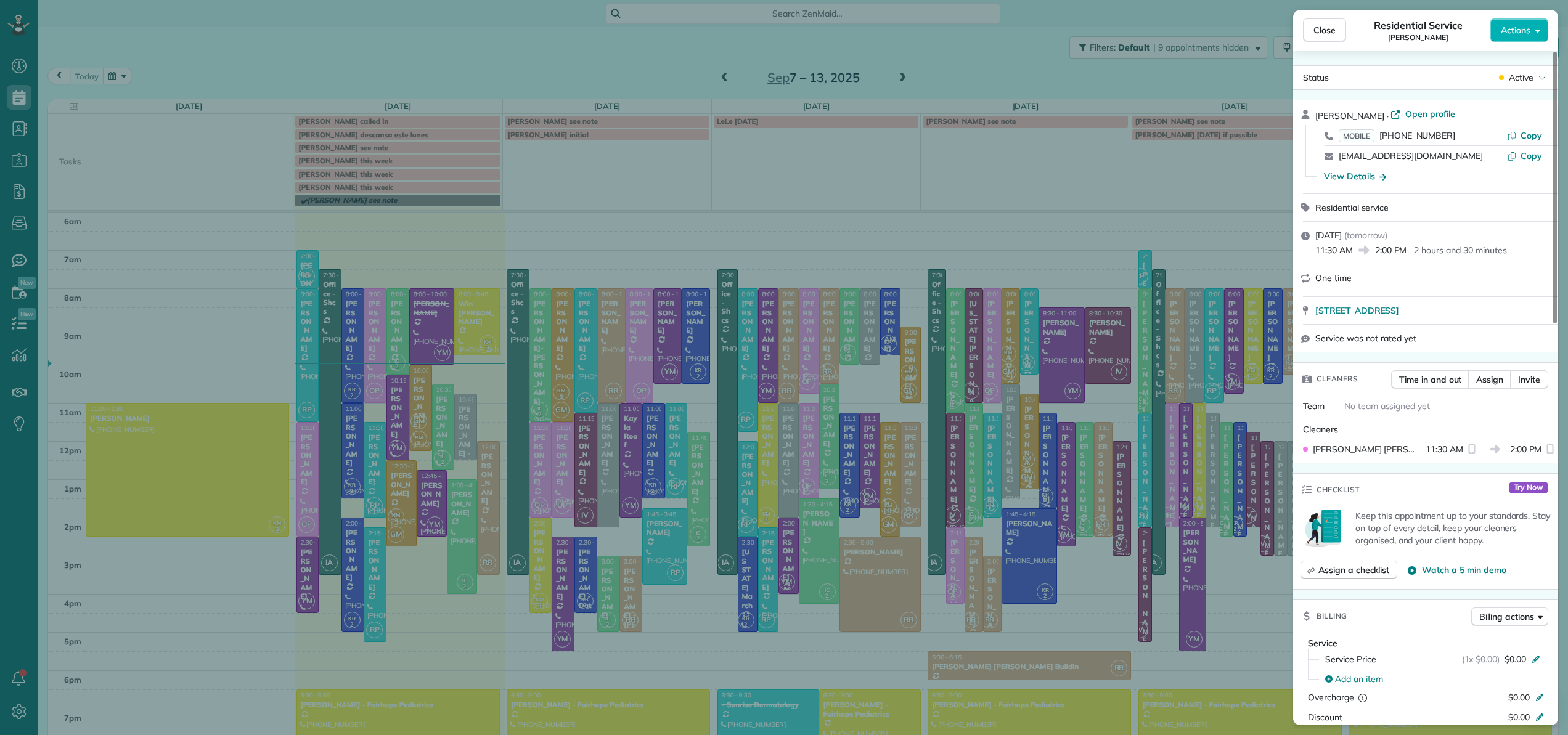
click at [537, 437] on div "Close Residential Service Mary Beth O'Brien Actions Status Active Mary Beth O'B…" at bounding box center [784, 367] width 1568 height 735
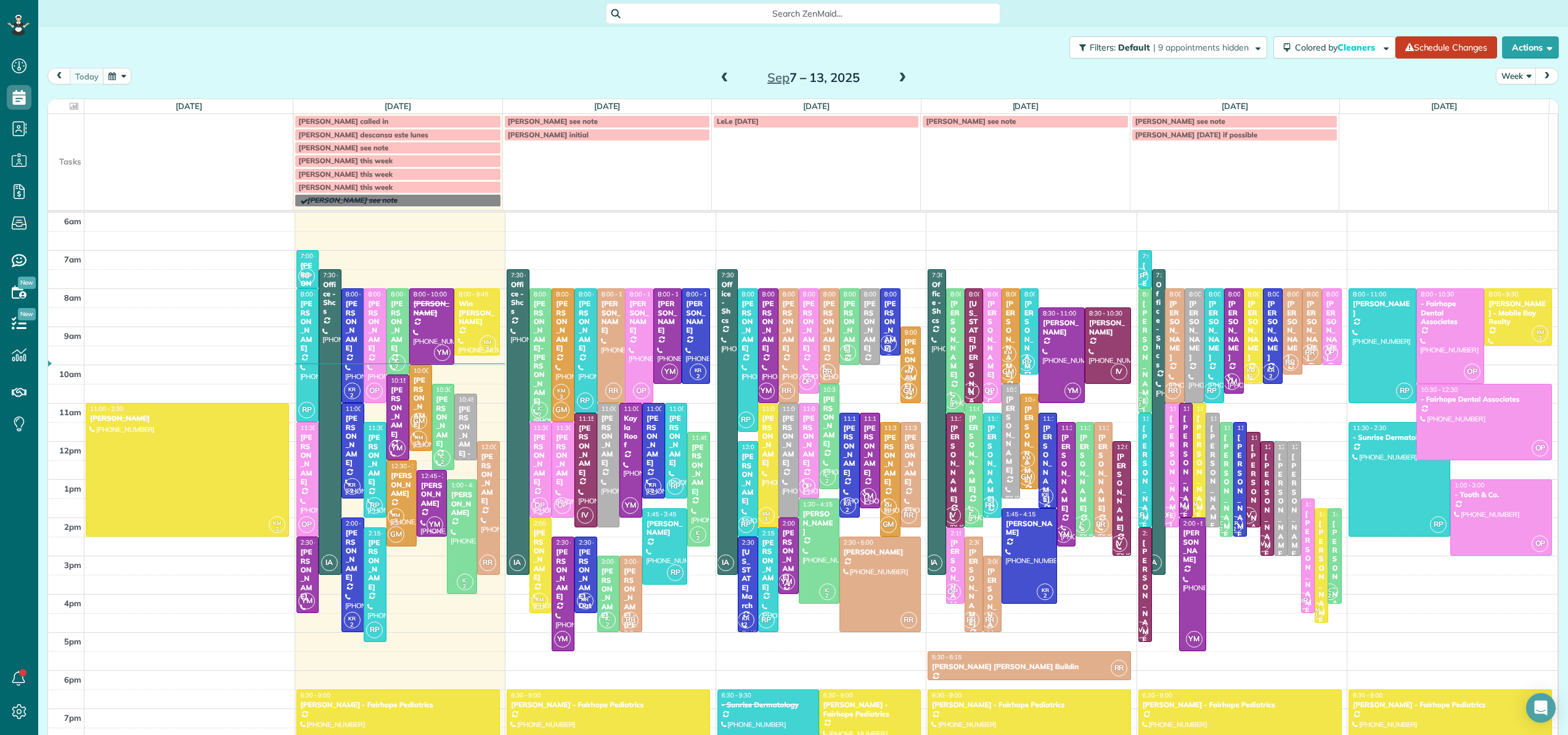
click at [536, 437] on div "Robin Reed" at bounding box center [540, 460] width 15 height 53
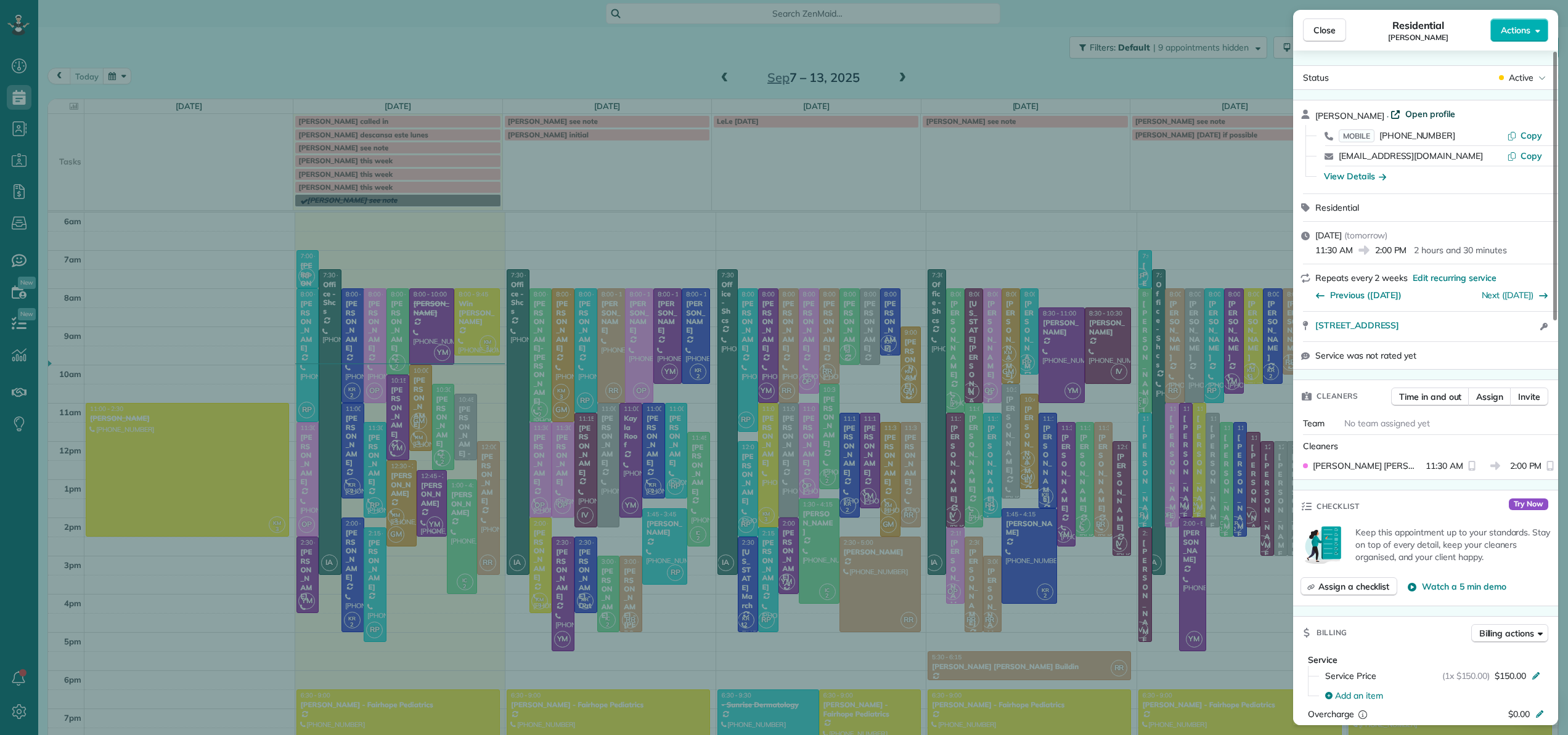
click at [1423, 111] on span "Open profile" at bounding box center [1430, 114] width 50 height 13
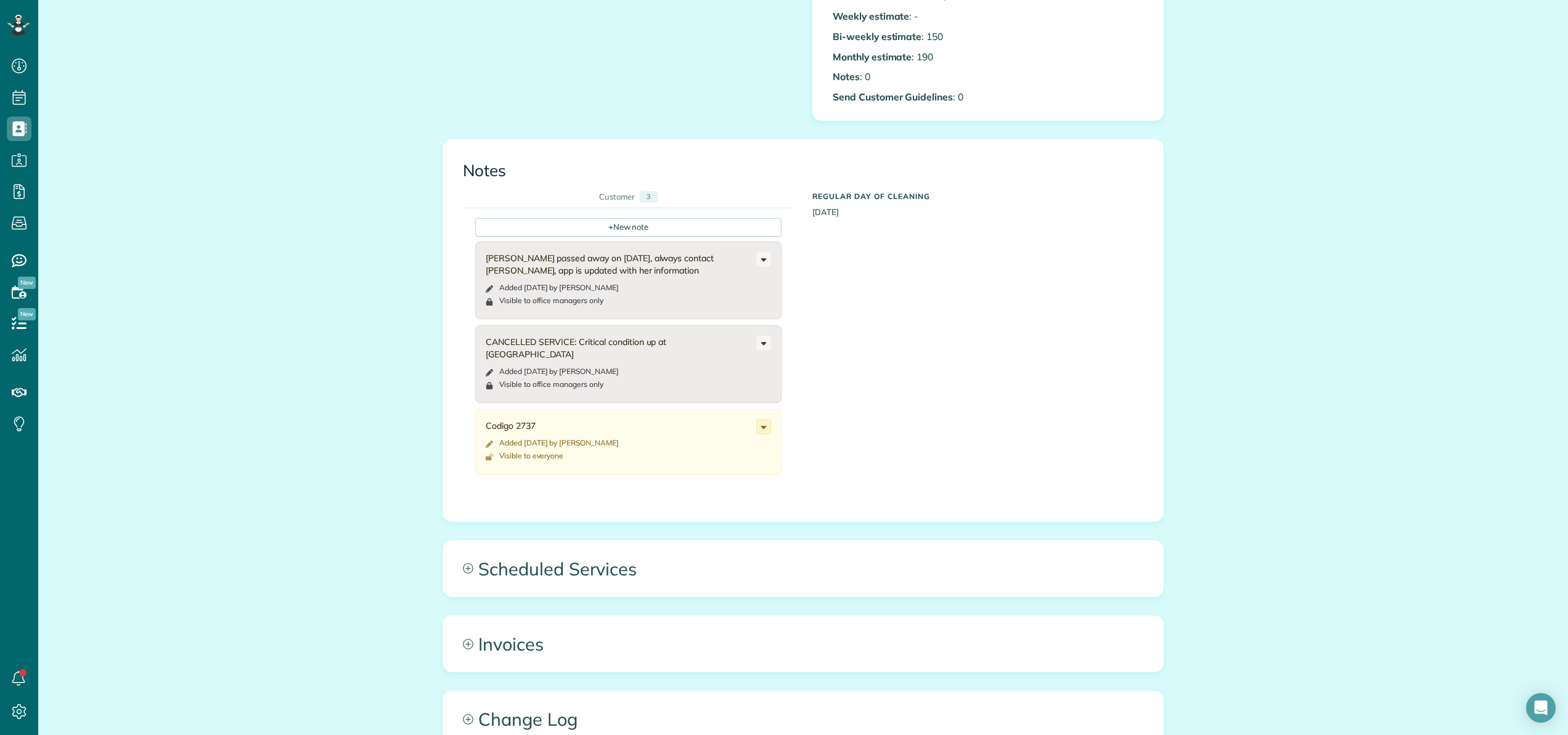
scroll to position [518, 0]
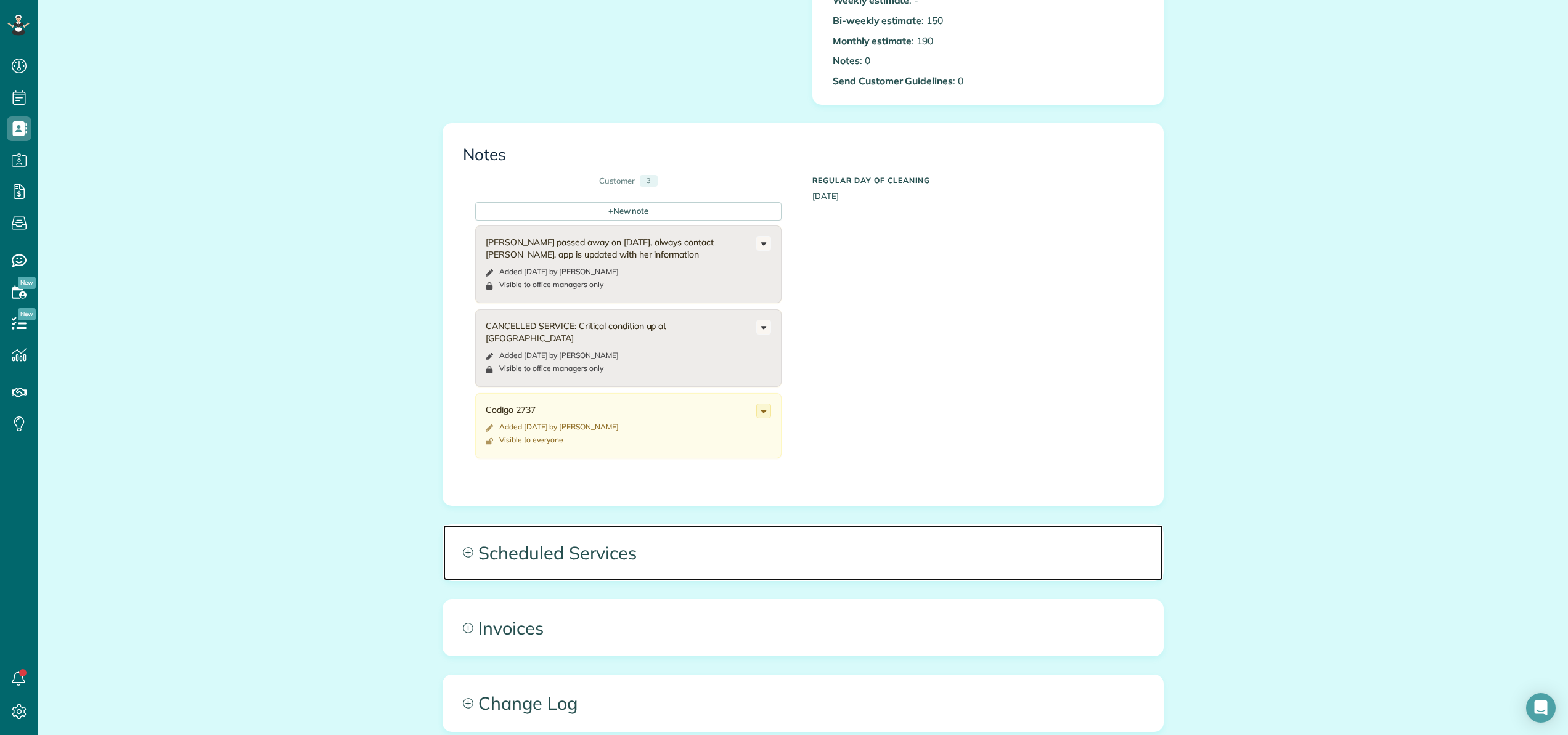
click at [562, 542] on span "Scheduled Services" at bounding box center [803, 553] width 720 height 55
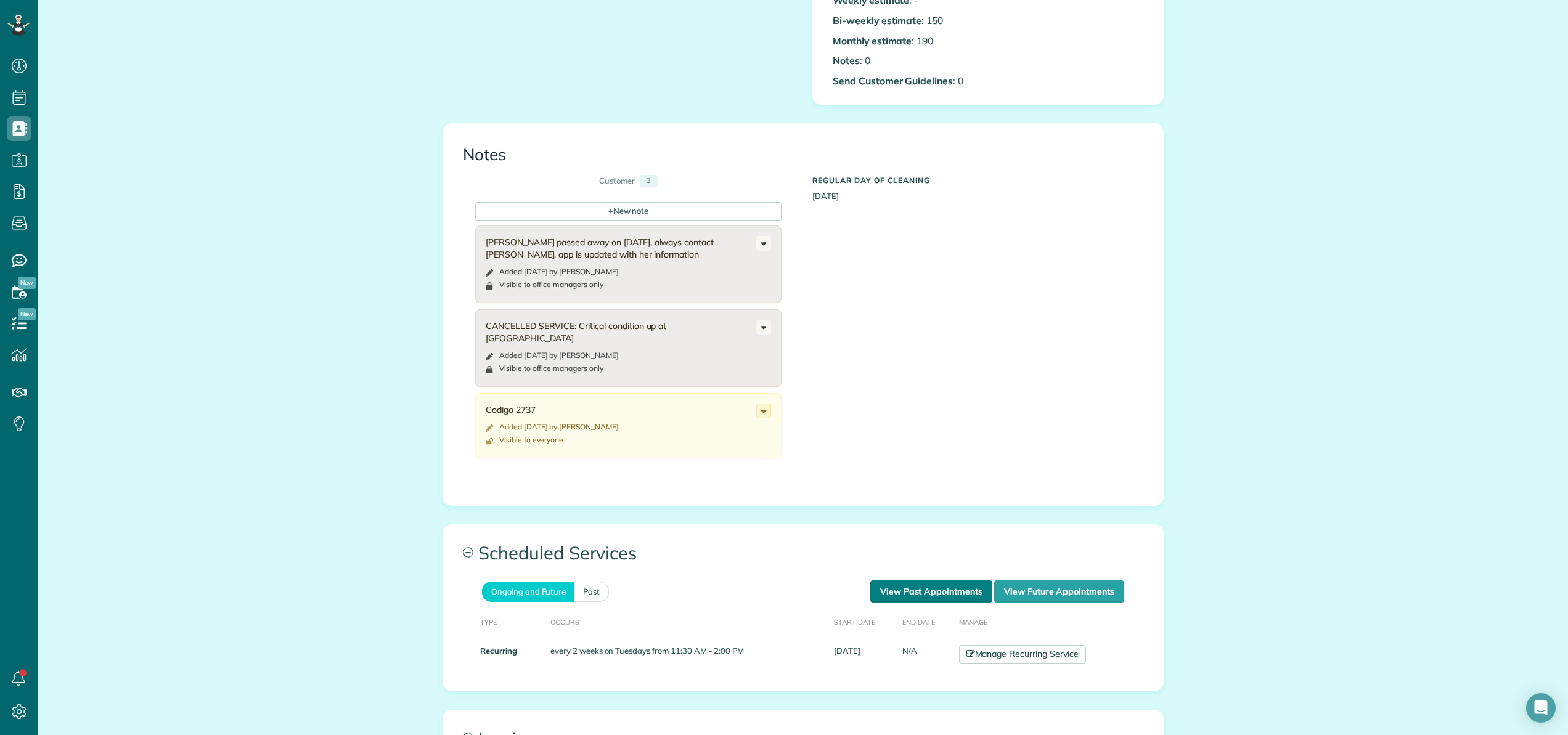
click at [918, 580] on link "View Past Appointments" at bounding box center [931, 592] width 122 height 22
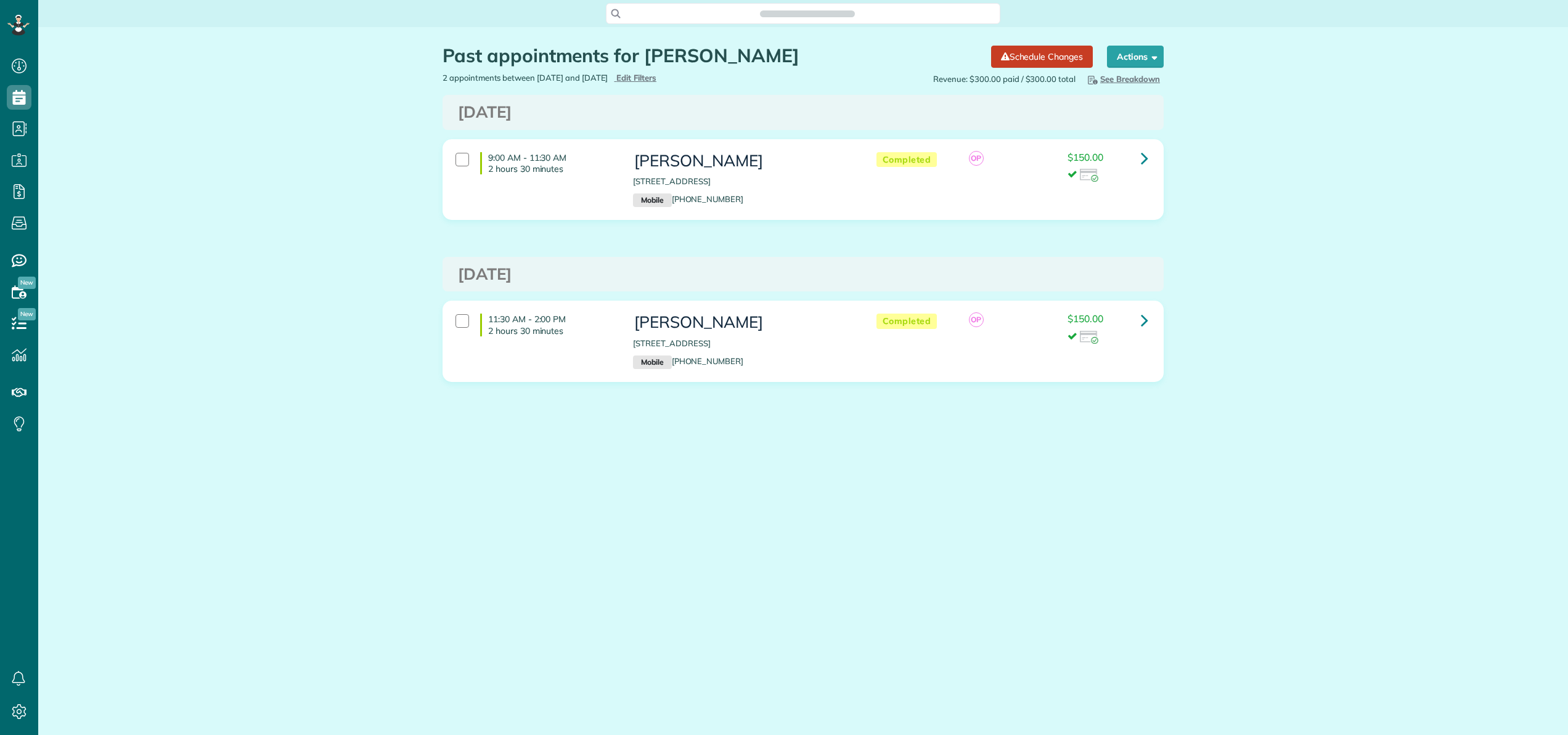
scroll to position [5, 5]
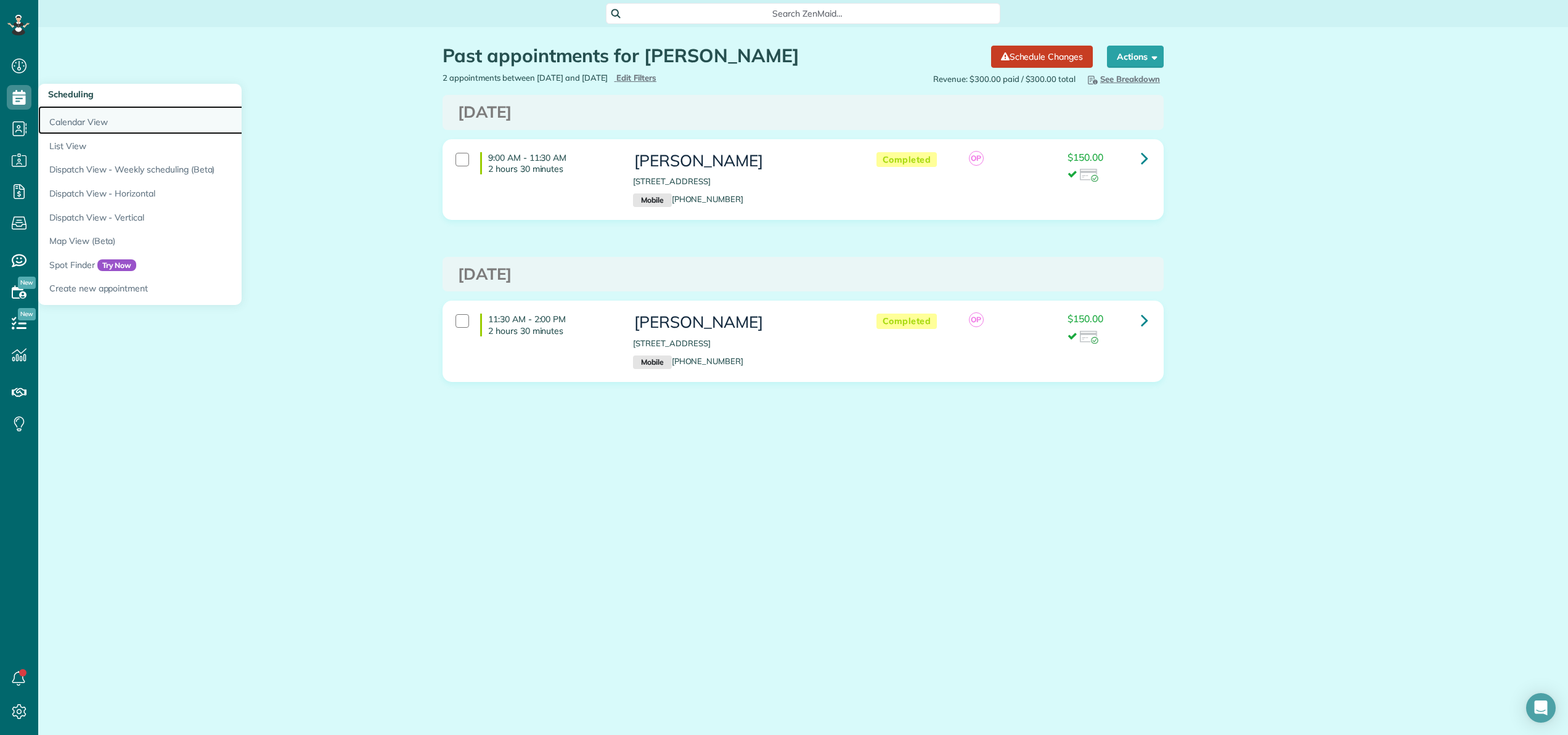
click at [64, 120] on link "Calendar View" at bounding box center [192, 120] width 308 height 28
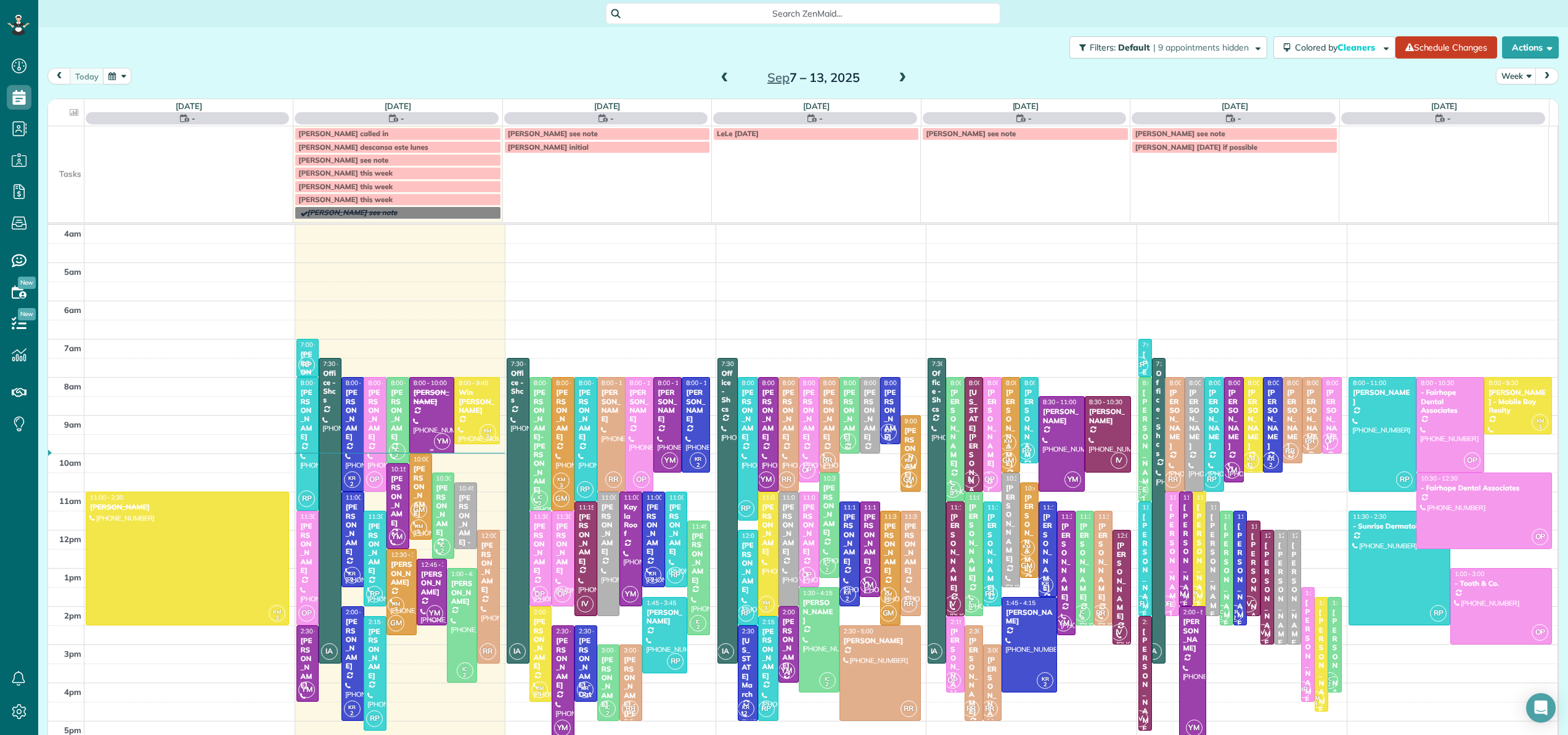
scroll to position [88, 0]
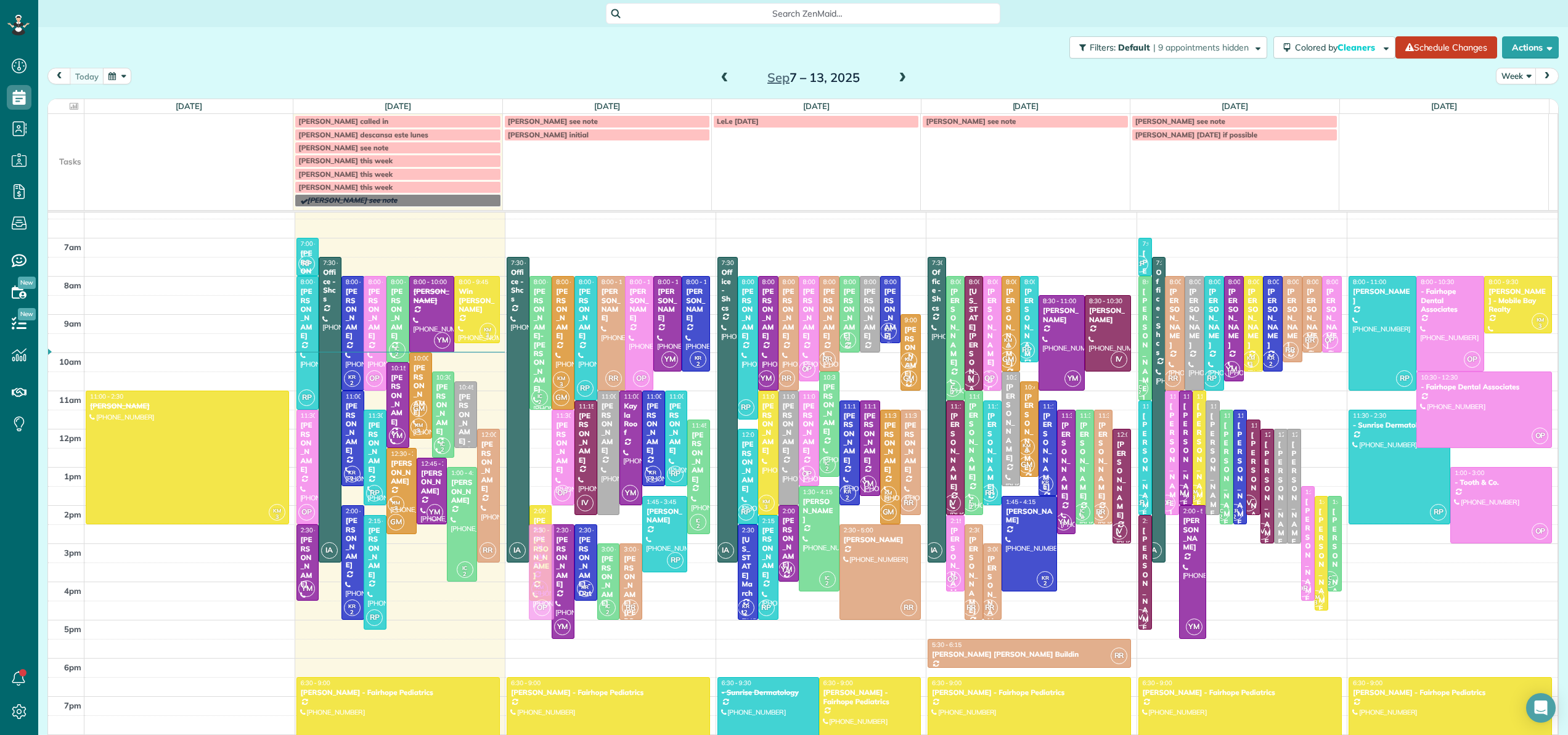
drag, startPoint x: 536, startPoint y: 468, endPoint x: 527, endPoint y: 578, distance: 110.4
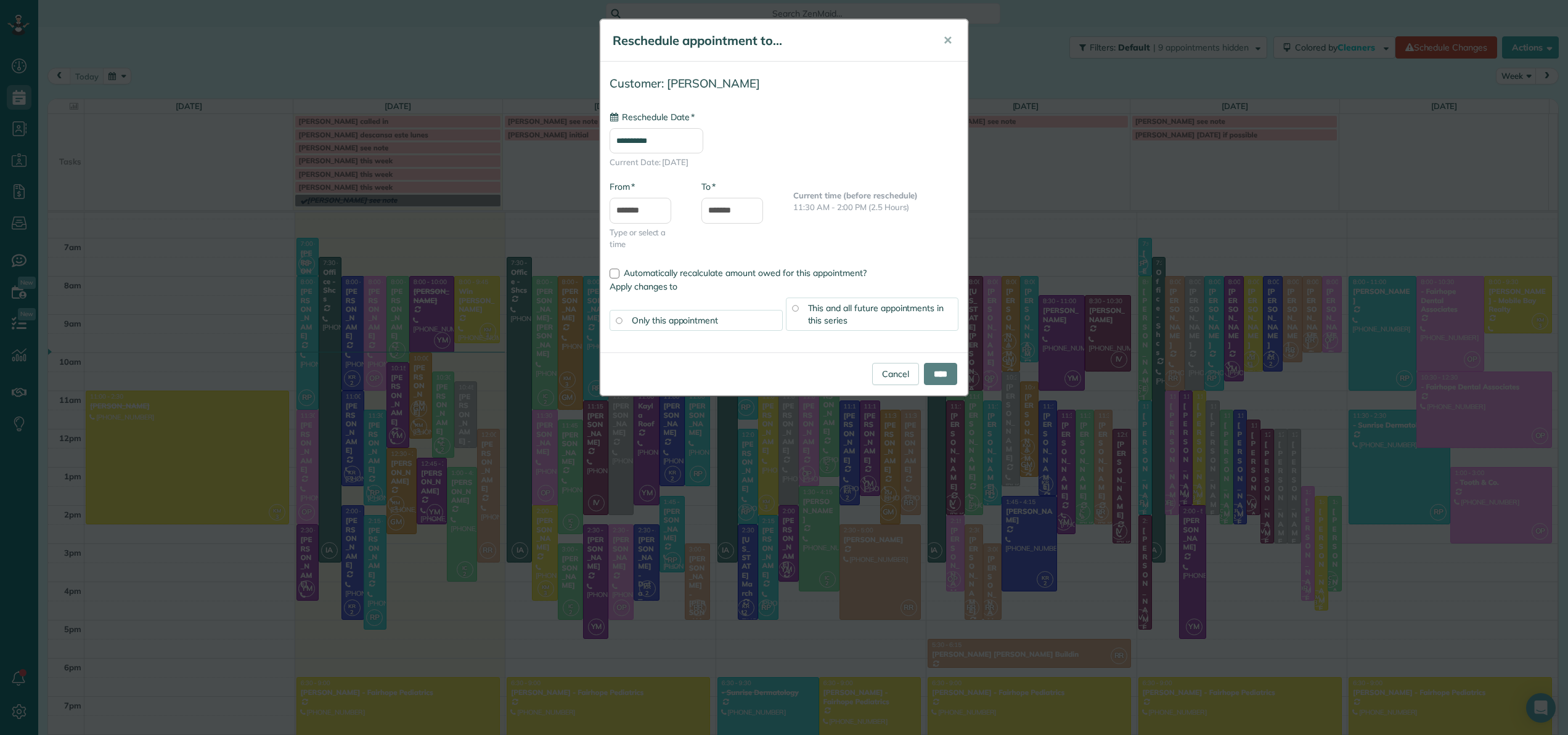
type input "**********"
click at [932, 375] on input "****" at bounding box center [941, 374] width 33 height 22
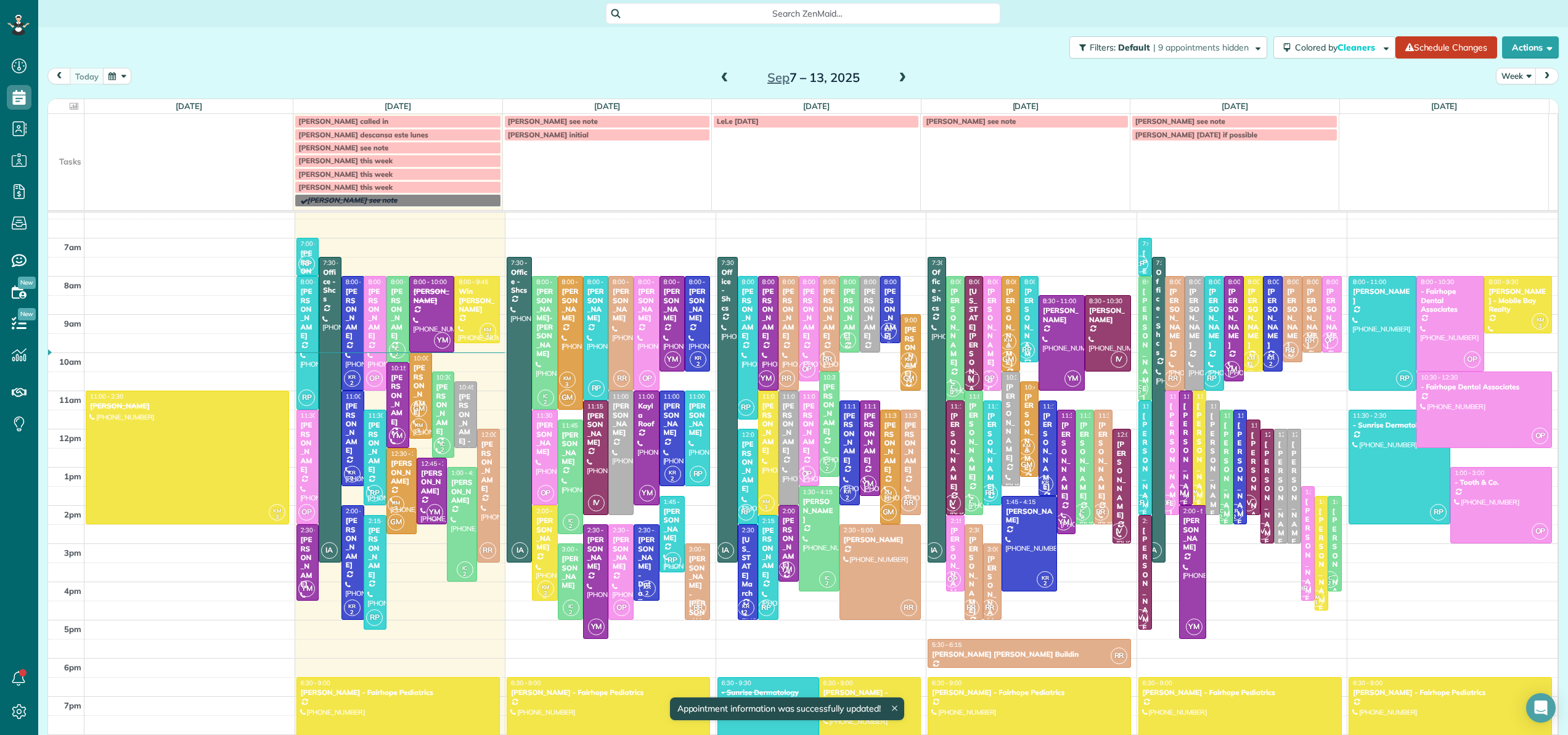
scroll to position [77, 0]
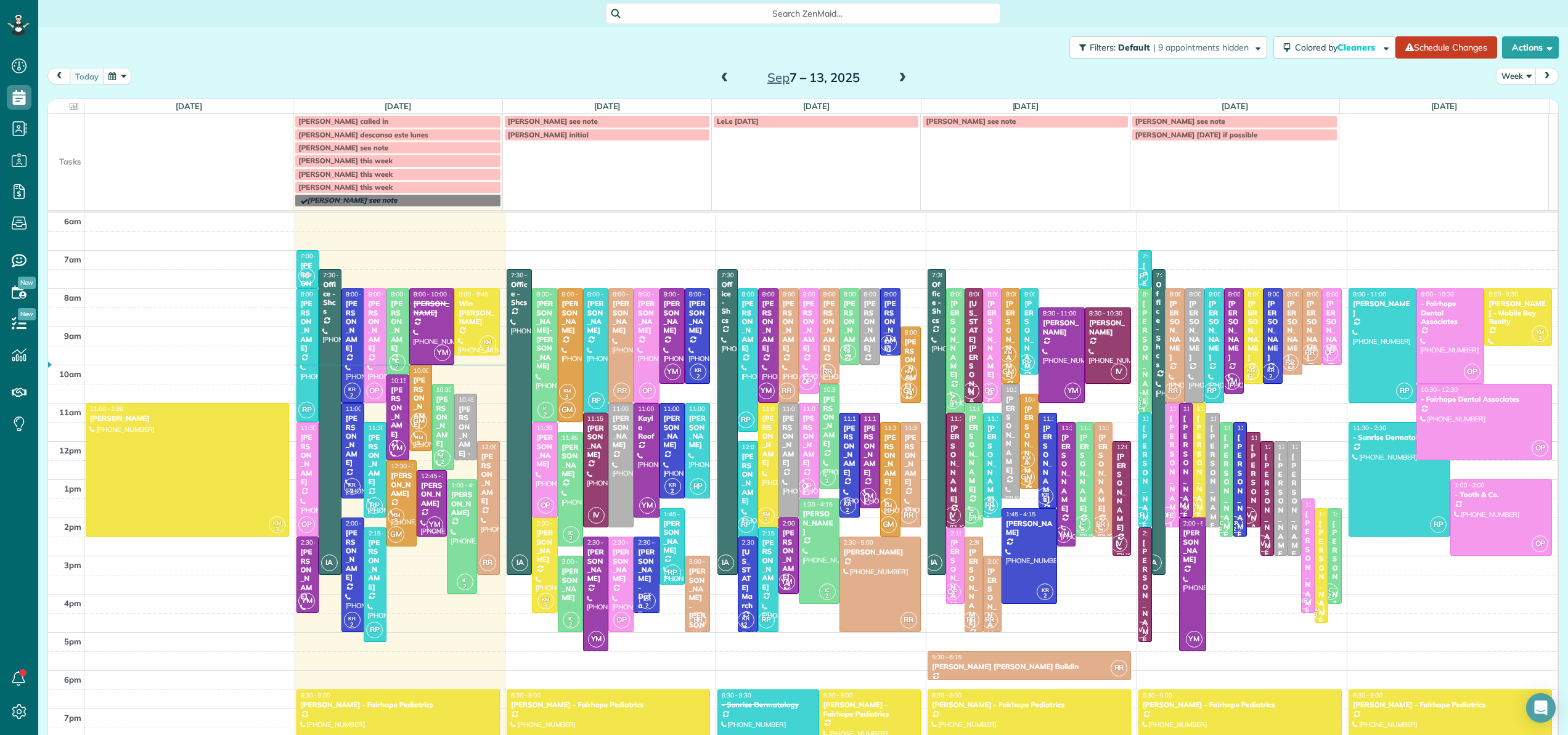
click at [840, 11] on span "Search ZenMaid…" at bounding box center [807, 13] width 374 height 13
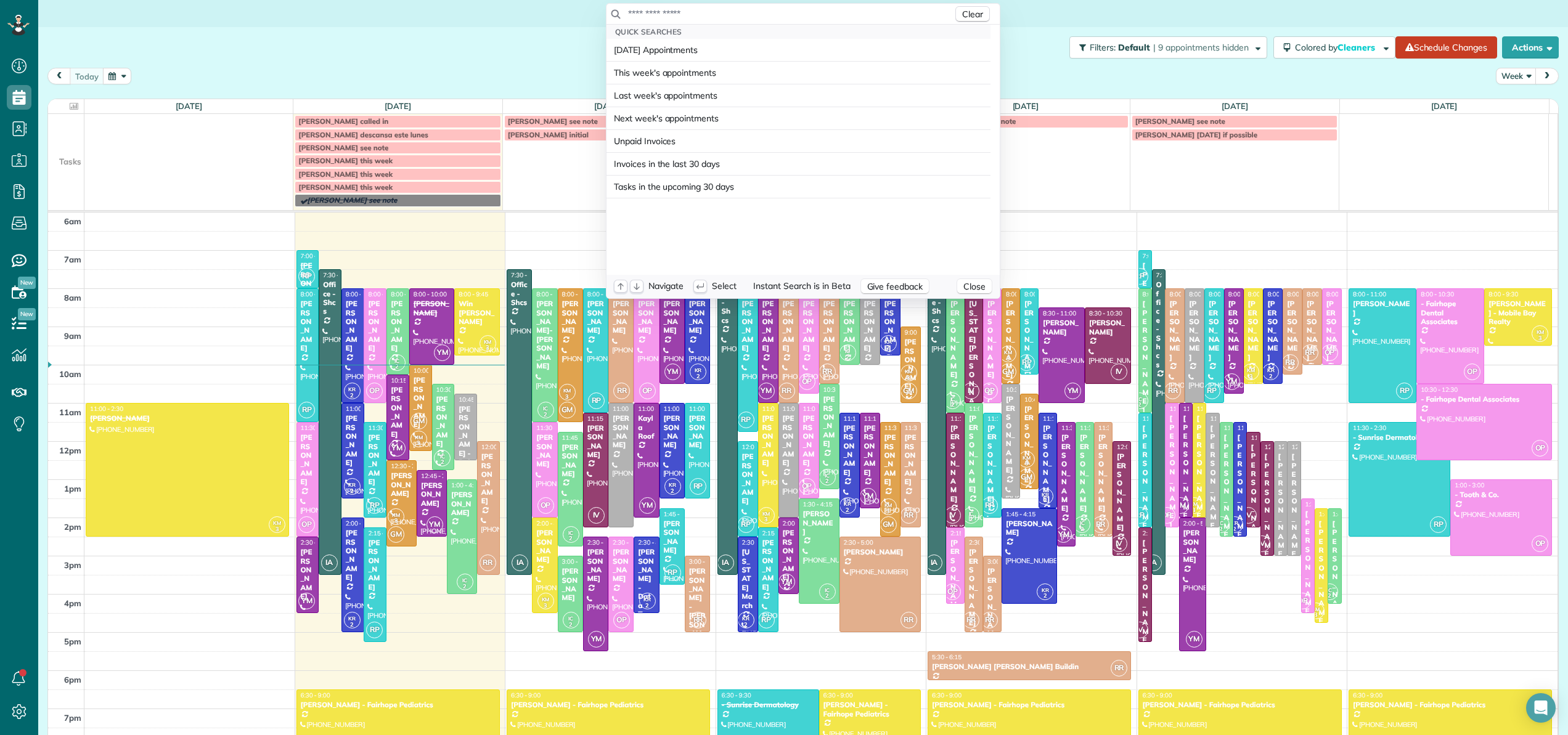
click at [840, 11] on input "text" at bounding box center [790, 13] width 326 height 13
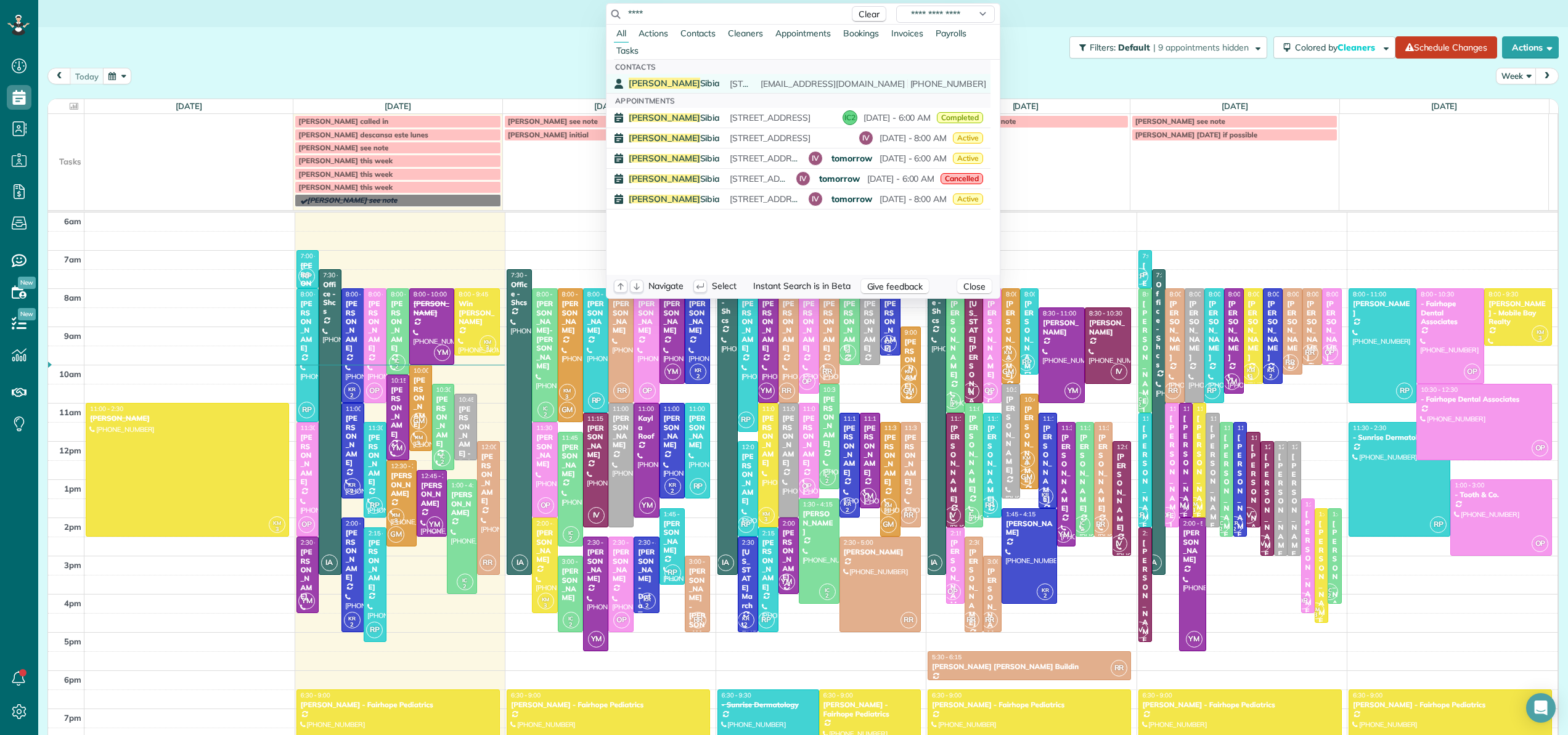
type input "****"
click at [776, 79] on span "[STREET_ADDRESS]" at bounding box center [769, 83] width 80 height 11
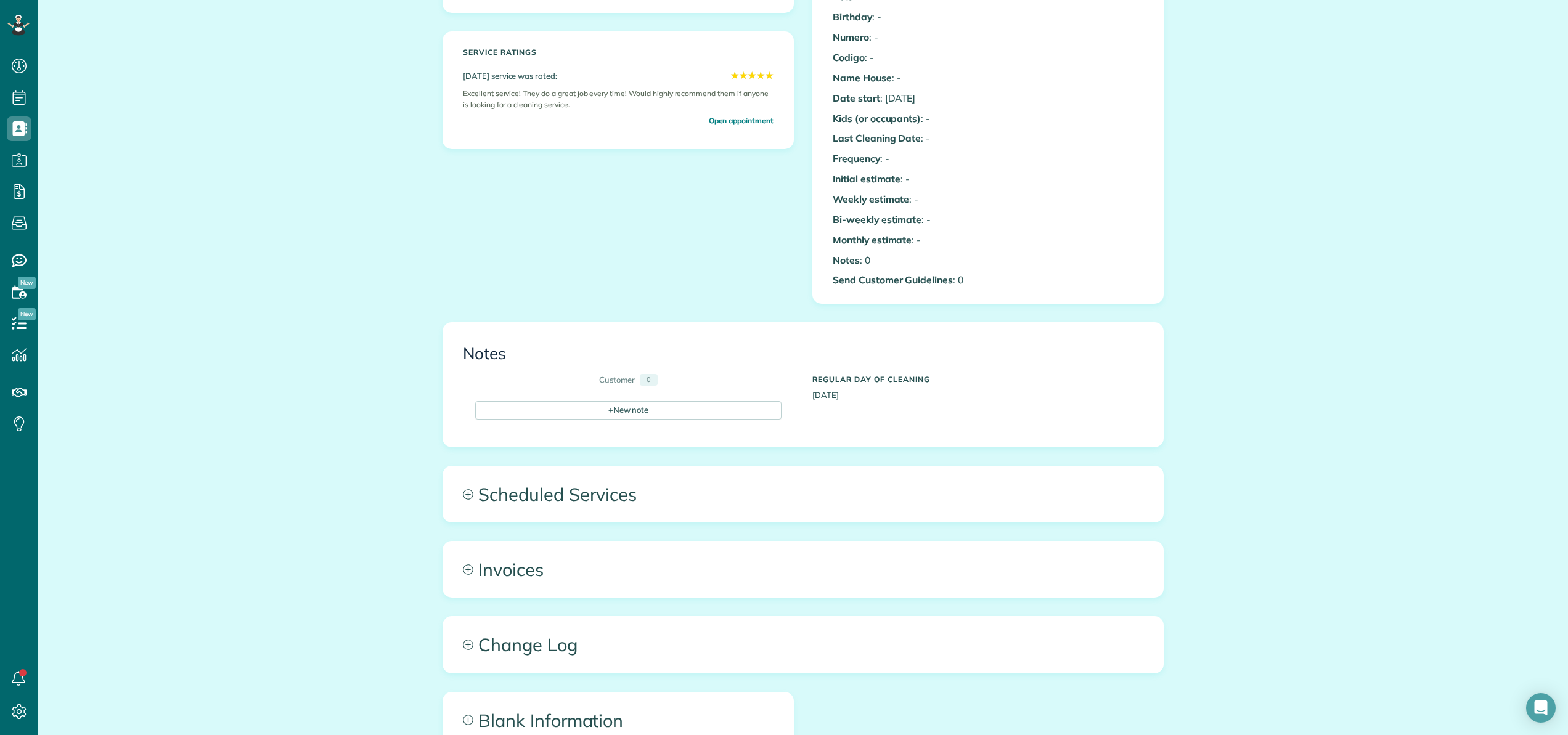
scroll to position [321, 0]
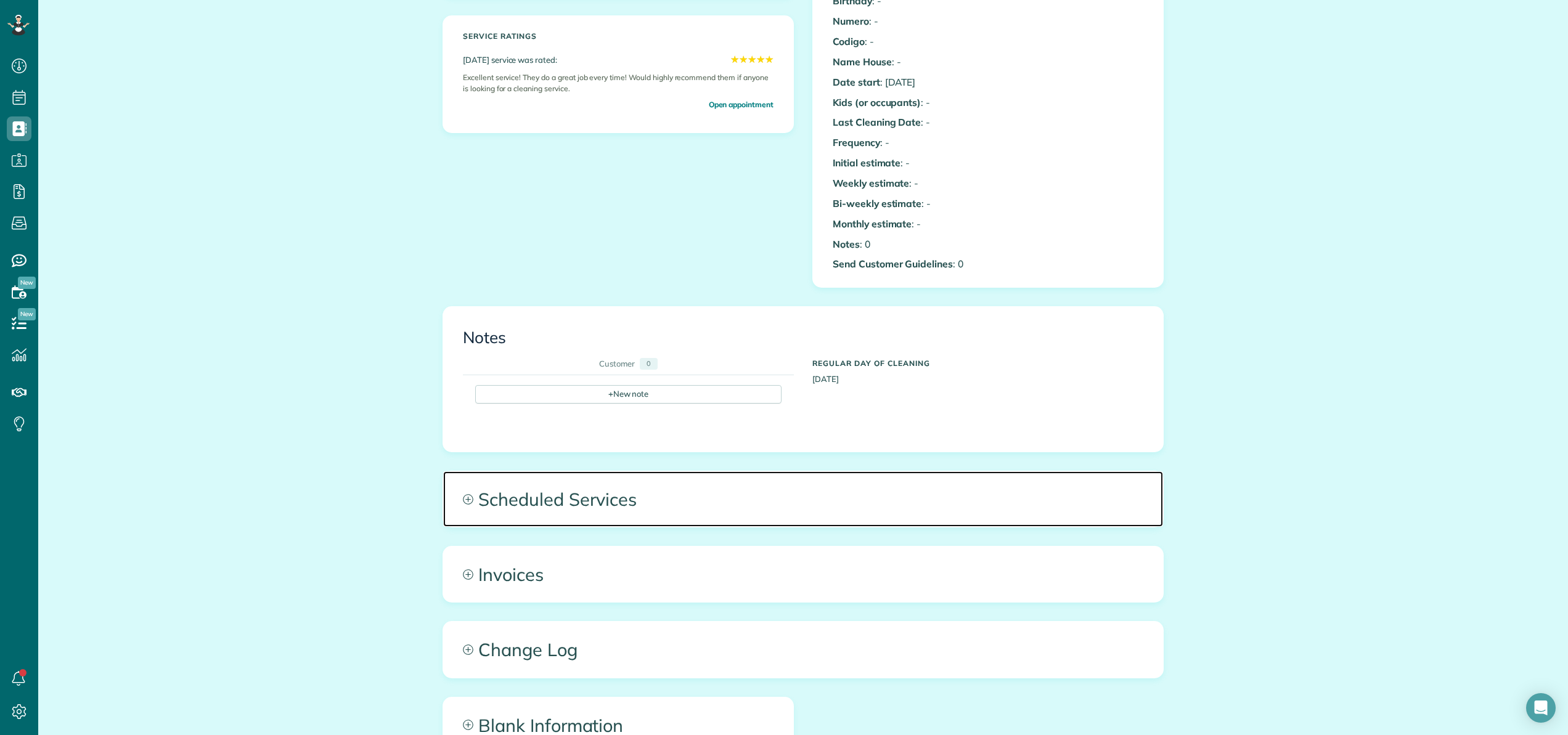
click at [574, 478] on span "Scheduled Services" at bounding box center [803, 499] width 720 height 55
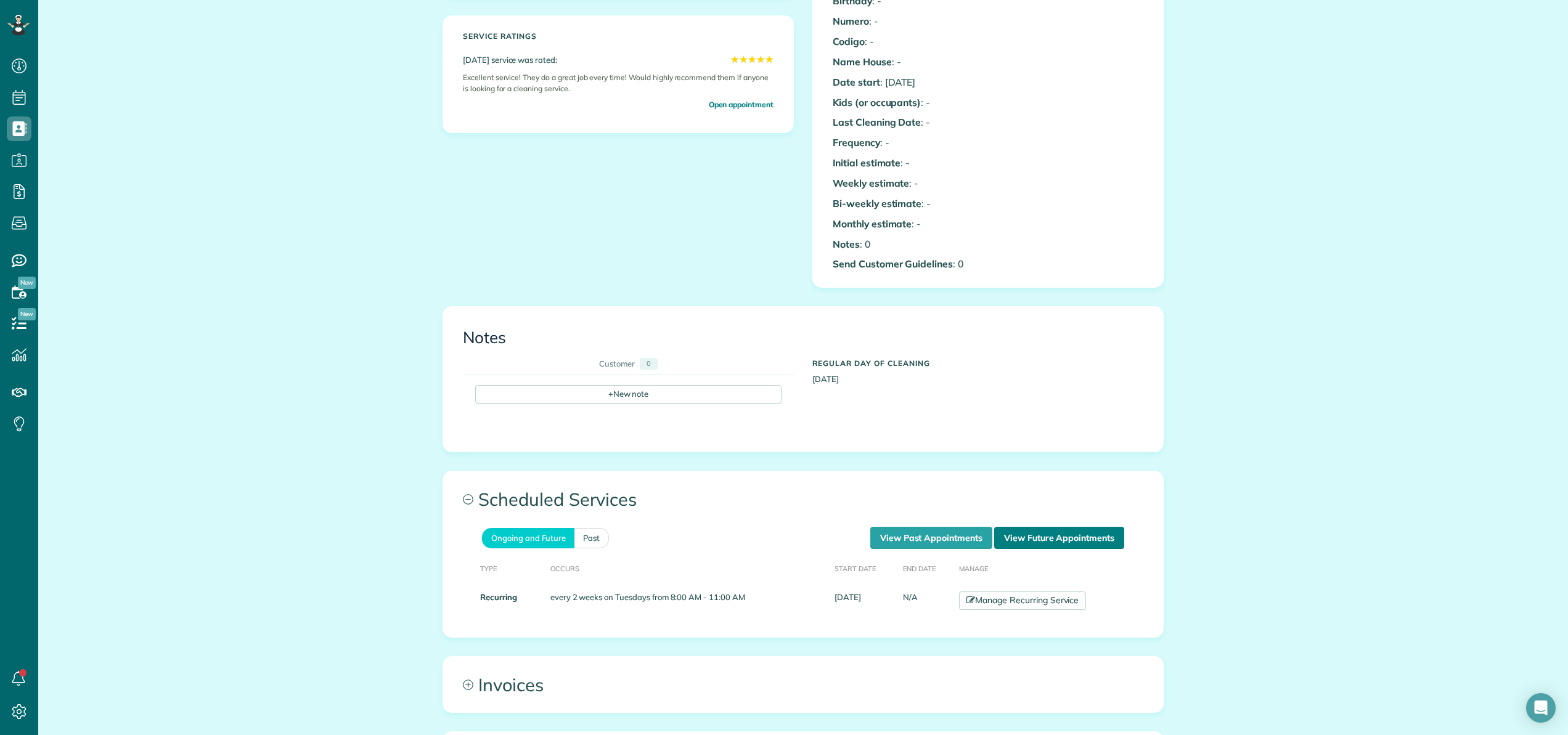
click at [1003, 538] on link "View Future Appointments" at bounding box center [1059, 538] width 130 height 22
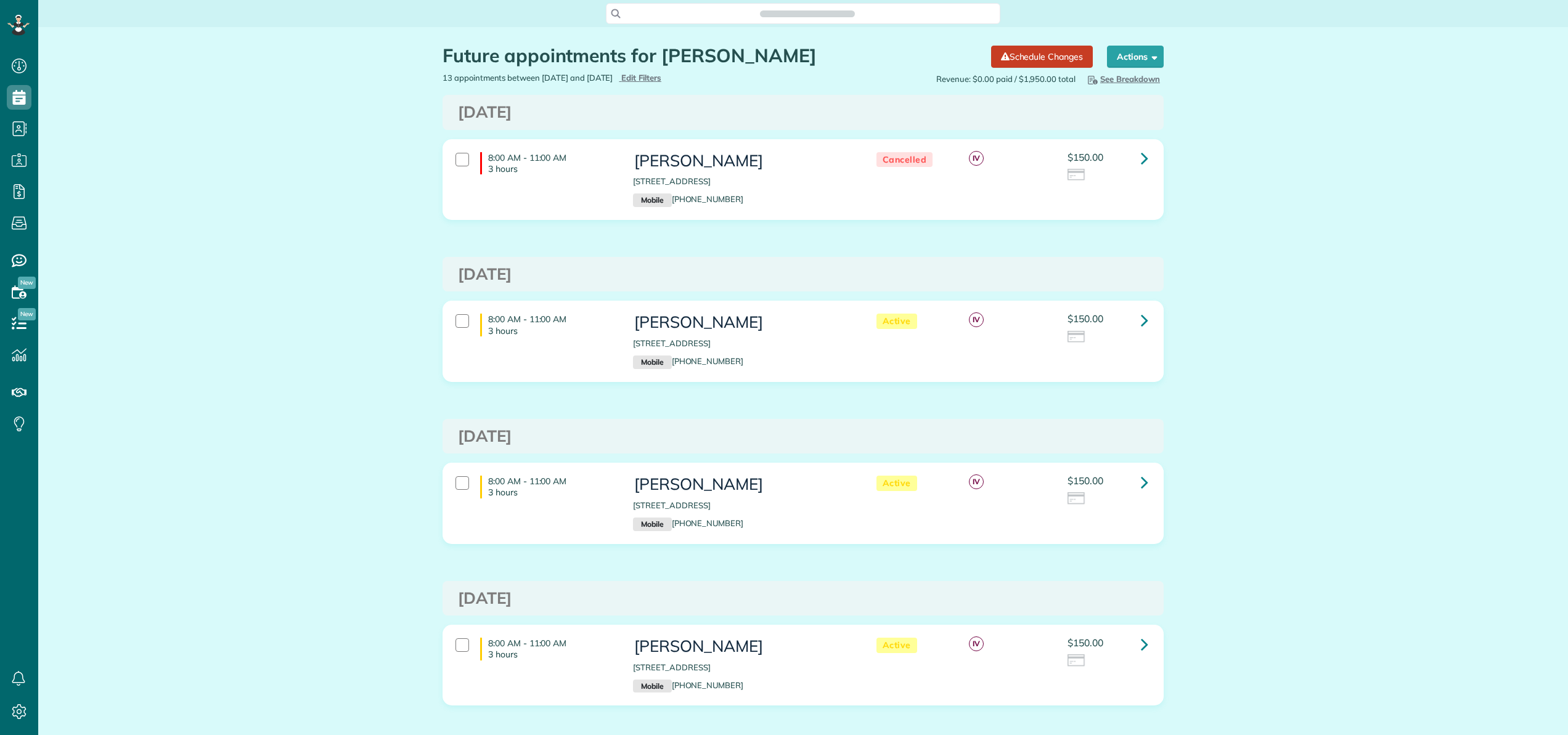
scroll to position [5, 5]
click at [1141, 161] on icon at bounding box center [1144, 158] width 7 height 22
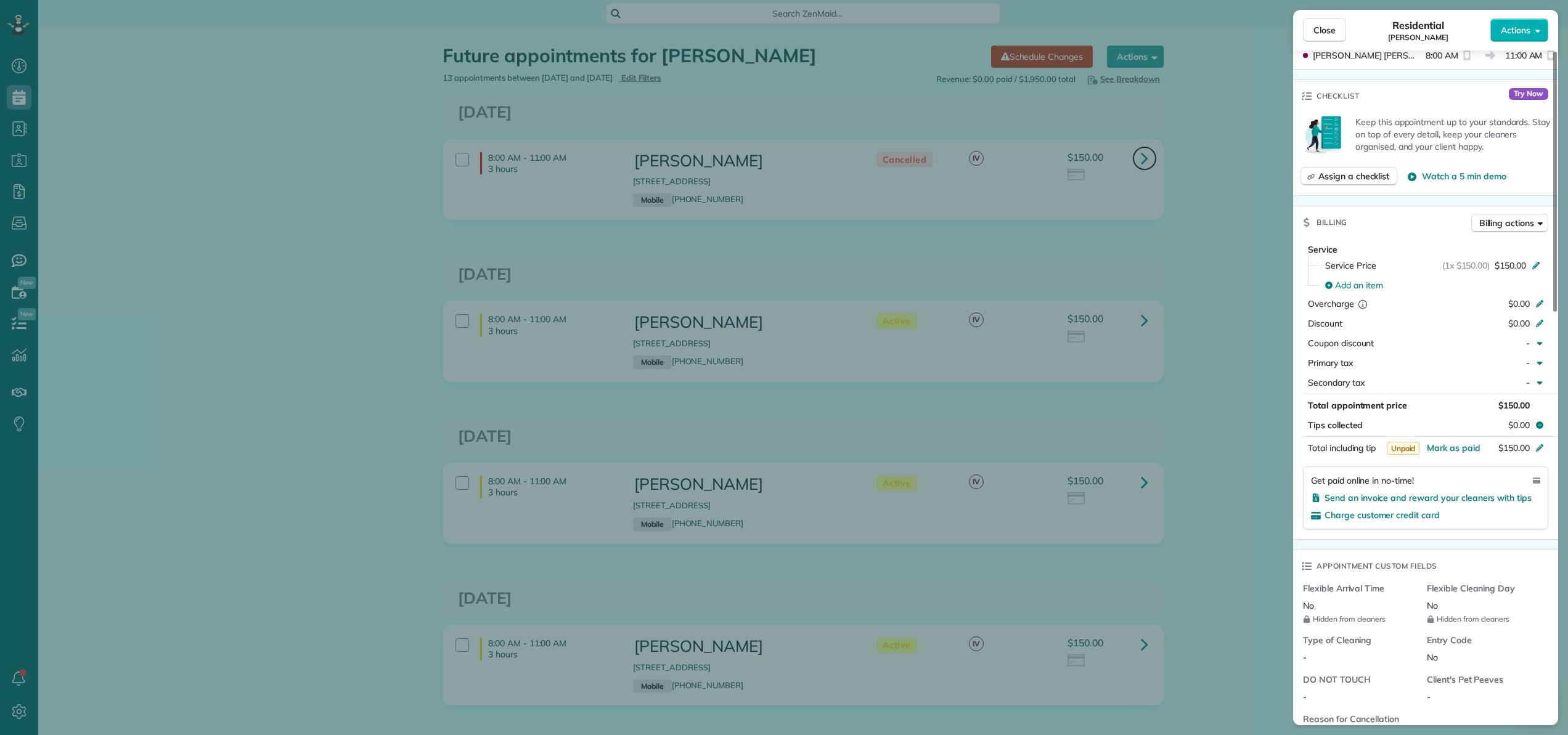
scroll to position [440, 0]
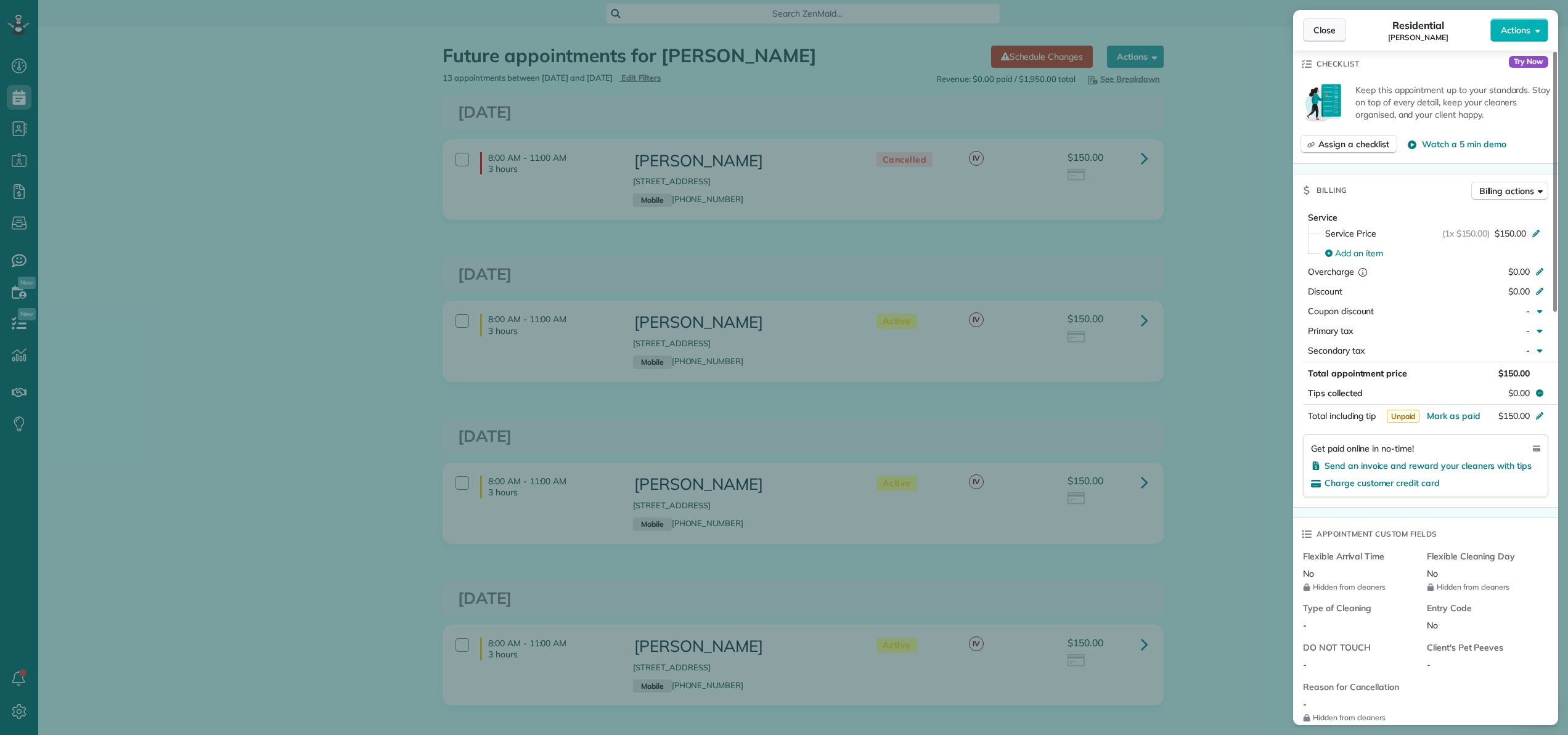
click at [1321, 31] on span "Close" at bounding box center [1324, 30] width 22 height 13
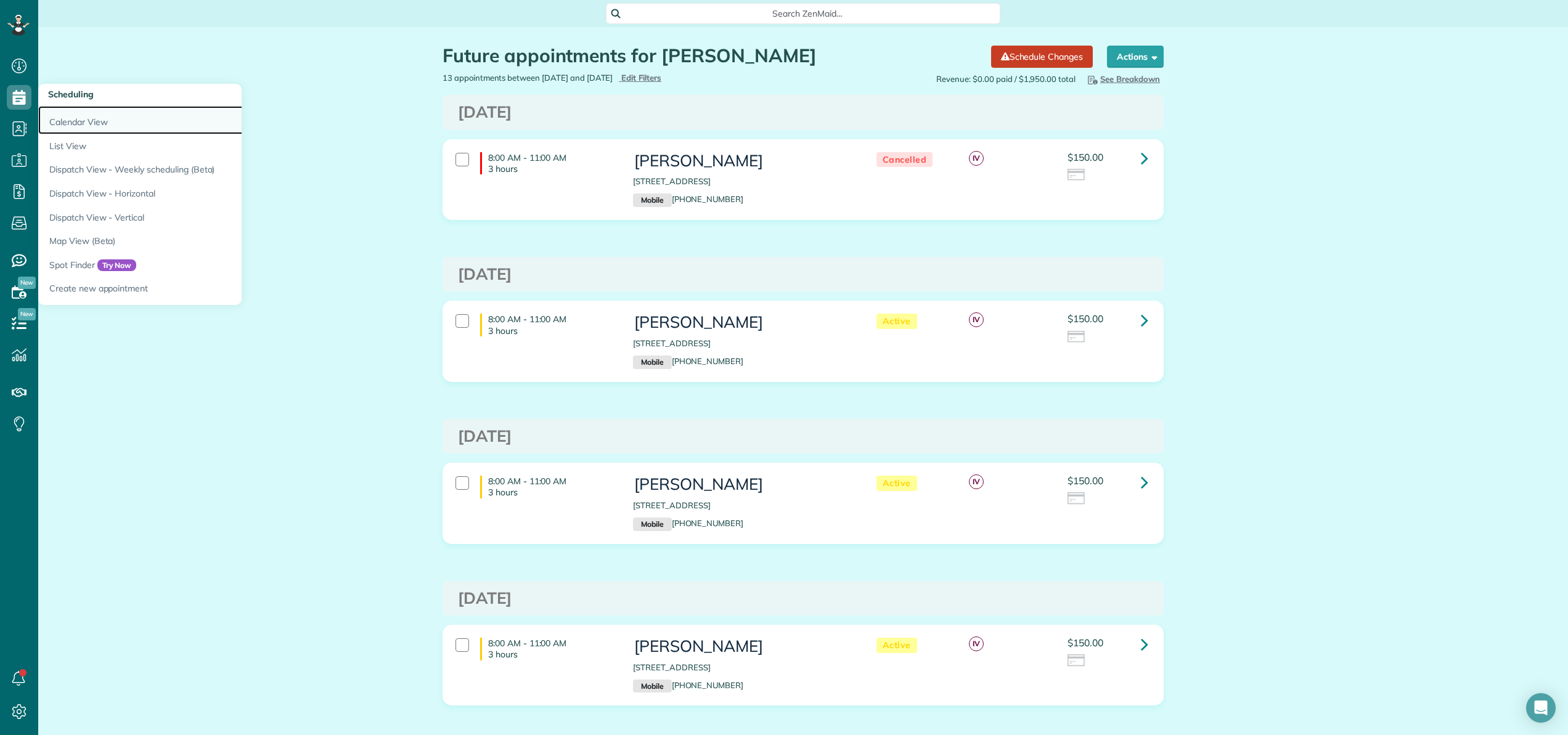
click at [61, 111] on link "Calendar View" at bounding box center [192, 120] width 308 height 28
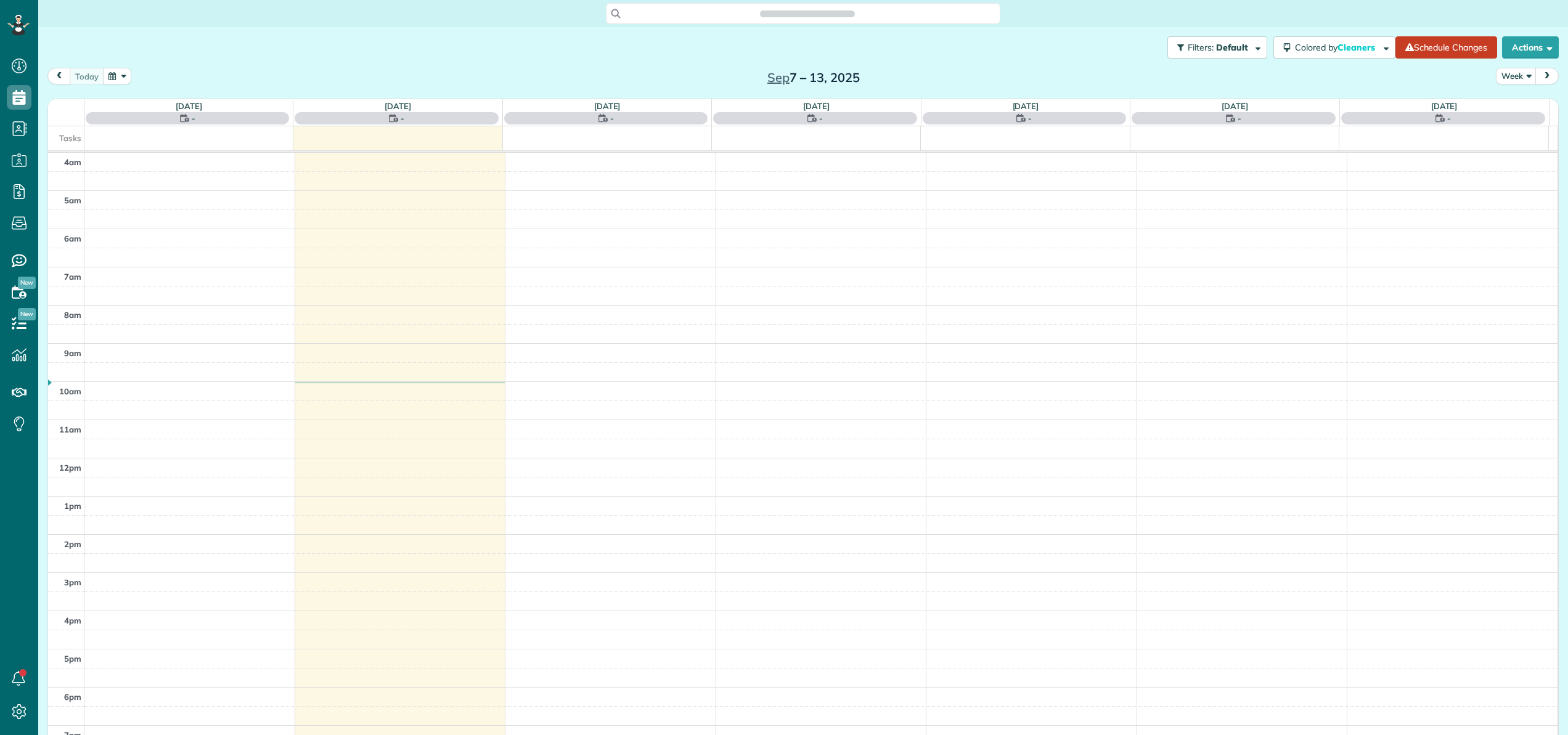
scroll to position [88, 0]
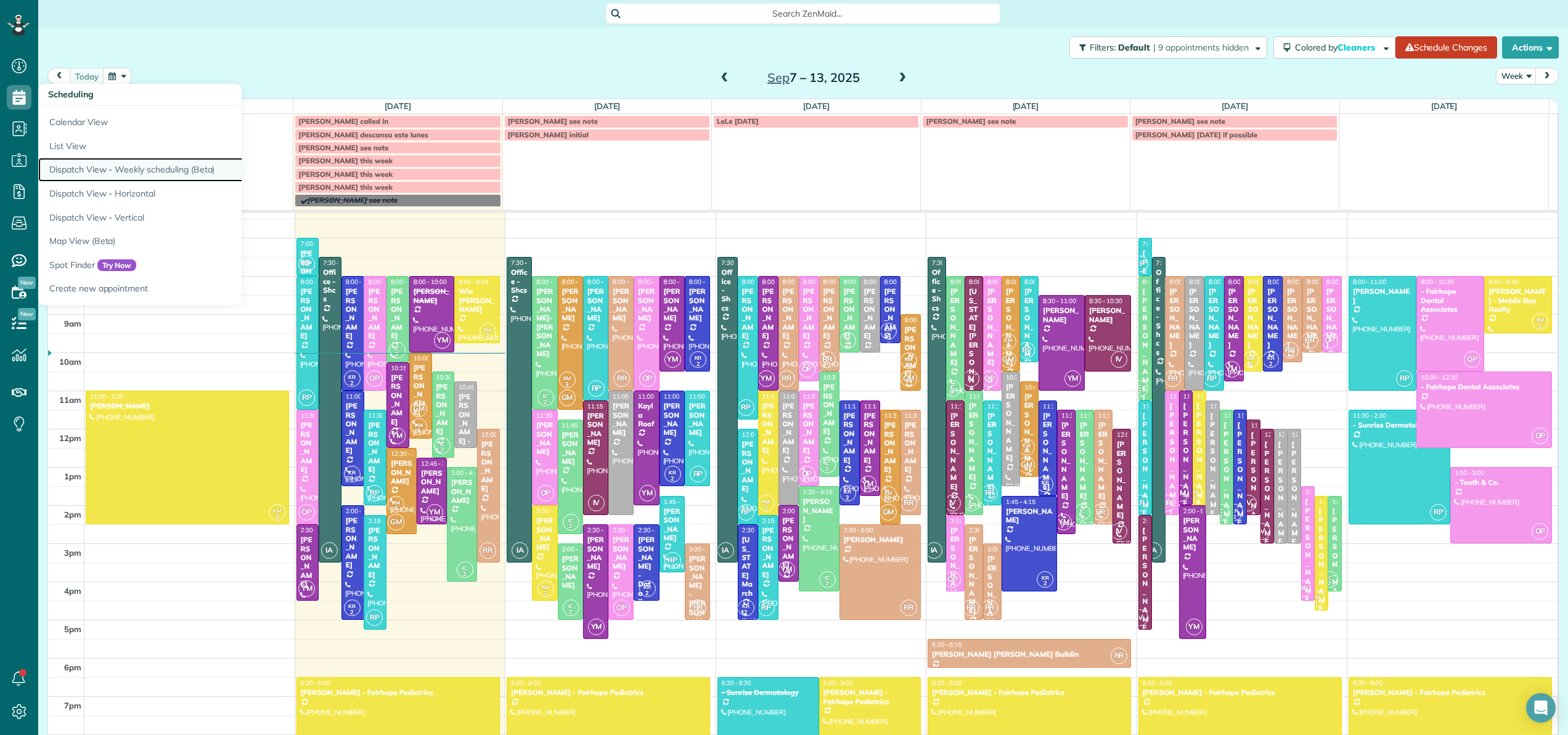
click at [79, 164] on link "Dispatch View - Weekly scheduling (Beta)" at bounding box center [192, 170] width 308 height 24
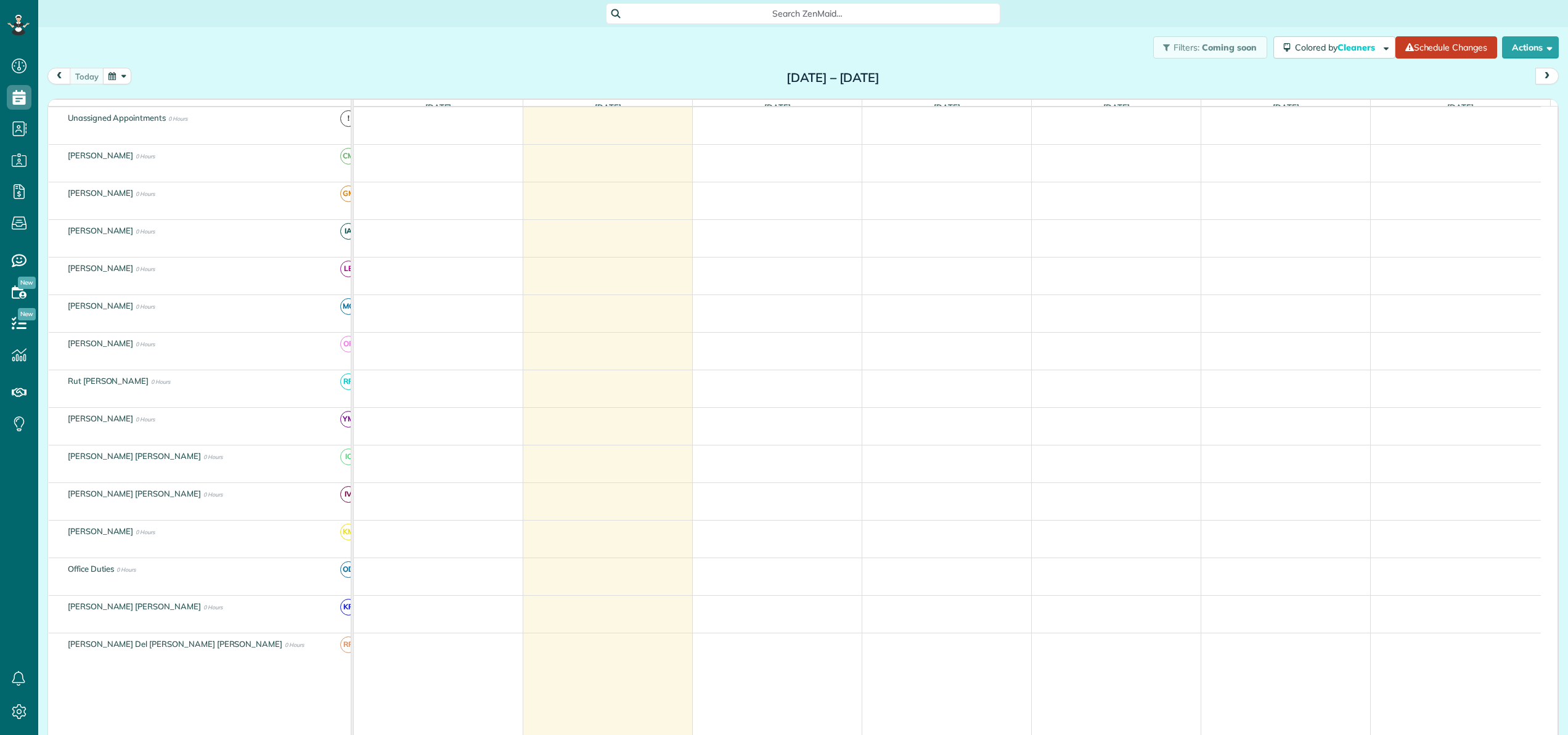
scroll to position [5, 5]
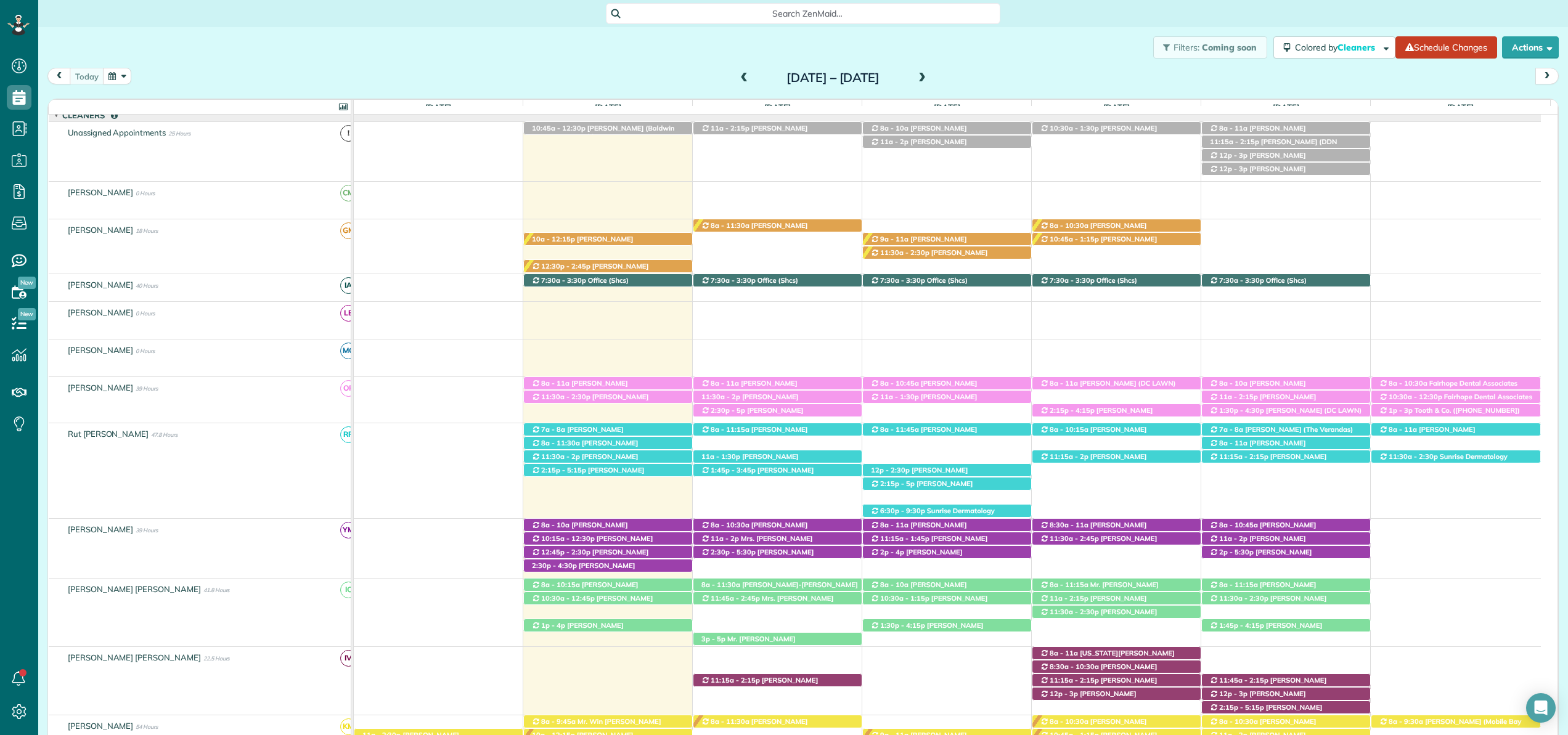
scroll to position [143, 0]
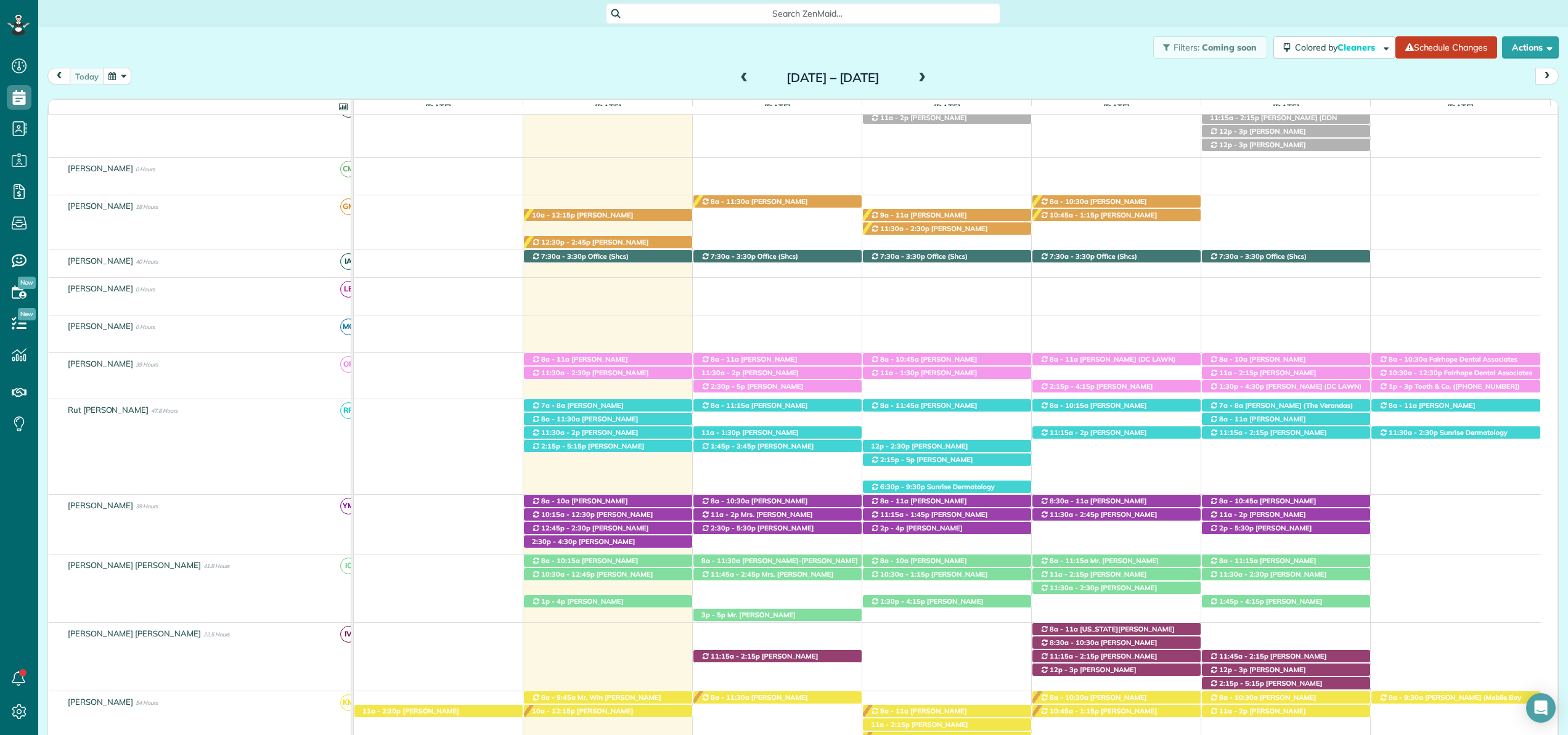
click at [172, 335] on div "[PERSON_NAME] 0 Hours" at bounding box center [204, 326] width 311 height 22
click at [178, 379] on div "[PERSON_NAME] [PERSON_NAME] 39 Hours" at bounding box center [204, 376] width 311 height 46
click at [184, 450] on div "Rut [PERSON_NAME] 47.8 Hours" at bounding box center [204, 429] width 311 height 59
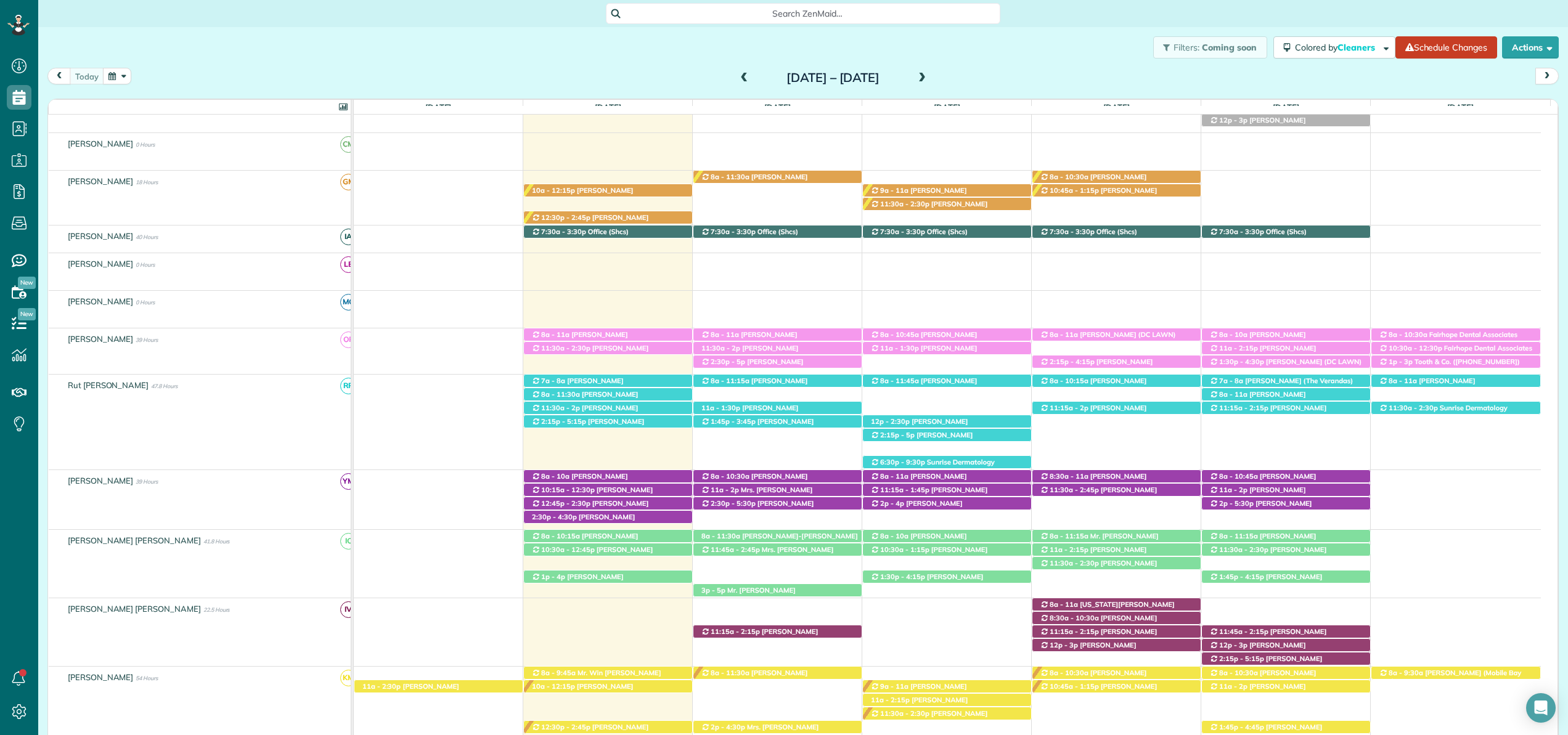
scroll to position [176, 0]
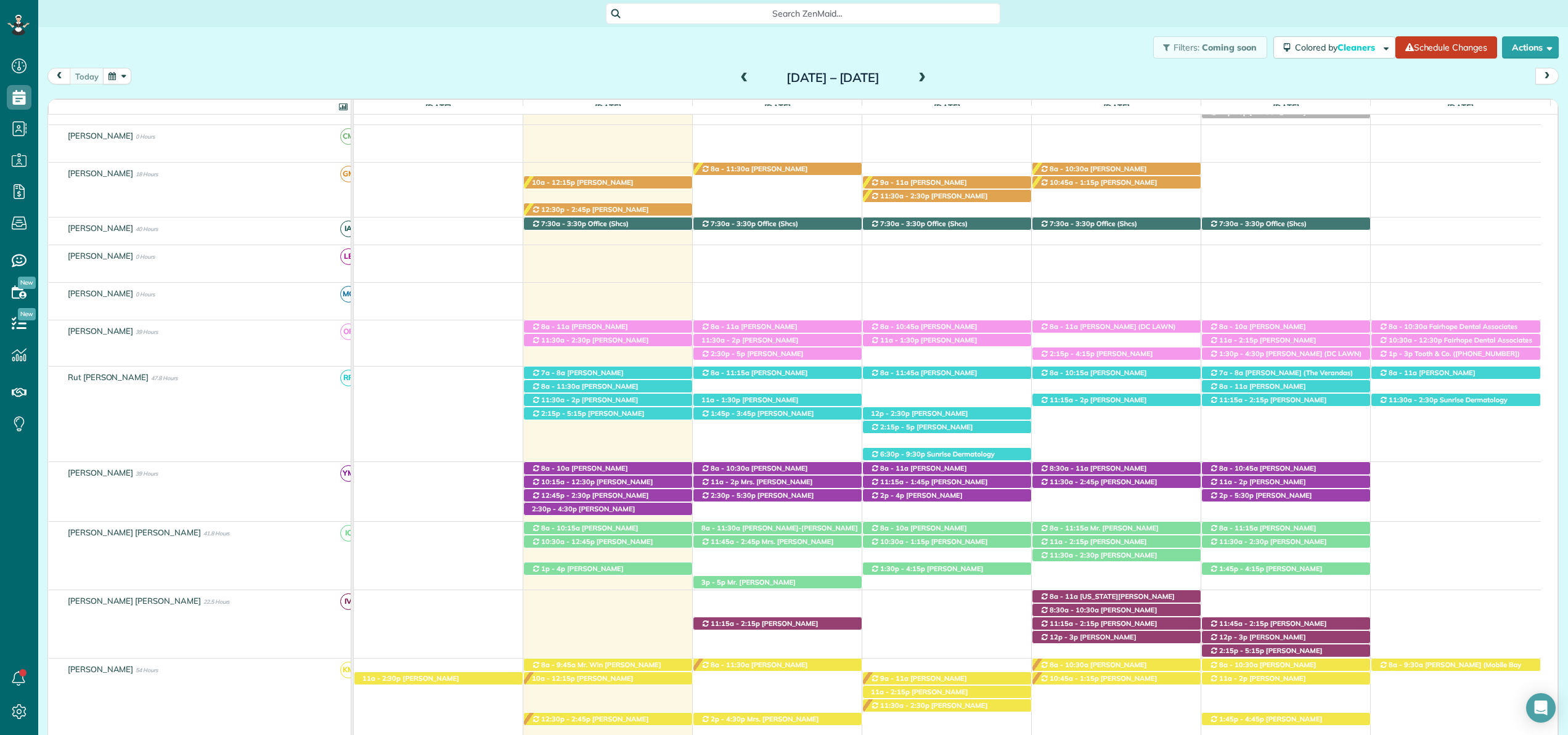
click at [198, 497] on div "[PERSON_NAME] 39 Hours" at bounding box center [204, 492] width 311 height 59
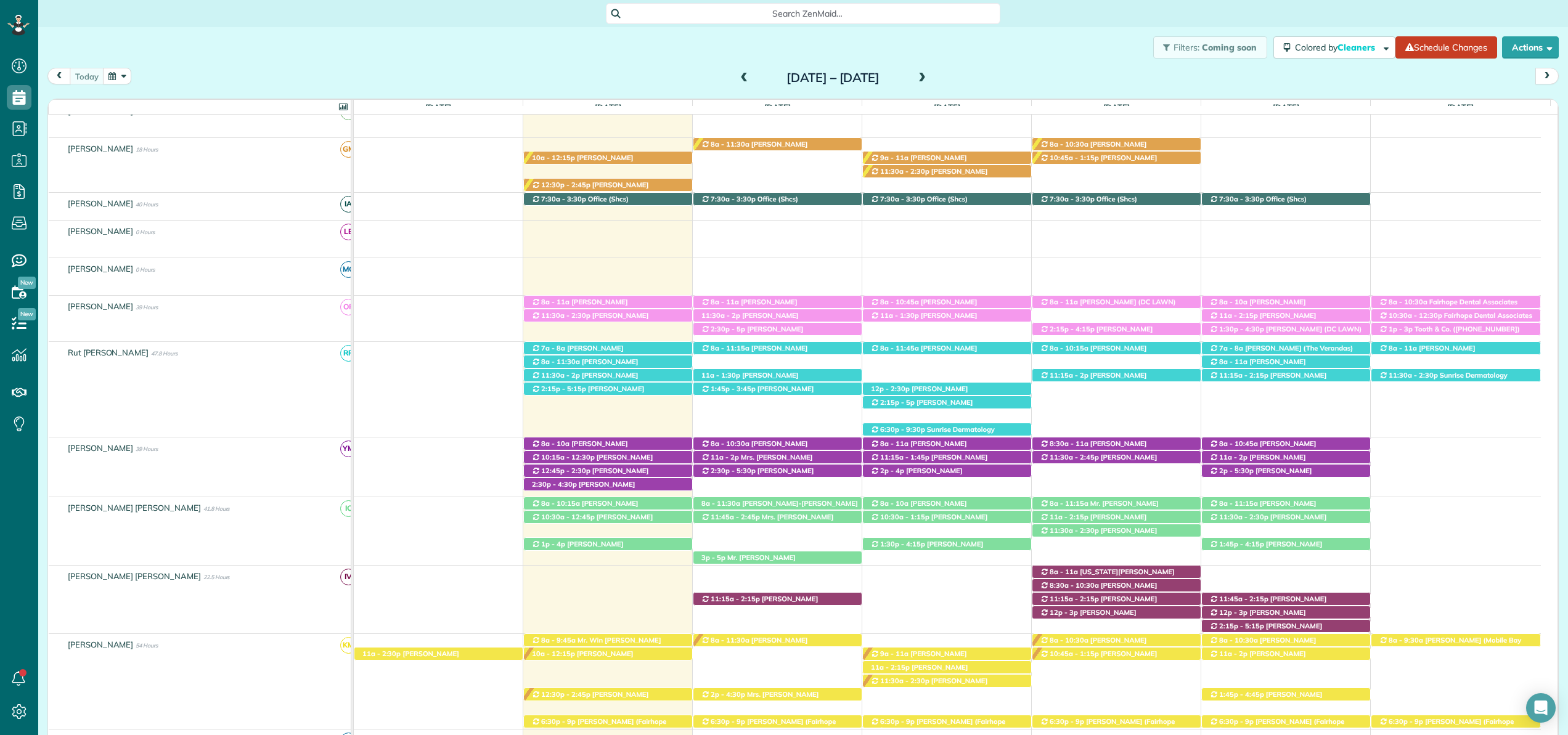
click at [204, 519] on div "[PERSON_NAME] [PERSON_NAME] 41.8 Hours" at bounding box center [204, 508] width 311 height 22
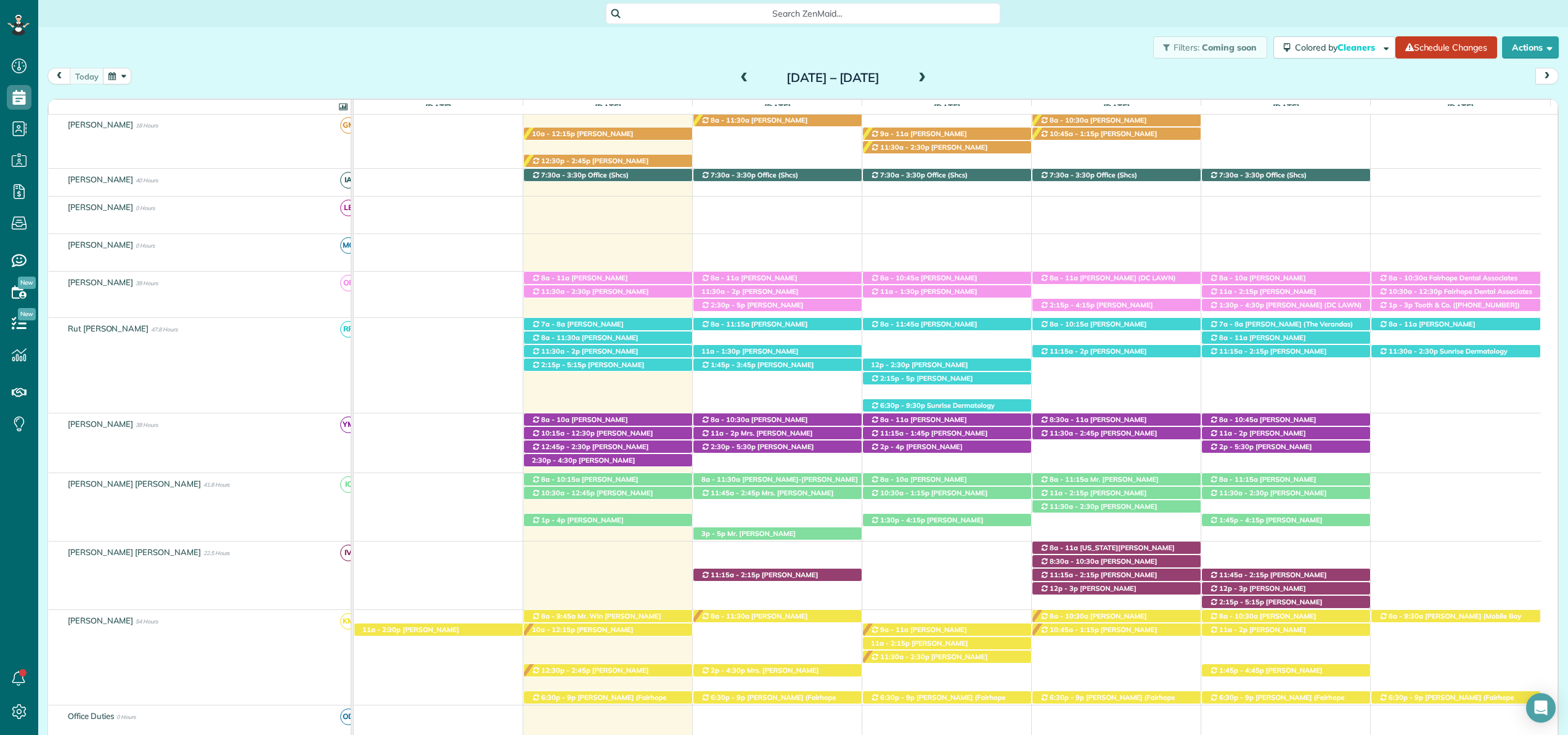
scroll to position [240, 0]
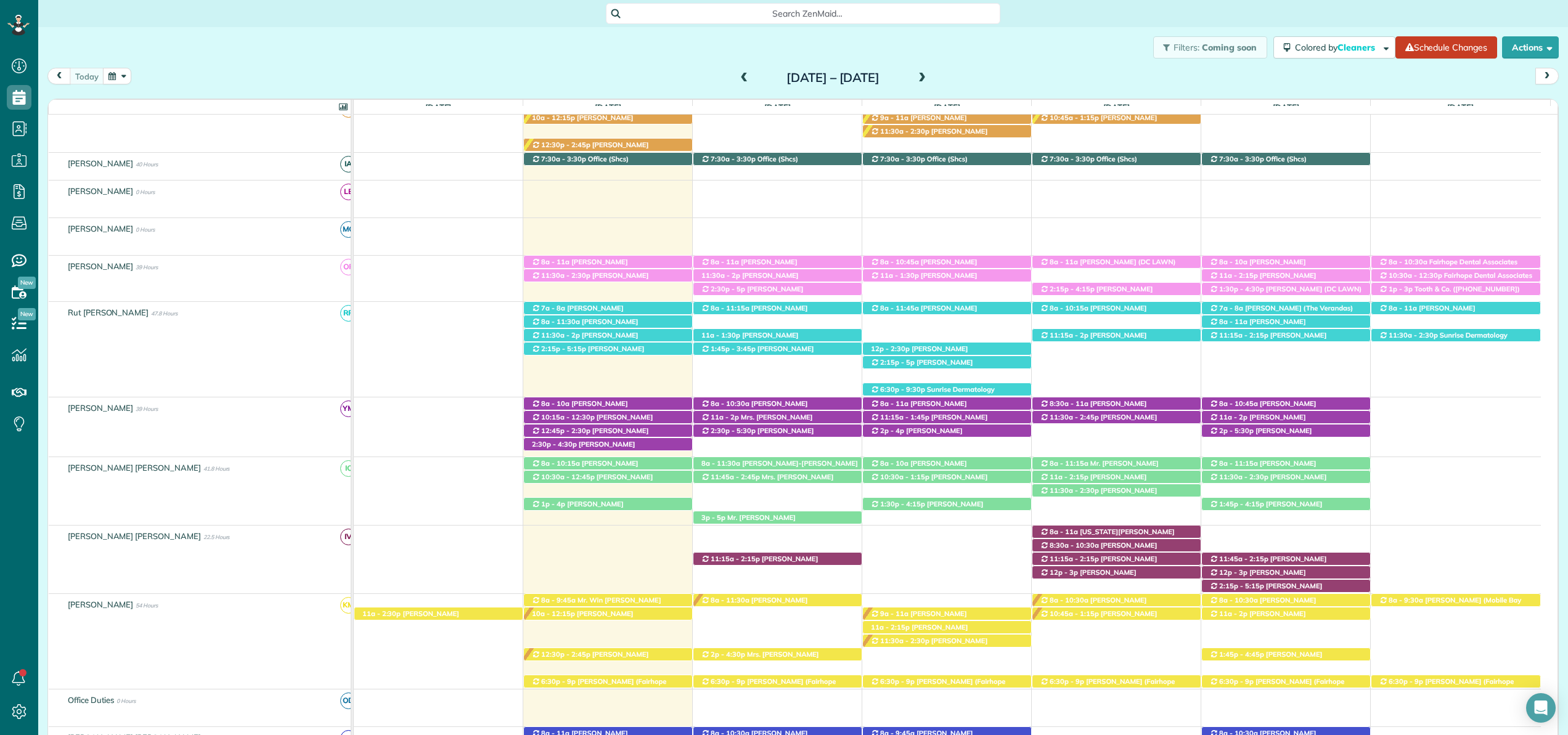
click at [215, 543] on div "[PERSON_NAME] [PERSON_NAME] 22.5 Hours" at bounding box center [204, 536] width 311 height 22
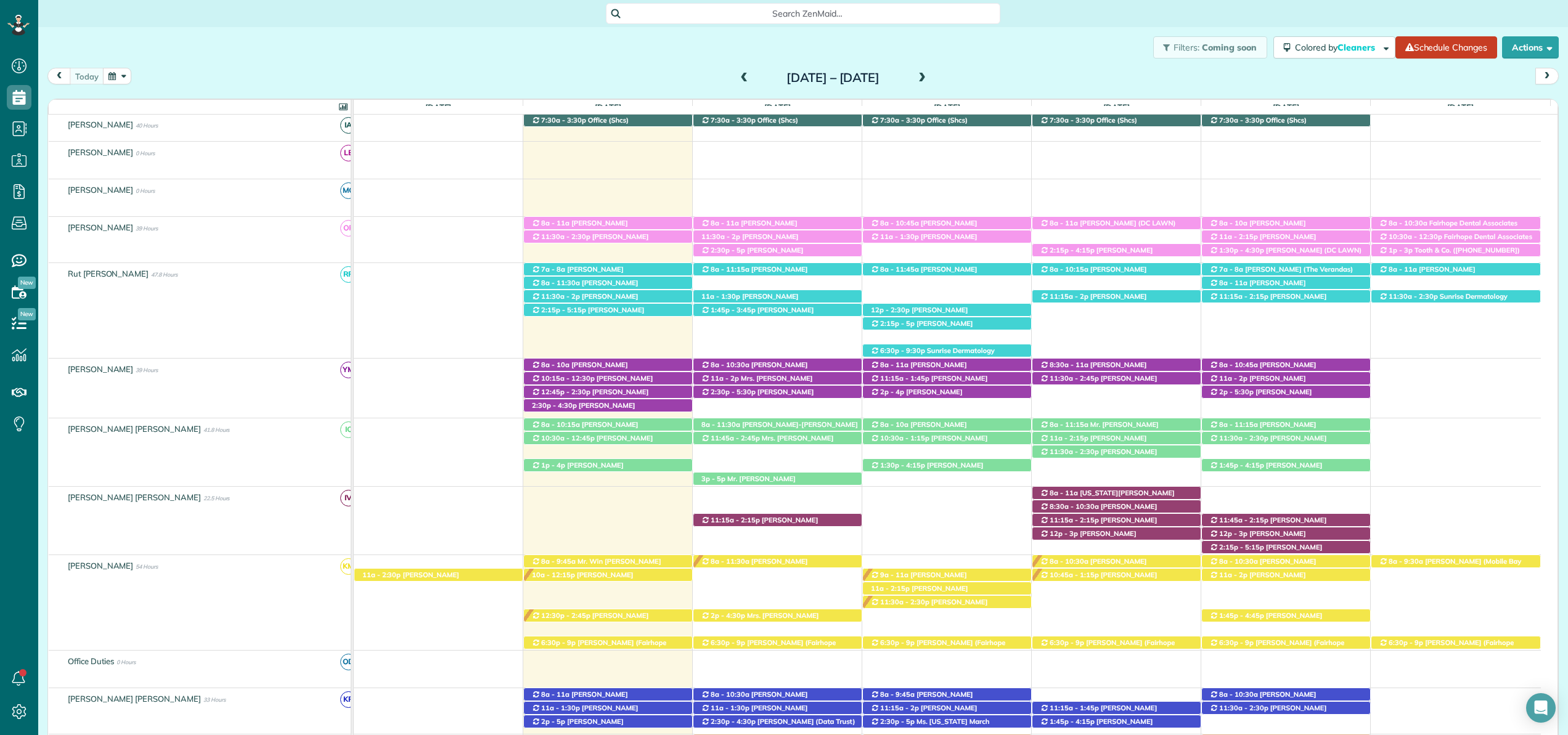
scroll to position [0, 0]
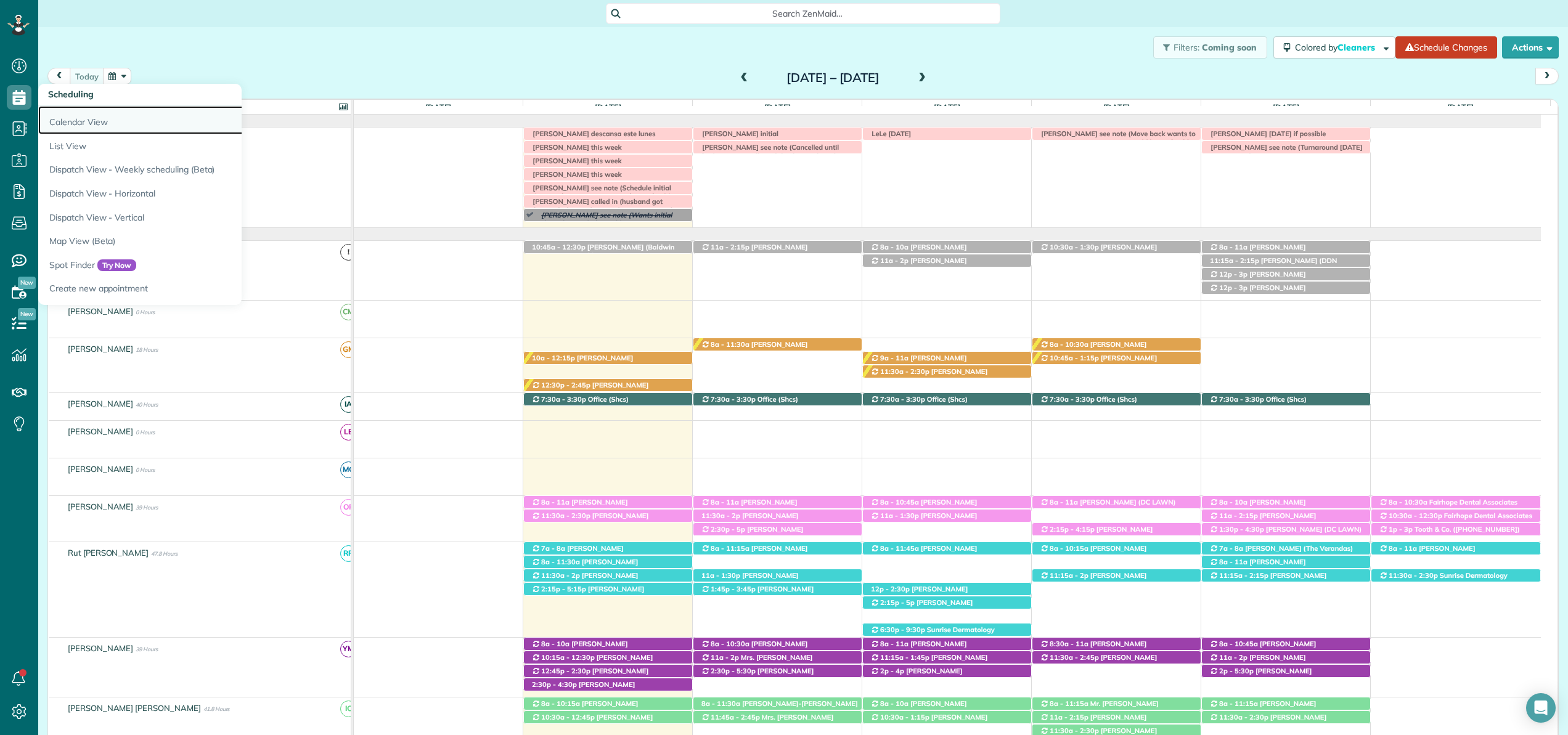
click at [57, 117] on link "Calendar View" at bounding box center [192, 120] width 308 height 28
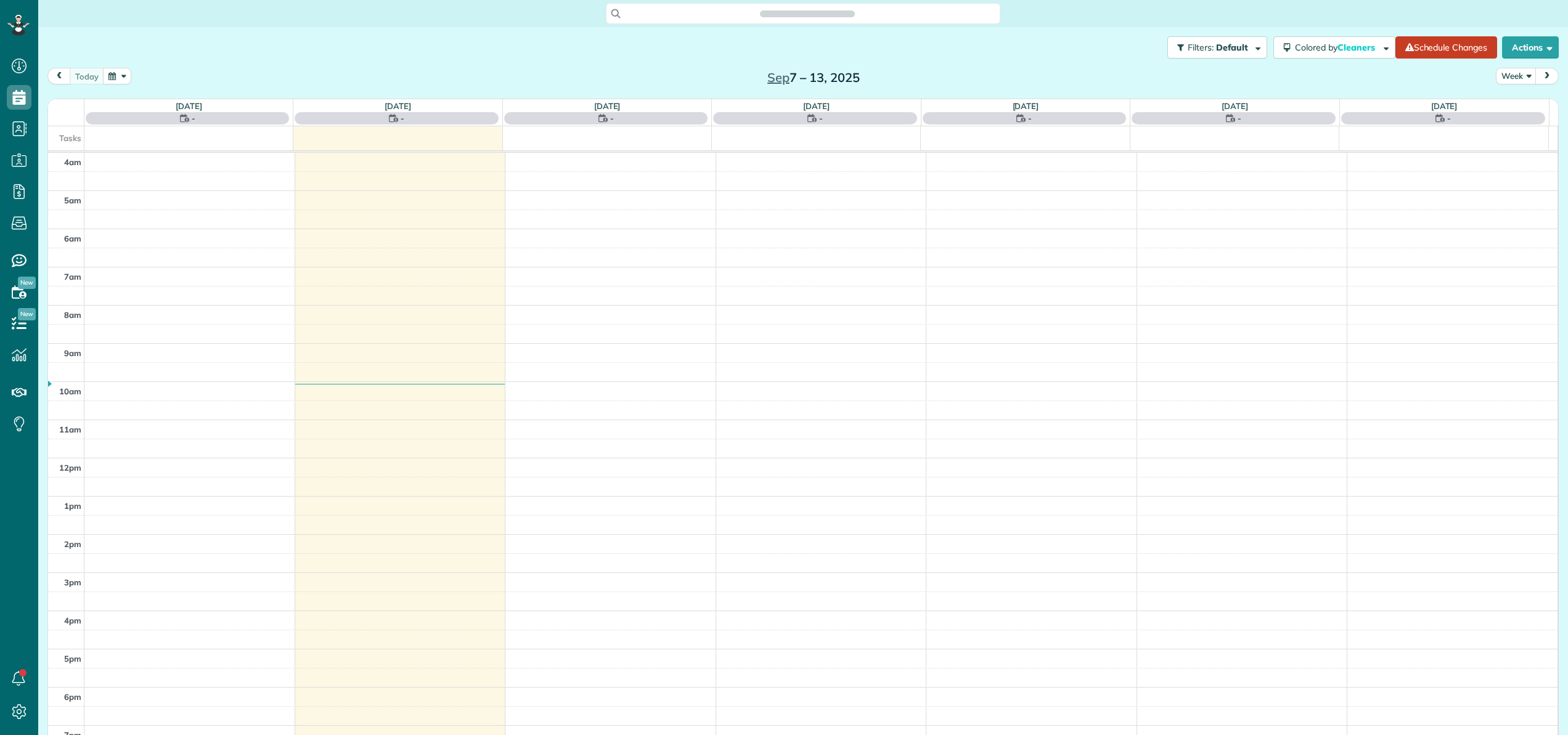
scroll to position [88, 0]
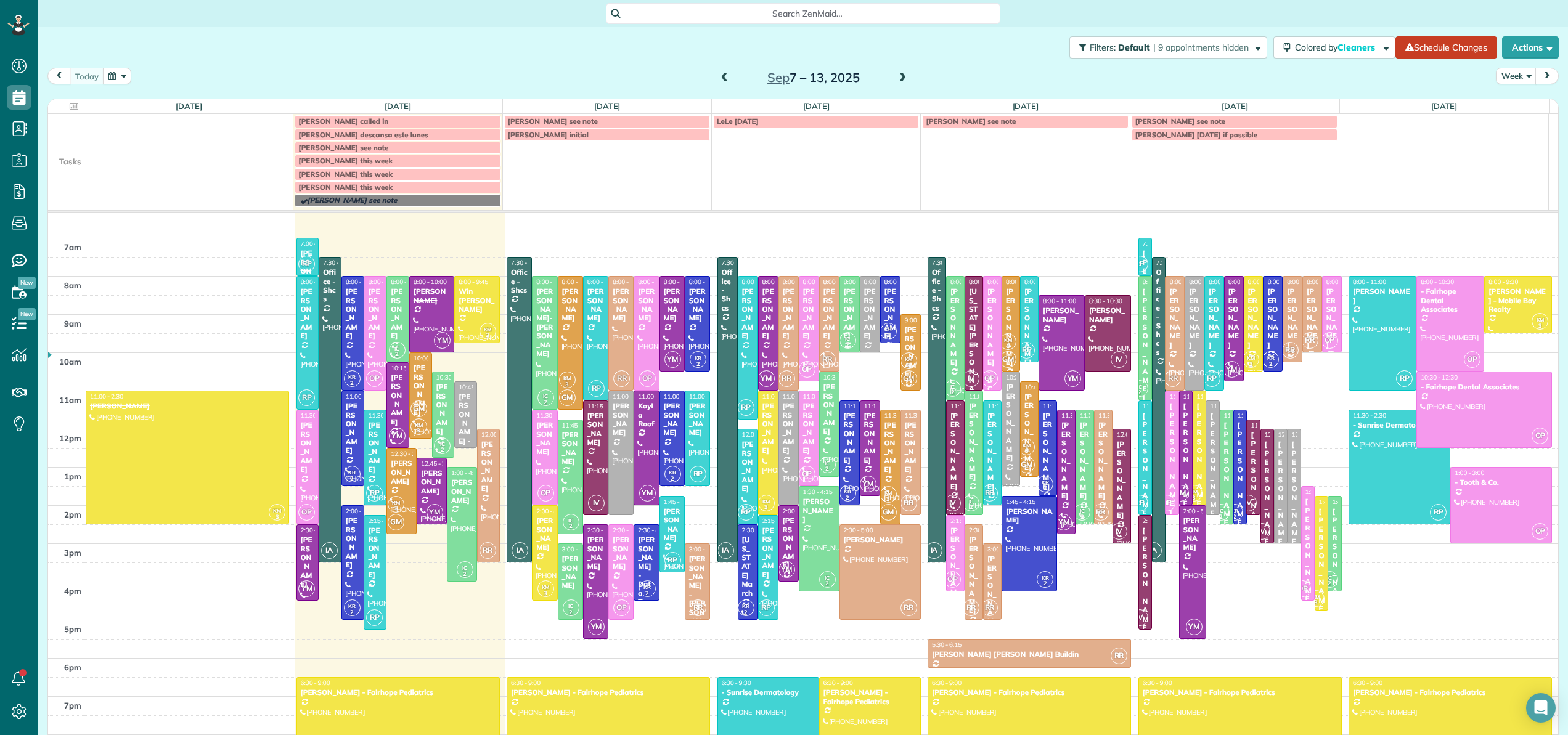
click at [372, 149] on span "[PERSON_NAME] see note" at bounding box center [343, 147] width 90 height 9
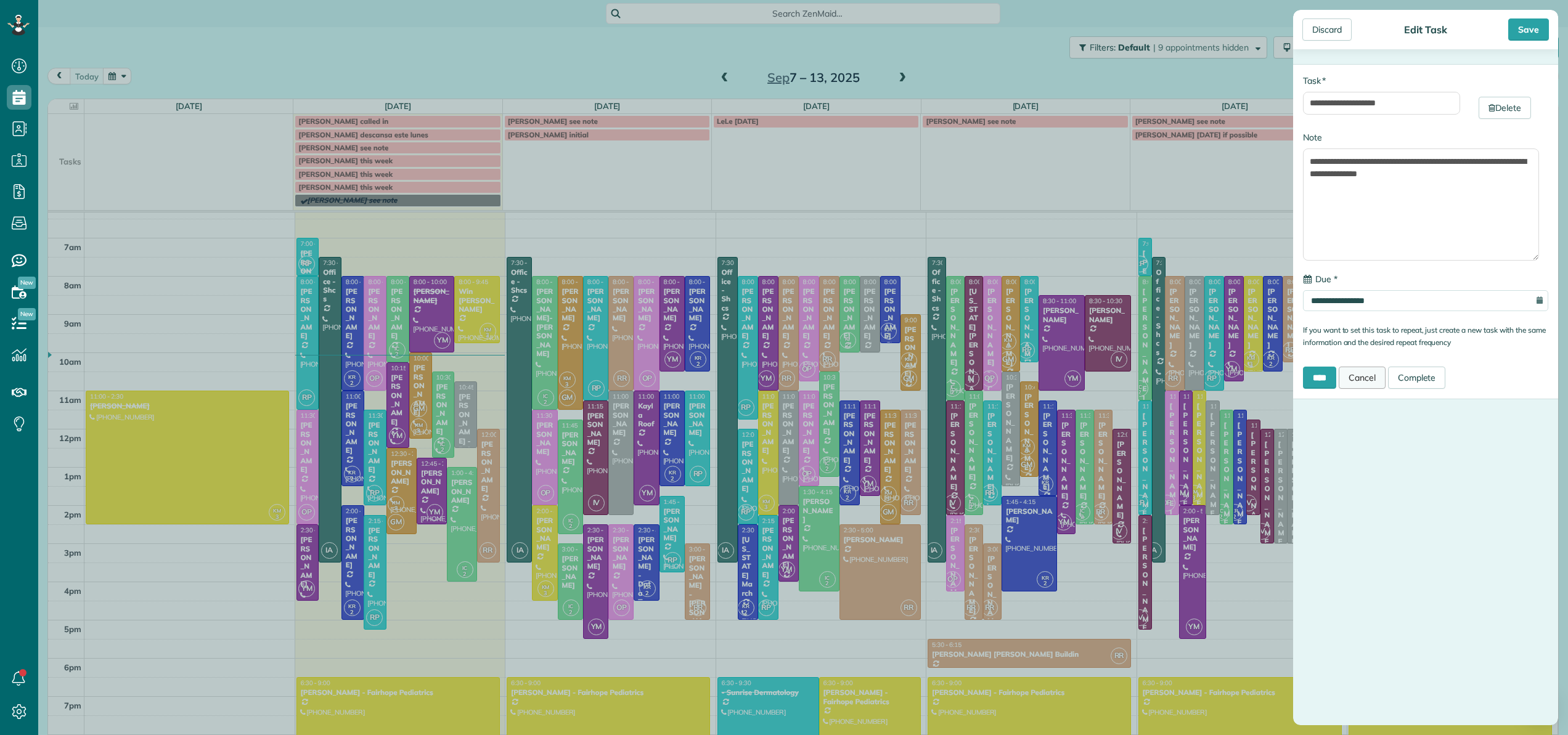
click at [1371, 374] on link "Cancel" at bounding box center [1362, 378] width 47 height 22
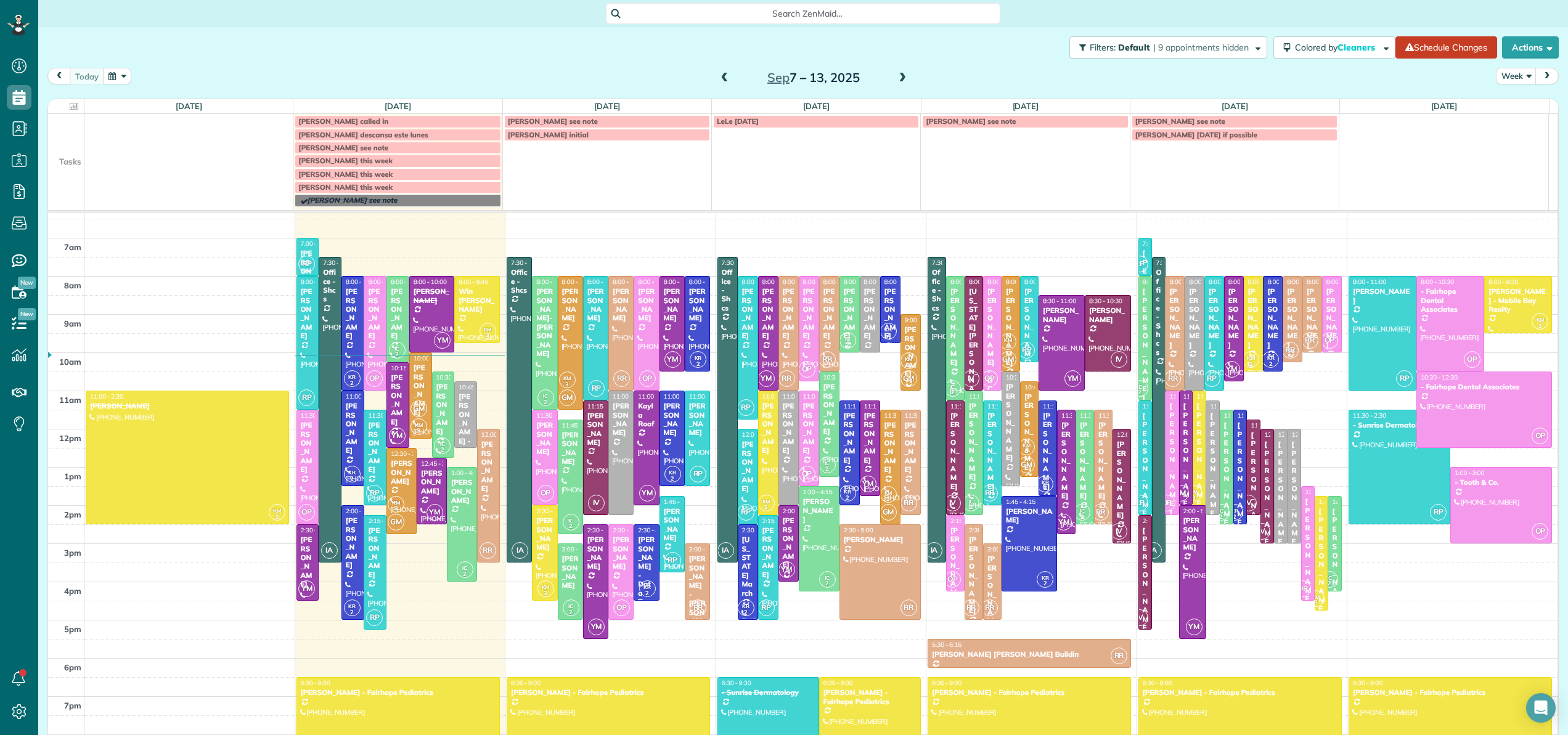
click at [355, 148] on span "[PERSON_NAME] see note" at bounding box center [343, 147] width 90 height 9
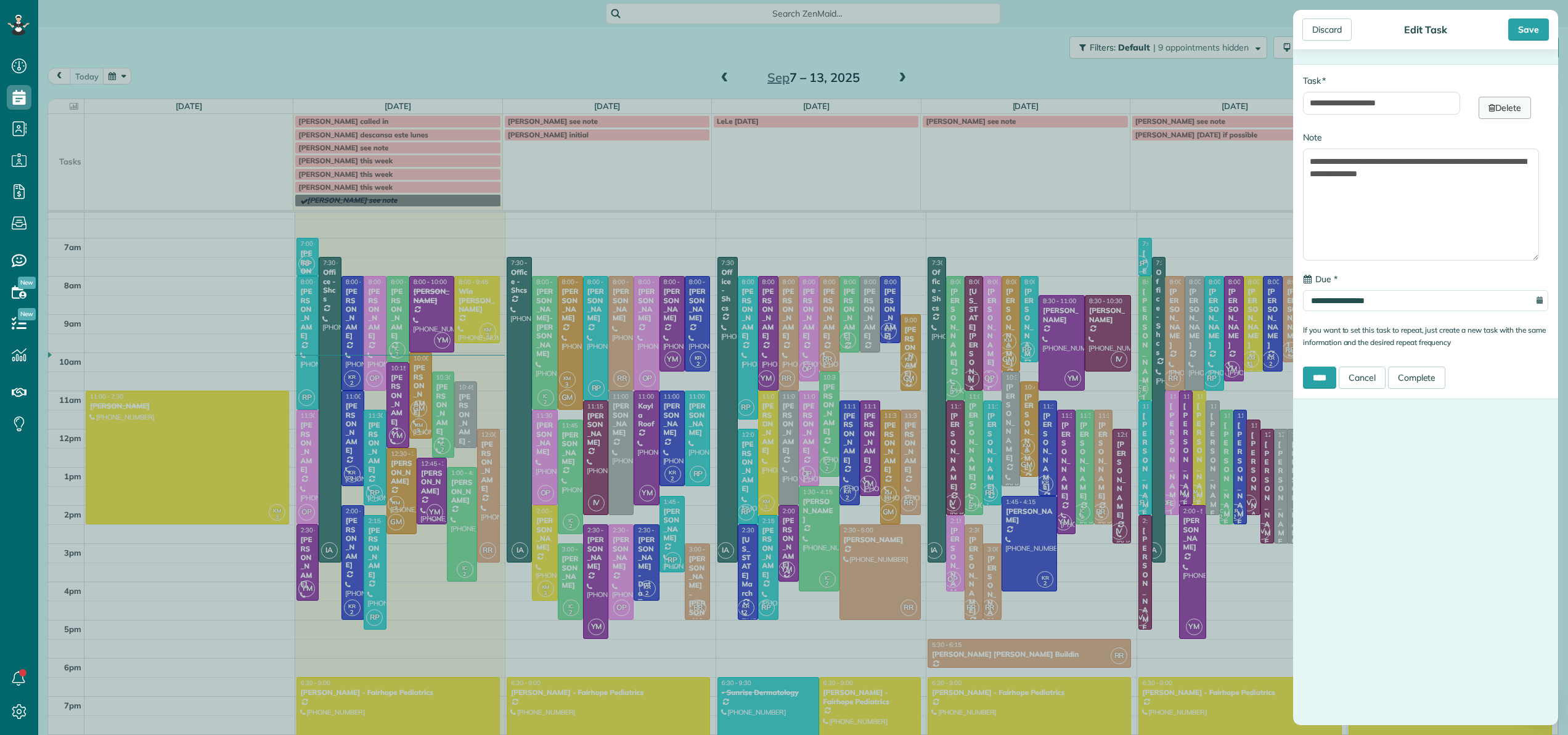
click at [1510, 107] on link "Delete" at bounding box center [1504, 108] width 52 height 22
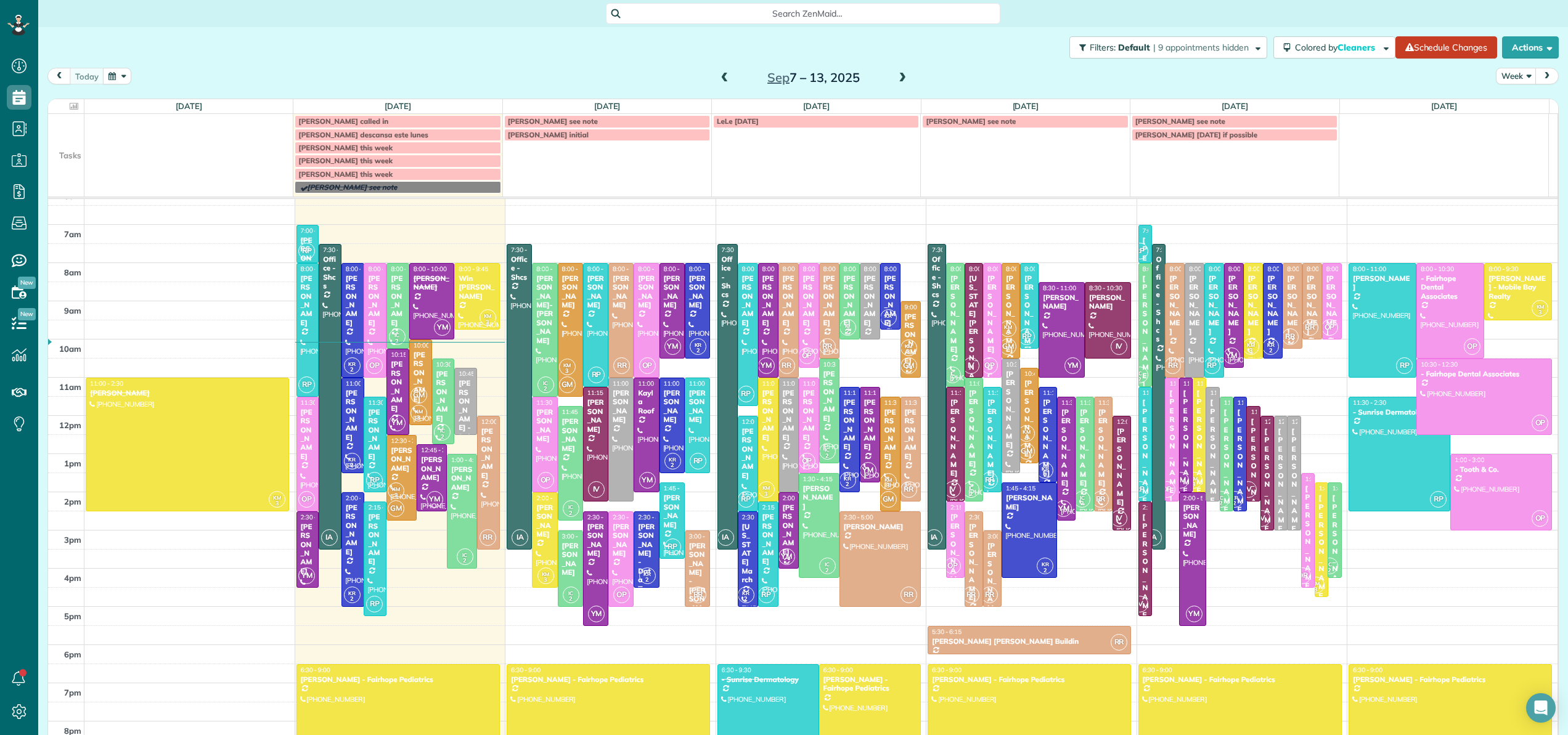
click at [355, 175] on span "[PERSON_NAME] this week" at bounding box center [345, 174] width 94 height 9
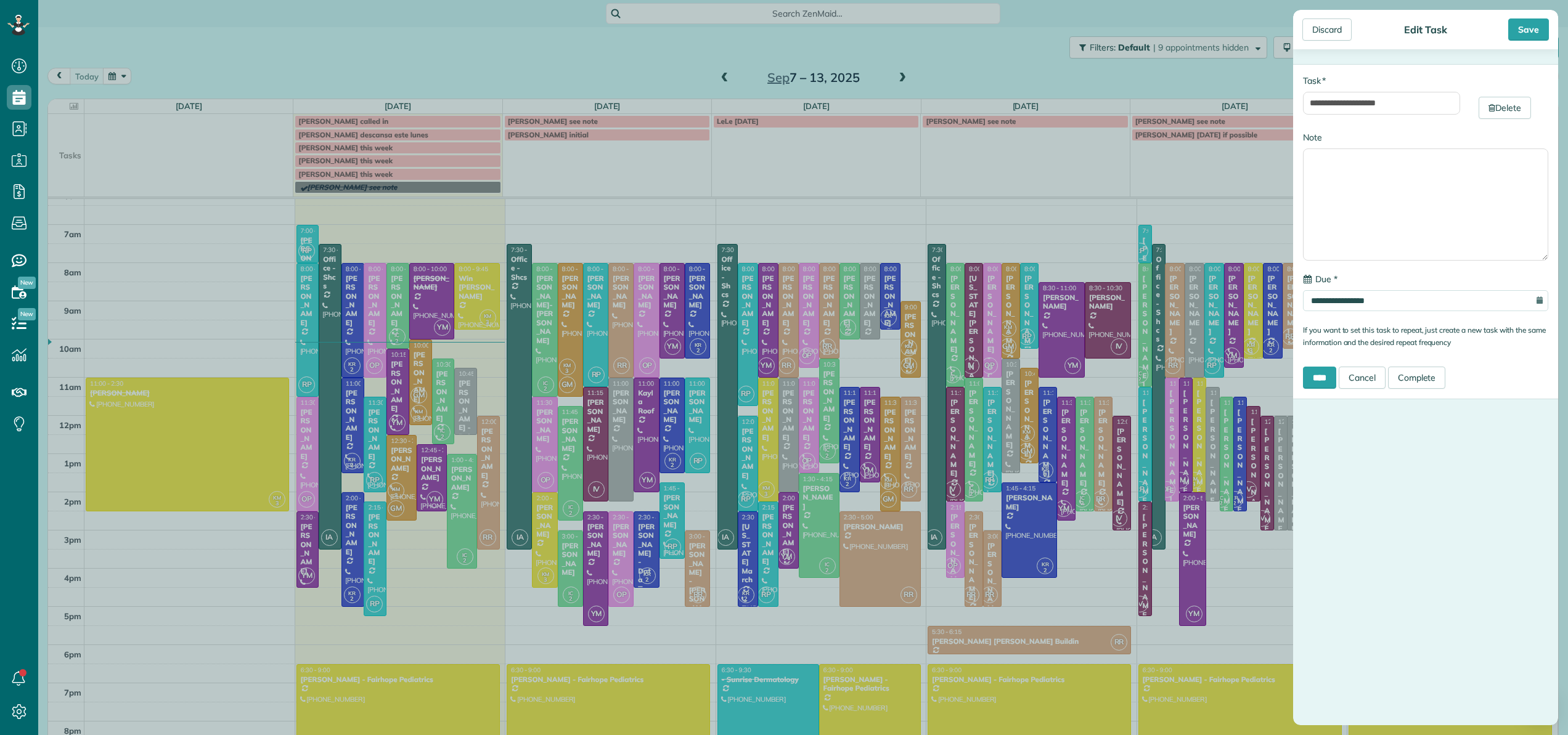
click at [362, 160] on div "**********" at bounding box center [784, 367] width 1568 height 735
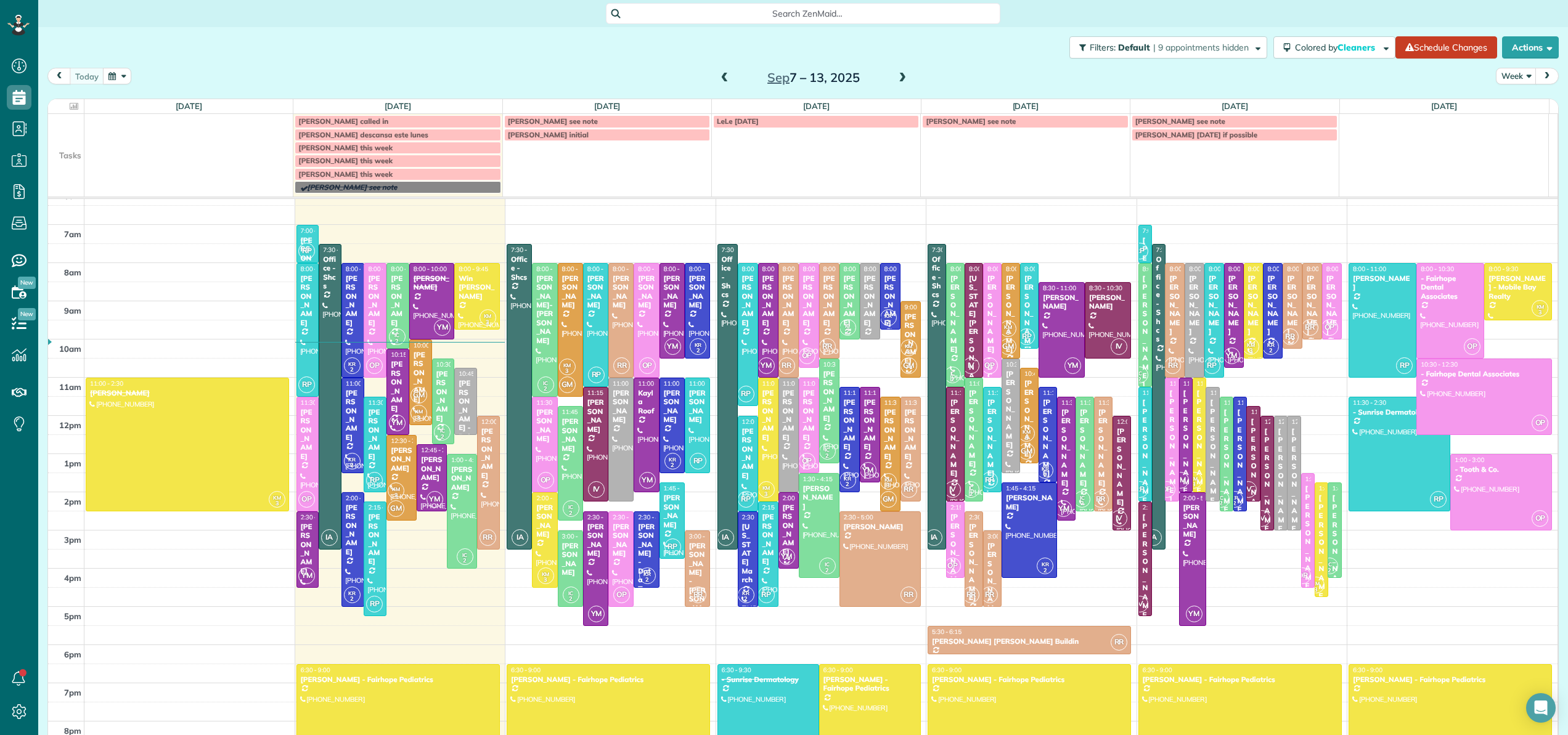
click at [362, 160] on span "[PERSON_NAME] this week" at bounding box center [345, 160] width 94 height 9
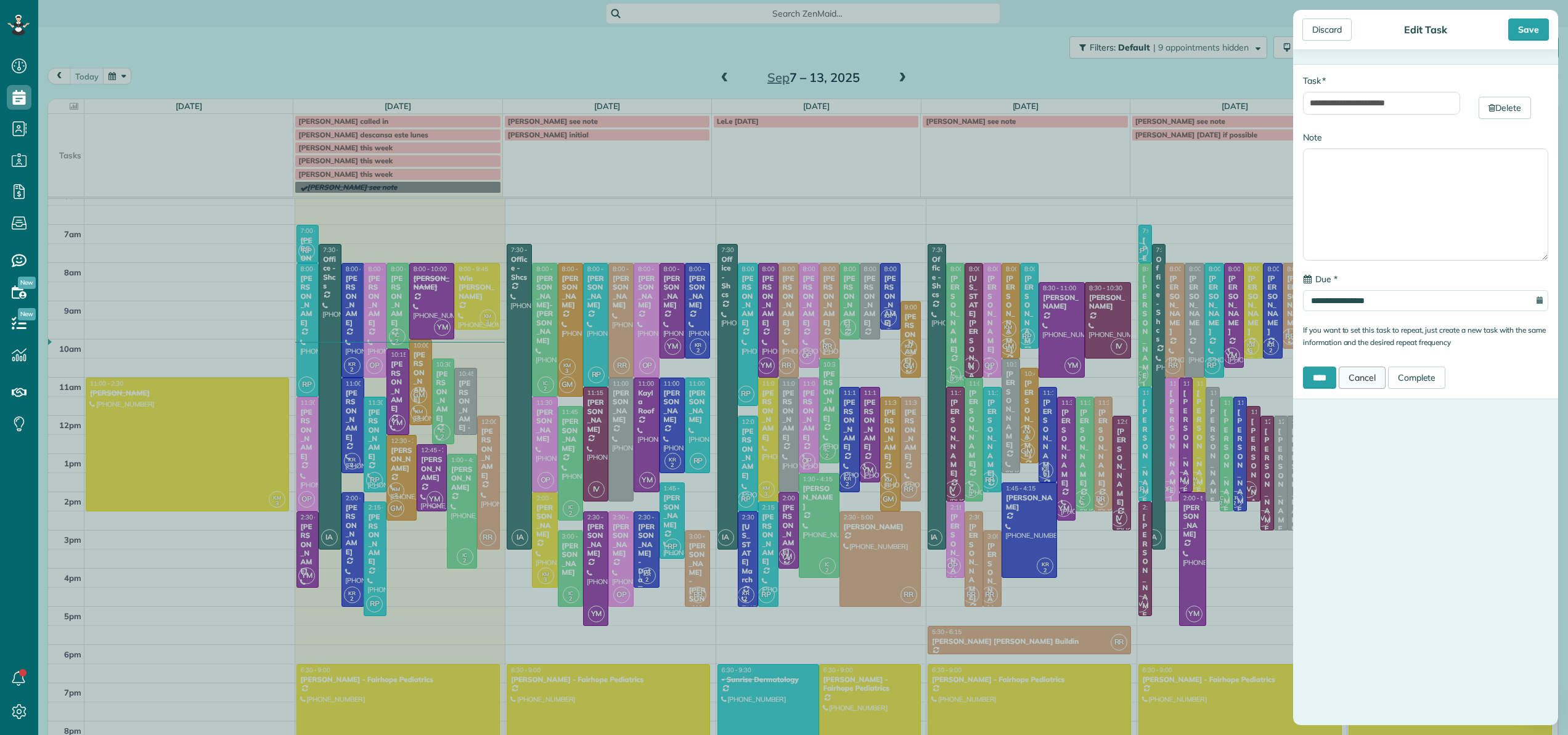
click at [1357, 376] on link "Cancel" at bounding box center [1362, 378] width 47 height 22
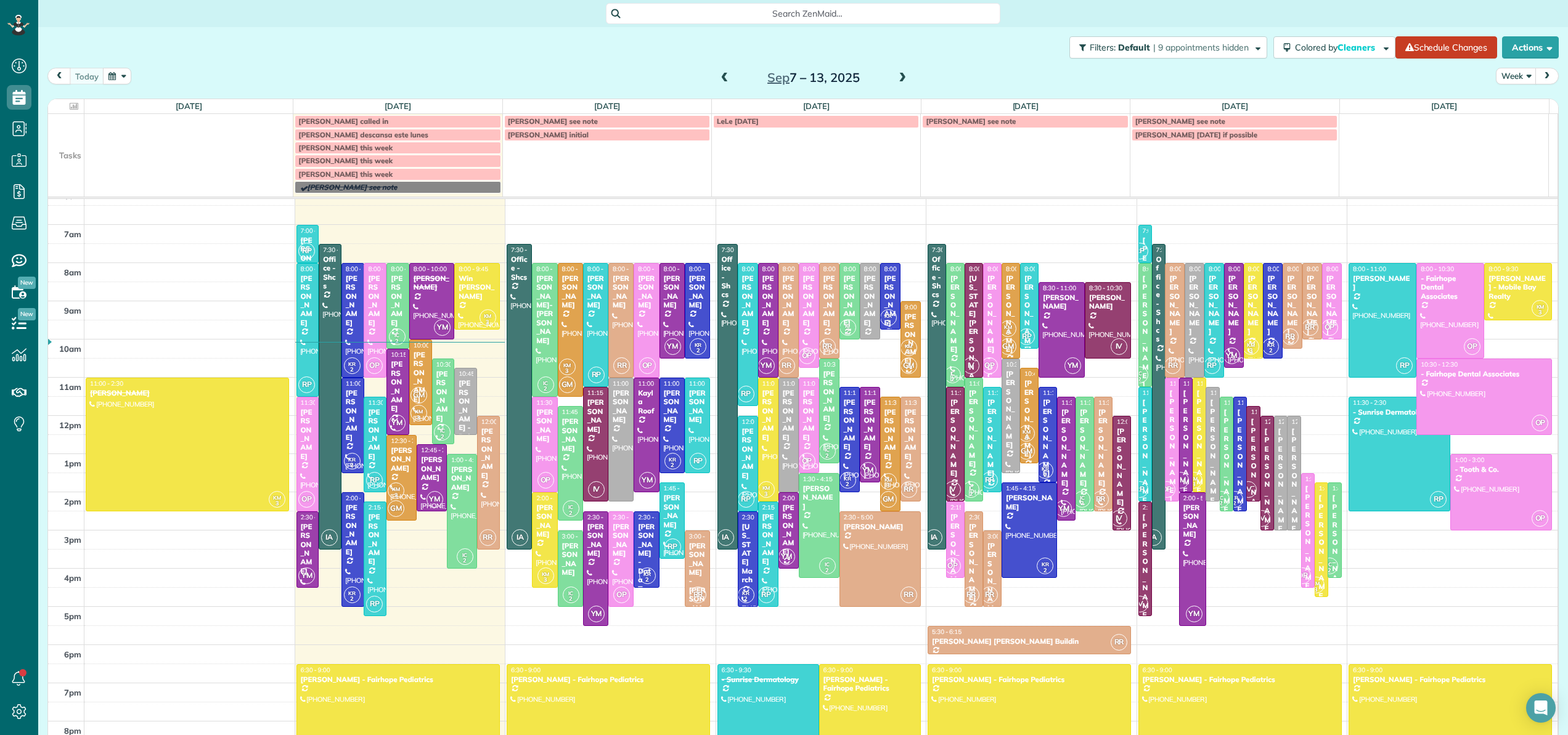
click at [507, 129] on link "[PERSON_NAME] initial" at bounding box center [607, 135] width 206 height 13
click at [990, 58] on div "**********" at bounding box center [784, 367] width 1568 height 735
click at [615, 330] on div at bounding box center [621, 320] width 24 height 114
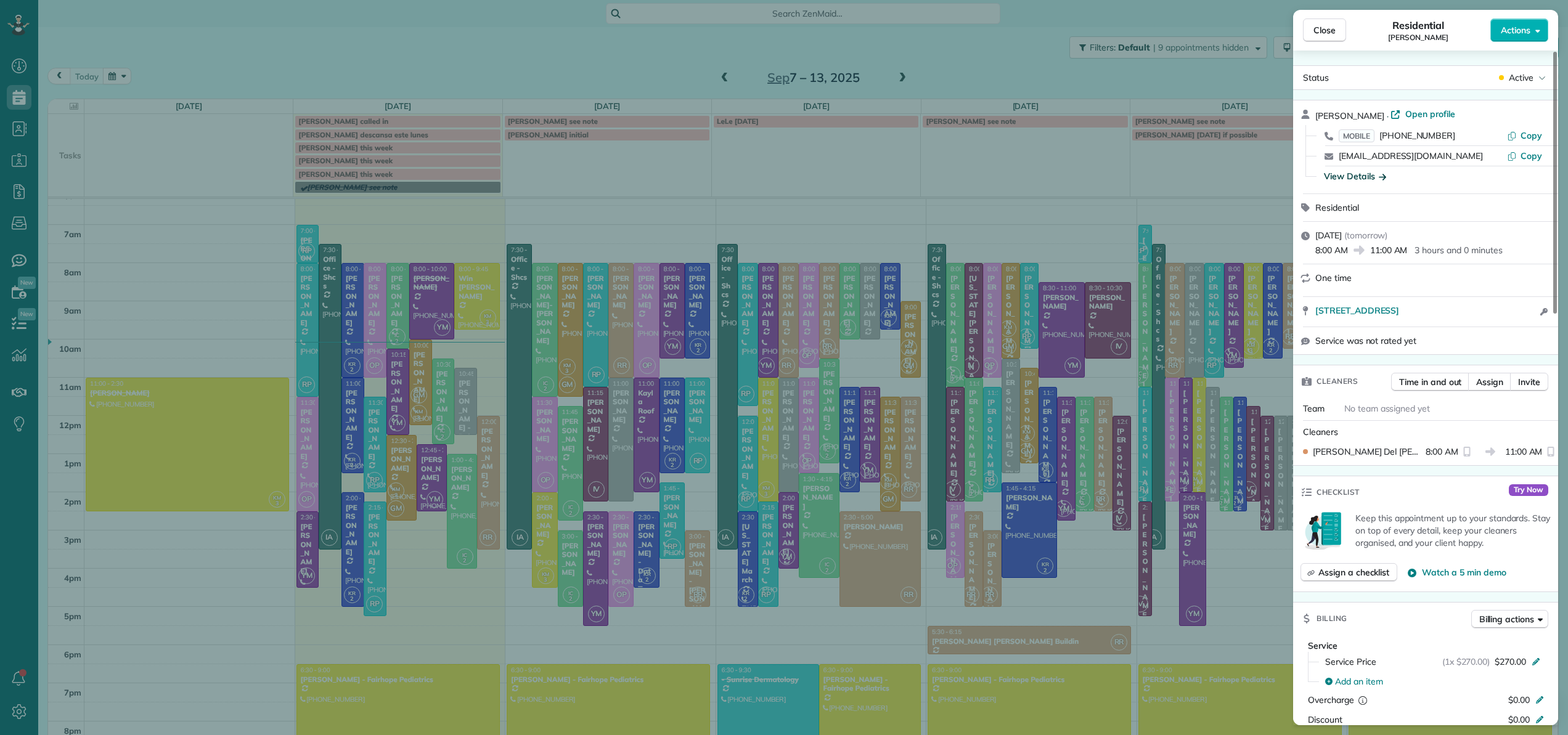
click at [1374, 174] on div "View Details" at bounding box center [1355, 176] width 62 height 13
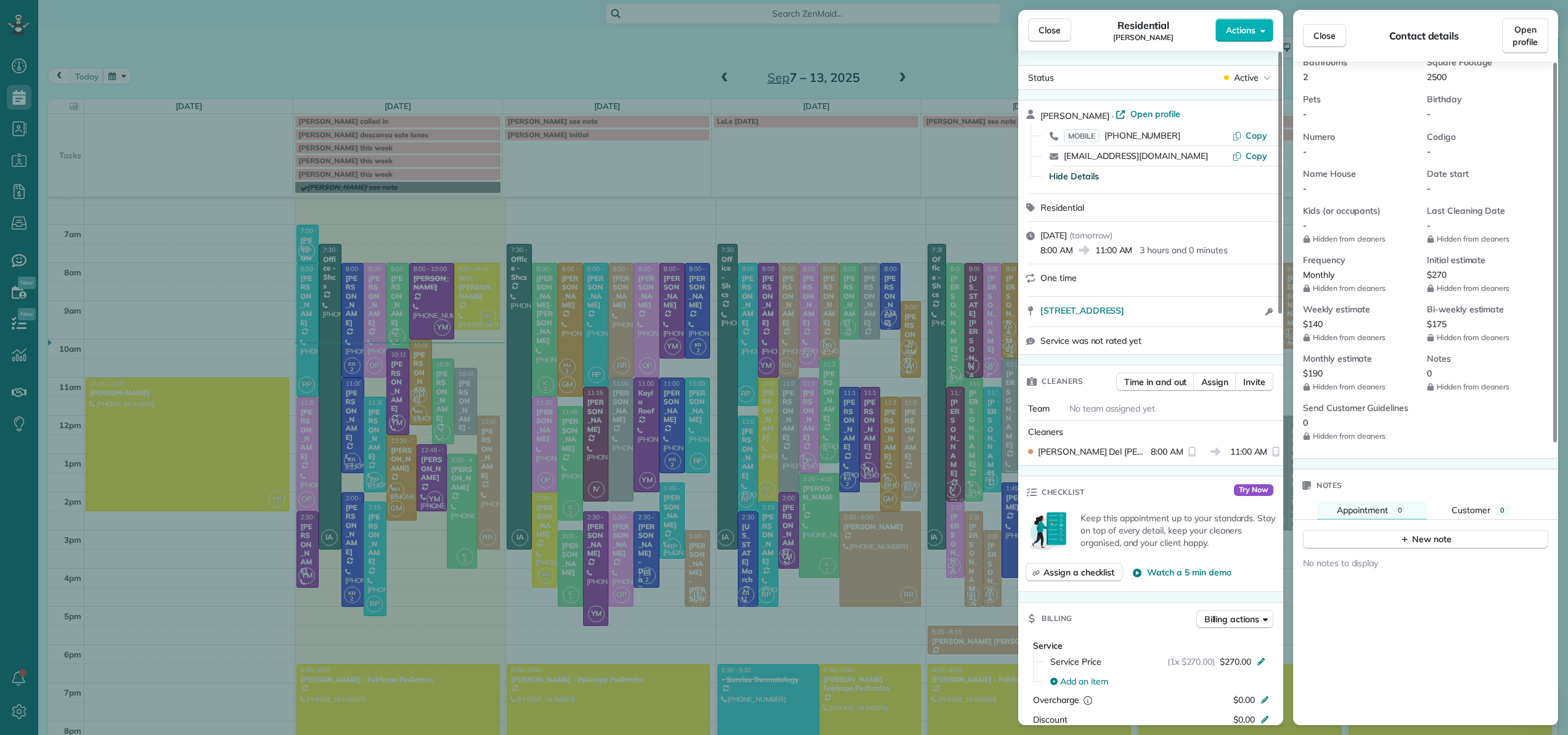
scroll to position [493, 0]
